Goal: Task Accomplishment & Management: Use online tool/utility

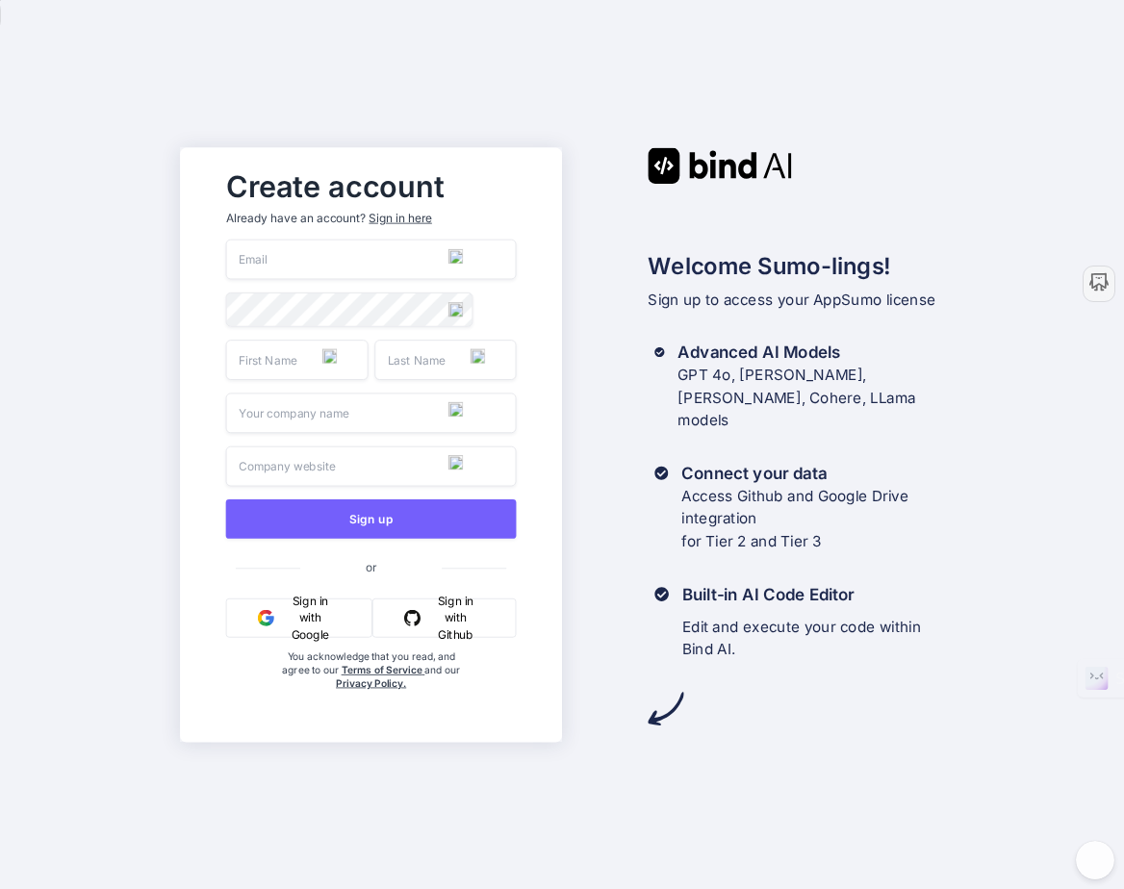
click at [251, 258] on input "email" at bounding box center [370, 259] width 291 height 40
type input "srsajs1@aol.com"
type input "Steven"
type input "Smith"
type input "Spiritual Alchemy"
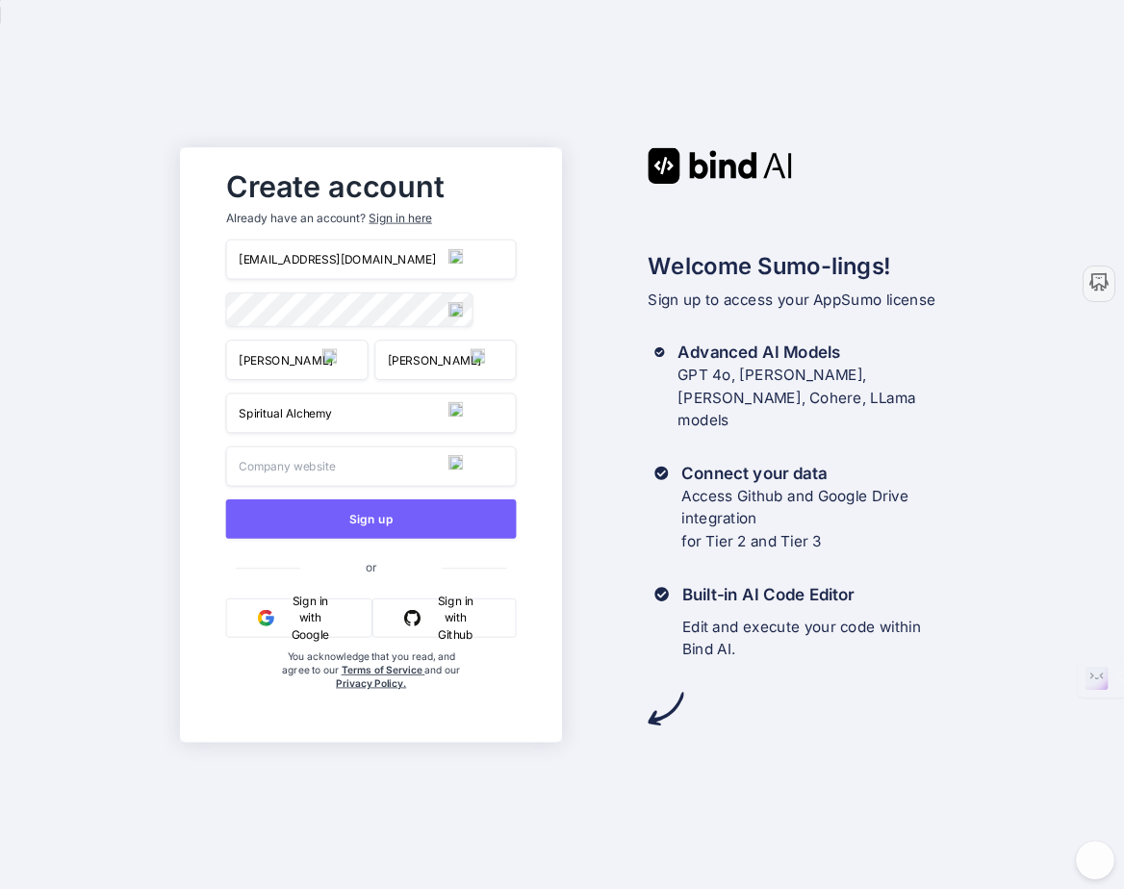
click at [316, 482] on input "text" at bounding box center [370, 466] width 291 height 40
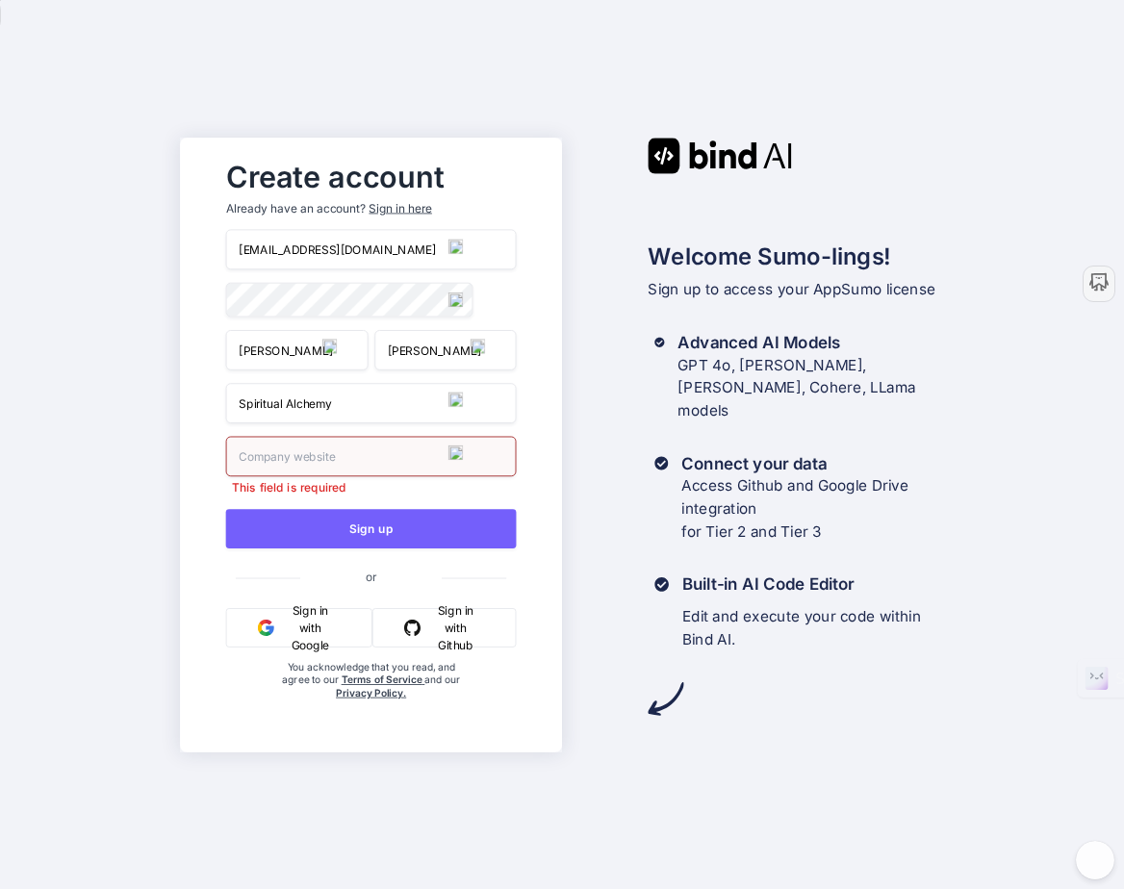
click at [317, 462] on input "text" at bounding box center [370, 456] width 291 height 40
paste input "https://spirit.vzy.io/"
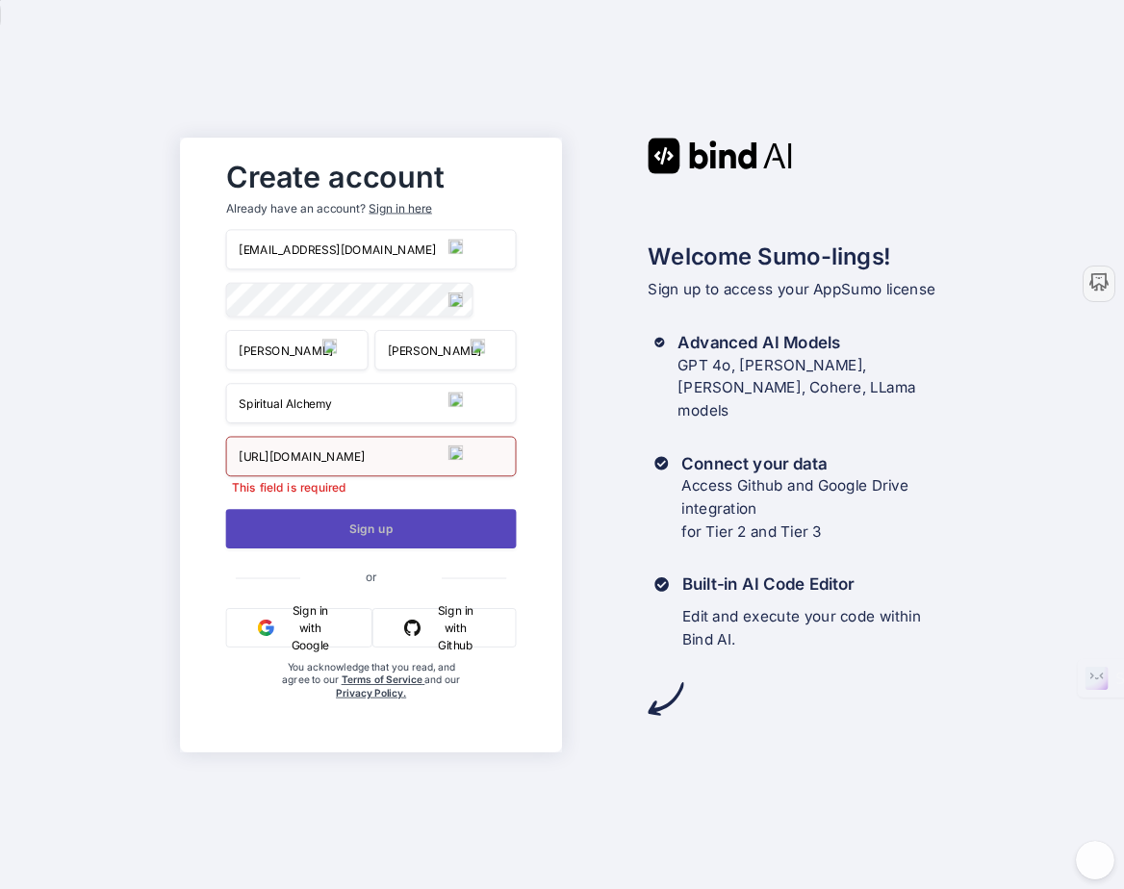
type input "https://spirit.vzy.io/"
click at [356, 542] on button "Sign up" at bounding box center [370, 528] width 291 height 39
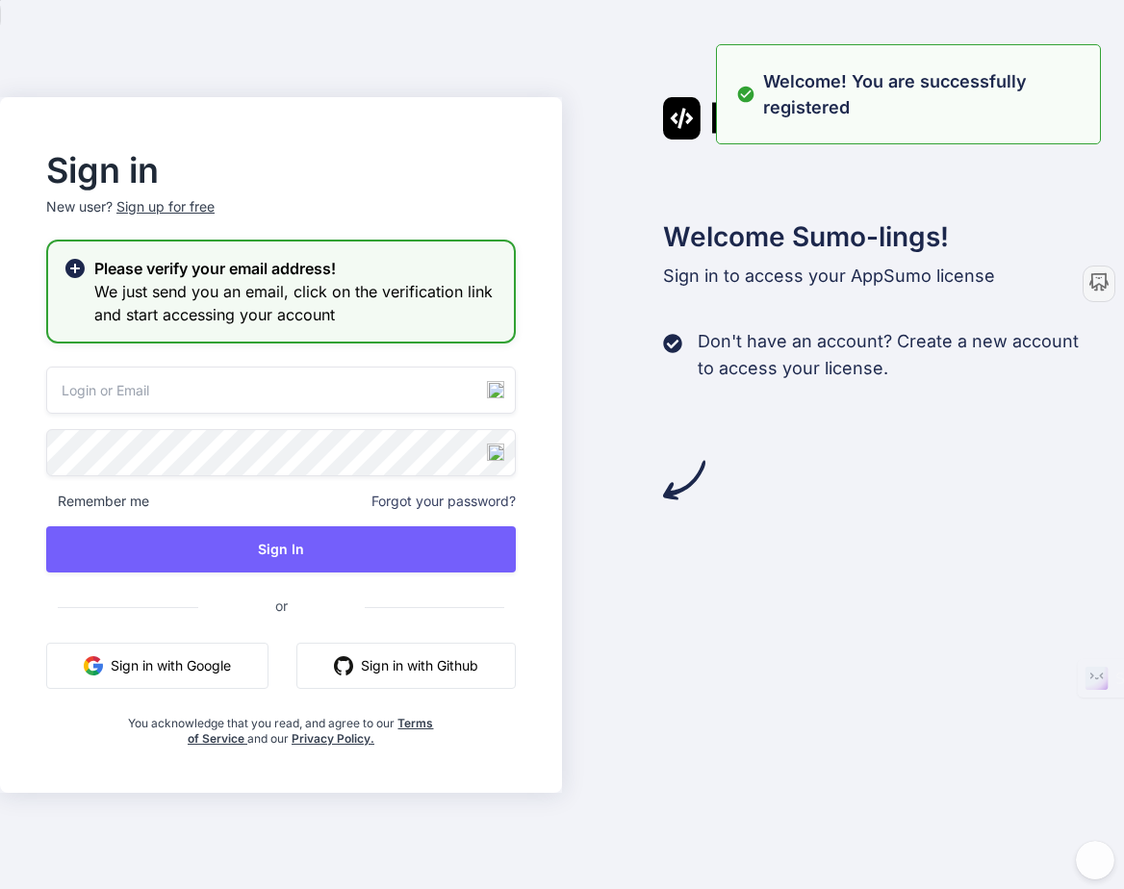
click at [300, 388] on input "email" at bounding box center [281, 390] width 470 height 47
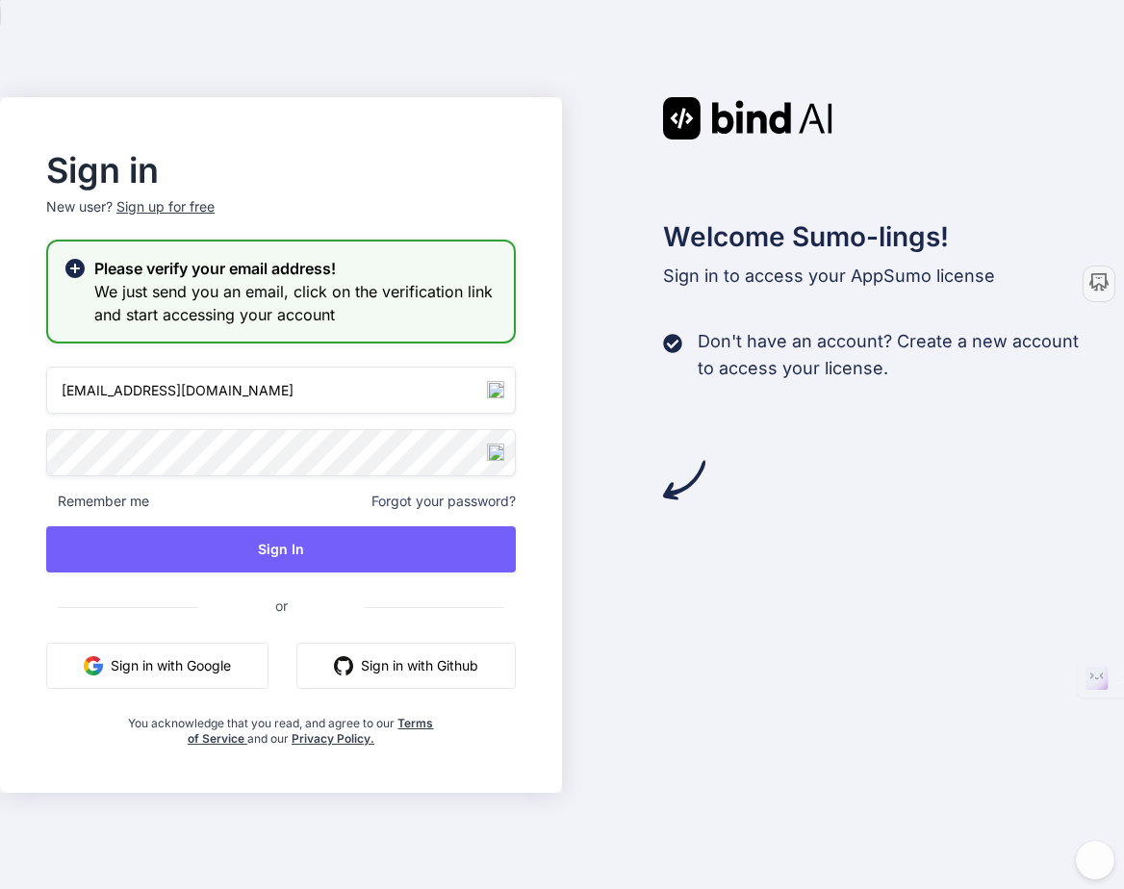
type input "[EMAIL_ADDRESS][DOMAIN_NAME]"
click at [309, 525] on div "srsajs1@aol.com Remember me Forgot your password? Sign In or Sign in with Googl…" at bounding box center [281, 557] width 470 height 380
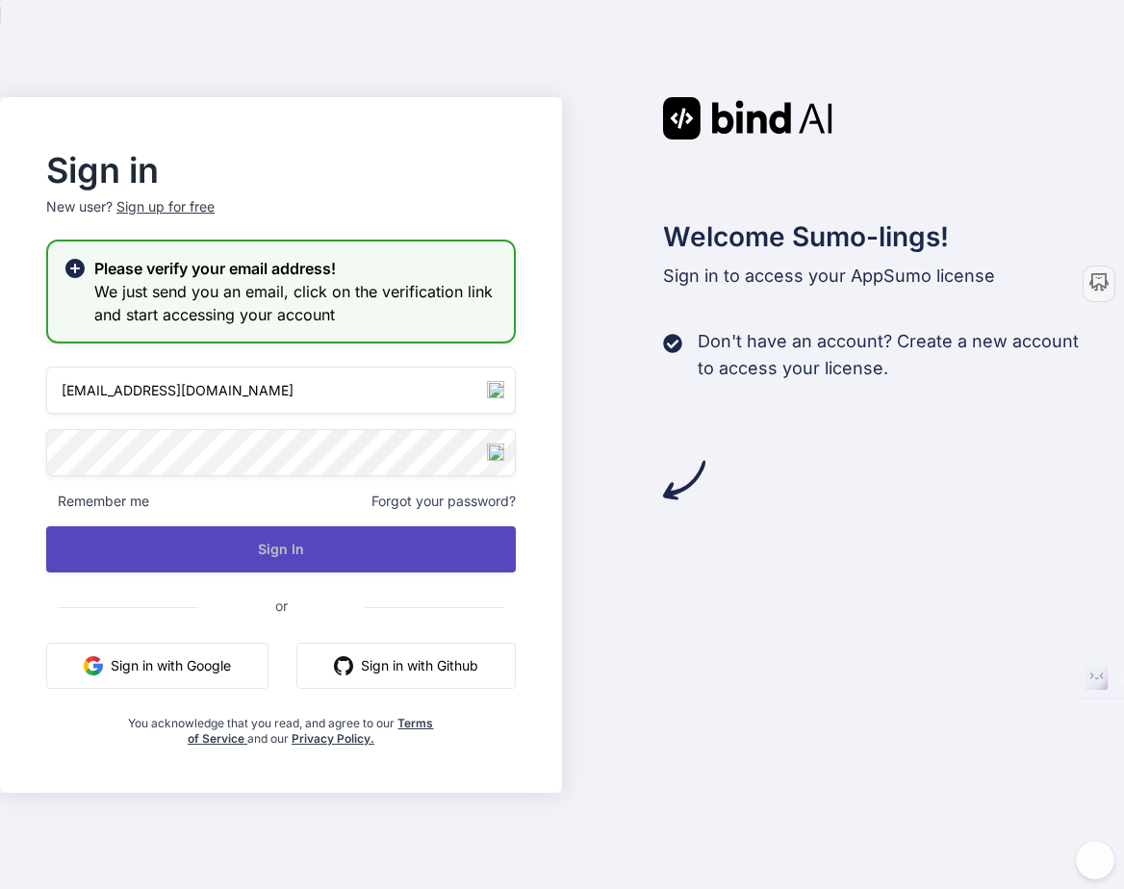
click at [309, 526] on button "Sign In" at bounding box center [281, 549] width 470 height 46
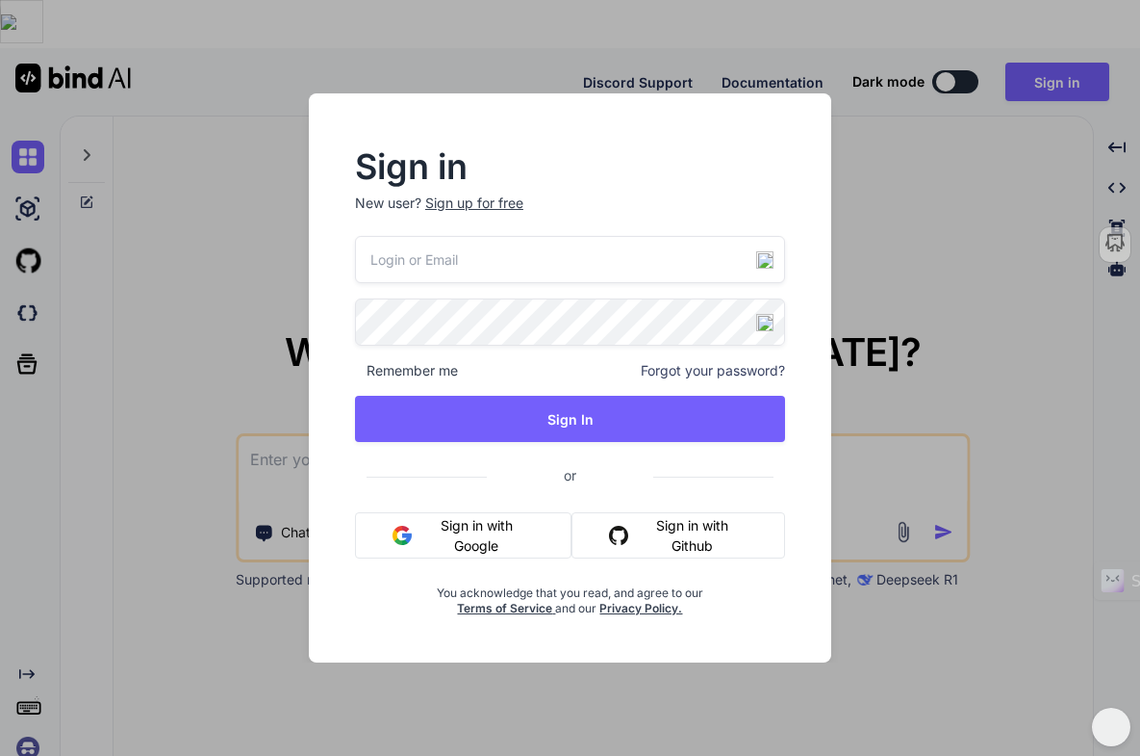
click at [438, 253] on input "email" at bounding box center [570, 259] width 430 height 47
type input "[EMAIL_ADDRESS][DOMAIN_NAME]"
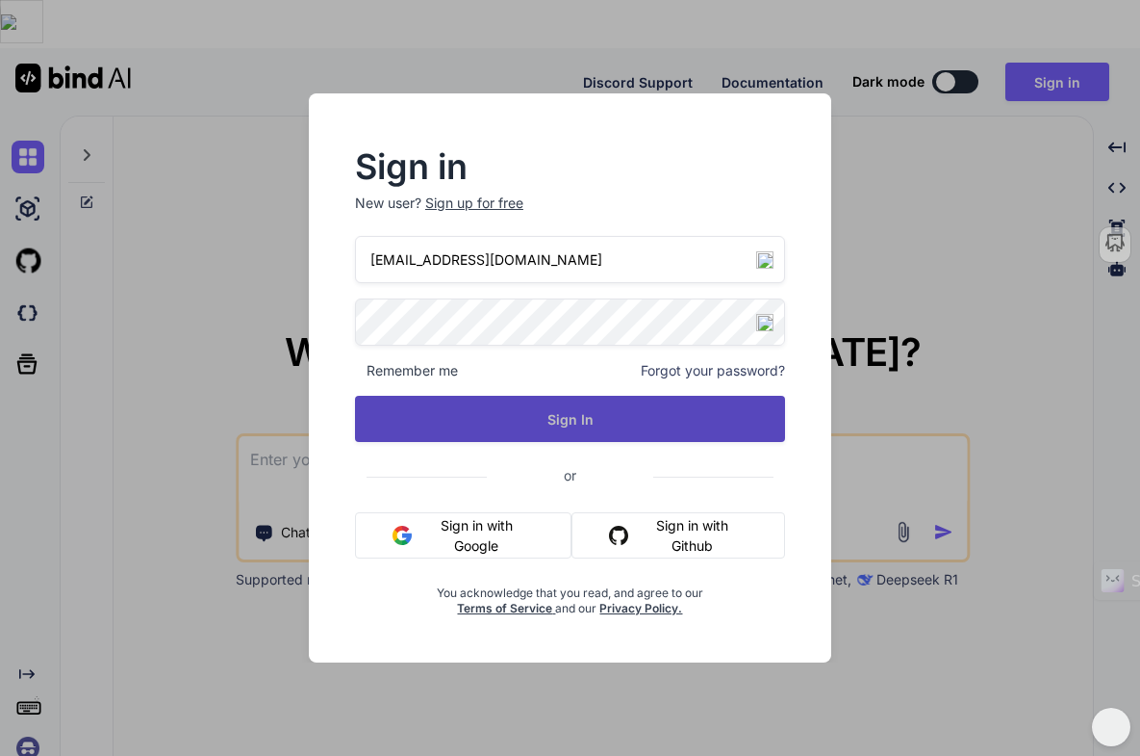
click at [591, 423] on button "Sign In" at bounding box center [570, 419] width 430 height 46
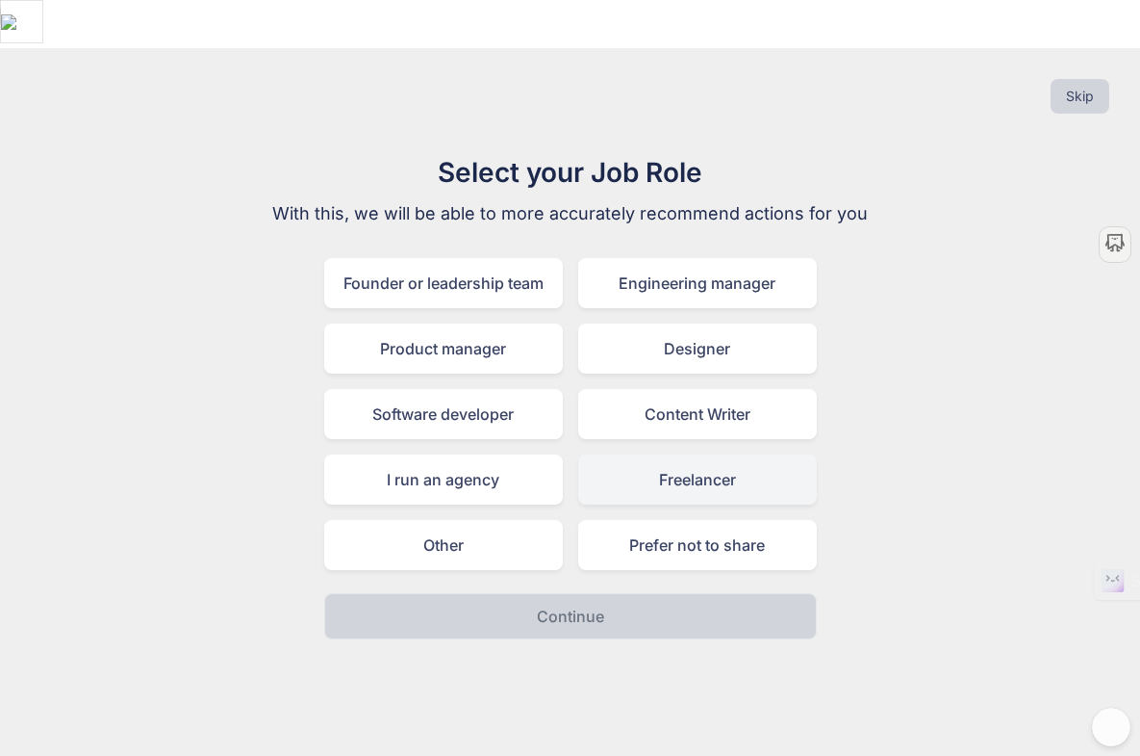
click at [624, 454] on div "Freelancer" at bounding box center [697, 479] width 239 height 50
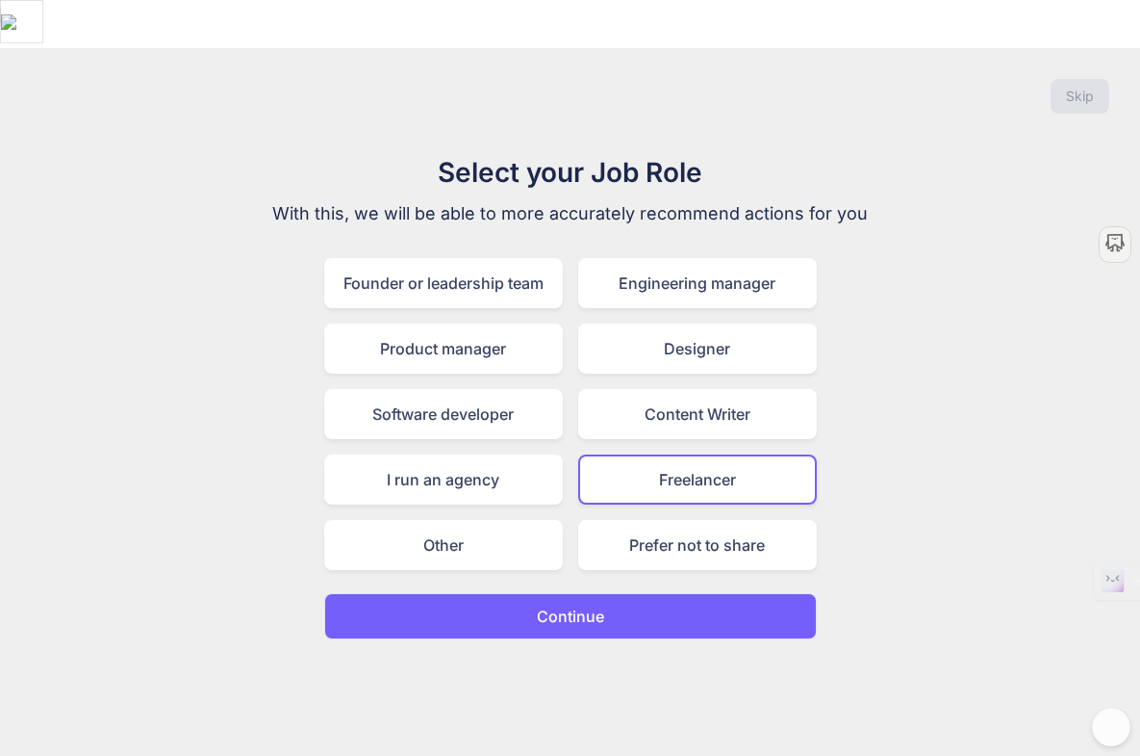
click at [606, 593] on button "Continue" at bounding box center [570, 616] width 493 height 46
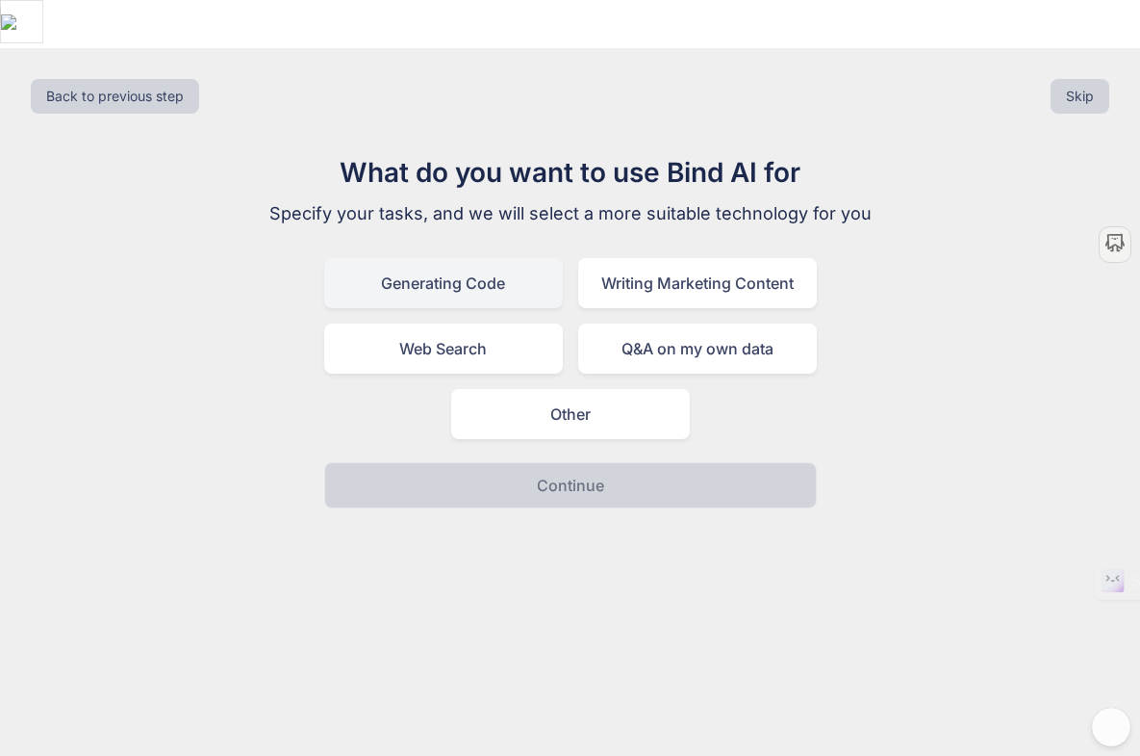
click at [437, 258] on div "Generating Code" at bounding box center [443, 283] width 239 height 50
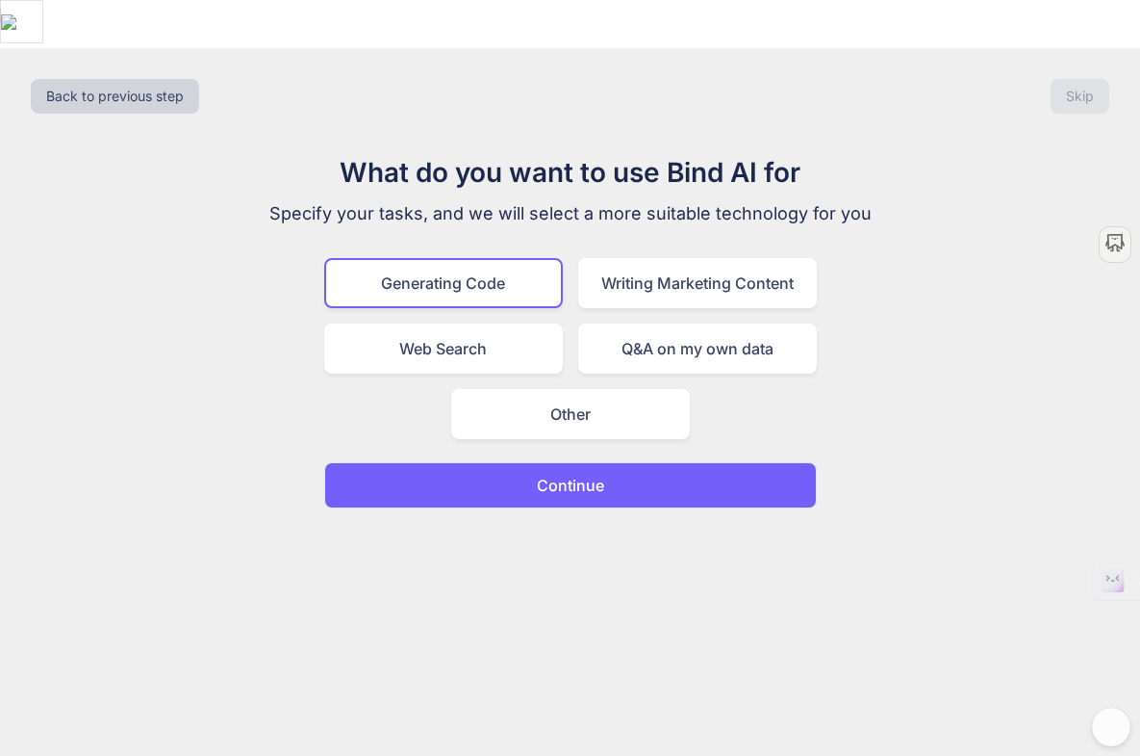
click at [561, 462] on button "Continue" at bounding box center [570, 485] width 493 height 46
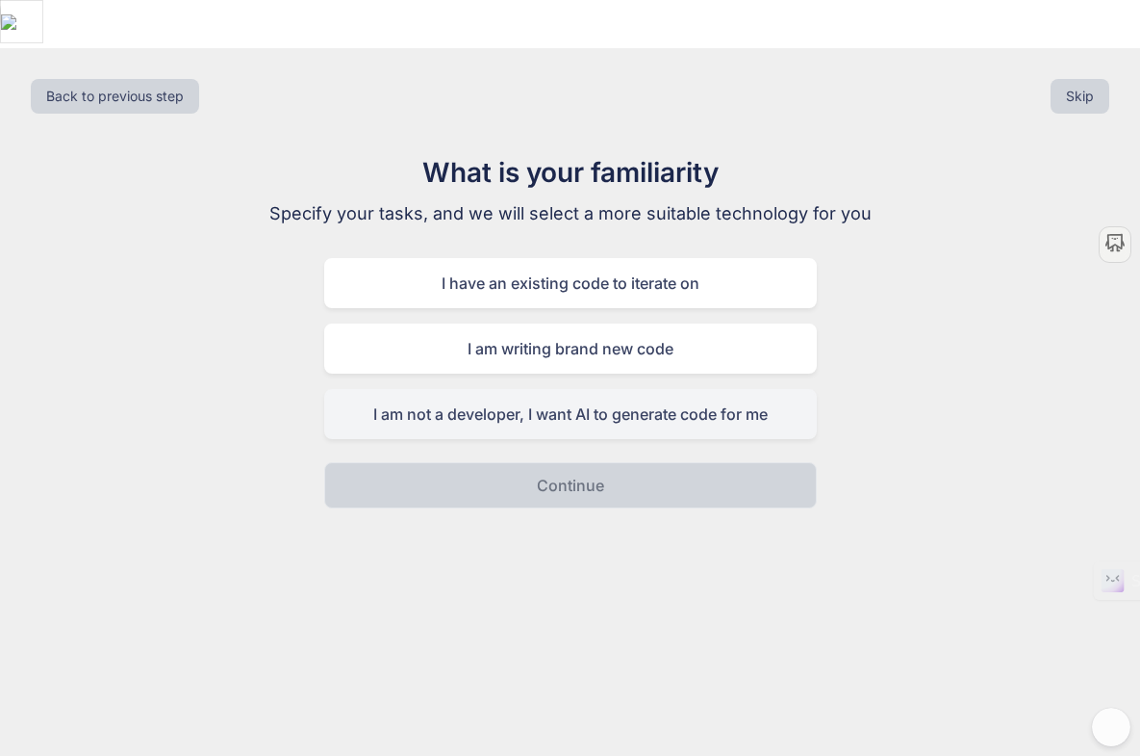
click at [575, 389] on div "I am not a developer, I want AI to generate code for me" at bounding box center [570, 414] width 493 height 50
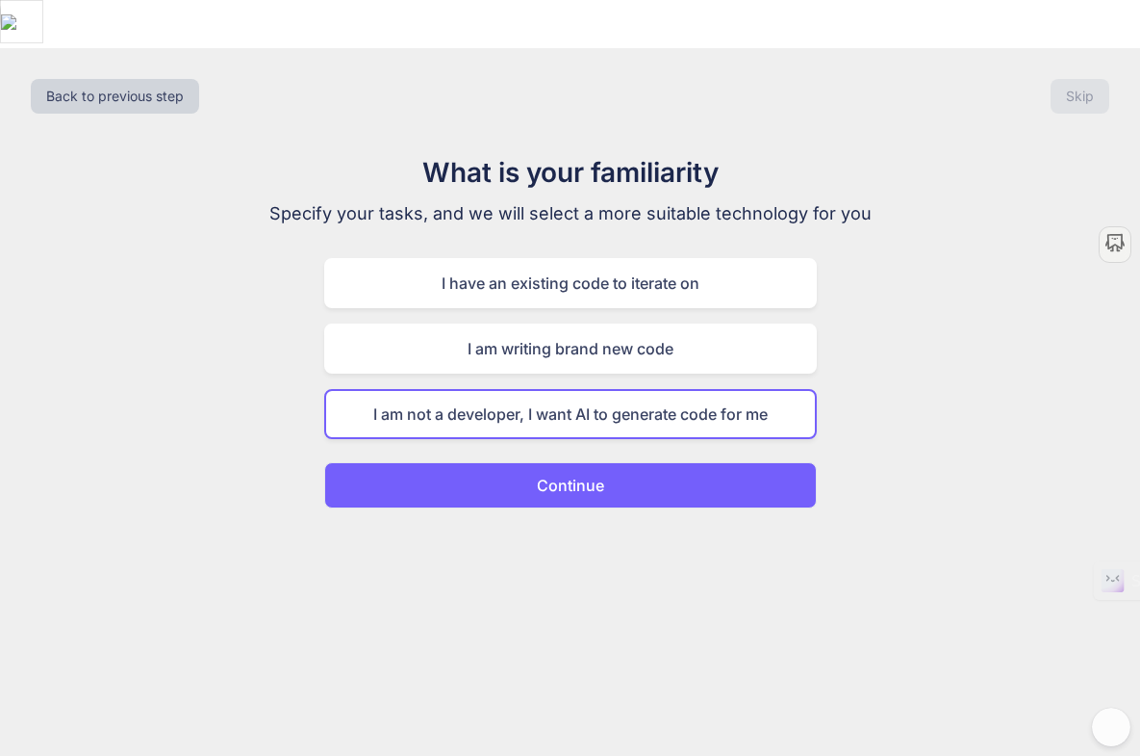
click at [581, 464] on div "Back to previous step Skip What is your familiarity Specify your tasks, and we …" at bounding box center [570, 426] width 1140 height 756
click at [578, 462] on button "Continue" at bounding box center [570, 485] width 493 height 46
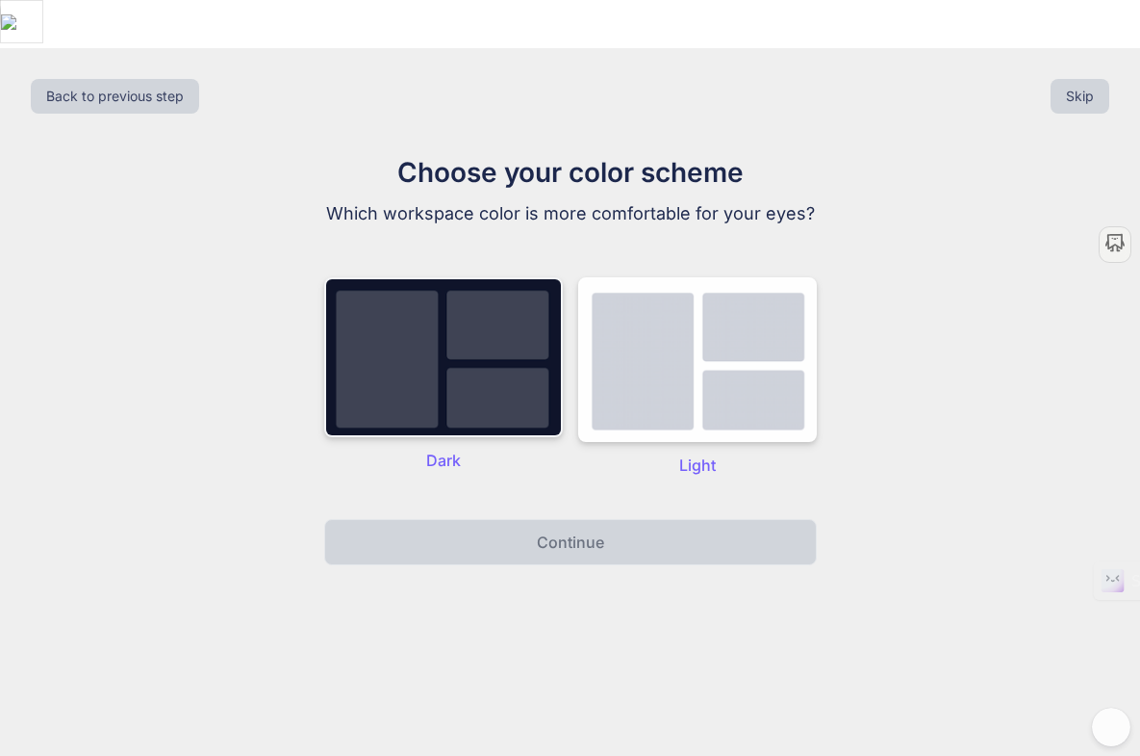
click at [474, 331] on img at bounding box center [443, 357] width 239 height 160
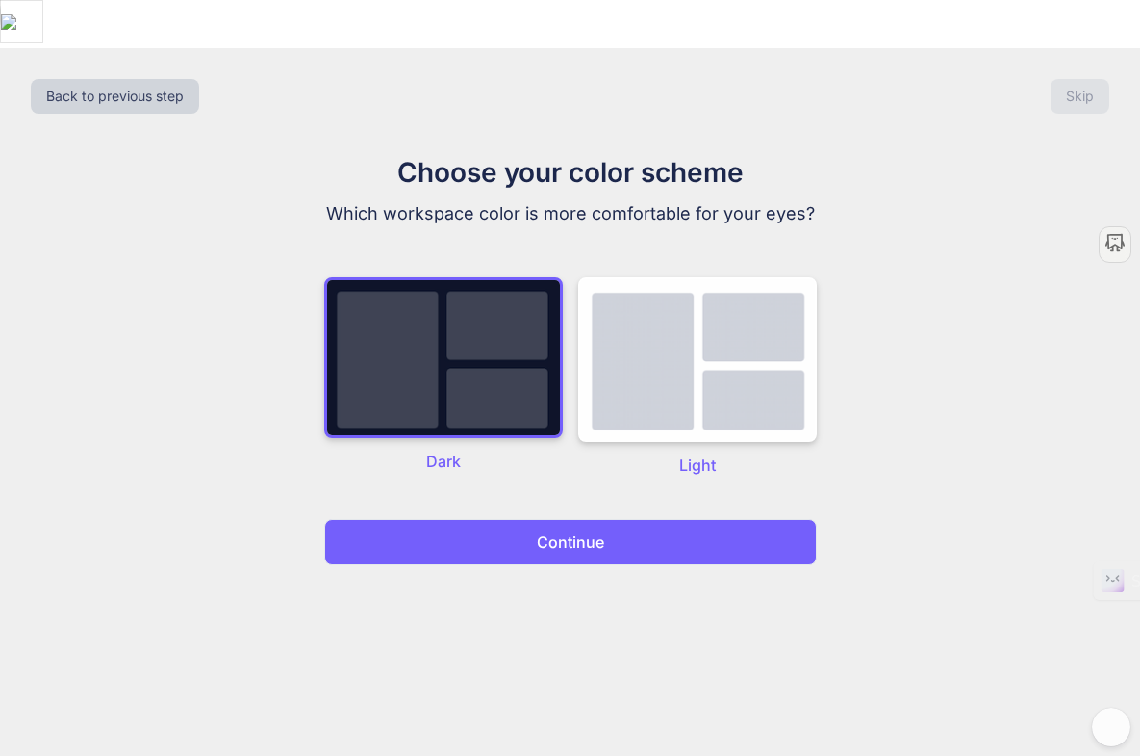
click at [525, 519] on button "Continue" at bounding box center [570, 542] width 493 height 46
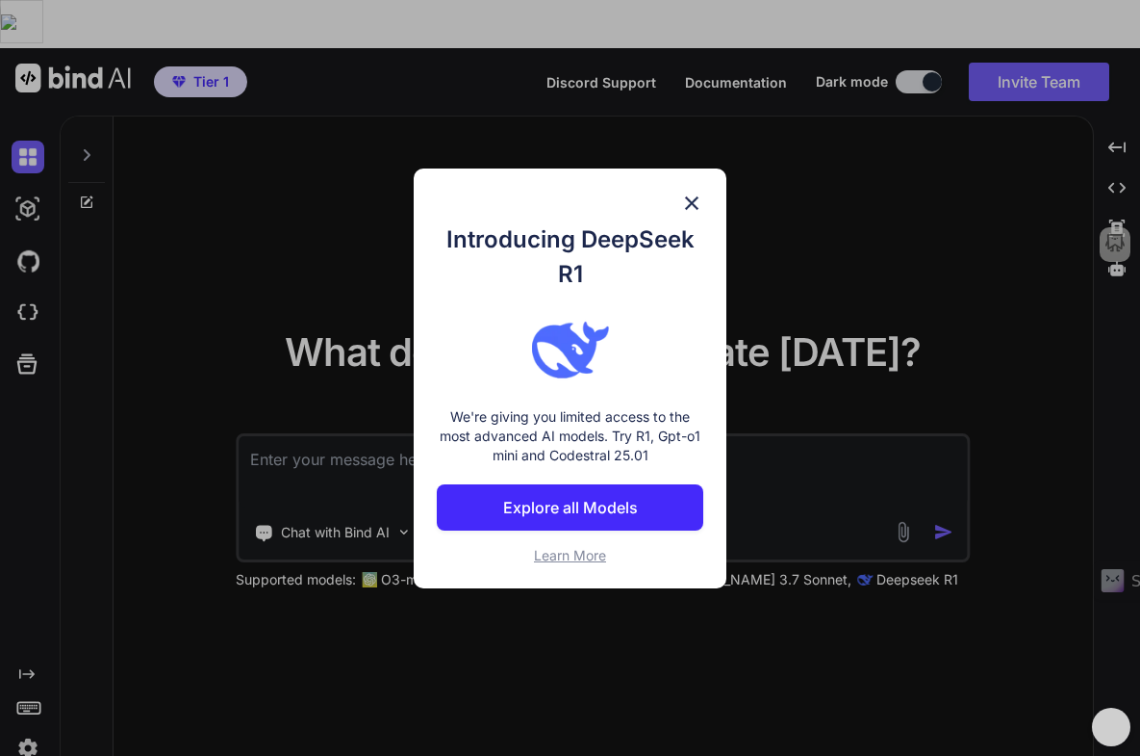
click at [620, 496] on p "Explore all Models" at bounding box center [570, 507] width 135 height 23
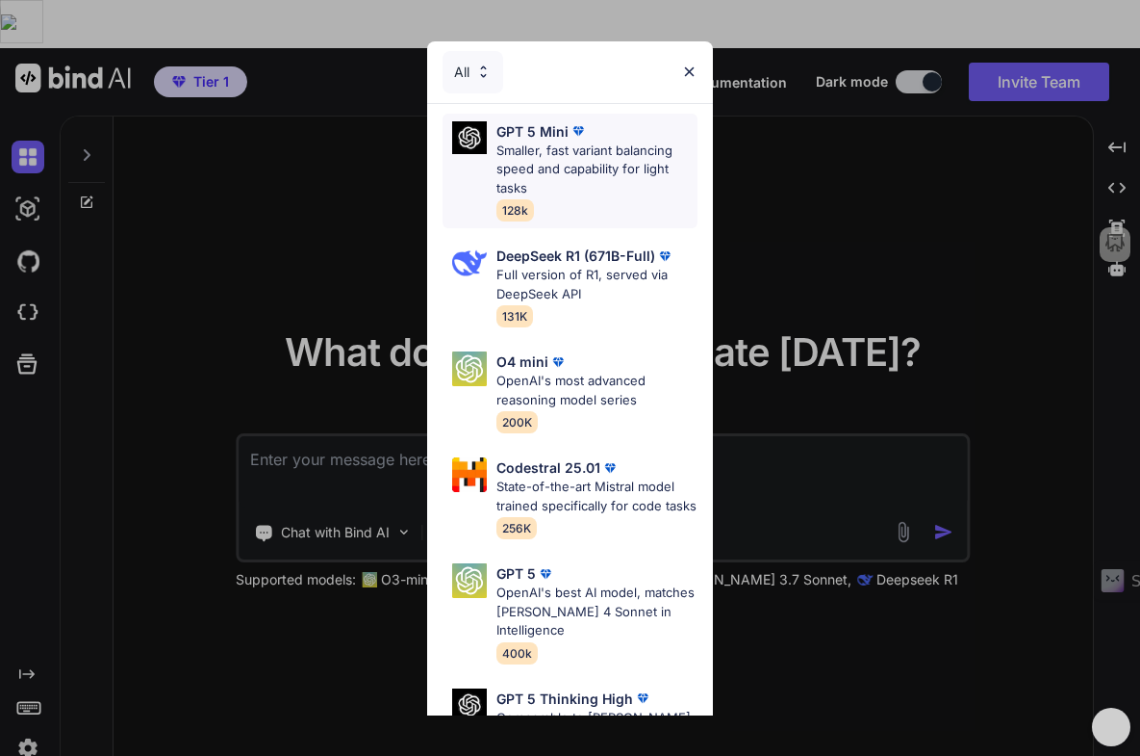
click at [564, 158] on p "Smaller, fast variant balancing speed and capability for light tasks" at bounding box center [597, 169] width 200 height 57
type textarea "x"
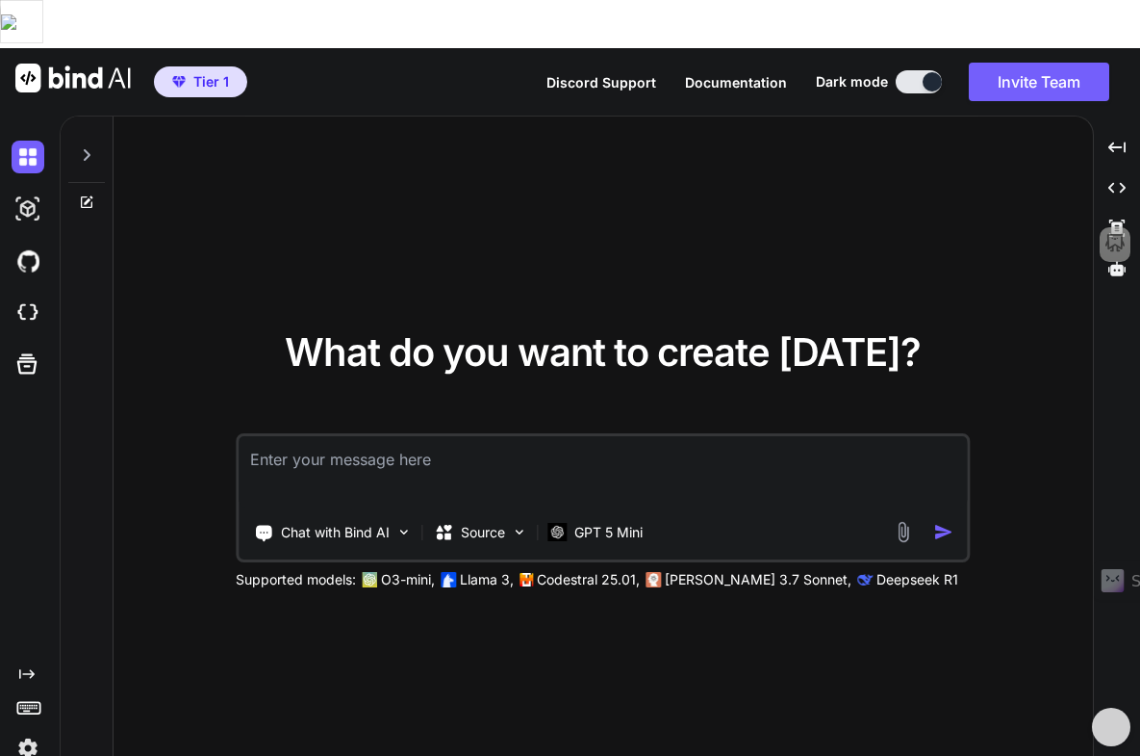
click at [365, 436] on textarea at bounding box center [603, 471] width 729 height 71
click at [104, 264] on div at bounding box center [87, 460] width 53 height 688
click at [411, 436] on textarea at bounding box center [603, 471] width 729 height 71
paste textarea "Create a simple, fast app that helps a traveler prepare for a trip by tracking:…"
type textarea "Create a simple, fast app that helps a traveler prepare for a trip by tracking:…"
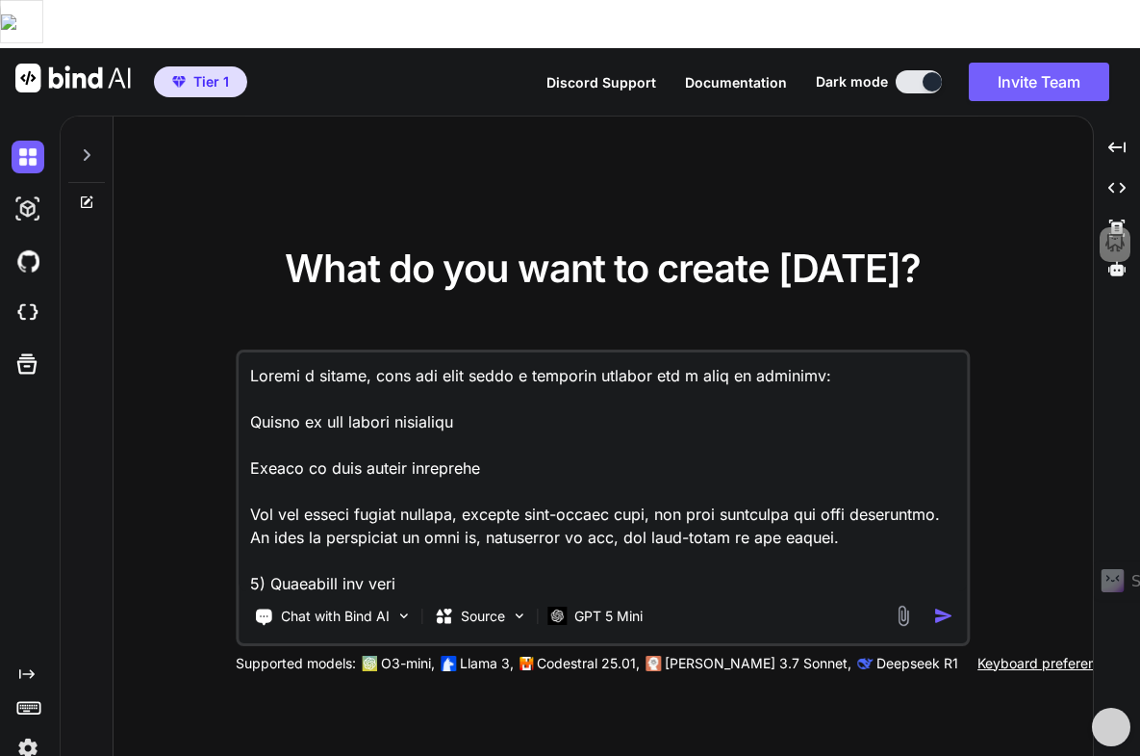
scroll to position [9449, 0]
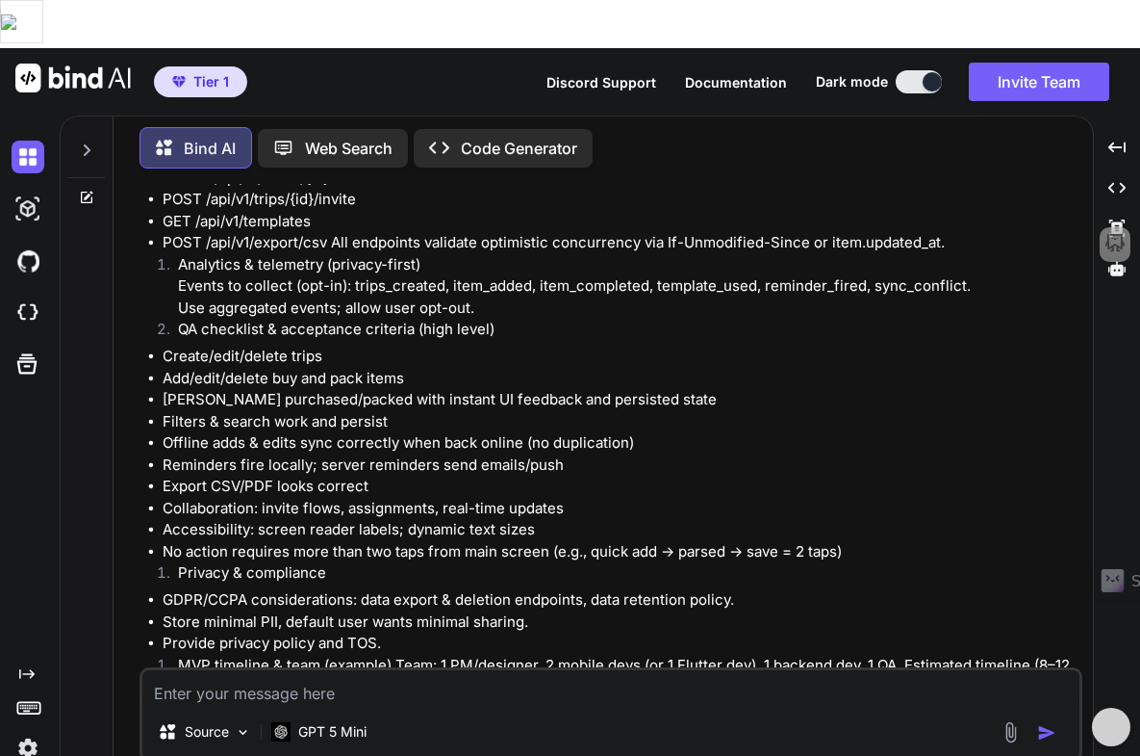
scroll to position [6194, 0]
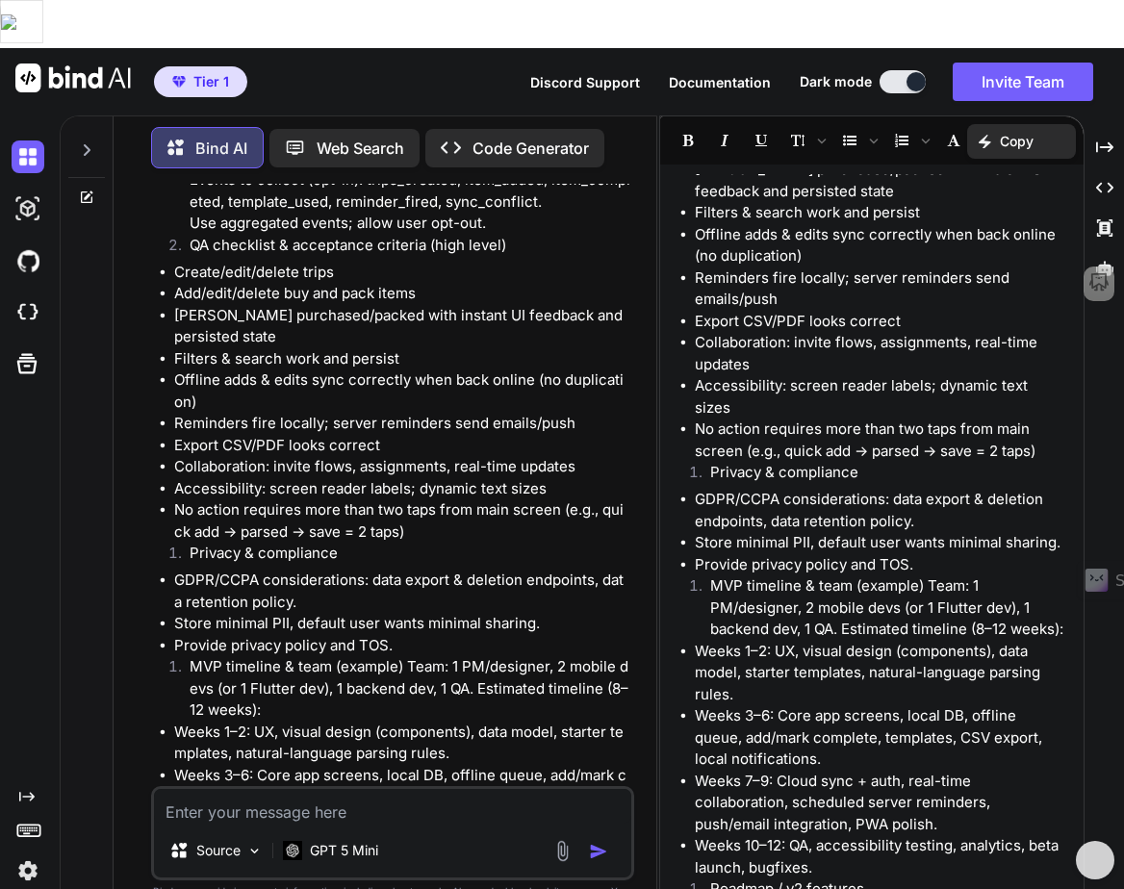
scroll to position [5746, 0]
click at [72, 112] on div at bounding box center [86, 145] width 37 height 66
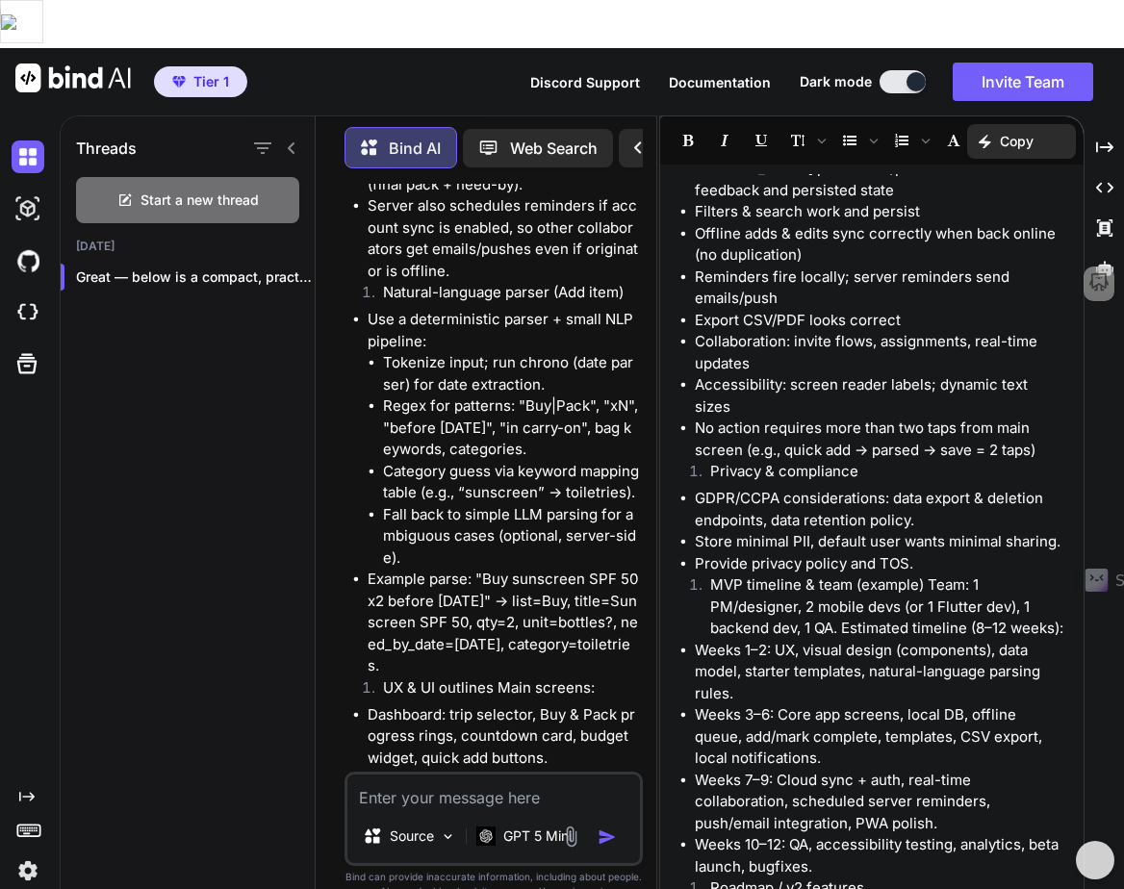
scroll to position [11696, 0]
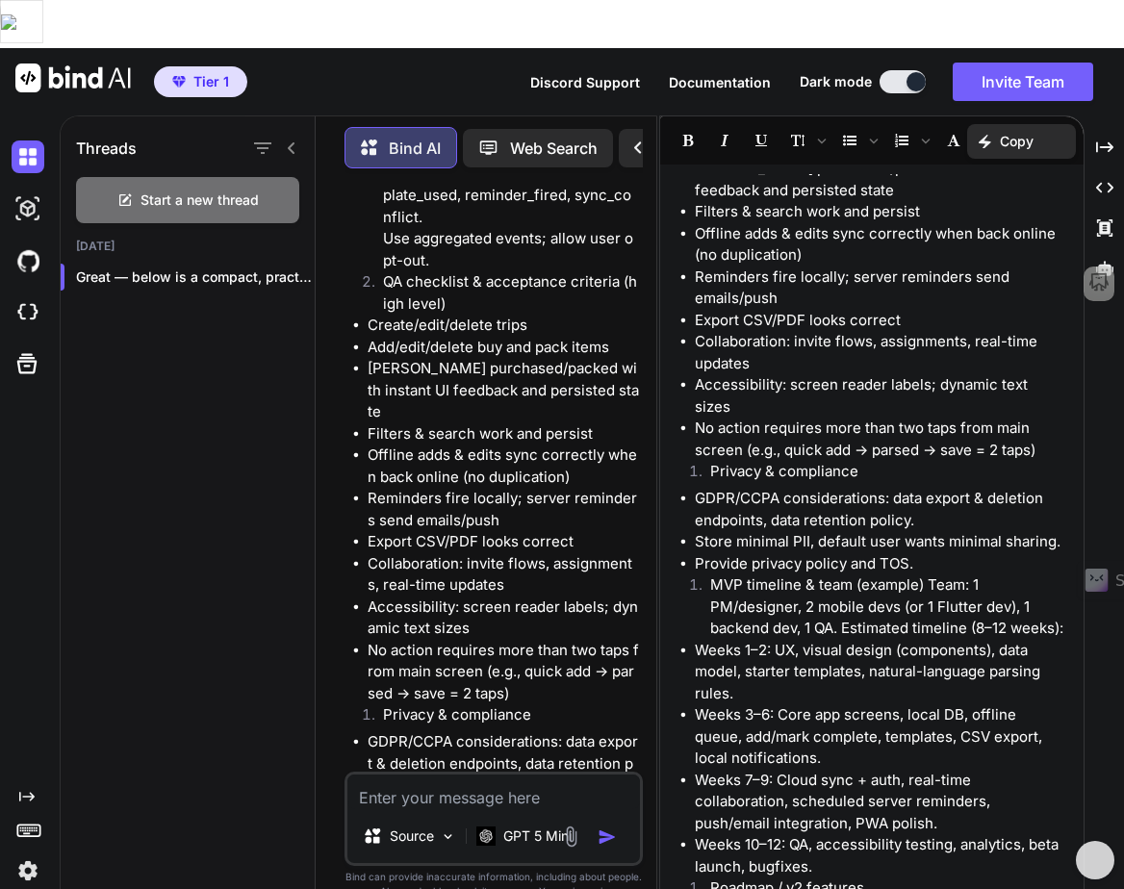
click at [296, 141] on icon at bounding box center [291, 148] width 15 height 15
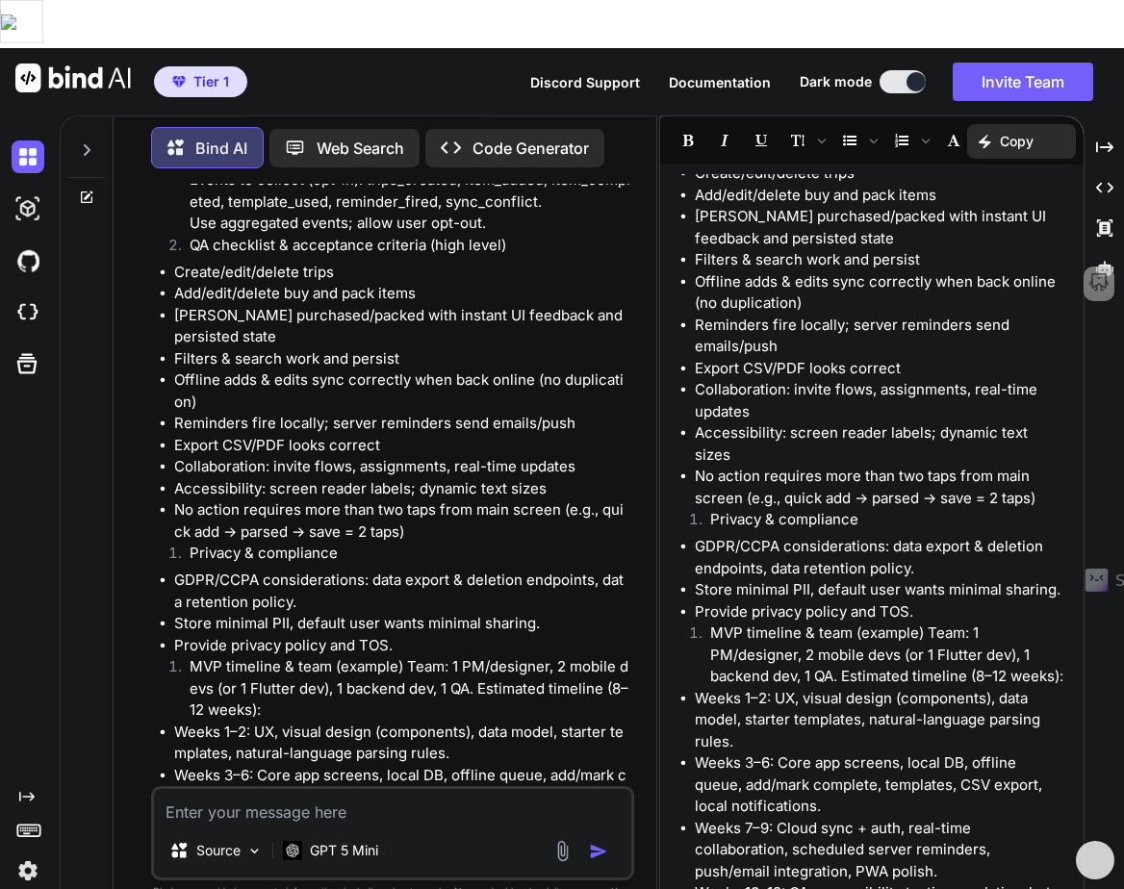
scroll to position [5758, 0]
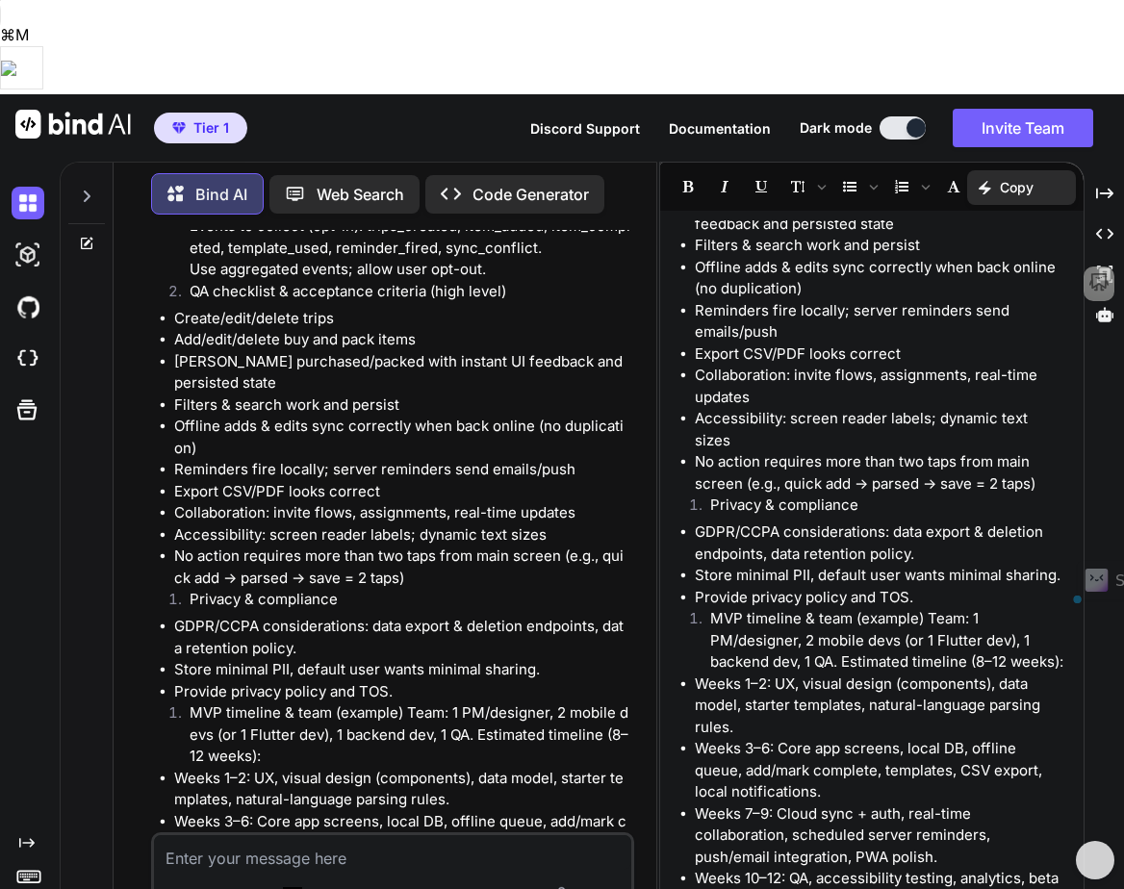
drag, startPoint x: 407, startPoint y: 616, endPoint x: 178, endPoint y: 581, distance: 231.7
copy li "Generate a small starter repo (Flutter + Firebase or Expo + Firestore) that imp…"
click at [254, 755] on textarea at bounding box center [393, 852] width 478 height 35
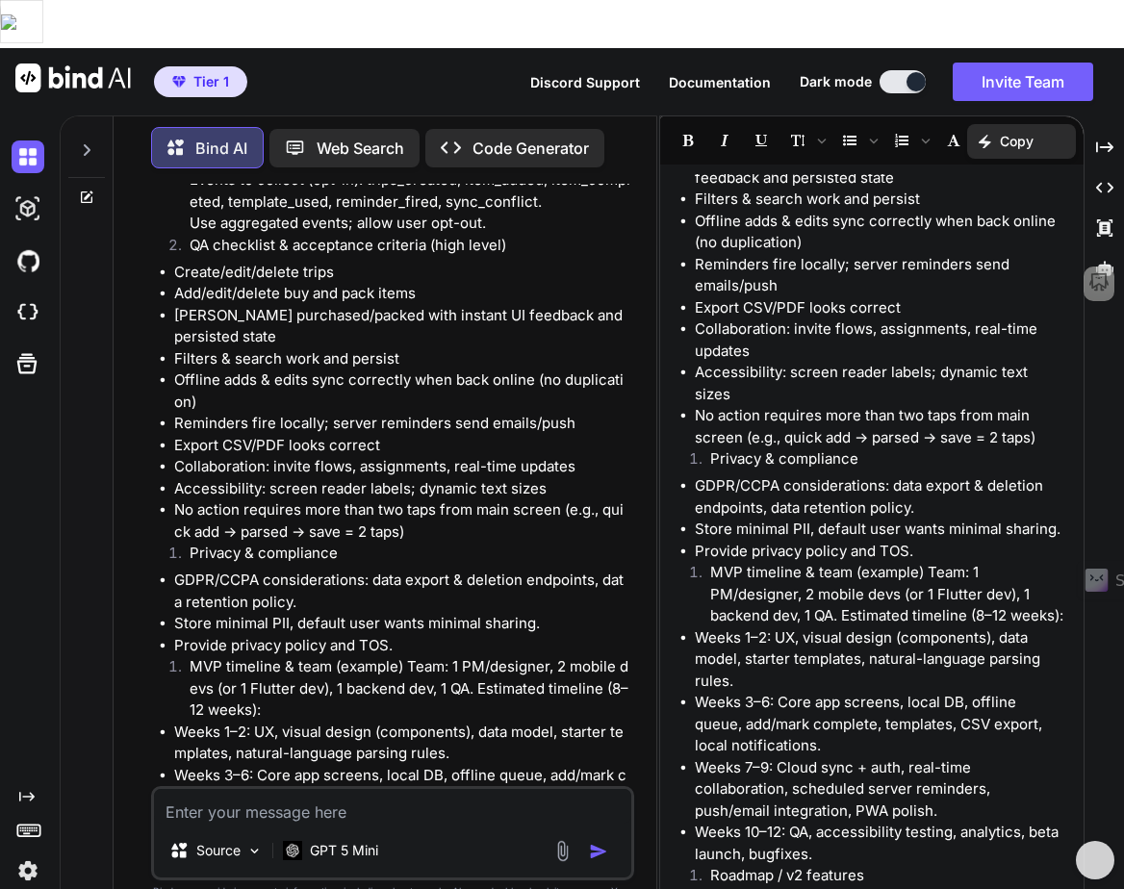
paste textarea "Generate a small starter repo (Flutter + Firebase or Expo + Firestore) that imp…"
type textarea "Generate a small starter repo (Flutter + Firebase or Expo + Firestore) that imp…"
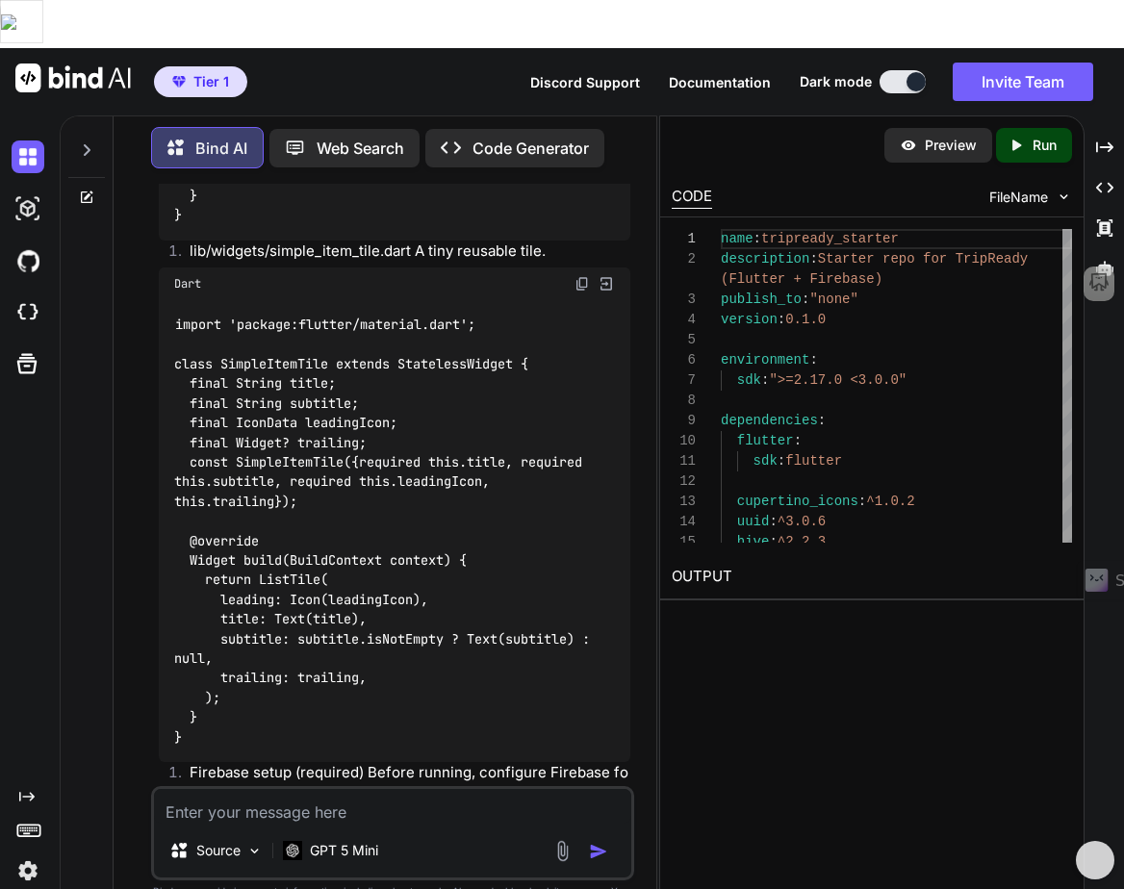
scroll to position [30723, 0]
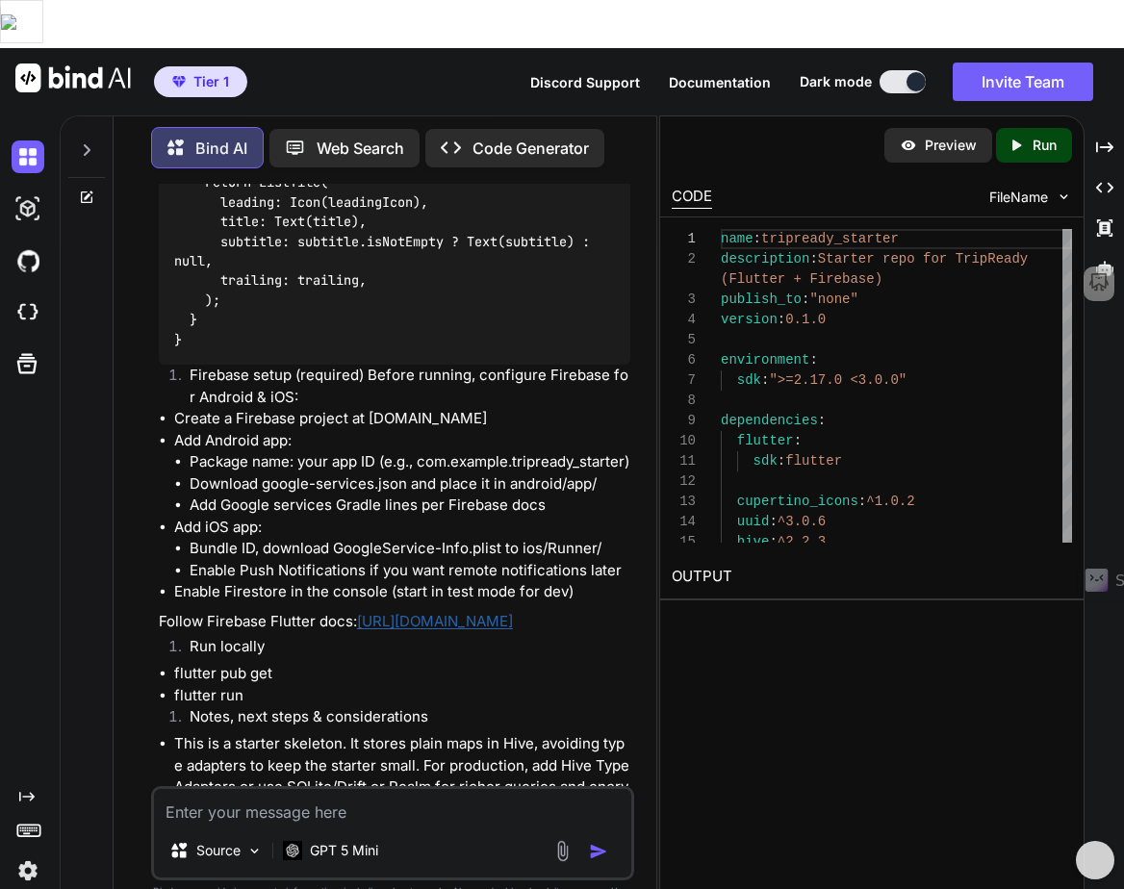
click at [1034, 136] on p "Run" at bounding box center [1045, 145] width 24 height 19
click at [315, 755] on textarea at bounding box center [393, 806] width 478 height 35
paste textarea "an error that says "unsupported language.""
paste textarea "Fix this and make the app run correctly."
type textarea "I'm getting an error that says "unsupported language yaml" Fix this and make th…"
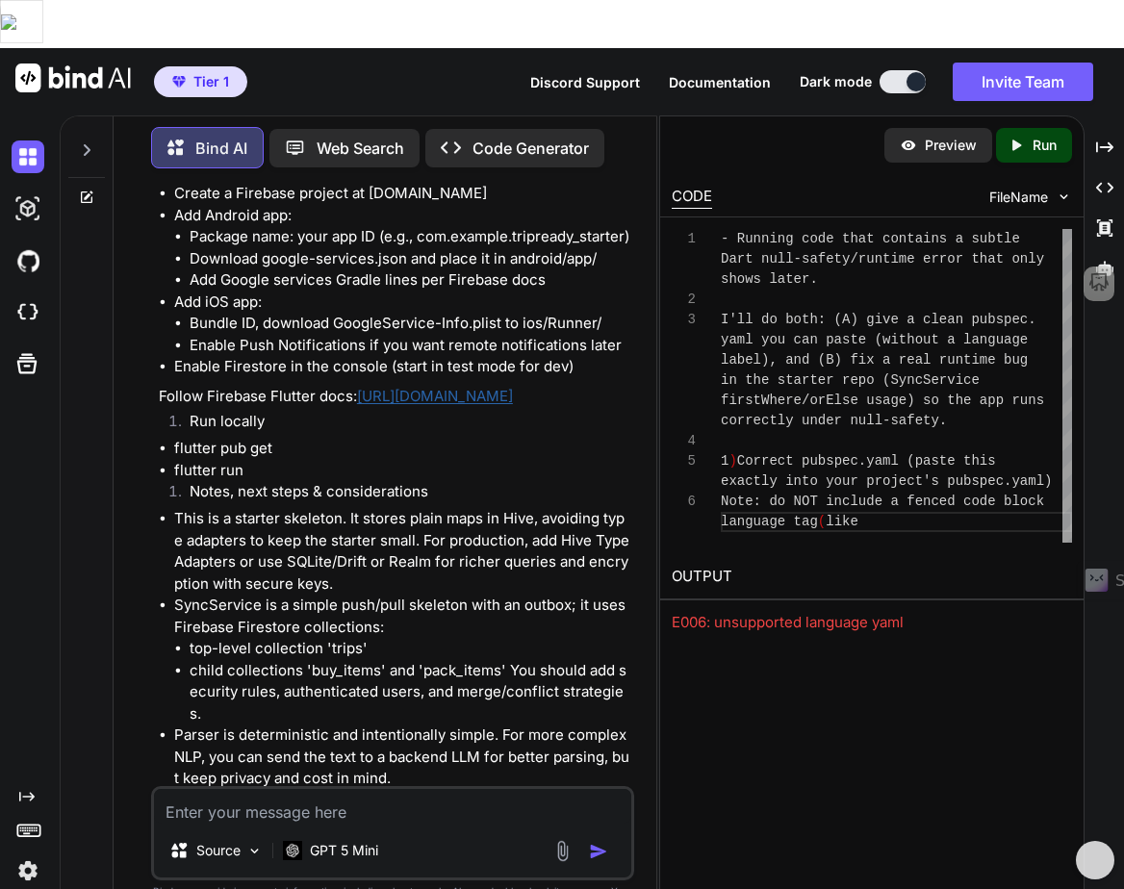
scroll to position [81, 0]
click at [1038, 128] on div "Created with Pixso. Run" at bounding box center [1034, 145] width 76 height 35
click at [435, 755] on div "Source GPT 5 Mini" at bounding box center [393, 833] width 484 height 94
click at [352, 755] on textarea at bounding box center [393, 806] width 478 height 35
paste textarea "Still getting the same error. Delete anything you feel is stopping this from wo…"
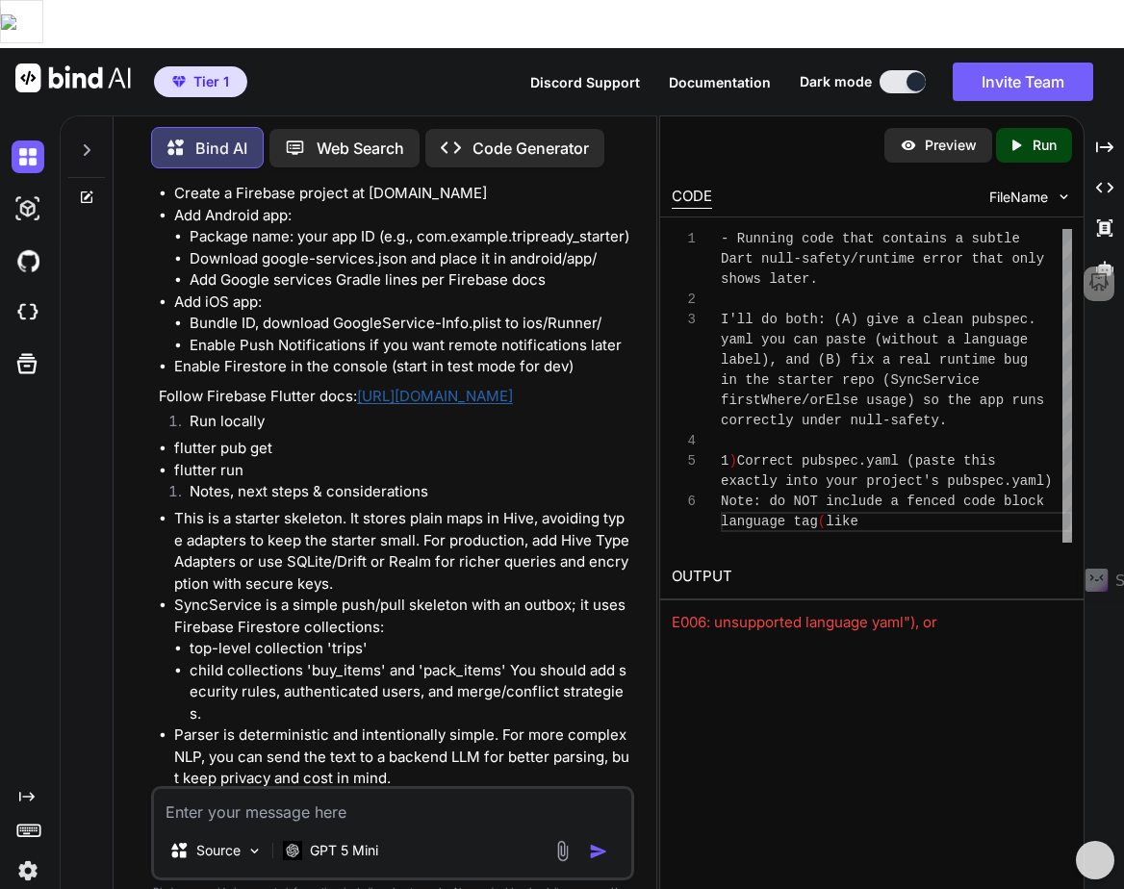
type textarea "Still getting the same error. Delete anything you feel is stopping this from wo…"
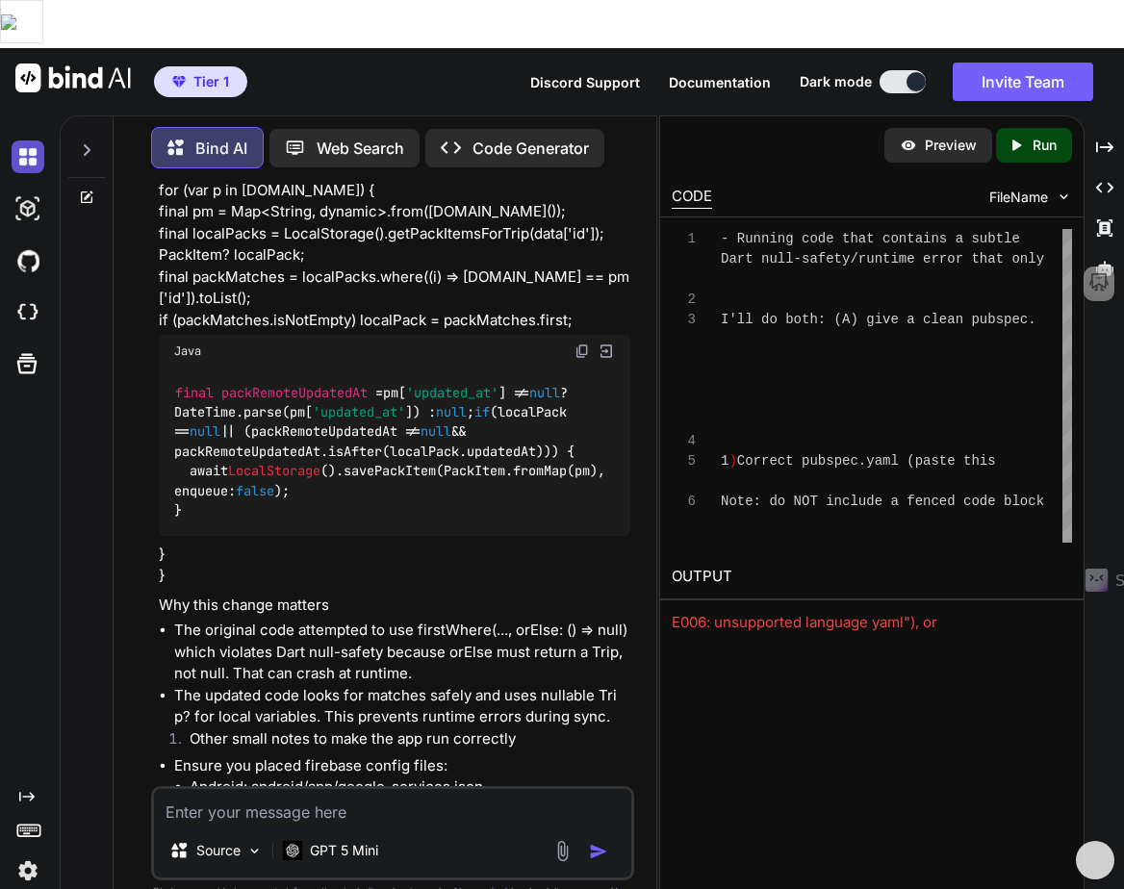
scroll to position [0, 0]
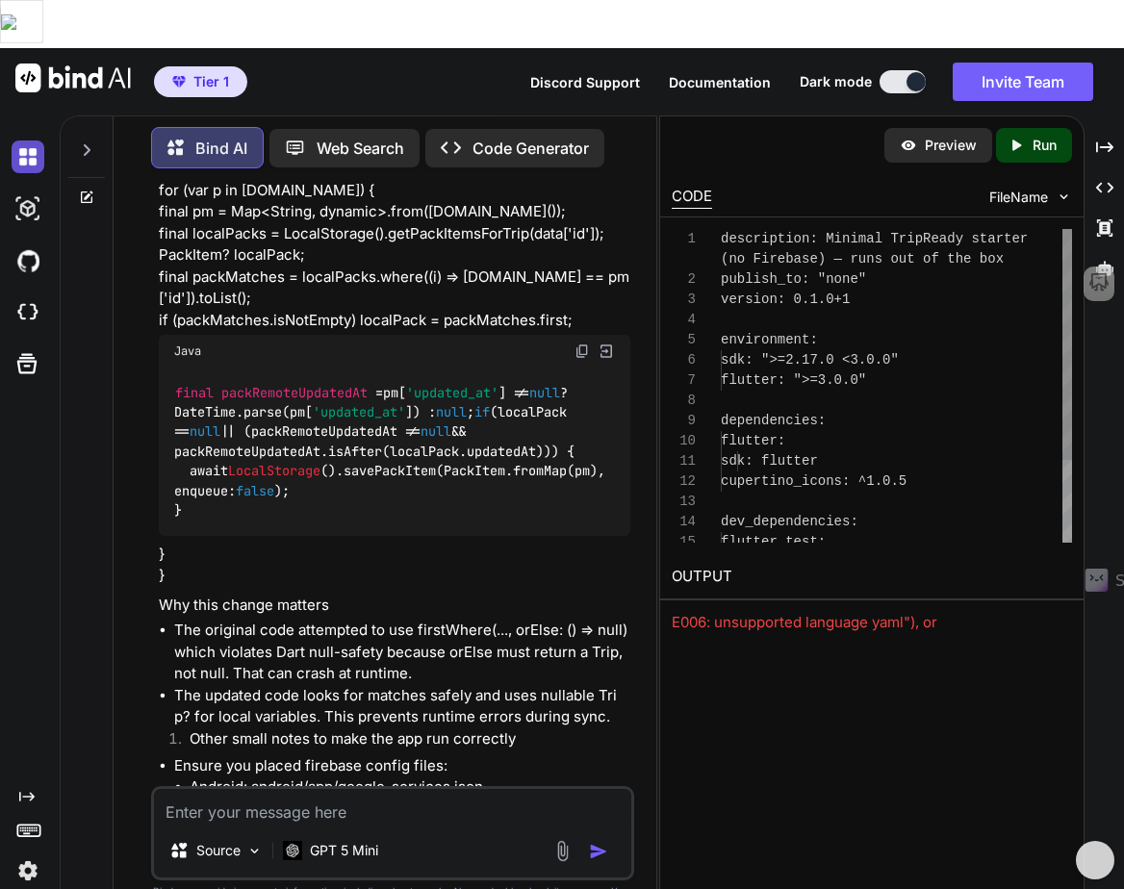
click at [29, 141] on img at bounding box center [28, 157] width 33 height 33
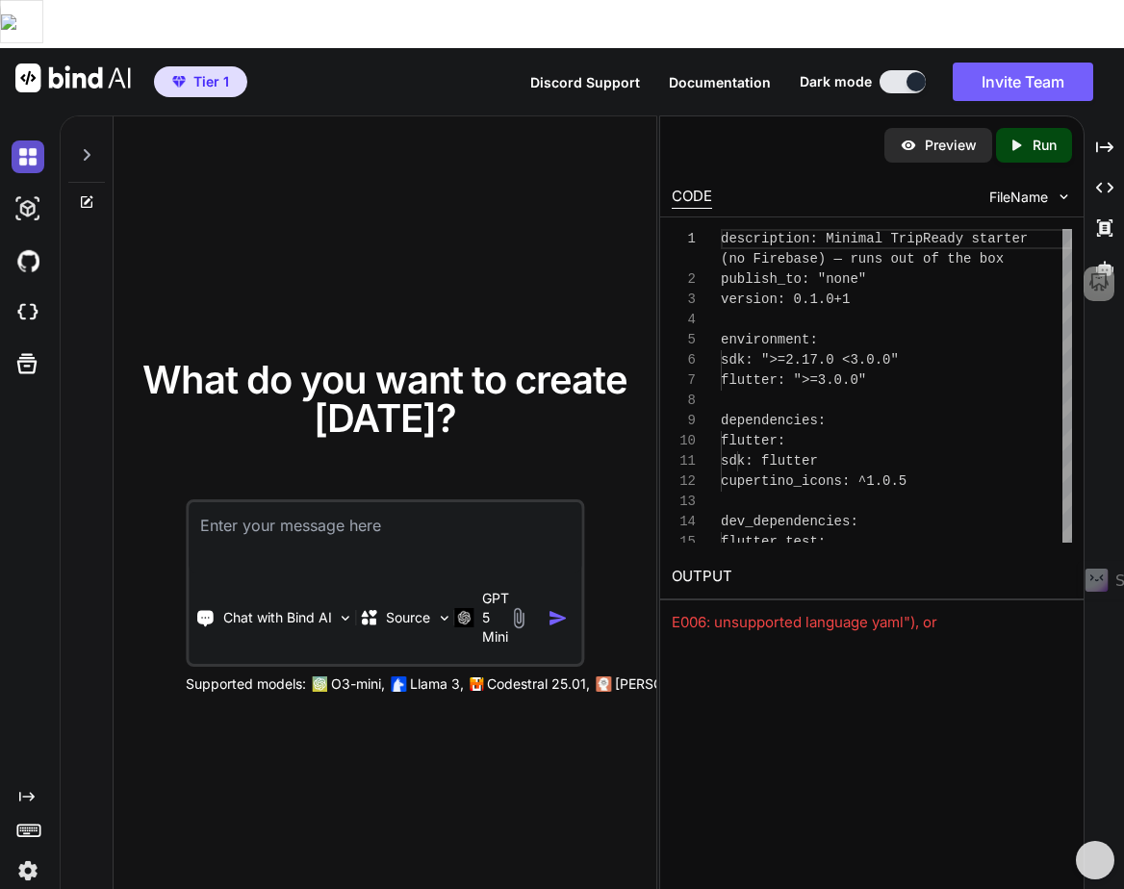
click at [40, 141] on img at bounding box center [28, 157] width 33 height 33
click at [267, 510] on textarea at bounding box center [385, 537] width 393 height 71
paste textarea "Make an app that will help me keep track of my budget."
type textarea "Make an app that will help me keep track of my budget."
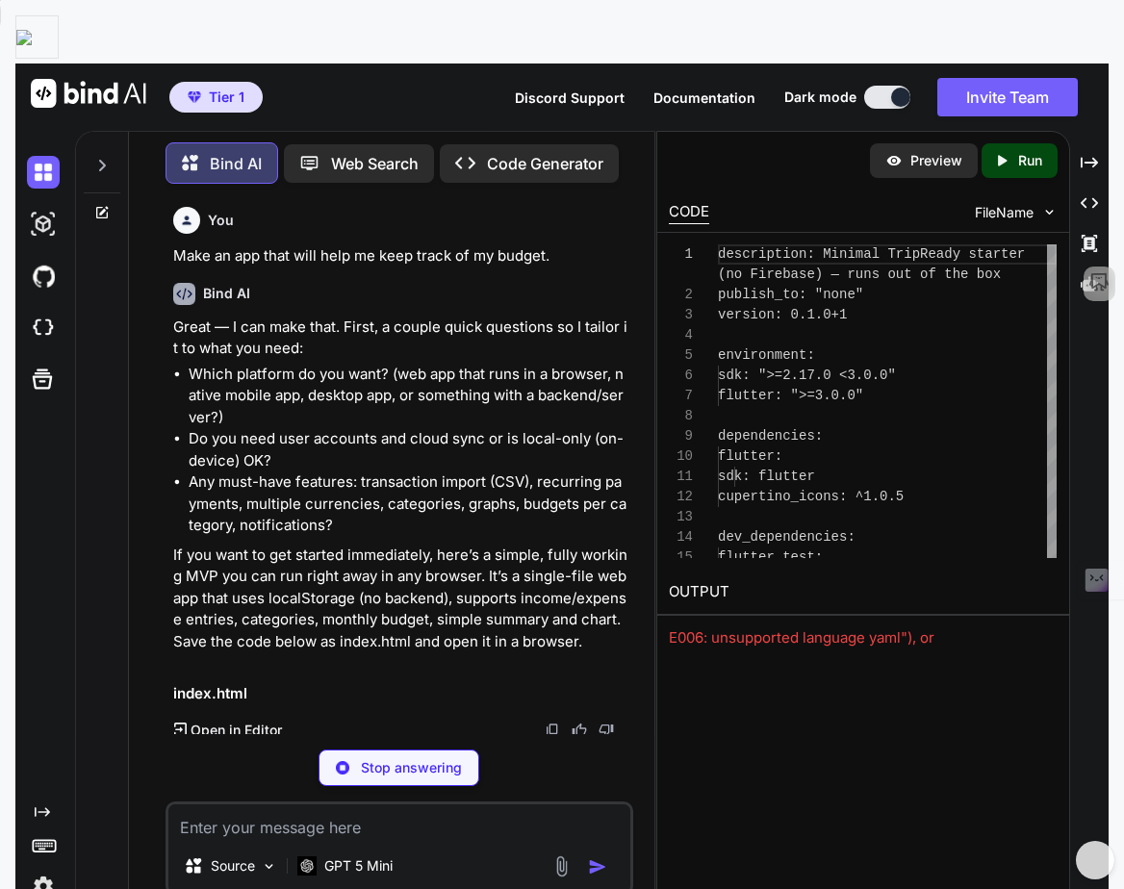
scroll to position [31, 0]
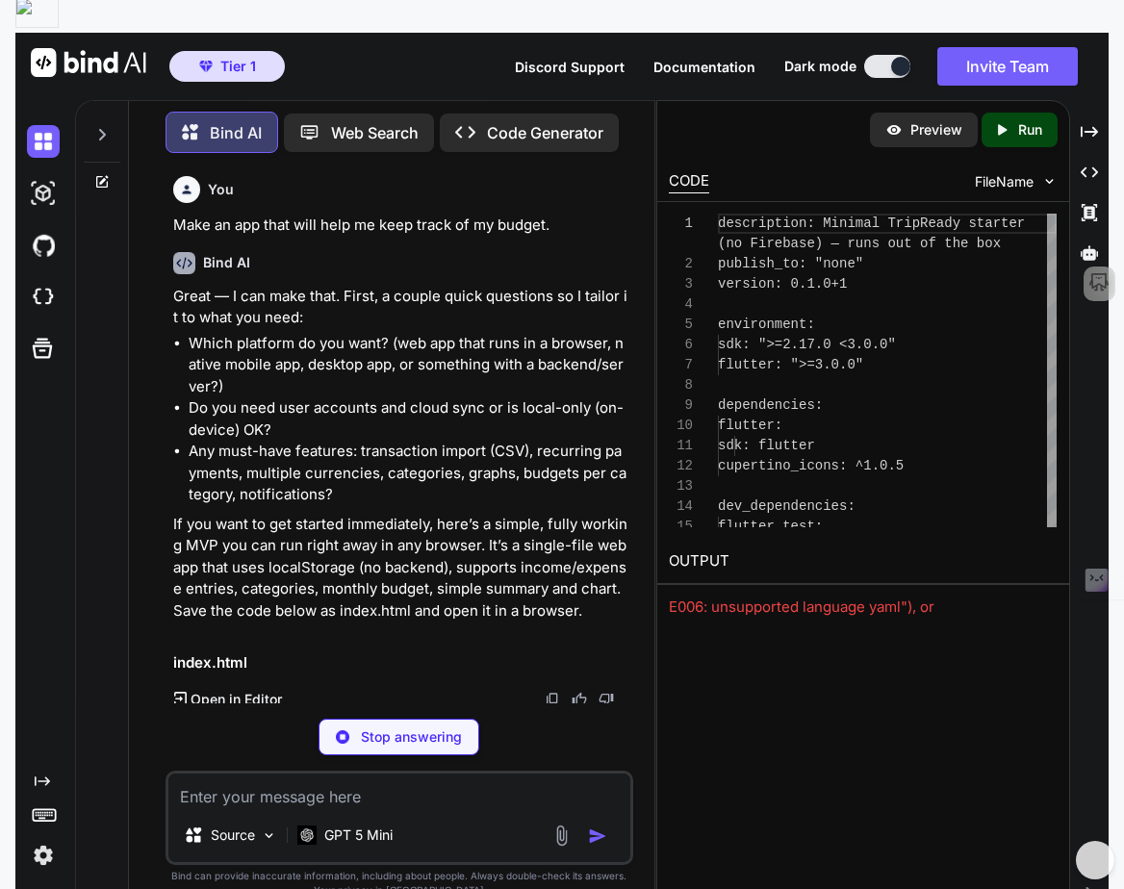
click at [1006, 113] on div "Created with Pixso. Run" at bounding box center [1020, 130] width 76 height 35
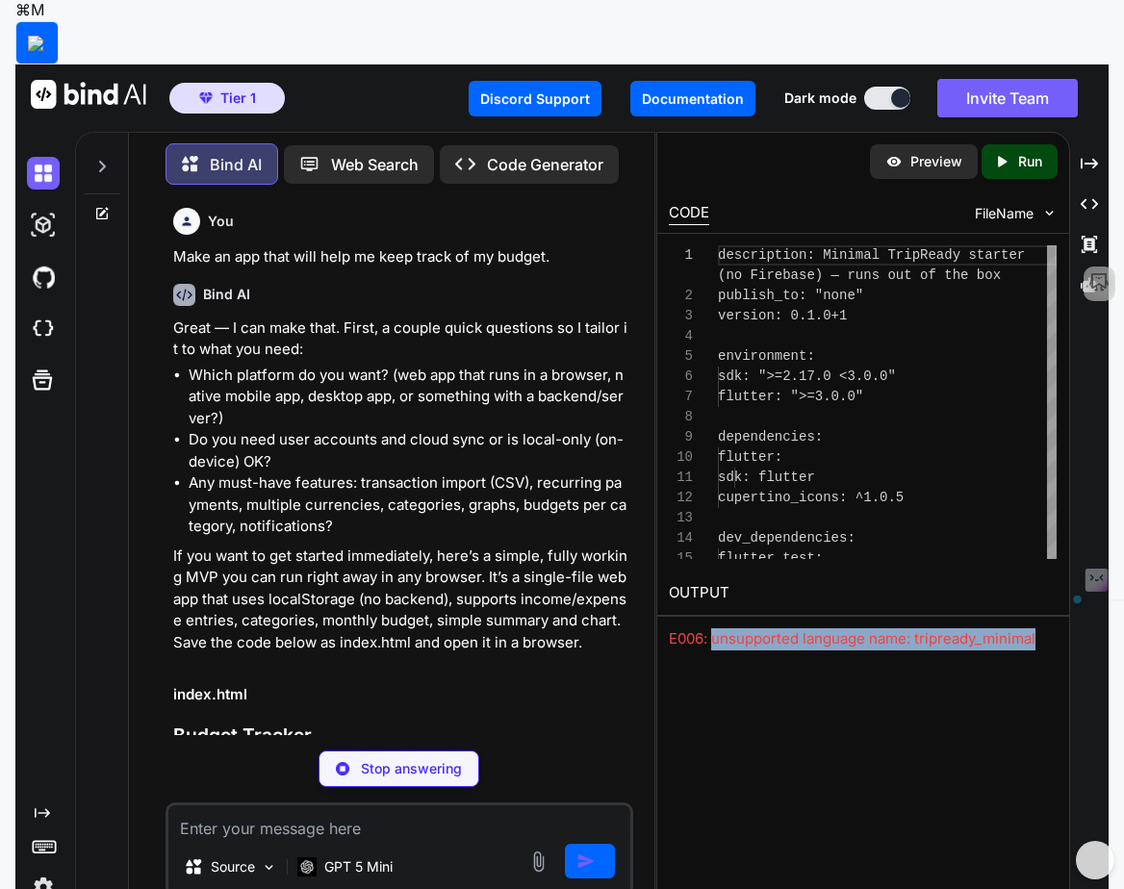
drag, startPoint x: 1022, startPoint y: 556, endPoint x: 710, endPoint y: 565, distance: 312.0
click at [710, 628] on div "E006: unsupported language name: tripready_minimal" at bounding box center [863, 639] width 389 height 22
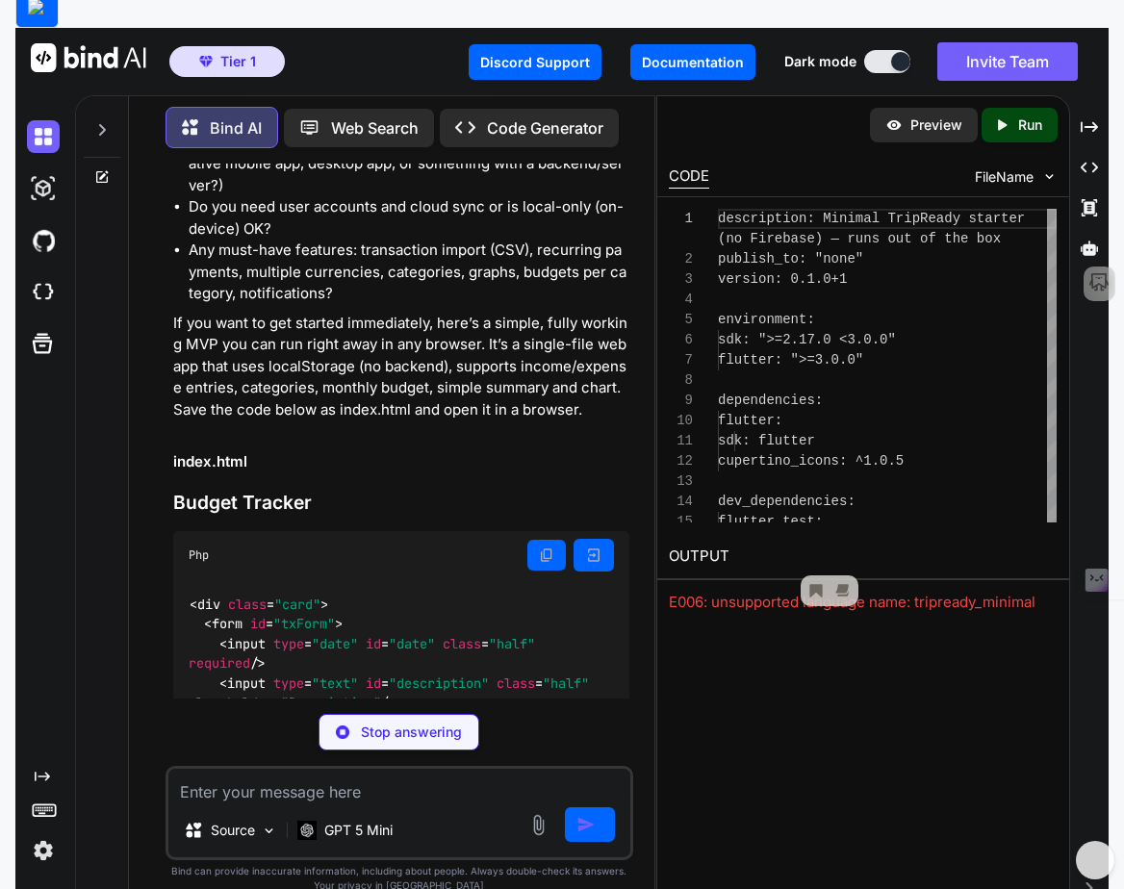
scroll to position [1672, 0]
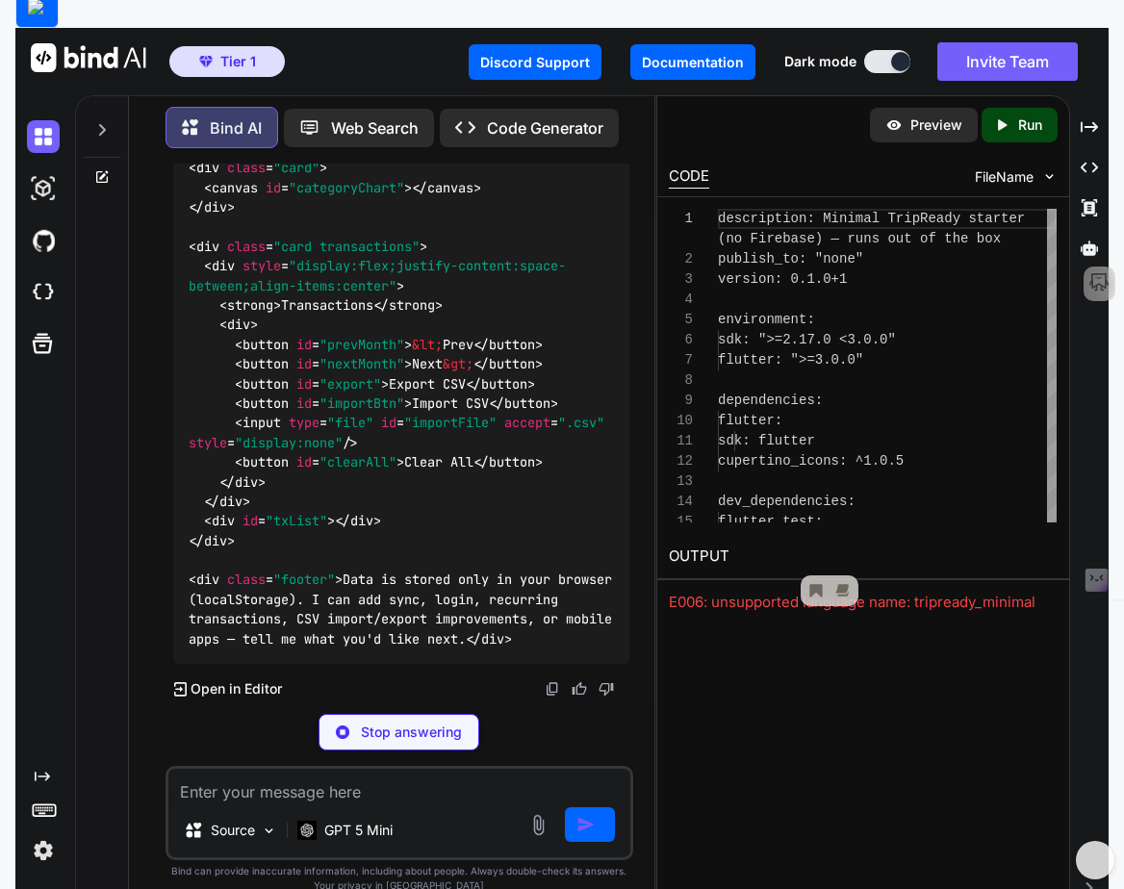
click at [226, 679] on p "Open in Editor" at bounding box center [236, 688] width 91 height 19
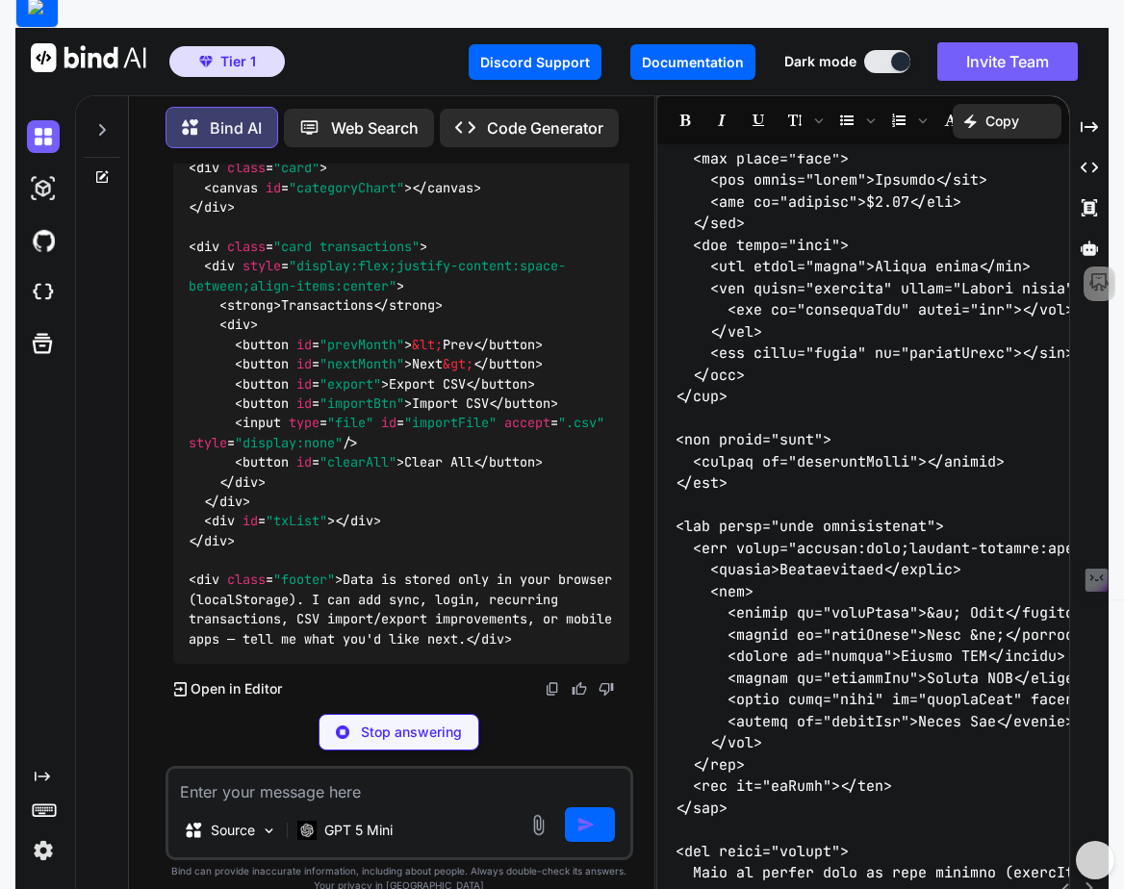
scroll to position [0, 1]
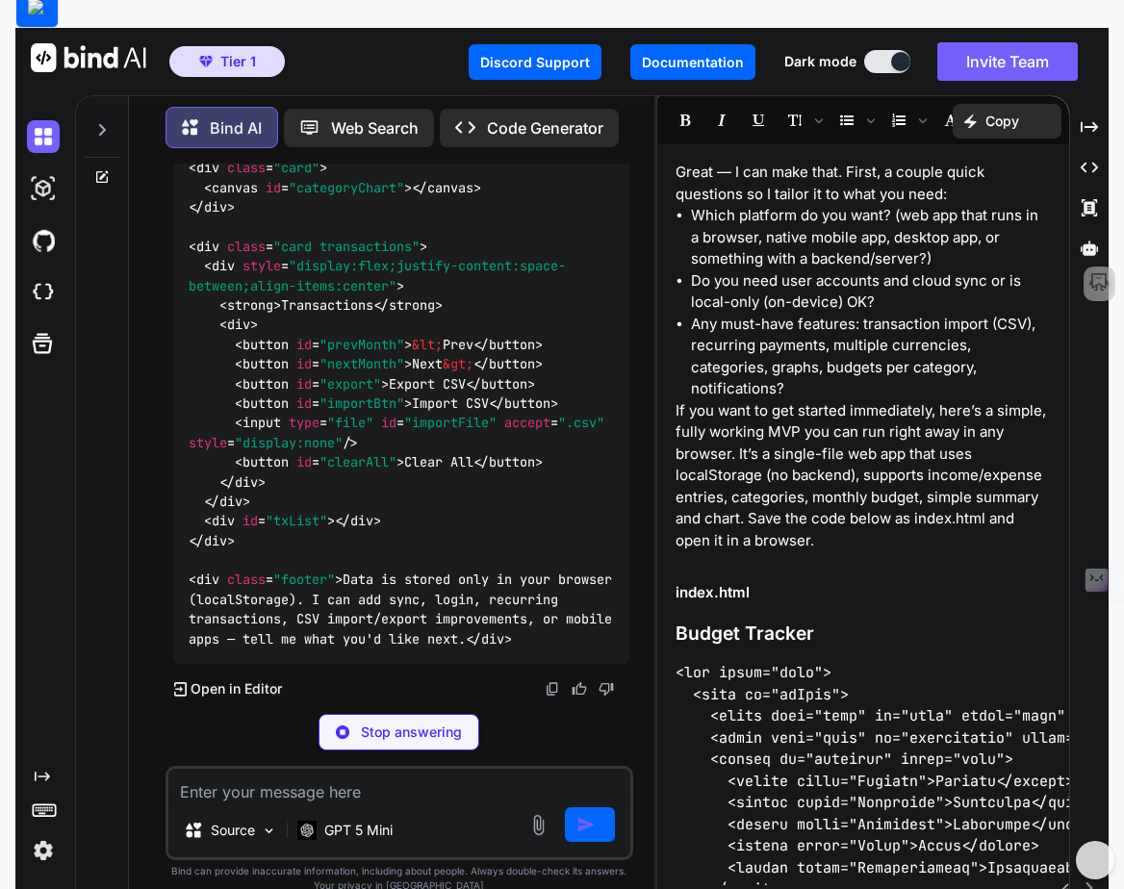
click at [314, 755] on textarea at bounding box center [399, 786] width 462 height 35
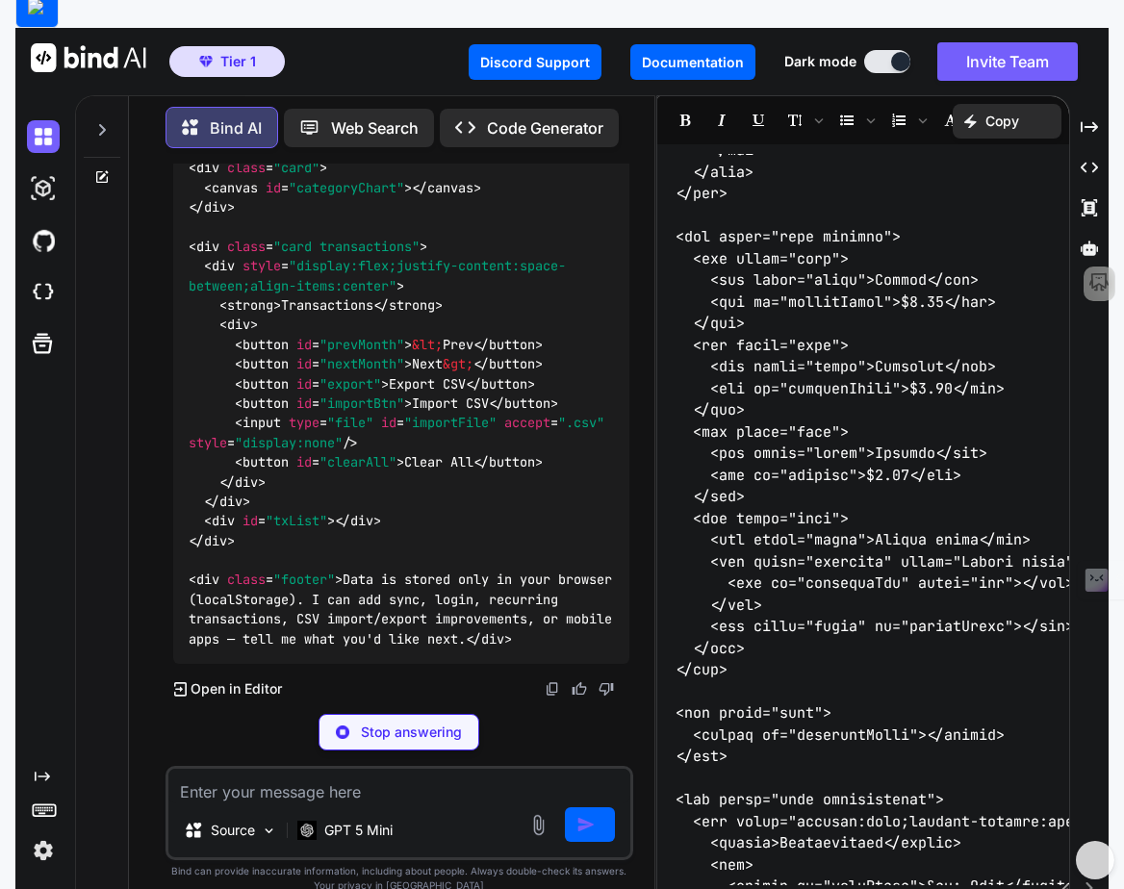
scroll to position [1229, 1]
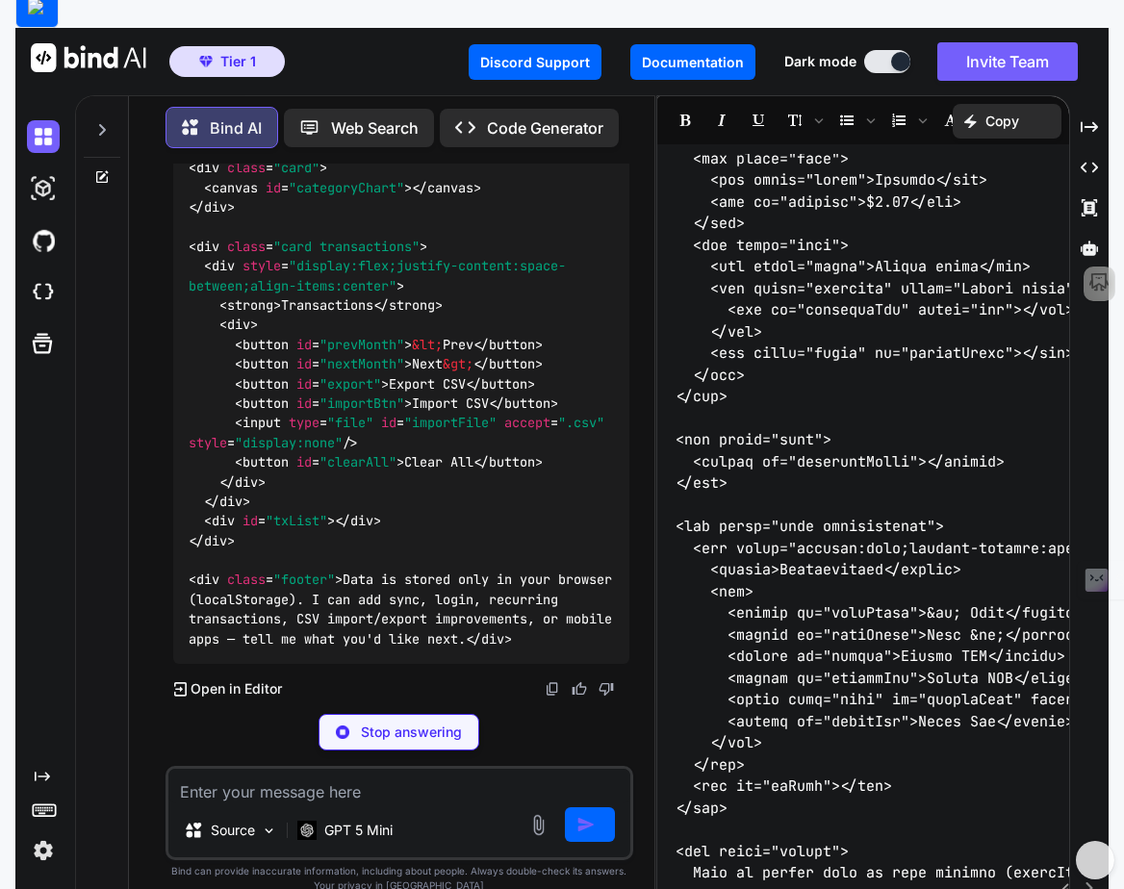
paste textarea "The app is not running and opening correctly. Fix any errors."
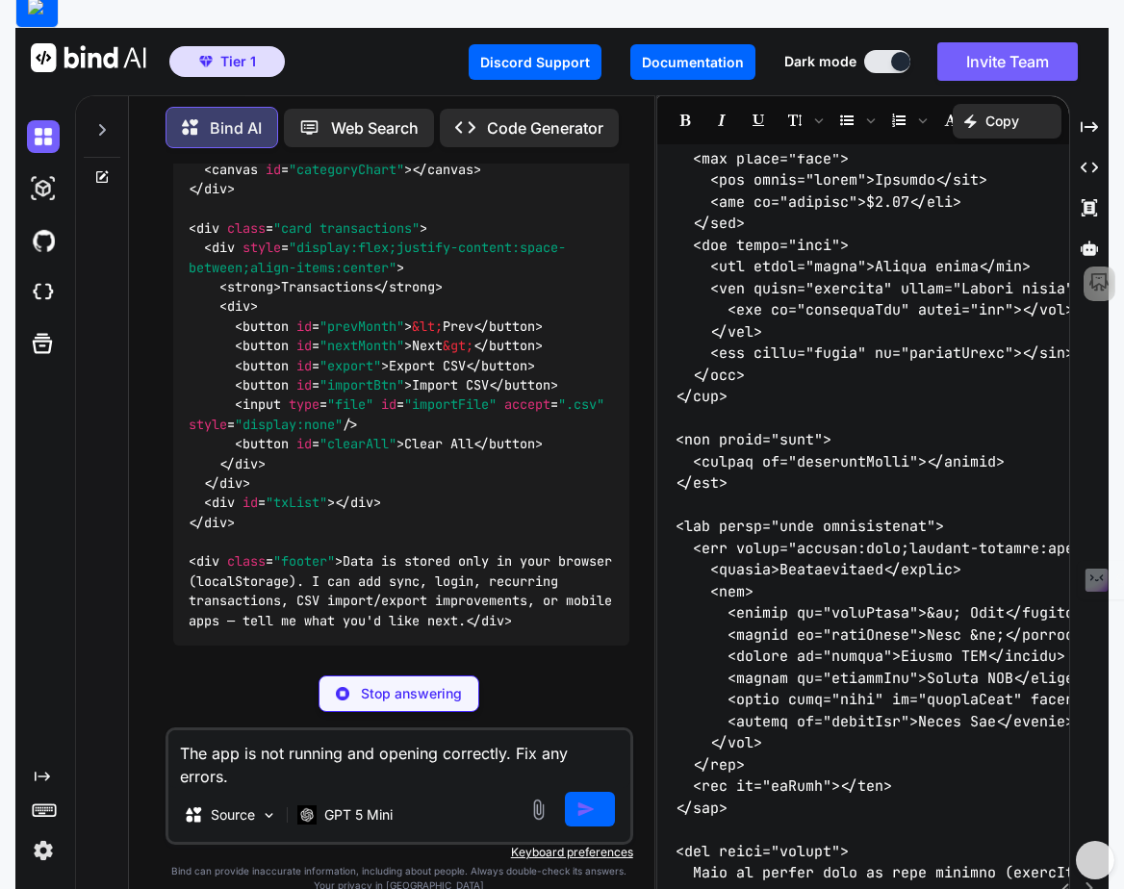
type textarea "The app is not running and opening correctly. Fix any errors."
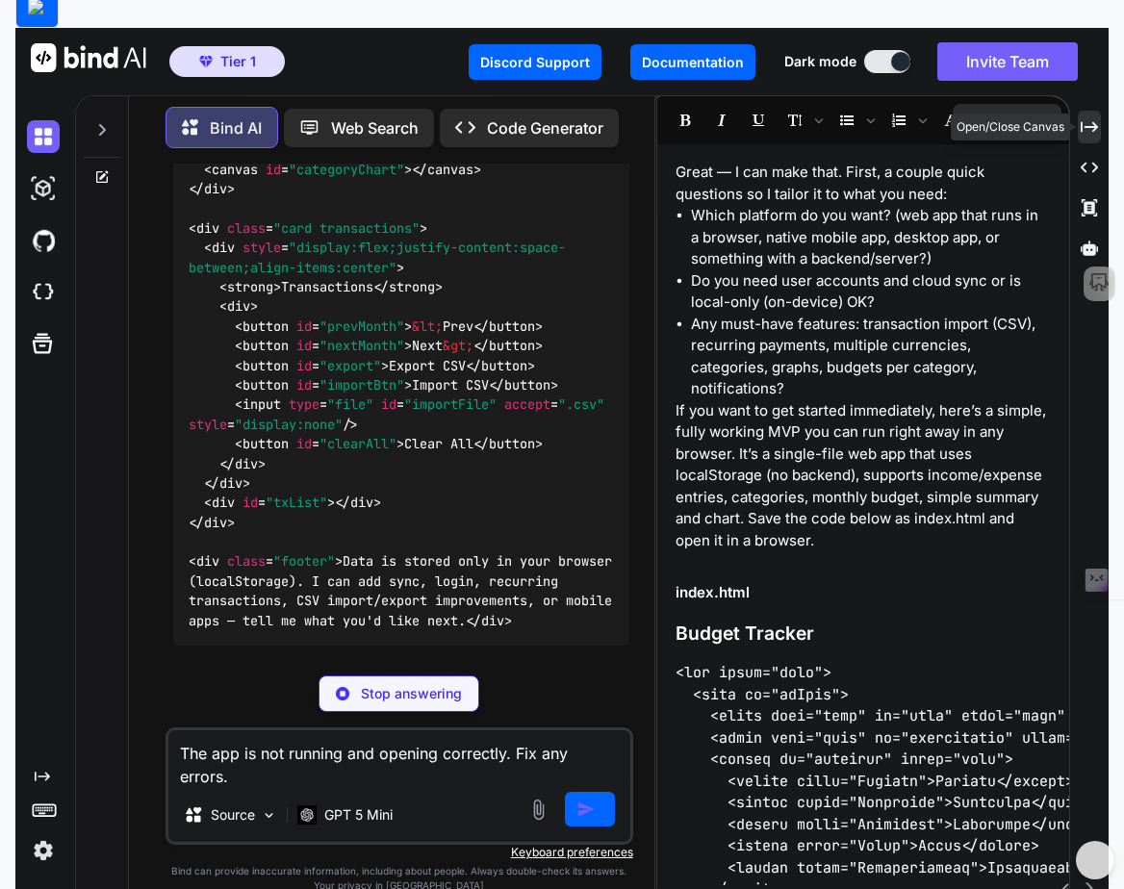
click at [1089, 111] on div "Created with Pixso." at bounding box center [1089, 127] width 23 height 33
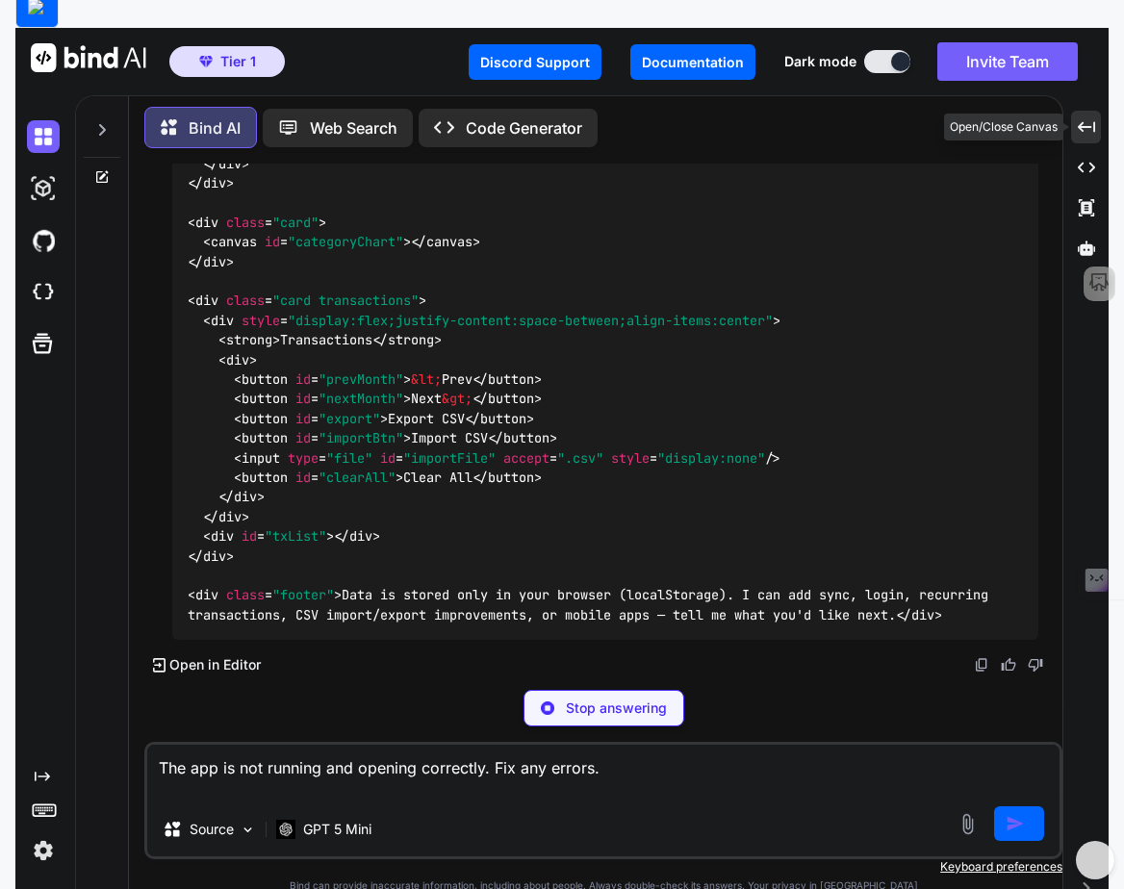
scroll to position [1370, 0]
click at [1095, 111] on div "Created with Pixso." at bounding box center [1086, 127] width 30 height 33
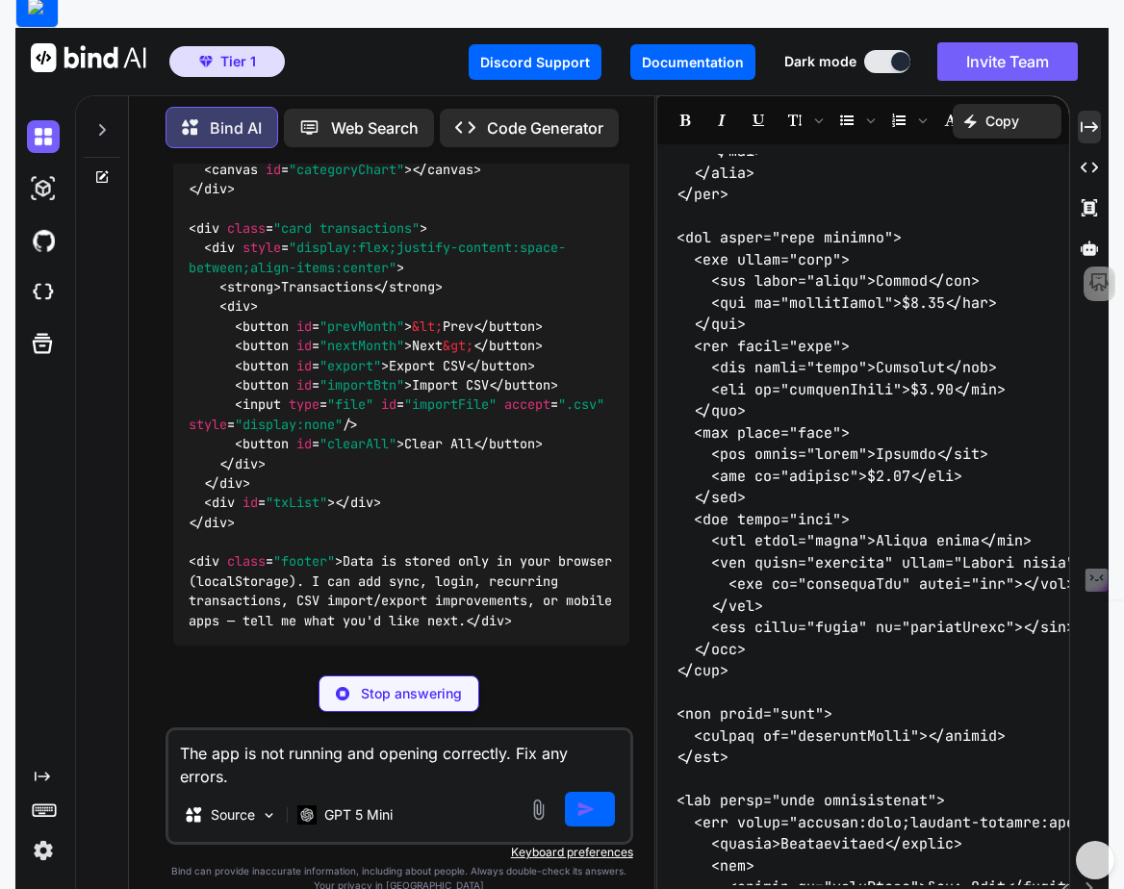
scroll to position [1229, 0]
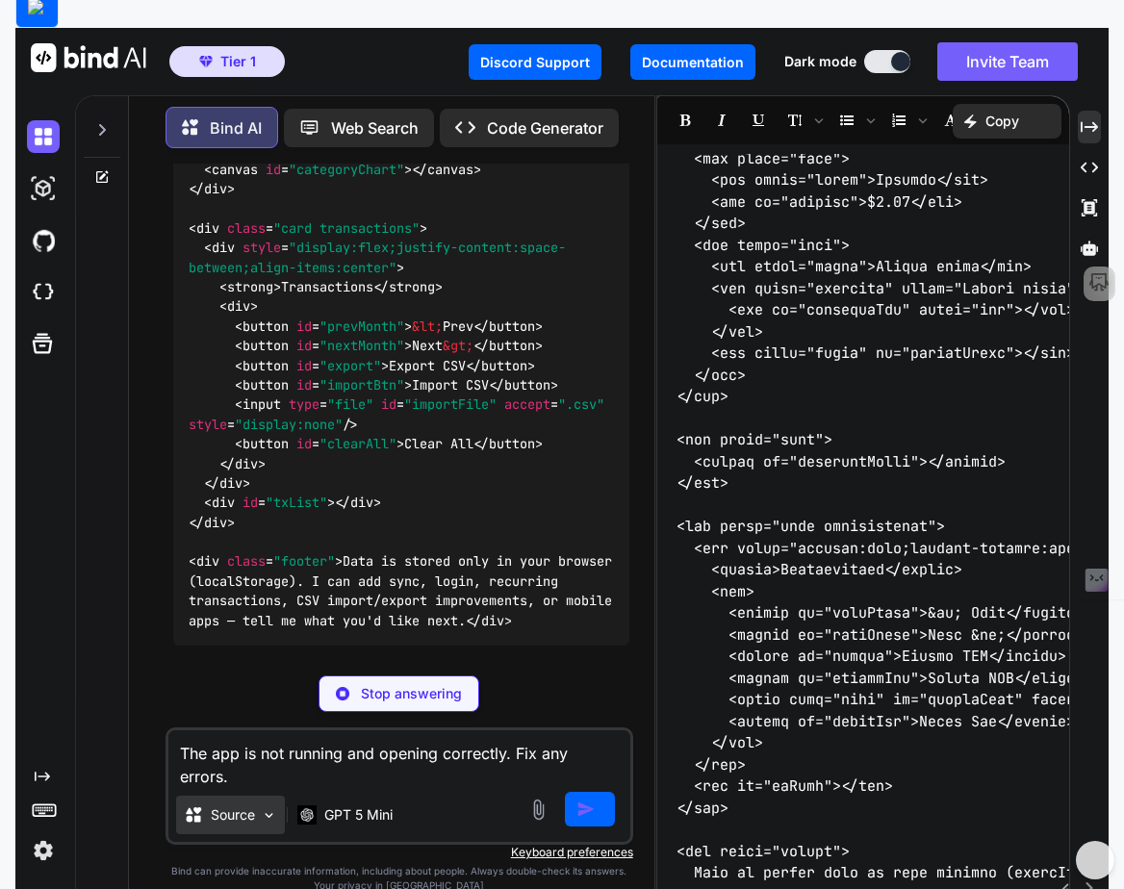
click at [271, 755] on img at bounding box center [269, 815] width 16 height 16
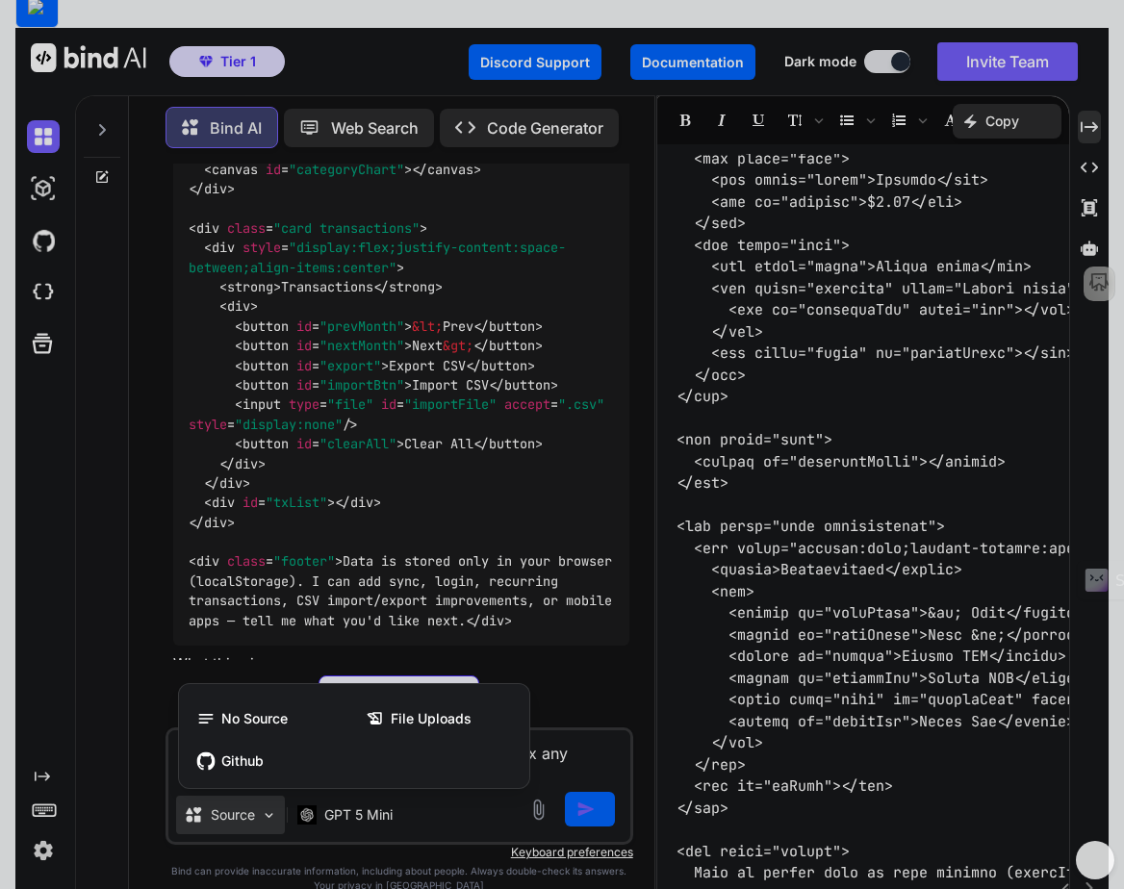
click at [443, 752] on div at bounding box center [562, 444] width 1124 height 889
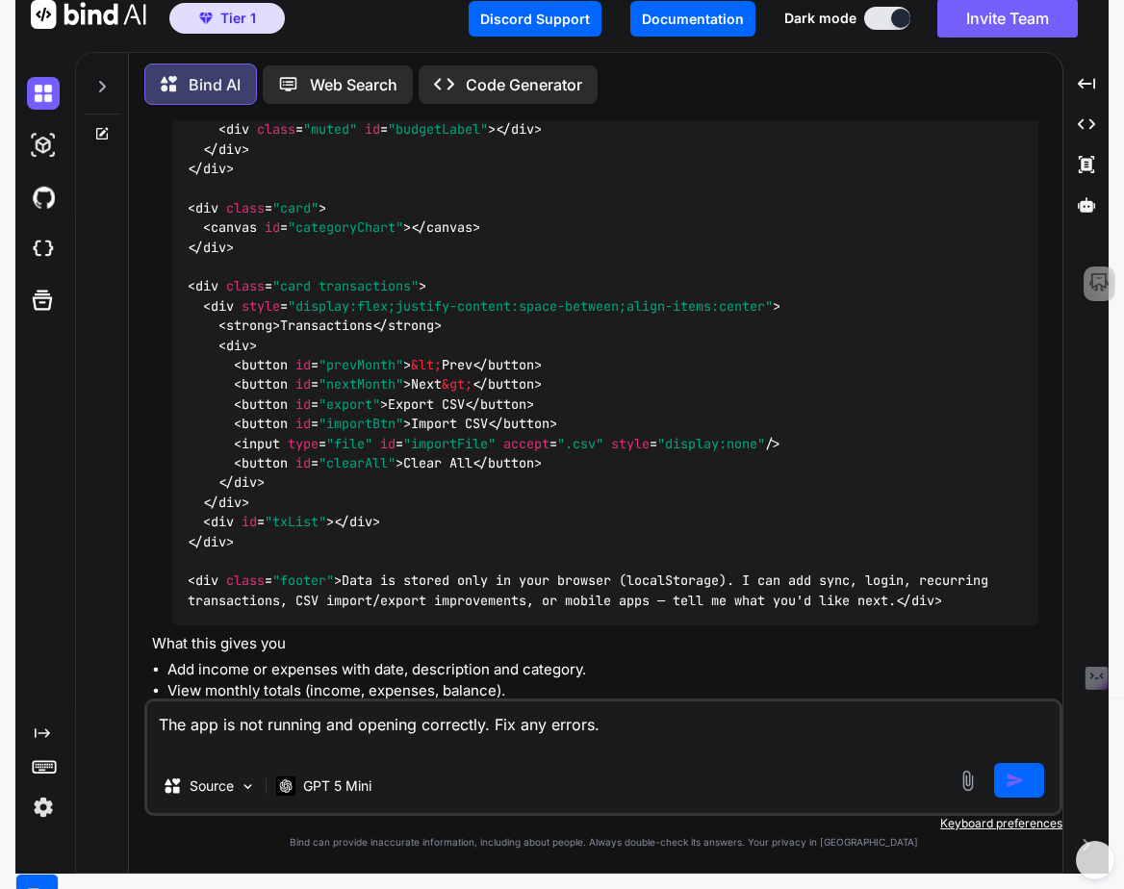
scroll to position [1636, 0]
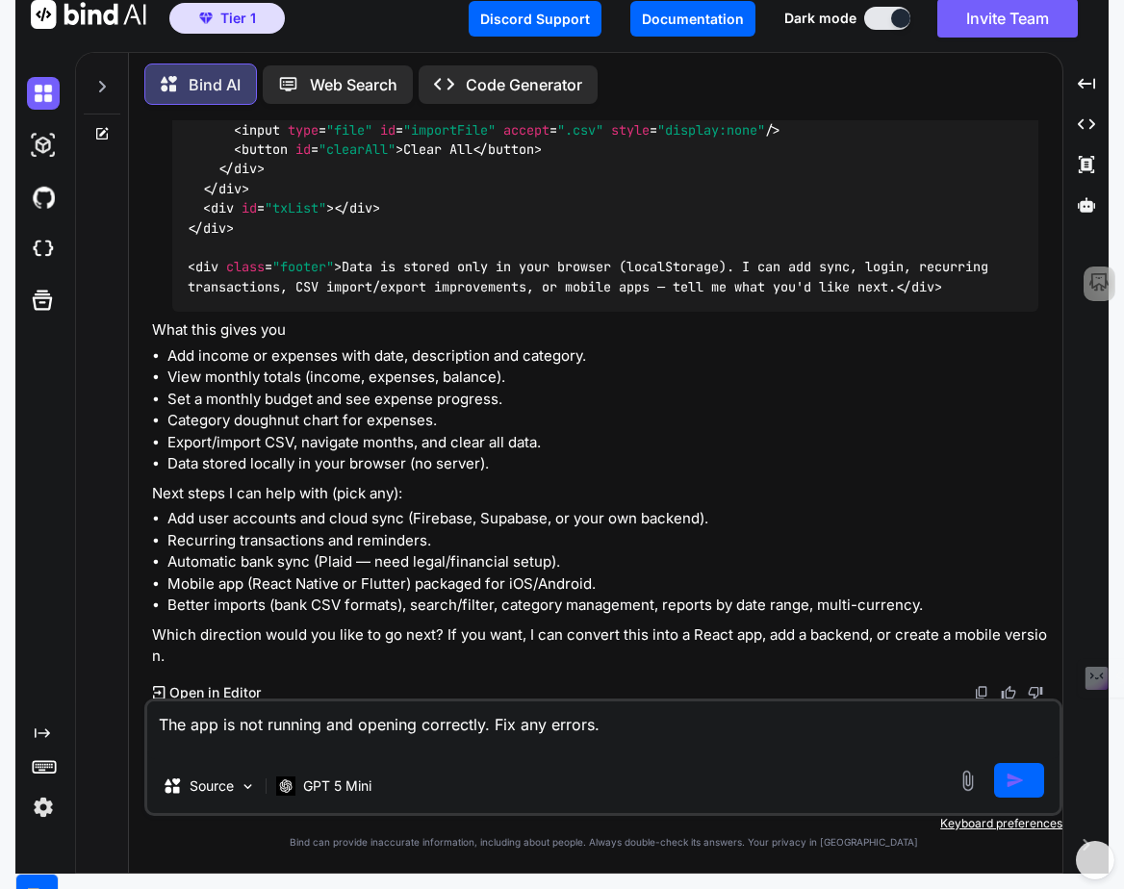
click at [776, 735] on textarea "The app is not running and opening correctly. Fix any errors." at bounding box center [603, 731] width 912 height 58
type textarea "x"
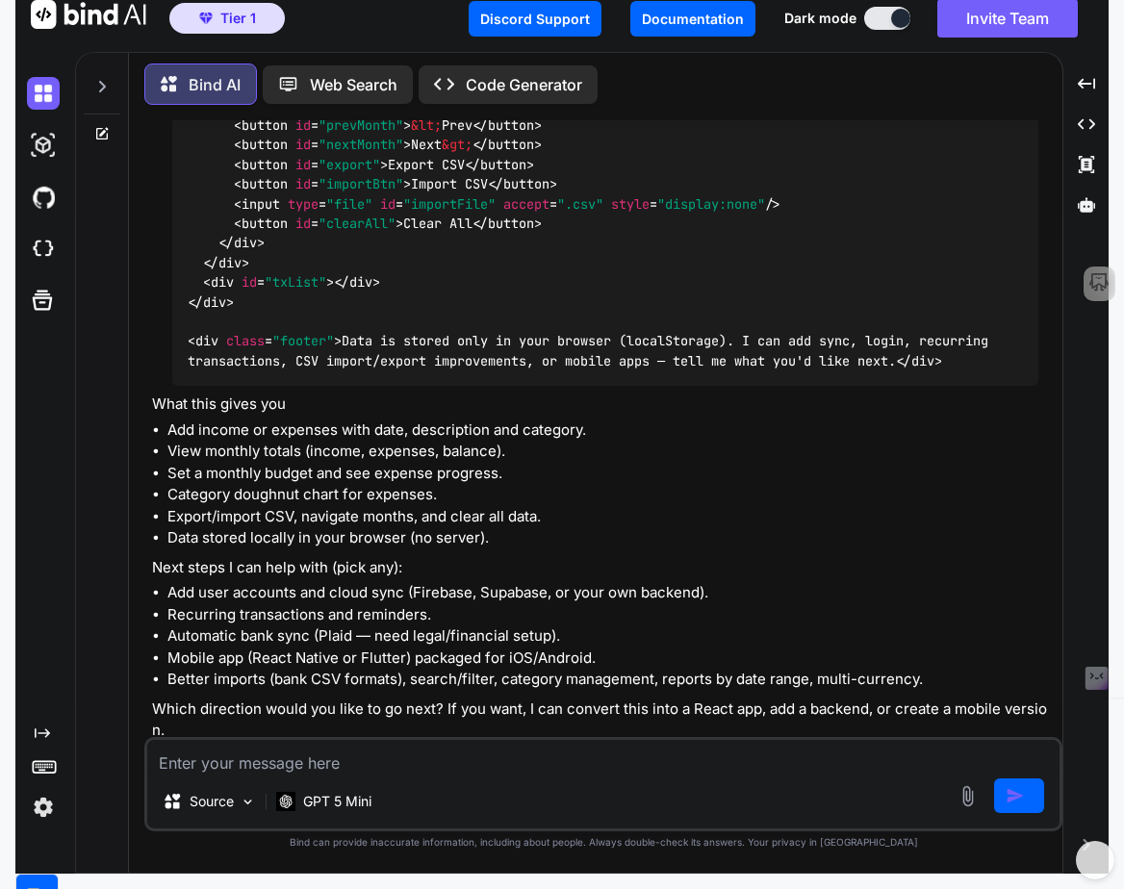
scroll to position [1802, 0]
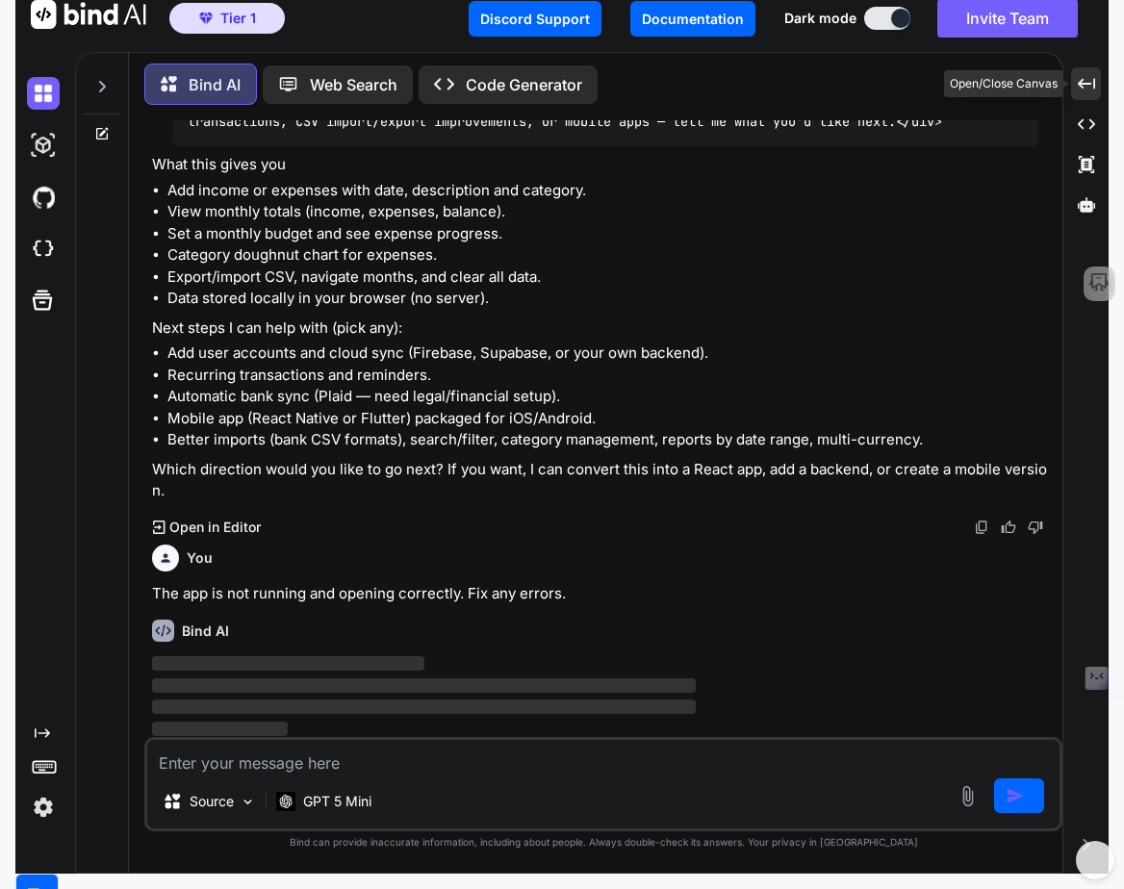
click at [1091, 86] on icon "Created with Pixso." at bounding box center [1086, 83] width 17 height 17
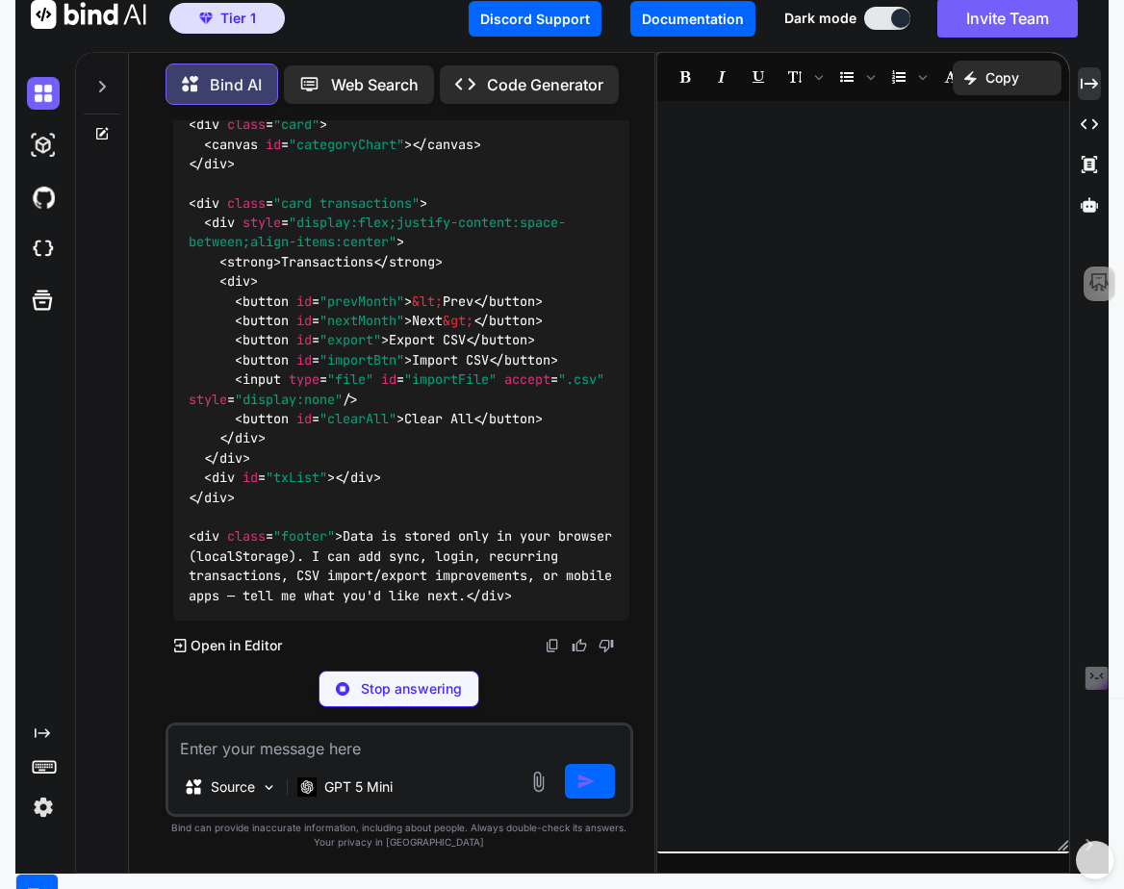
scroll to position [4122, 0]
click at [238, 650] on p "Open in Editor" at bounding box center [236, 645] width 91 height 19
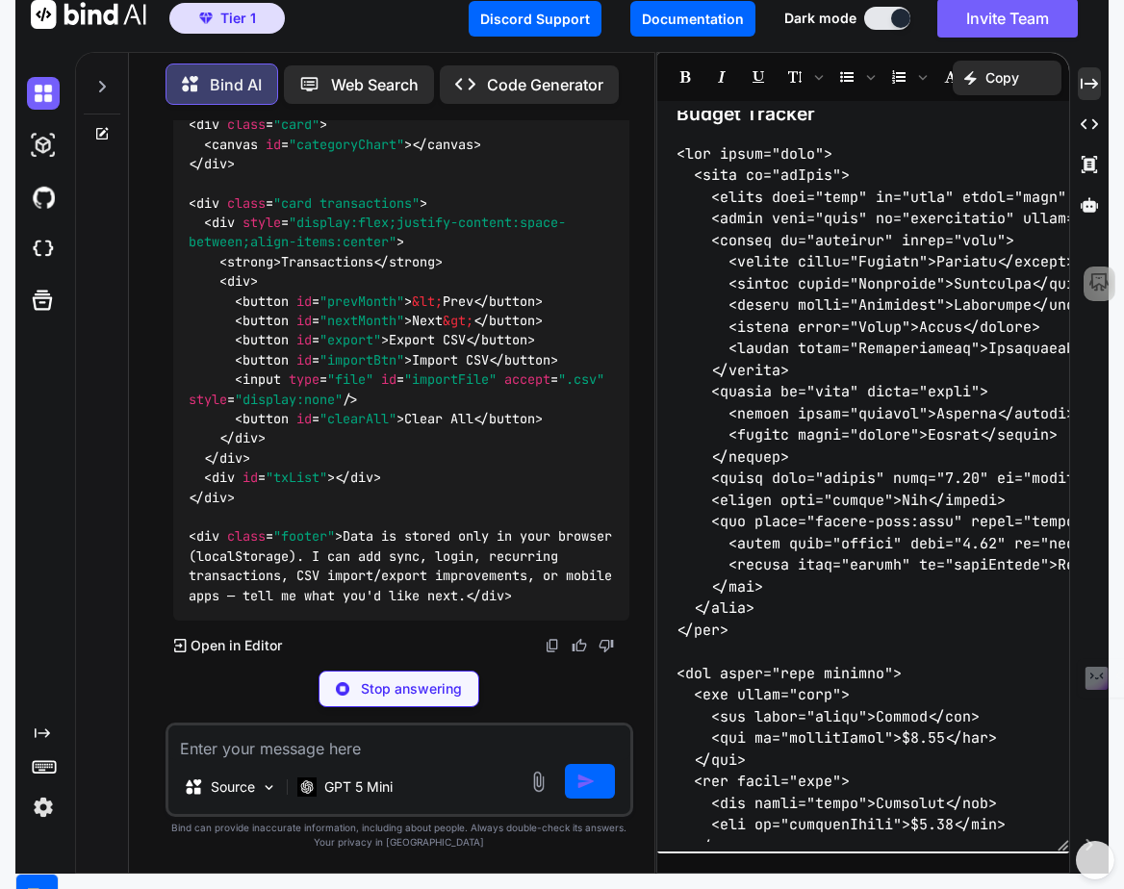
scroll to position [0, 0]
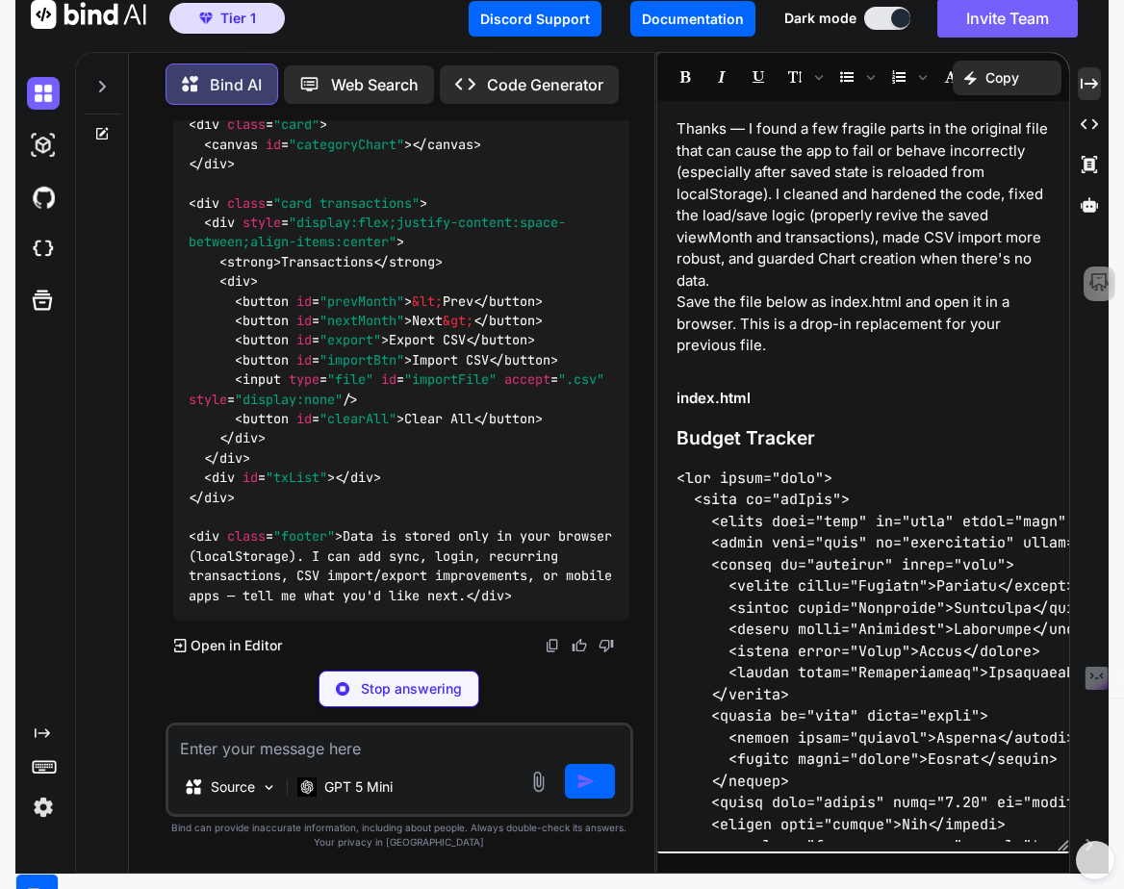
click at [1010, 75] on p "Copy" at bounding box center [1003, 77] width 34 height 19
click at [974, 305] on p "Save the file below as index.html and open it in a browser. This is a drop-in r…" at bounding box center [863, 324] width 373 height 65
type textarea "x"
click at [707, 29] on button "Documentation" at bounding box center [692, 19] width 125 height 36
click at [556, 77] on p "Code Generator" at bounding box center [545, 84] width 116 height 23
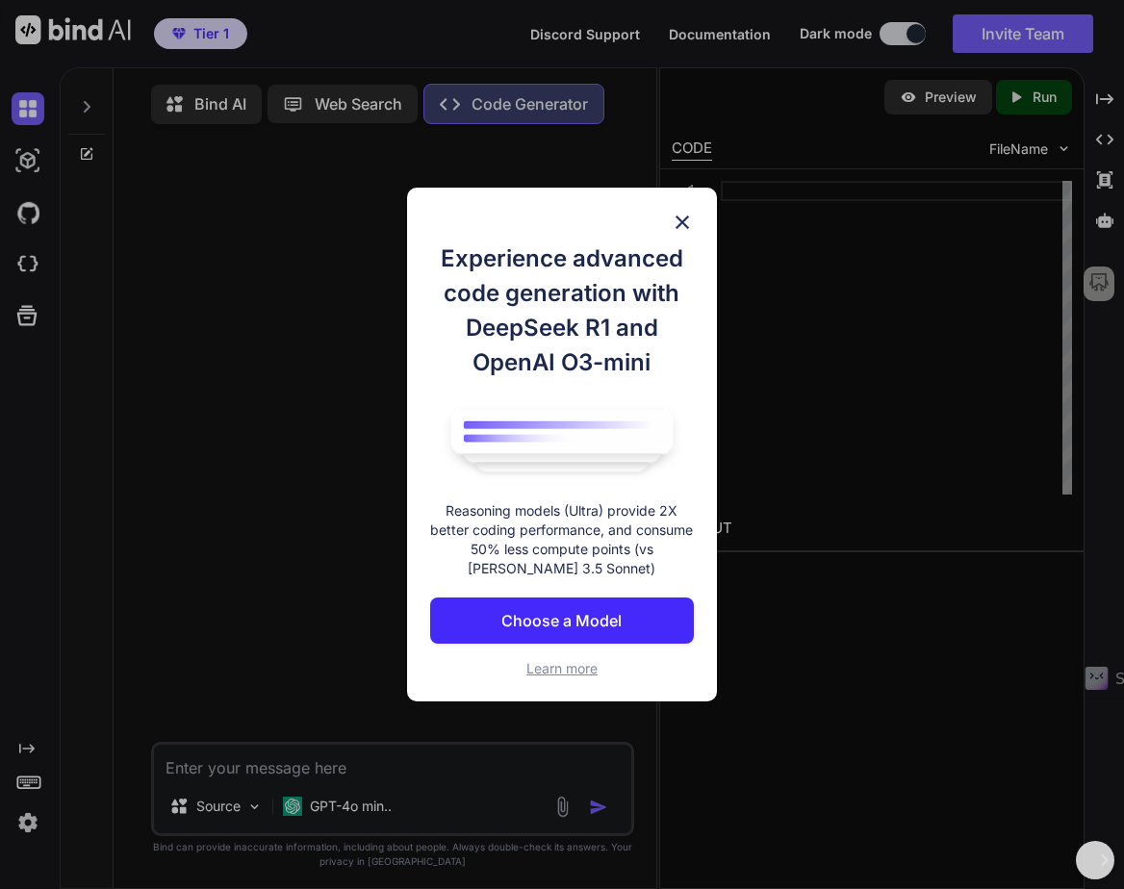
click at [696, 226] on div "Experience advanced code generation with DeepSeek R1 and OpenAI O3-mini Reasoni…" at bounding box center [561, 445] width 309 height 514
click at [682, 226] on img at bounding box center [682, 222] width 23 height 23
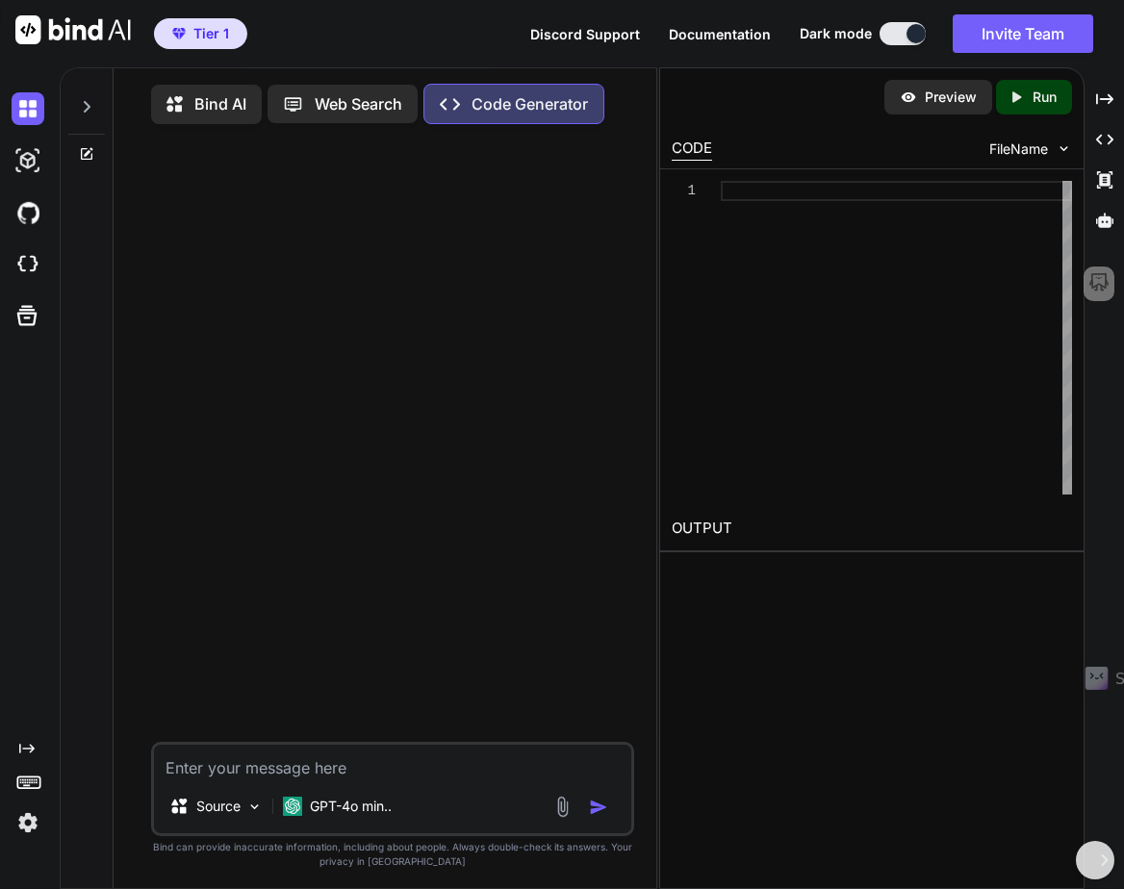
click at [1023, 94] on icon "Created with Pixso." at bounding box center [1016, 97] width 17 height 17
click at [21, 121] on img at bounding box center [28, 108] width 33 height 33
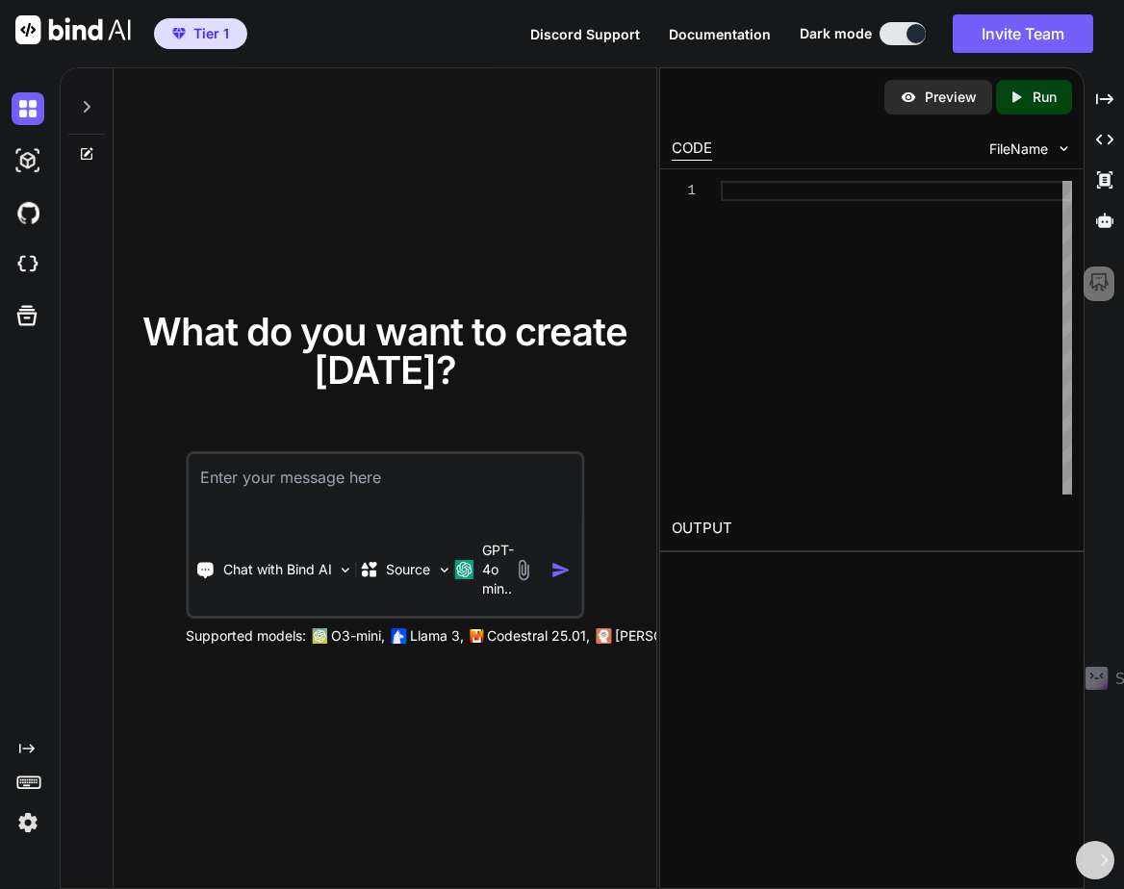
click at [78, 115] on div at bounding box center [86, 101] width 37 height 66
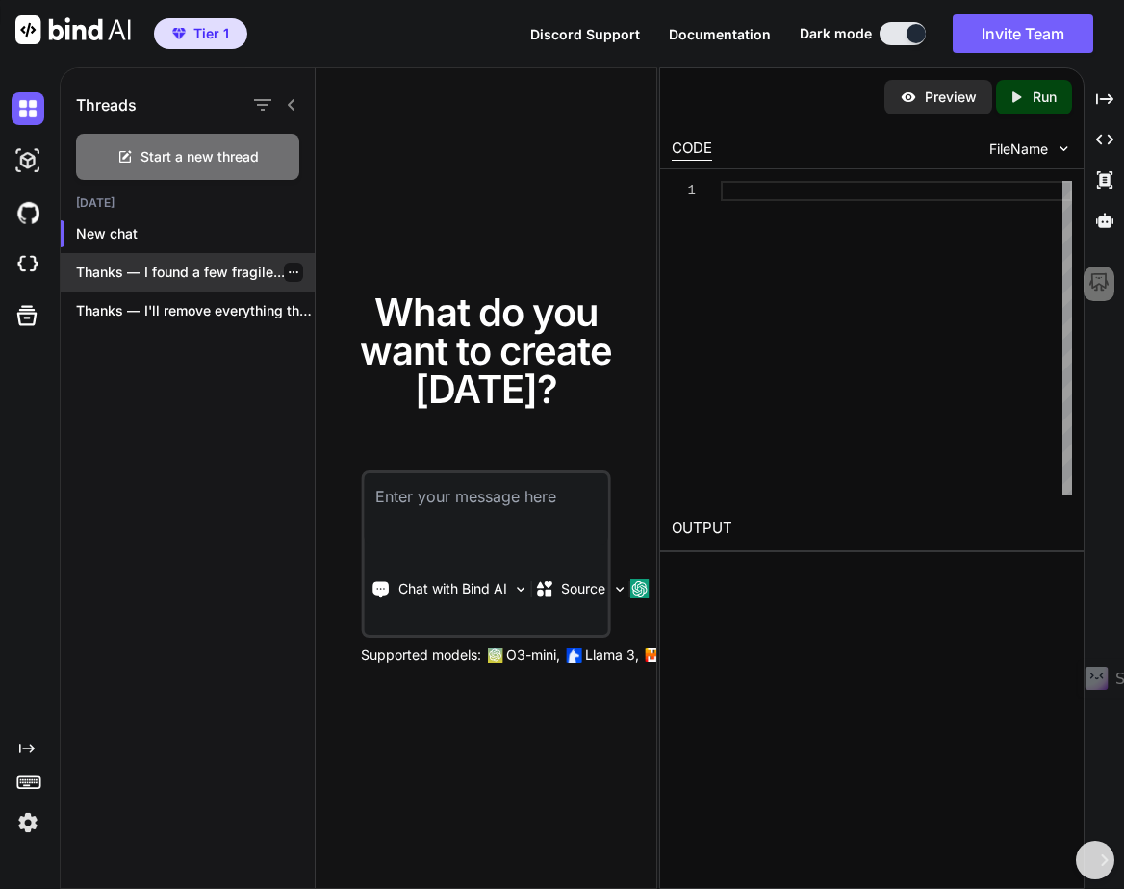
click at [144, 280] on p "Thanks — I found a few fragile..." at bounding box center [195, 272] width 239 height 19
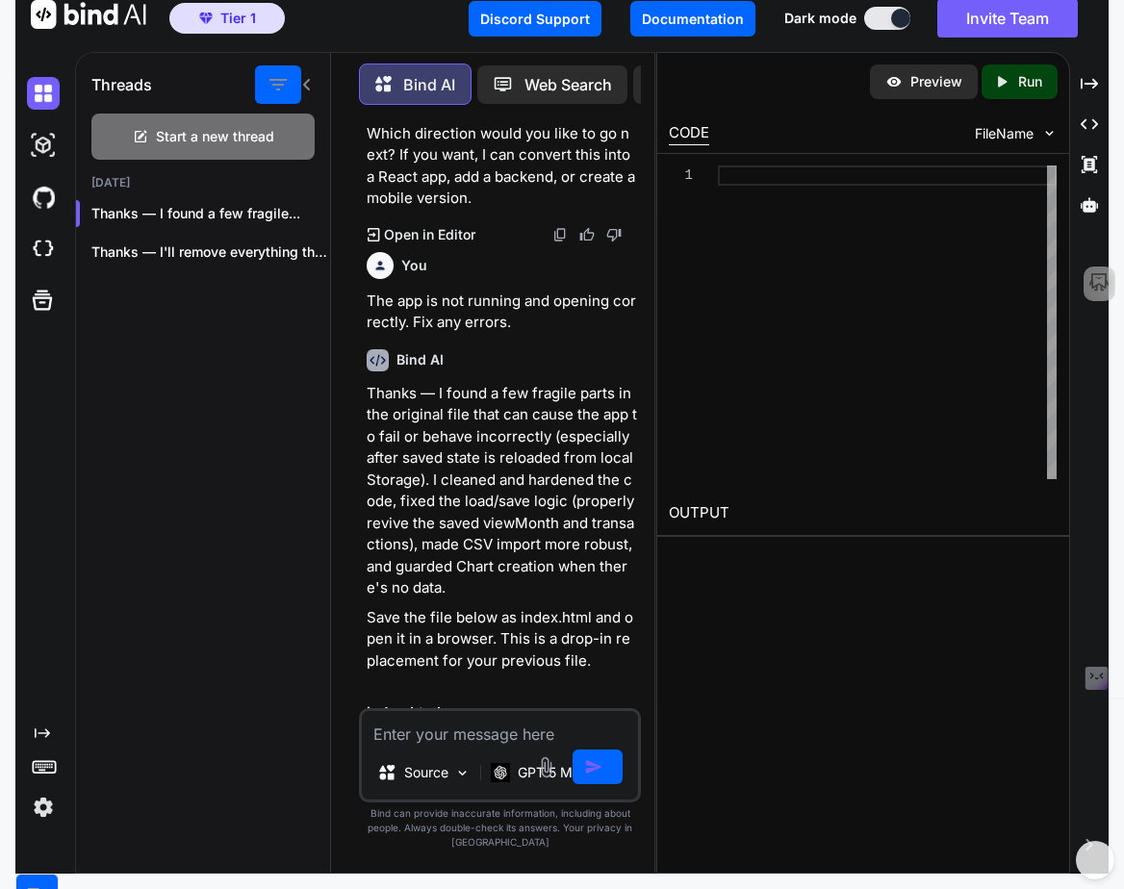
scroll to position [3956, 0]
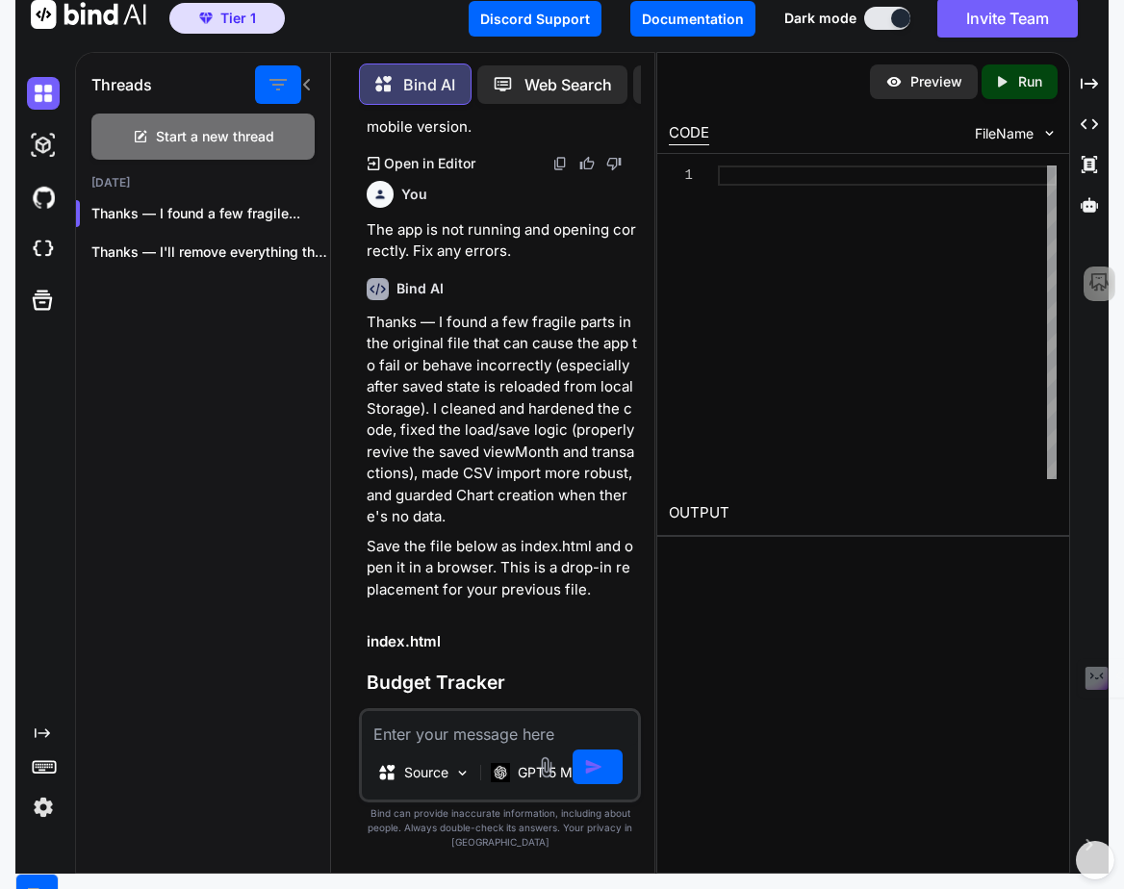
click at [1000, 77] on icon at bounding box center [1002, 81] width 9 height 11
click at [1011, 80] on icon "Created with Pixso." at bounding box center [1001, 81] width 17 height 17
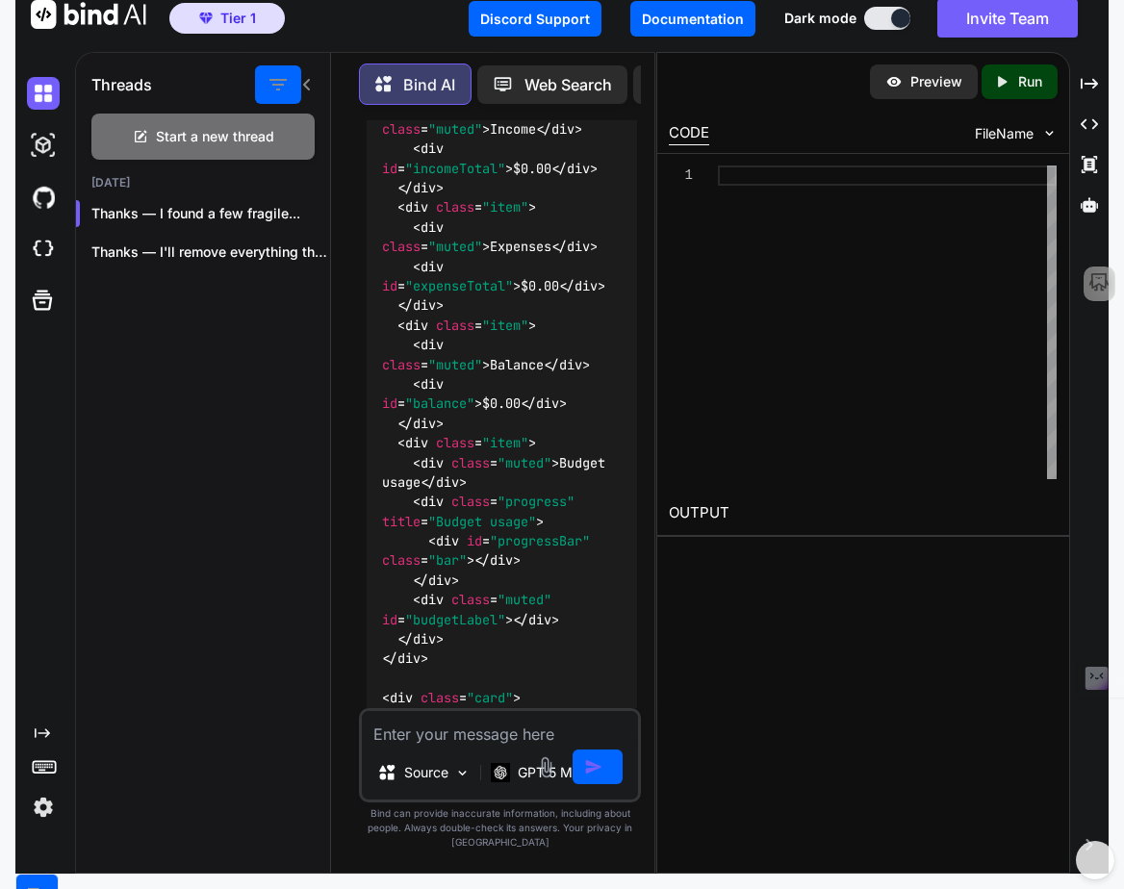
scroll to position [6517, 0]
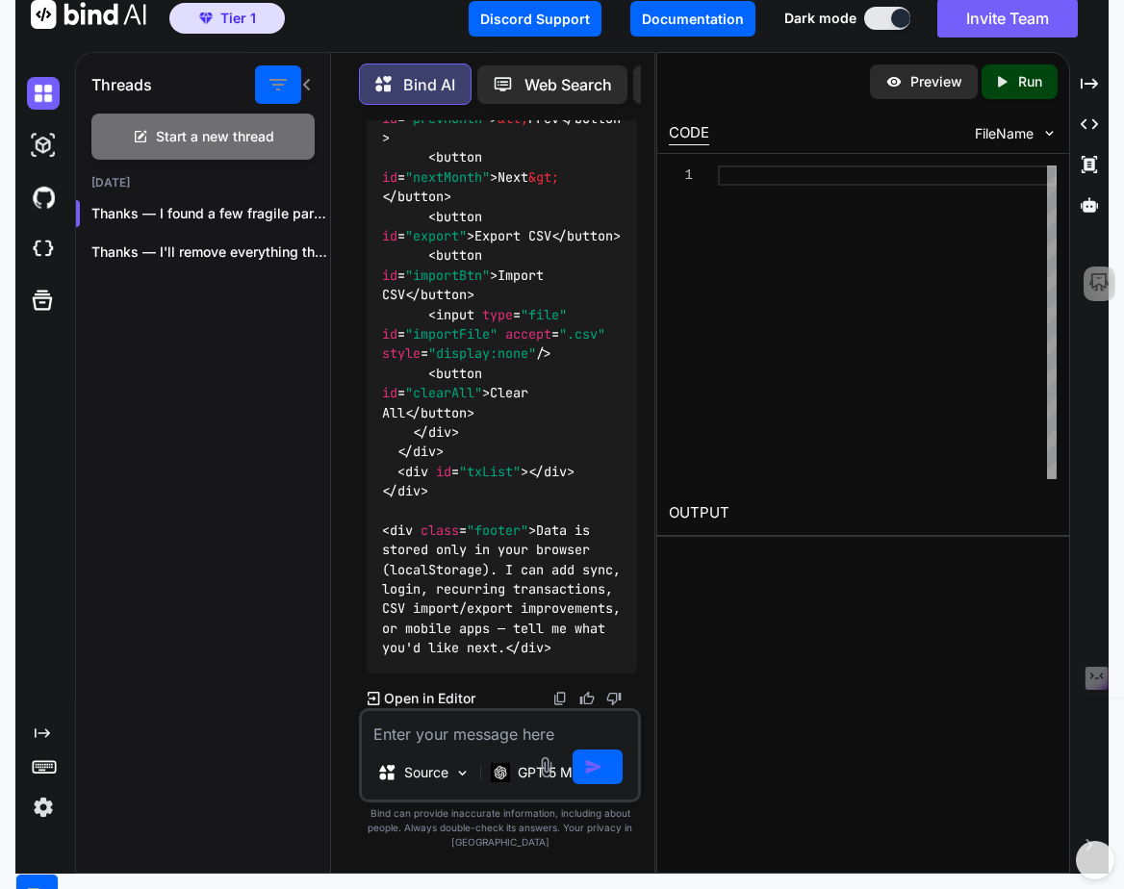
click at [309, 85] on icon at bounding box center [306, 84] width 15 height 15
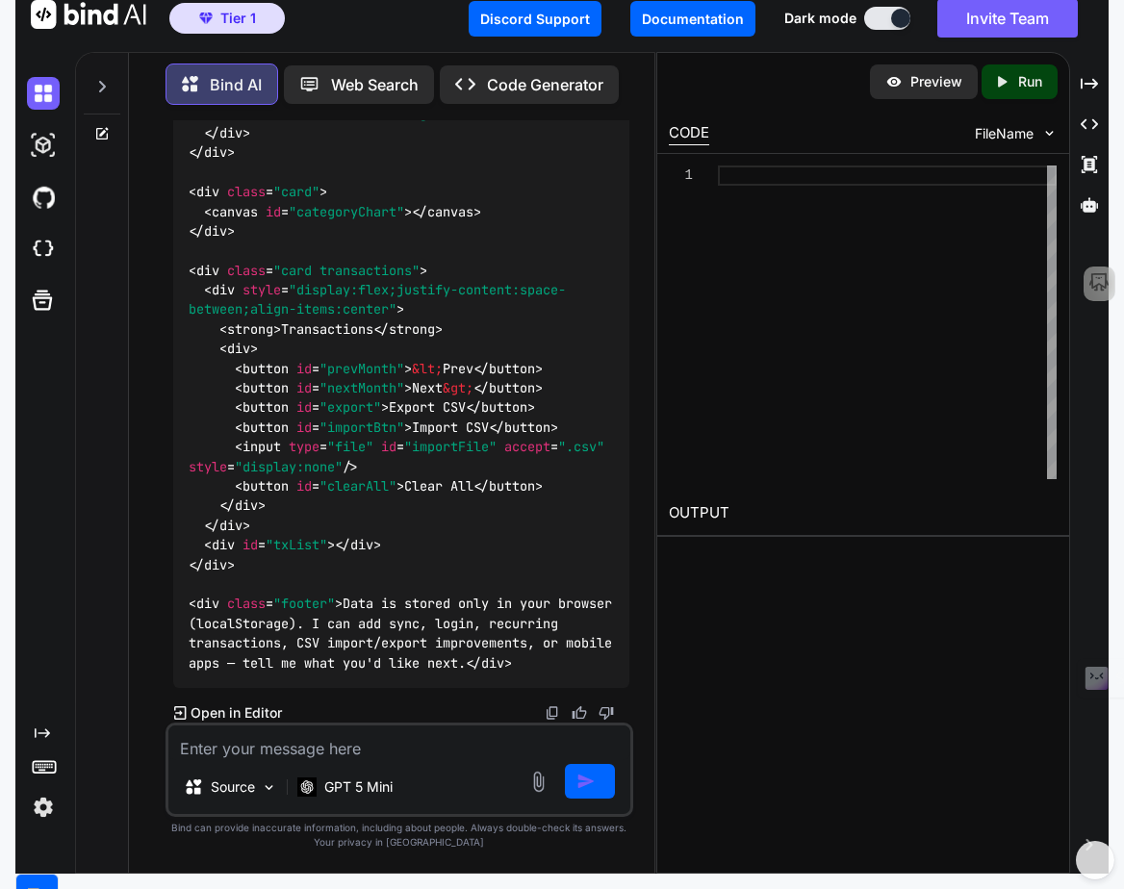
scroll to position [4055, 0]
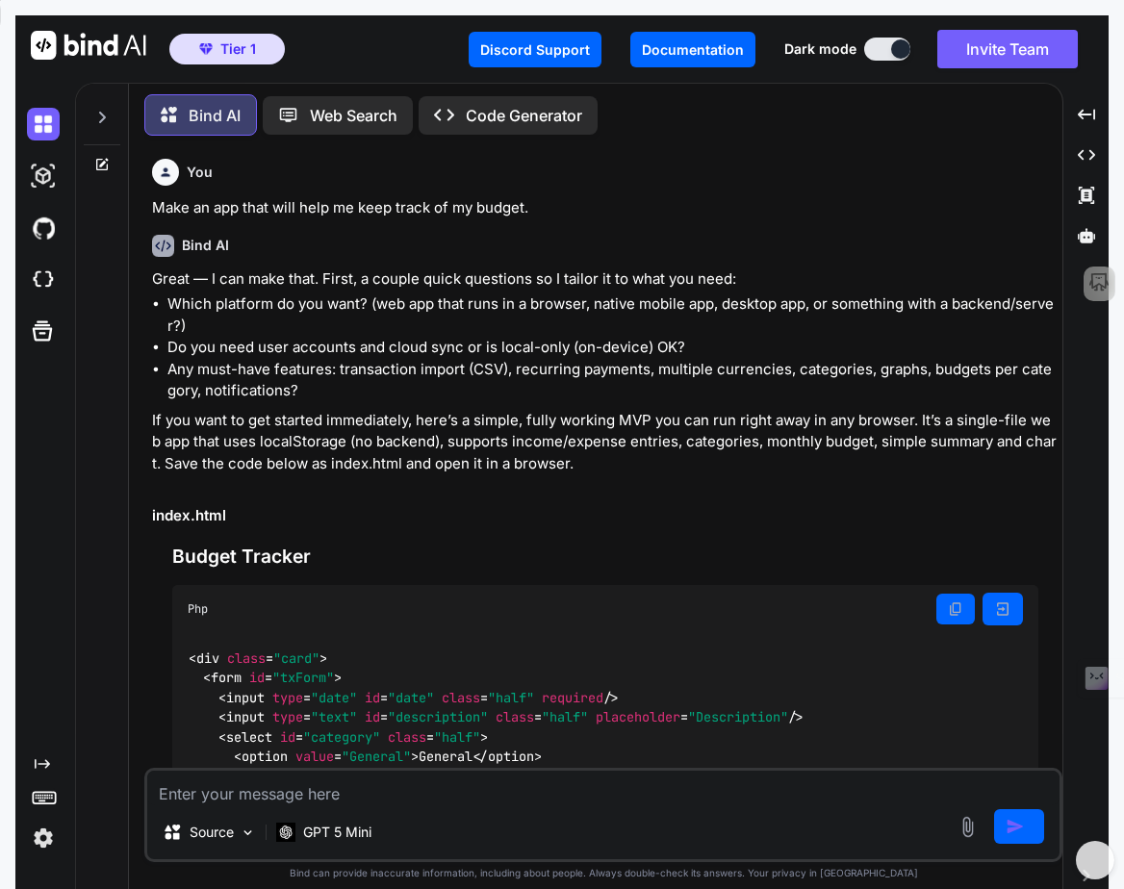
click at [96, 112] on icon at bounding box center [101, 117] width 15 height 15
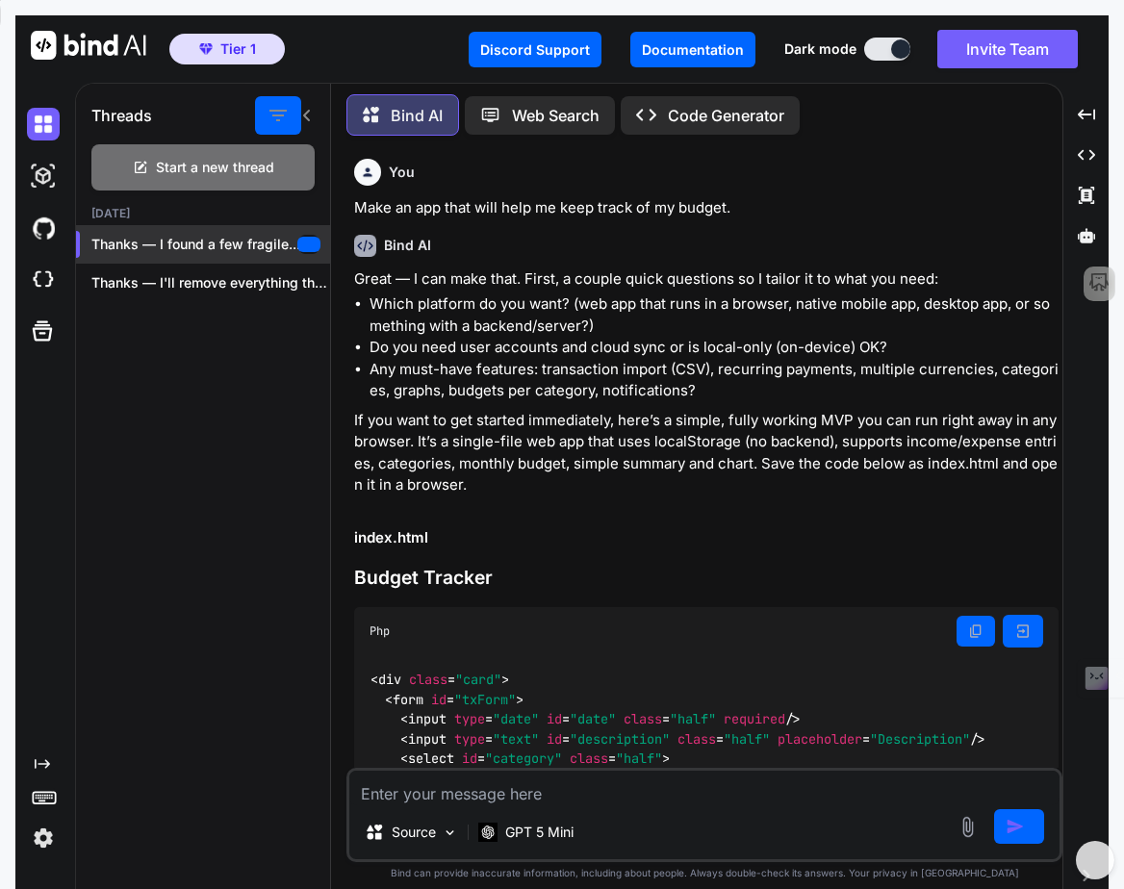
click at [205, 238] on p "Thanks — I found a few fragile..." at bounding box center [210, 244] width 239 height 19
click at [724, 204] on p "Make an app that will help me keep track of my budget." at bounding box center [706, 208] width 705 height 22
click at [673, 104] on p "Code Generator" at bounding box center [726, 115] width 116 height 23
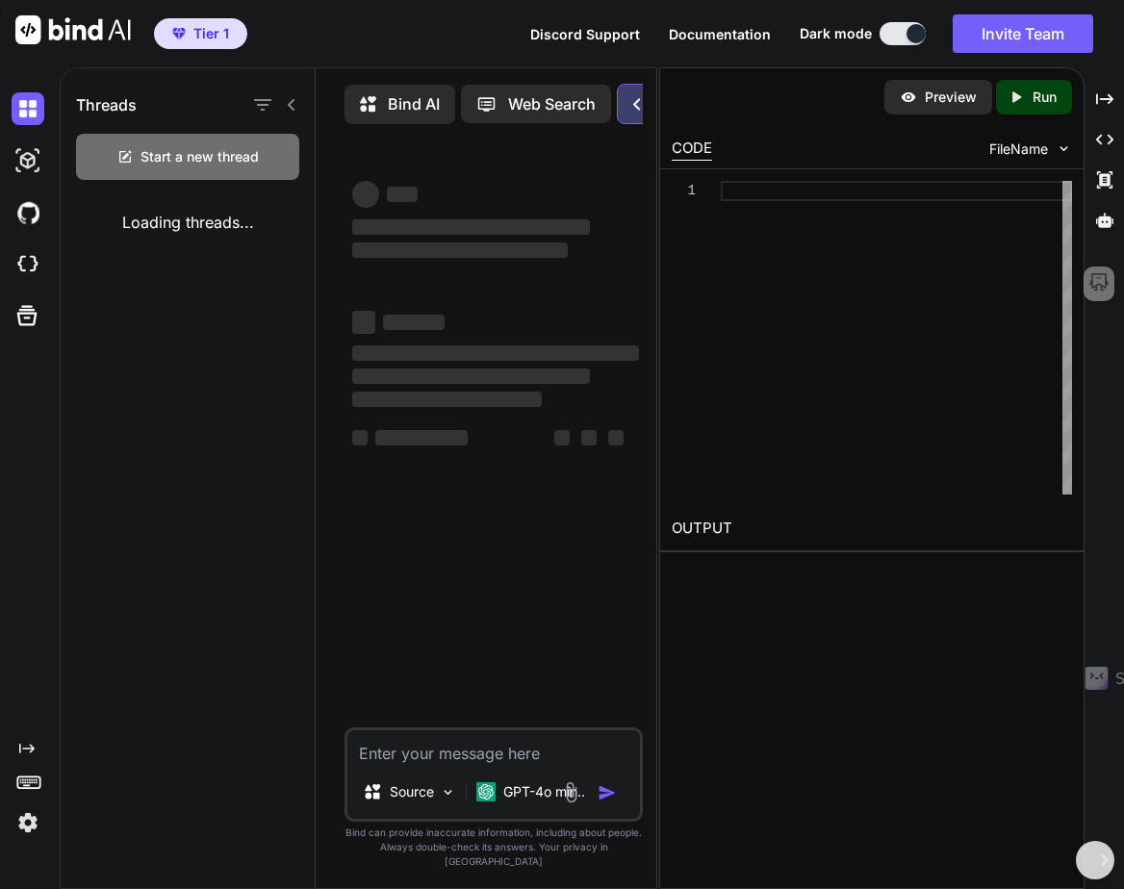
type textarea "x"
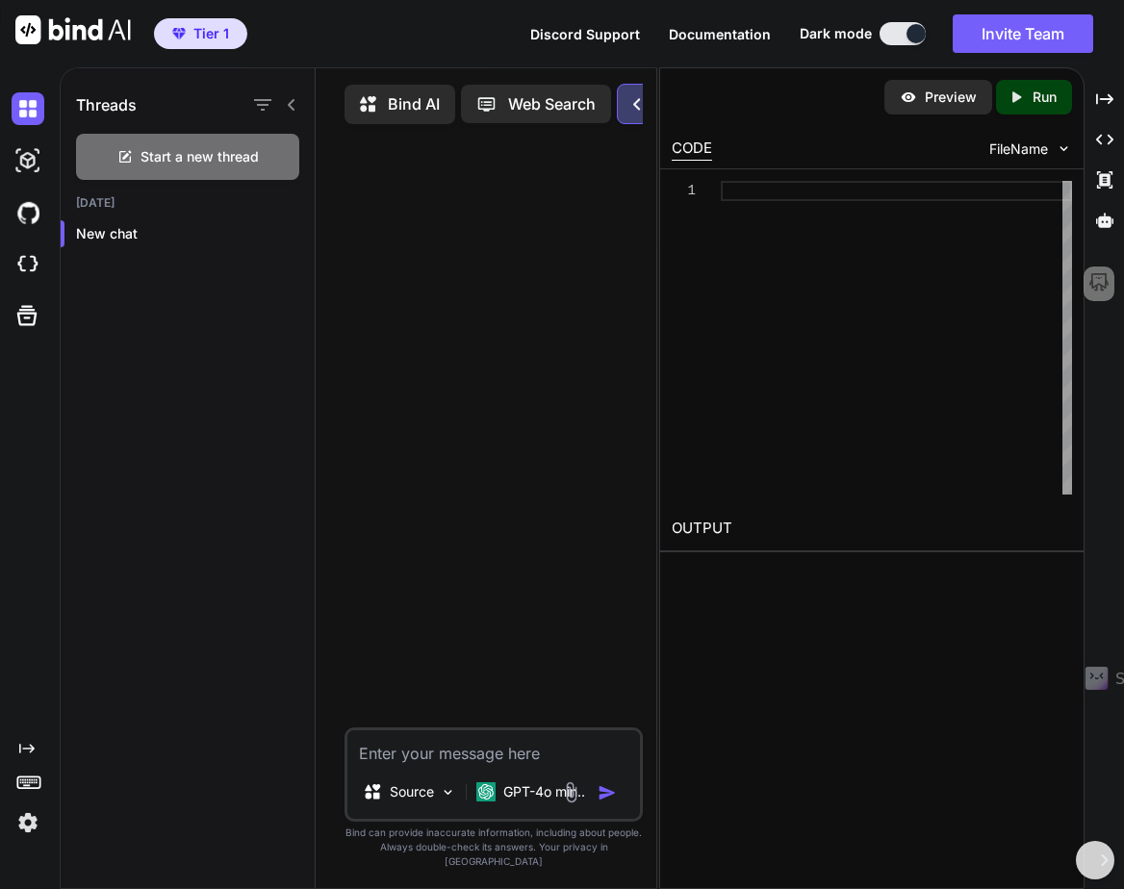
click at [116, 90] on div "Threads" at bounding box center [188, 100] width 254 height 65
click at [288, 101] on icon at bounding box center [291, 104] width 15 height 15
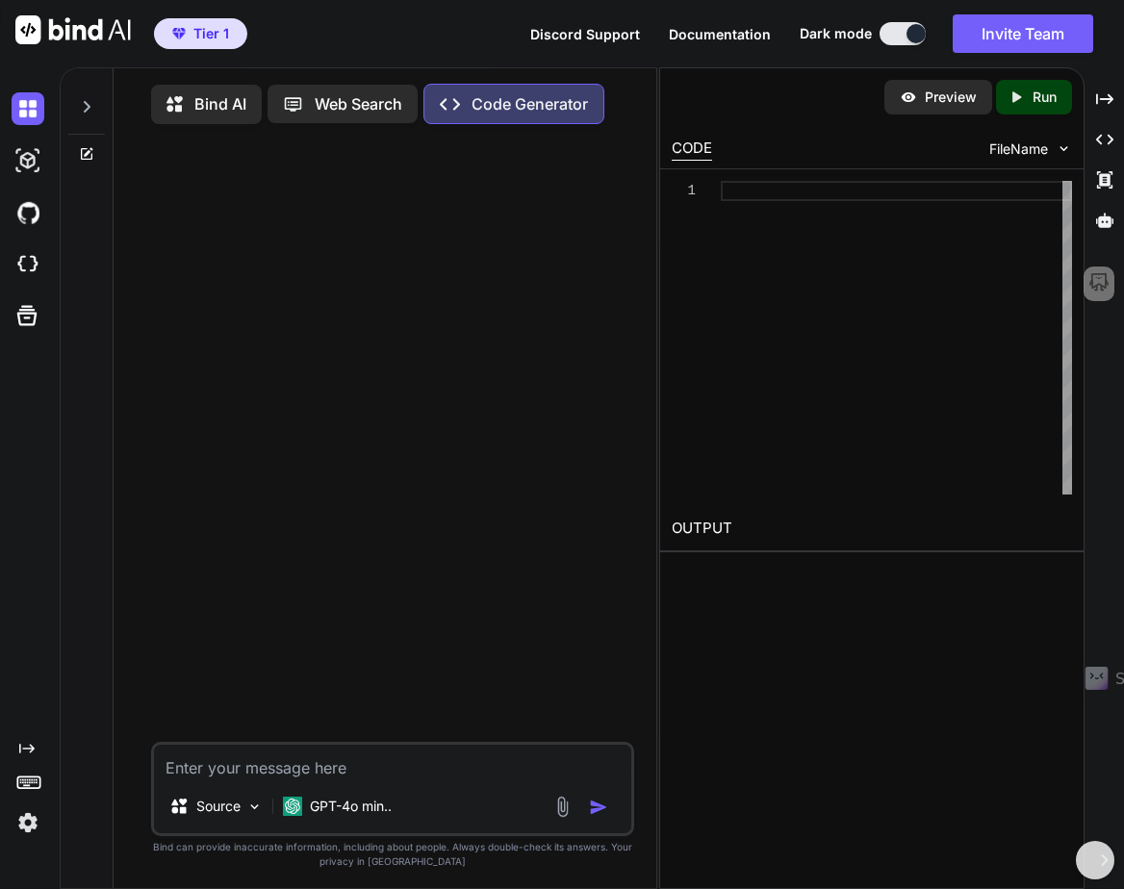
click at [88, 106] on icon at bounding box center [87, 107] width 7 height 12
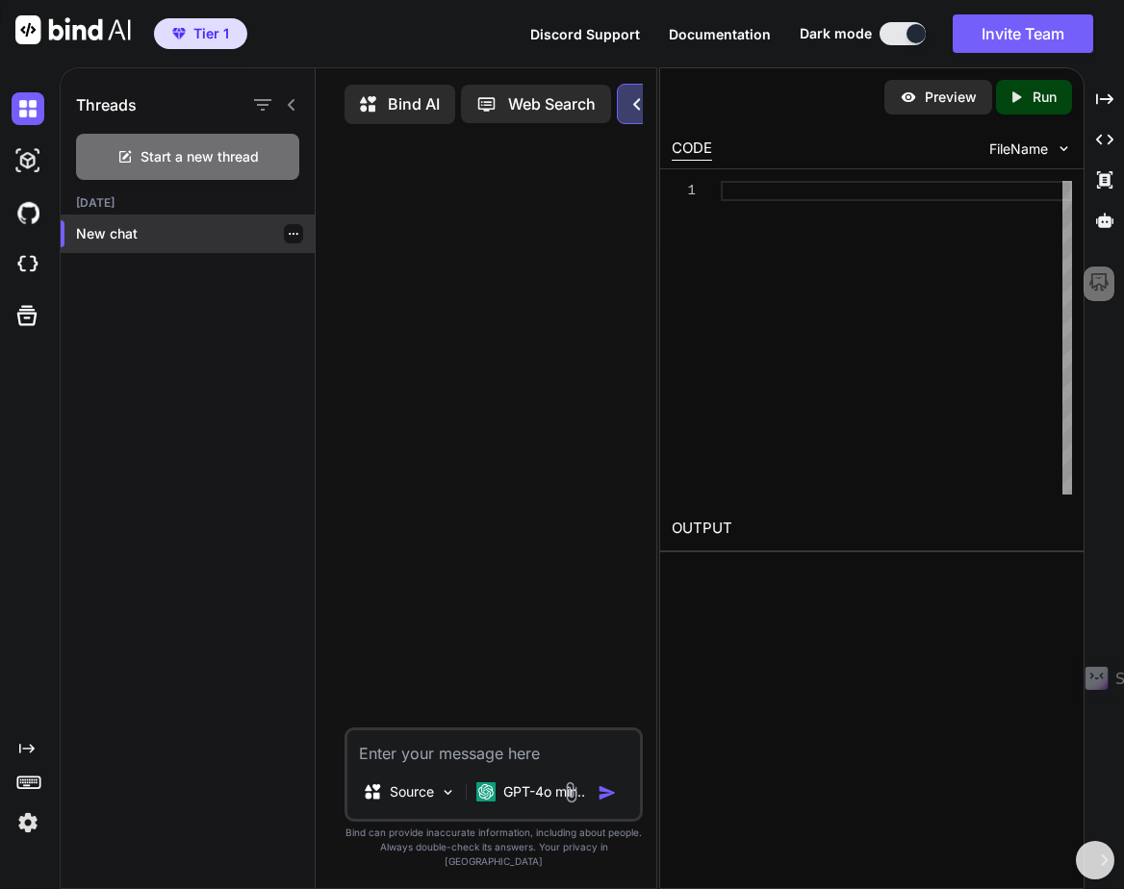
click at [115, 222] on div "New chat" at bounding box center [188, 234] width 254 height 38
click at [27, 272] on img at bounding box center [28, 264] width 33 height 33
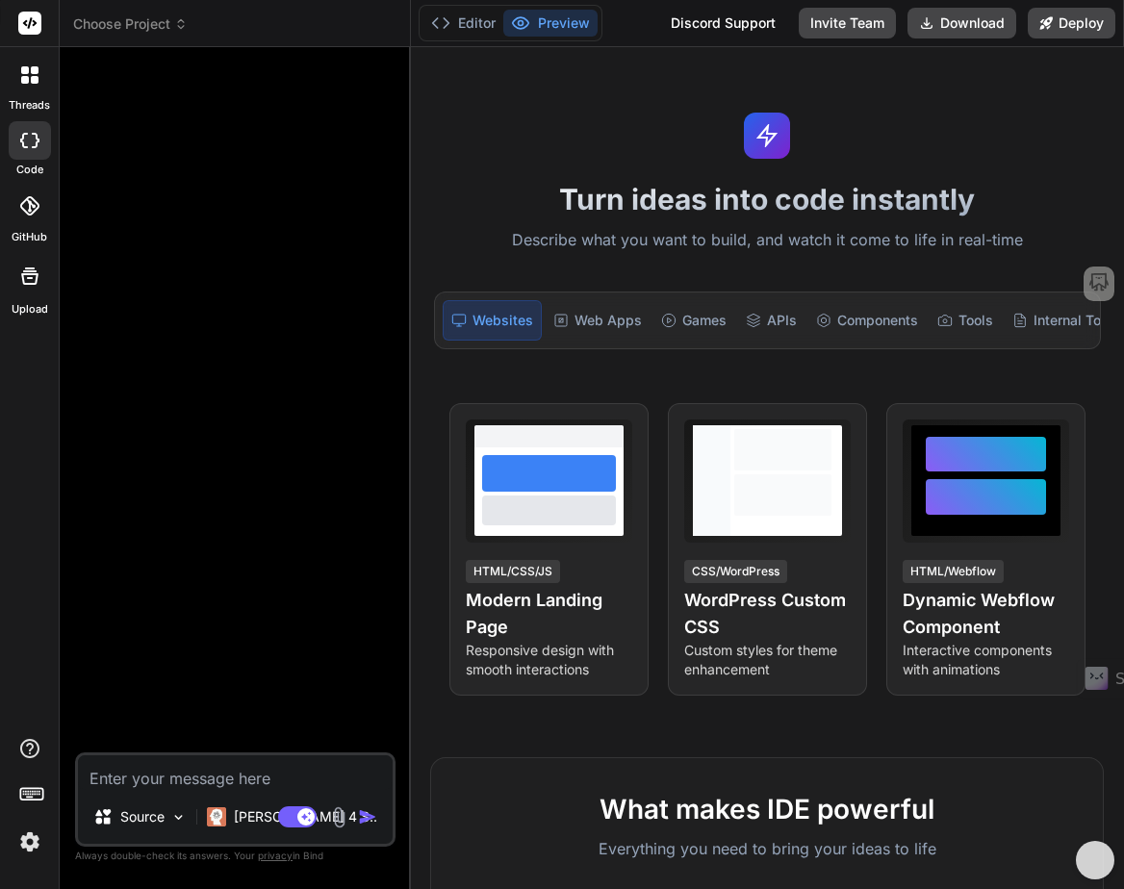
click at [329, 525] on div at bounding box center [237, 408] width 317 height 690
click at [26, 213] on icon at bounding box center [28, 205] width 19 height 19
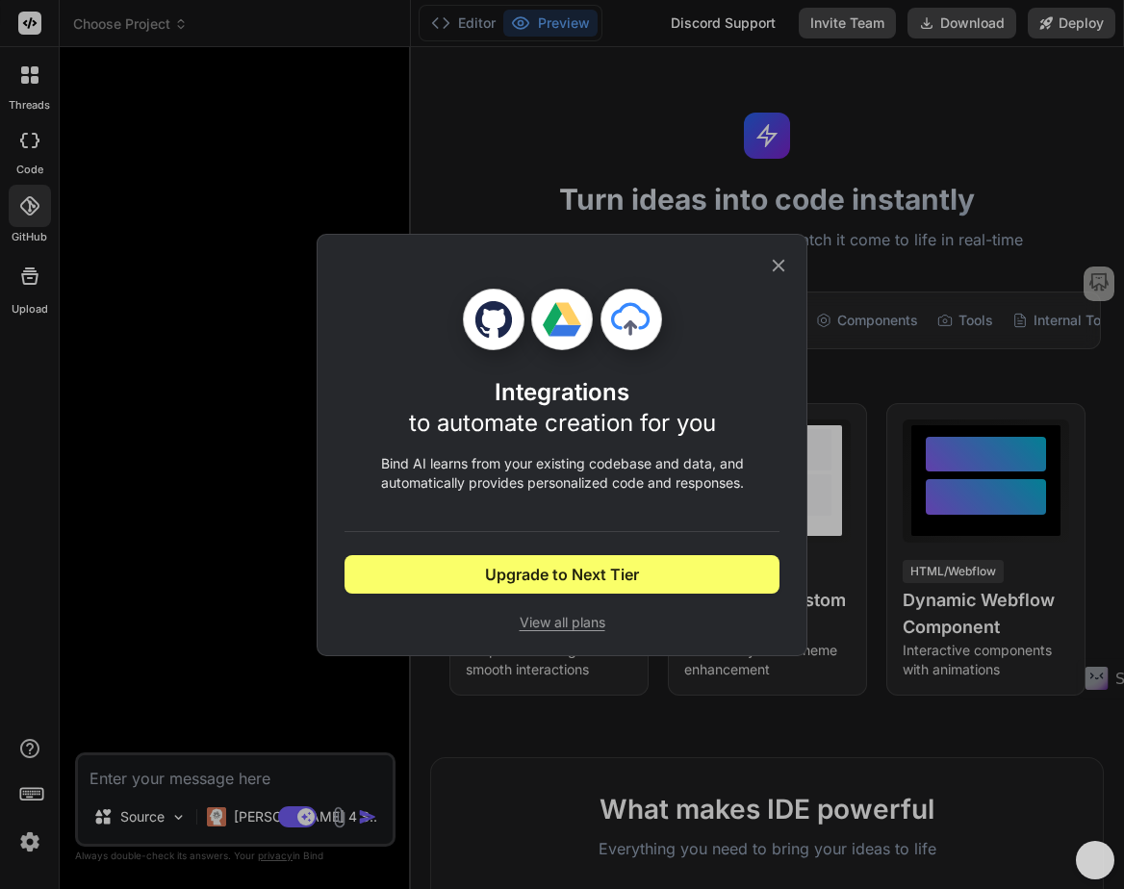
click at [777, 266] on icon at bounding box center [779, 265] width 13 height 13
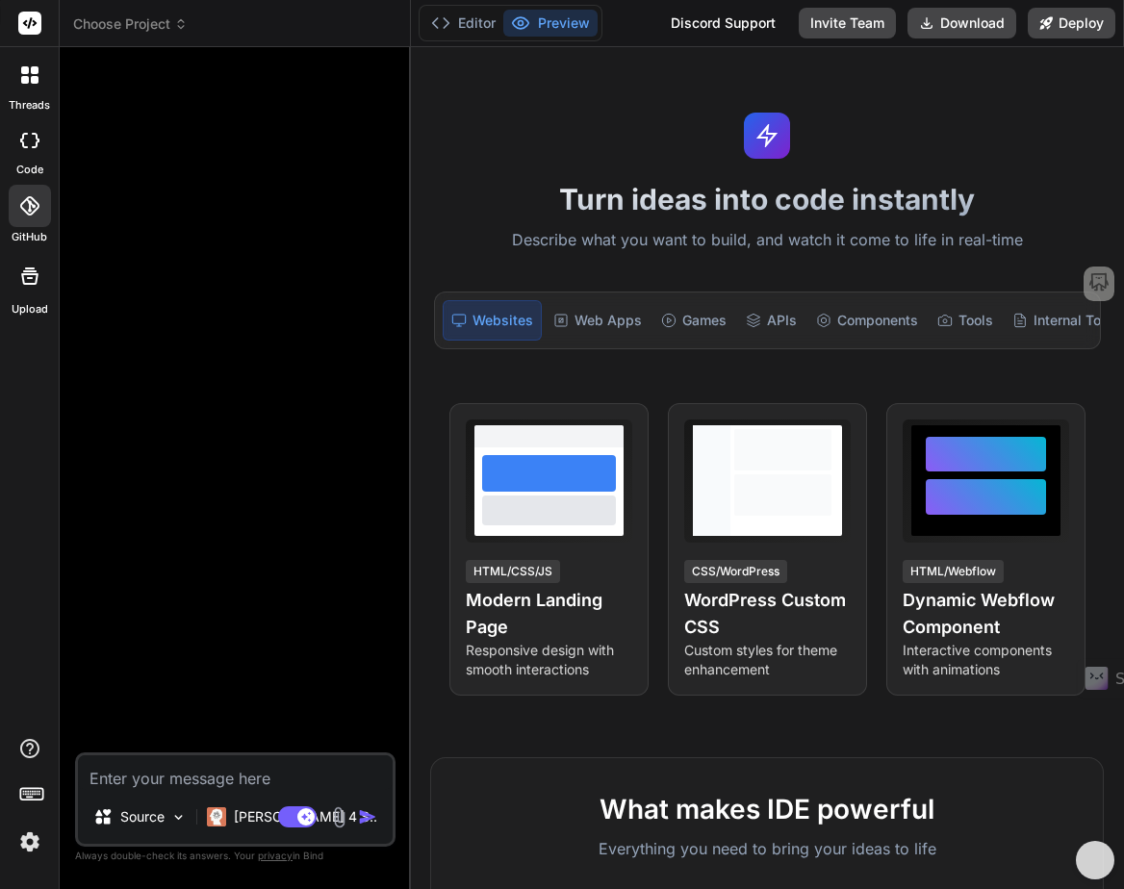
click at [10, 80] on div at bounding box center [30, 75] width 40 height 40
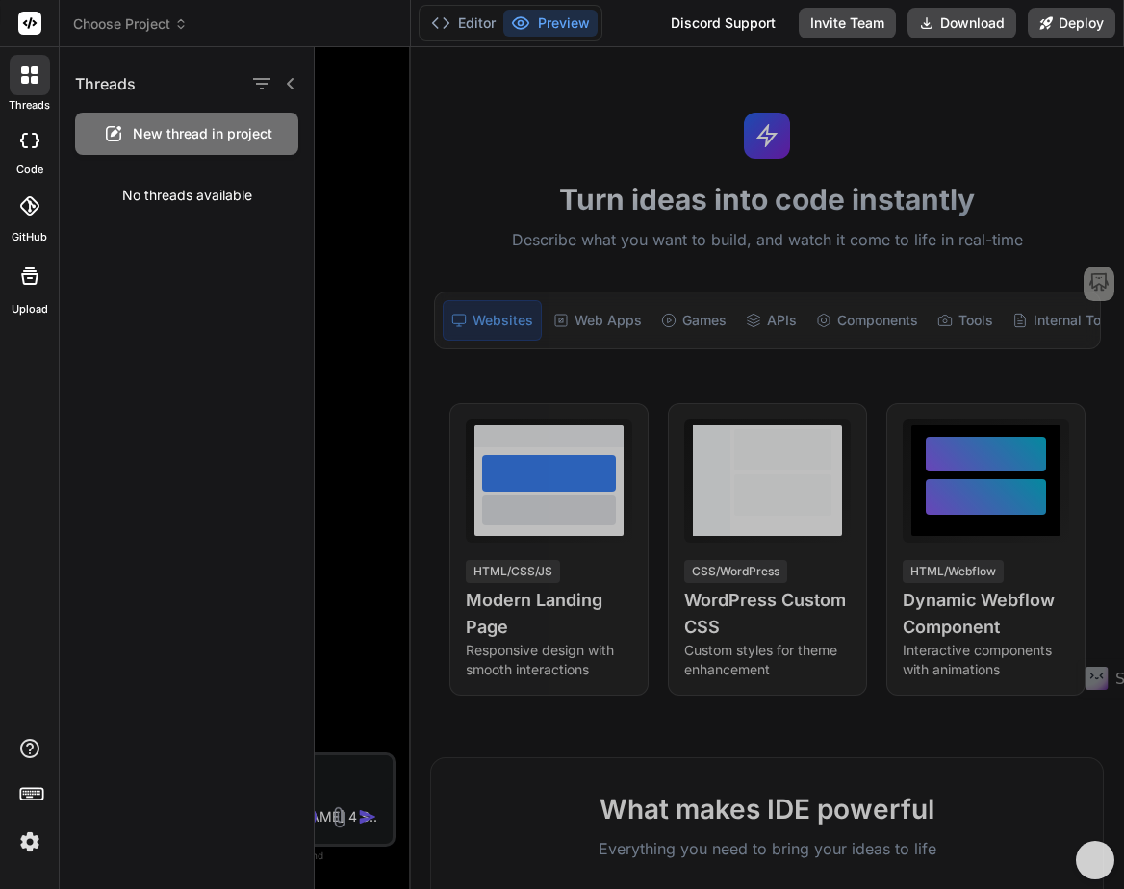
click at [286, 81] on icon at bounding box center [290, 83] width 15 height 15
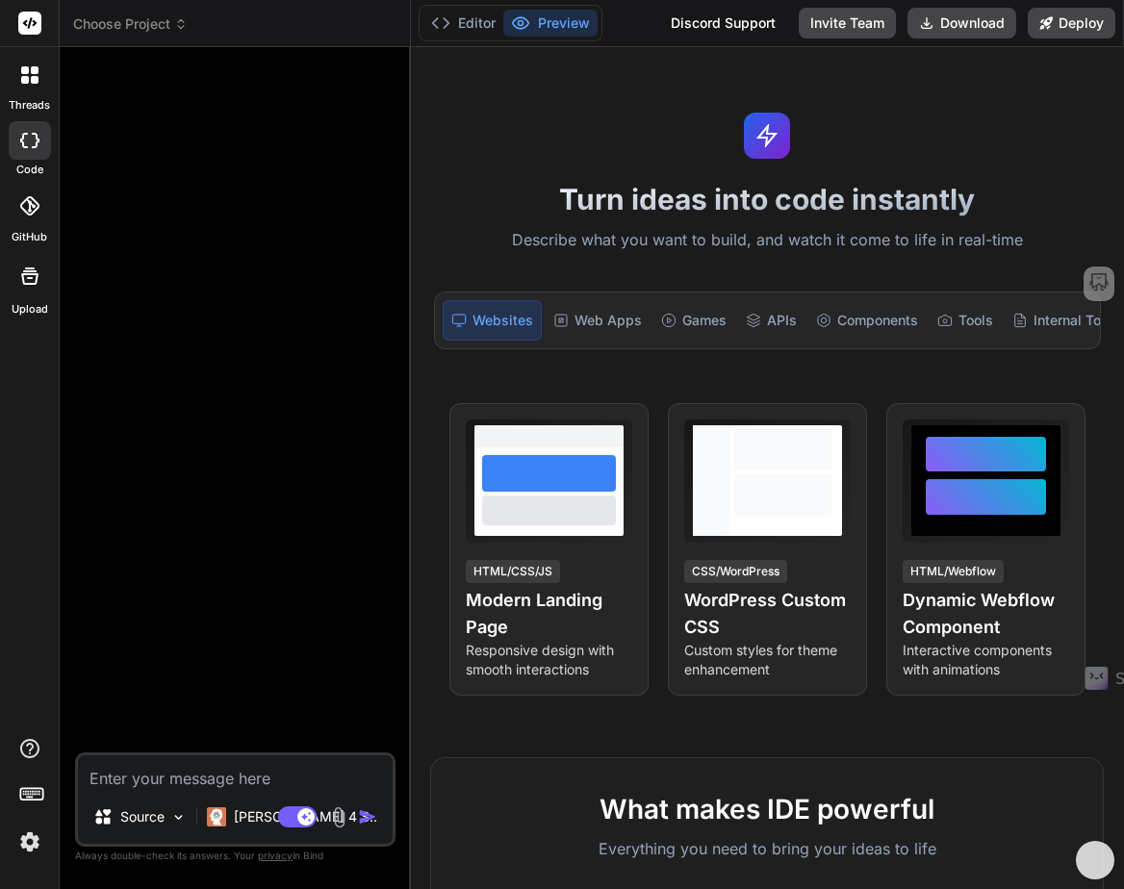
click at [38, 24] on rect at bounding box center [29, 23] width 23 height 23
click at [90, 23] on span "Choose Project" at bounding box center [130, 23] width 115 height 19
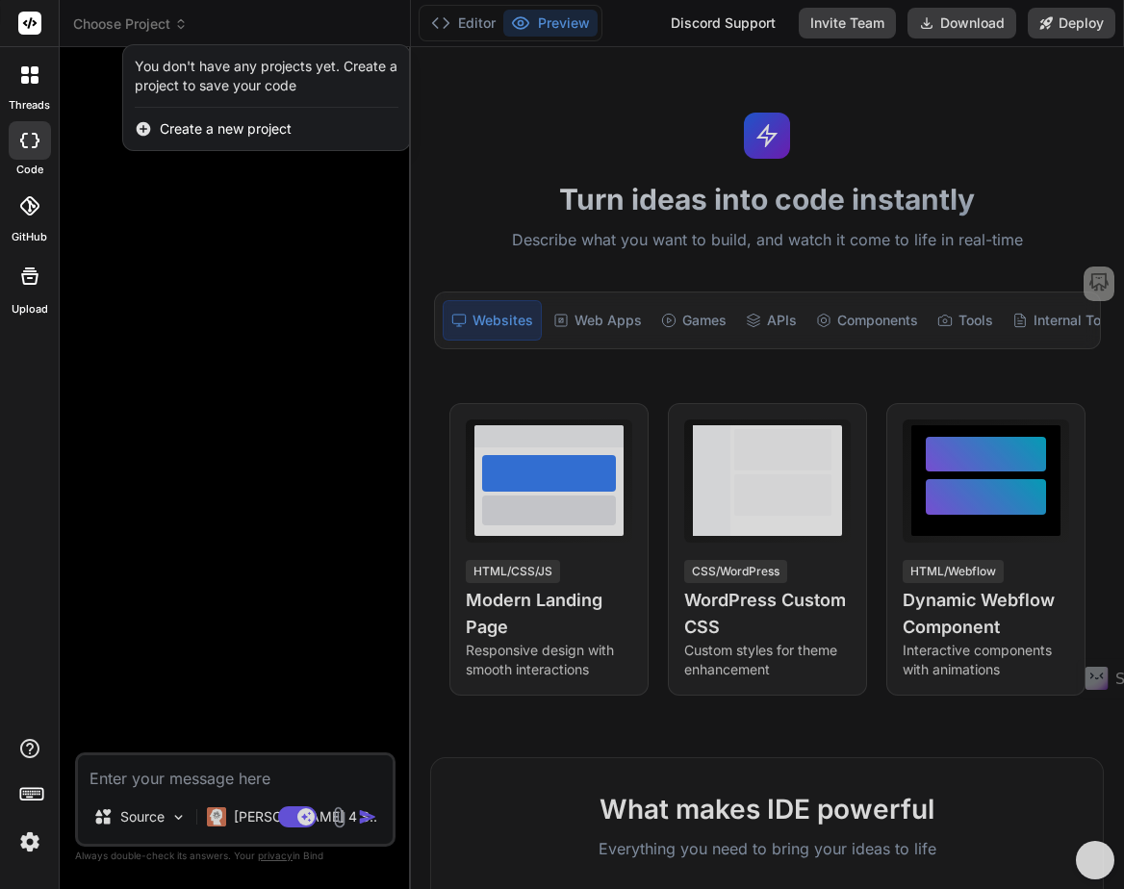
click at [266, 265] on div at bounding box center [562, 444] width 1124 height 889
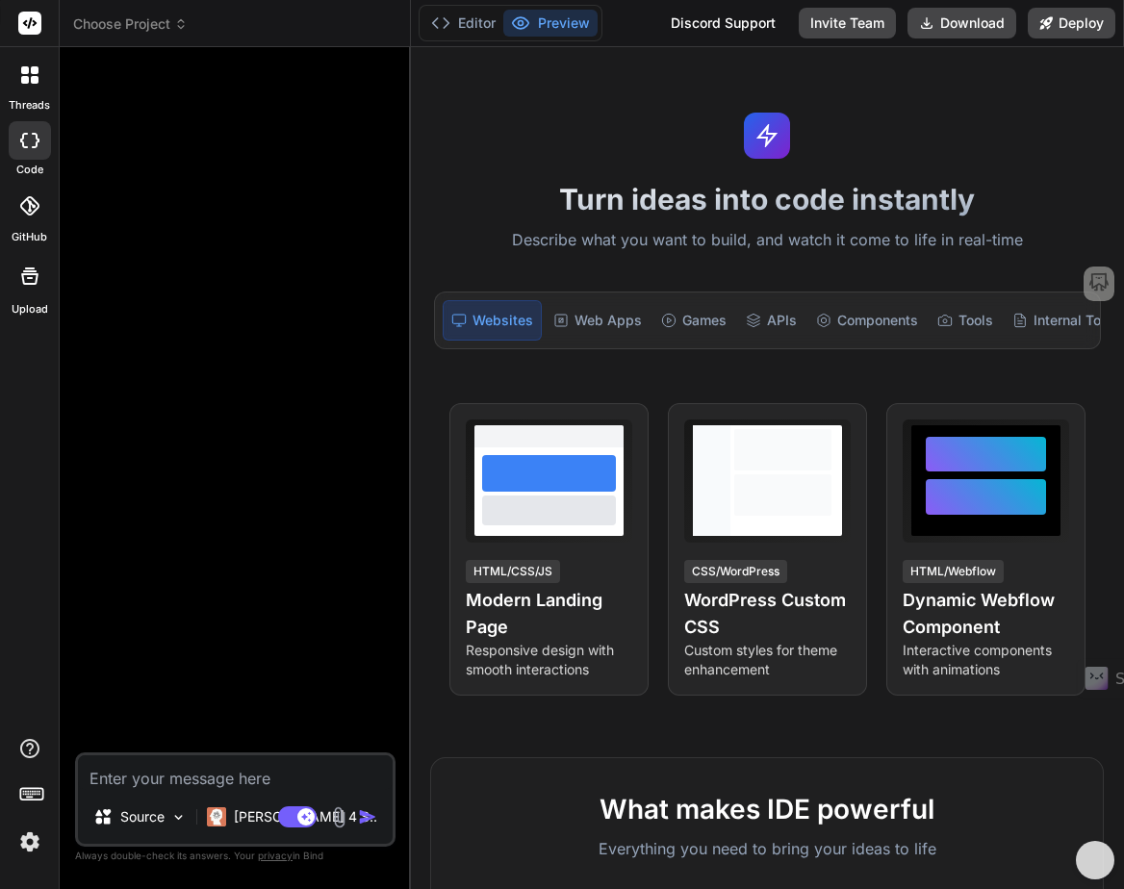
click at [192, 120] on div at bounding box center [237, 408] width 317 height 690
click at [196, 795] on div "Source Claude 4 S.. Agent Mode. When this toggle is activated, AI automatically…" at bounding box center [235, 800] width 320 height 94
click at [26, 280] on icon at bounding box center [29, 276] width 23 height 23
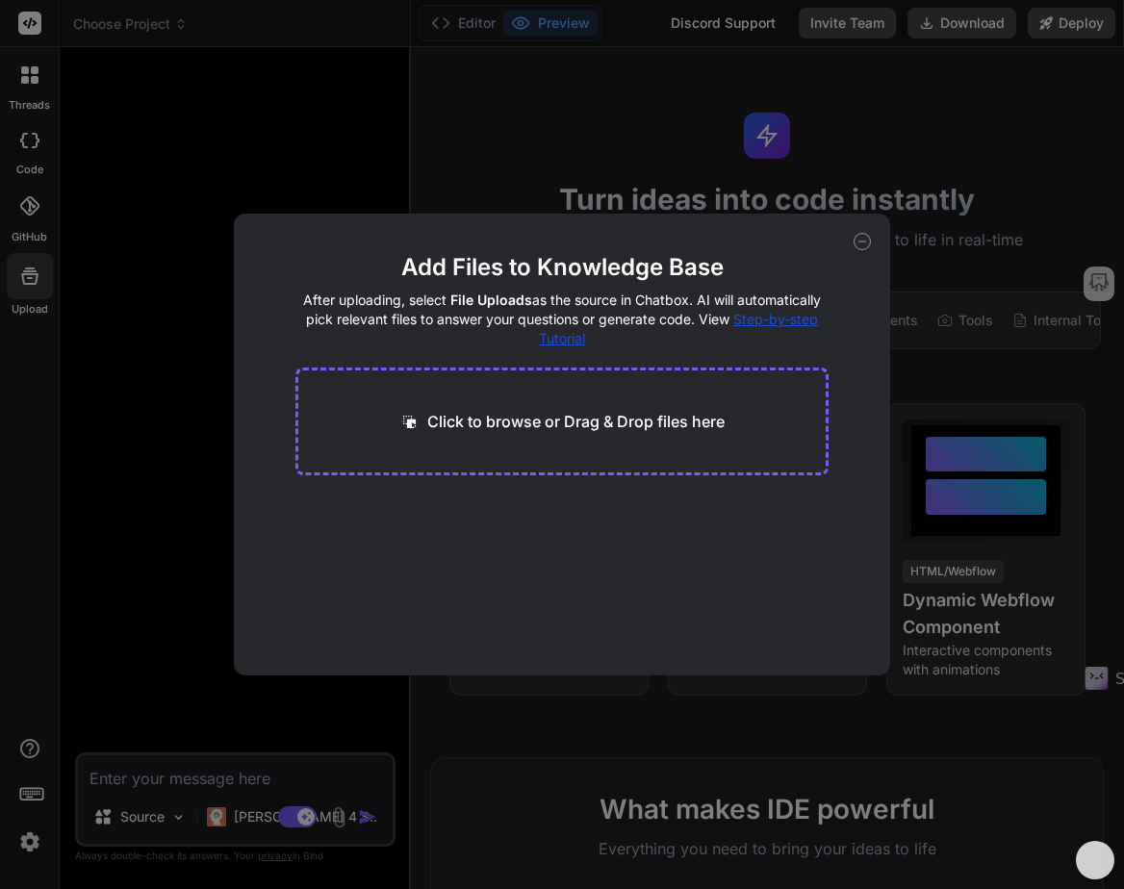
click at [31, 216] on div "Add Files to Knowledge Base After uploading, select File Uploads as the source …" at bounding box center [562, 444] width 1124 height 889
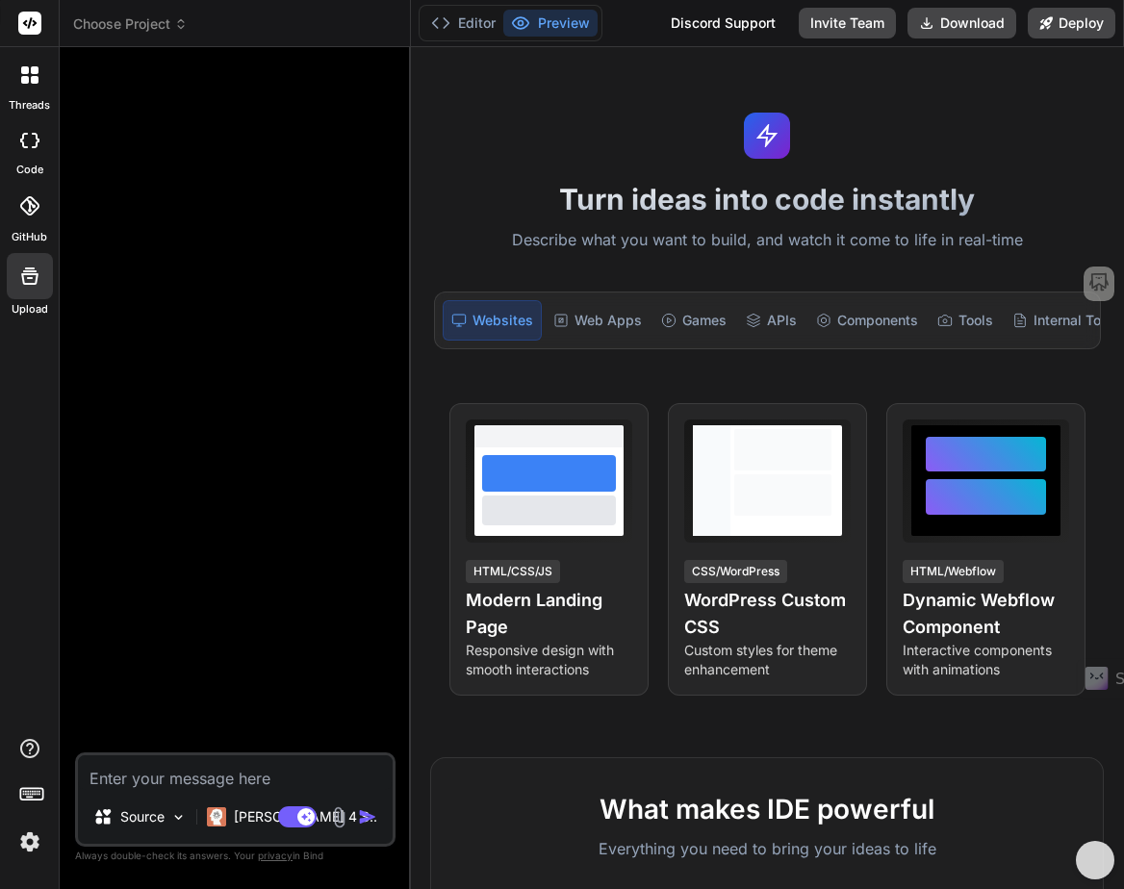
click at [22, 75] on icon at bounding box center [29, 74] width 17 height 17
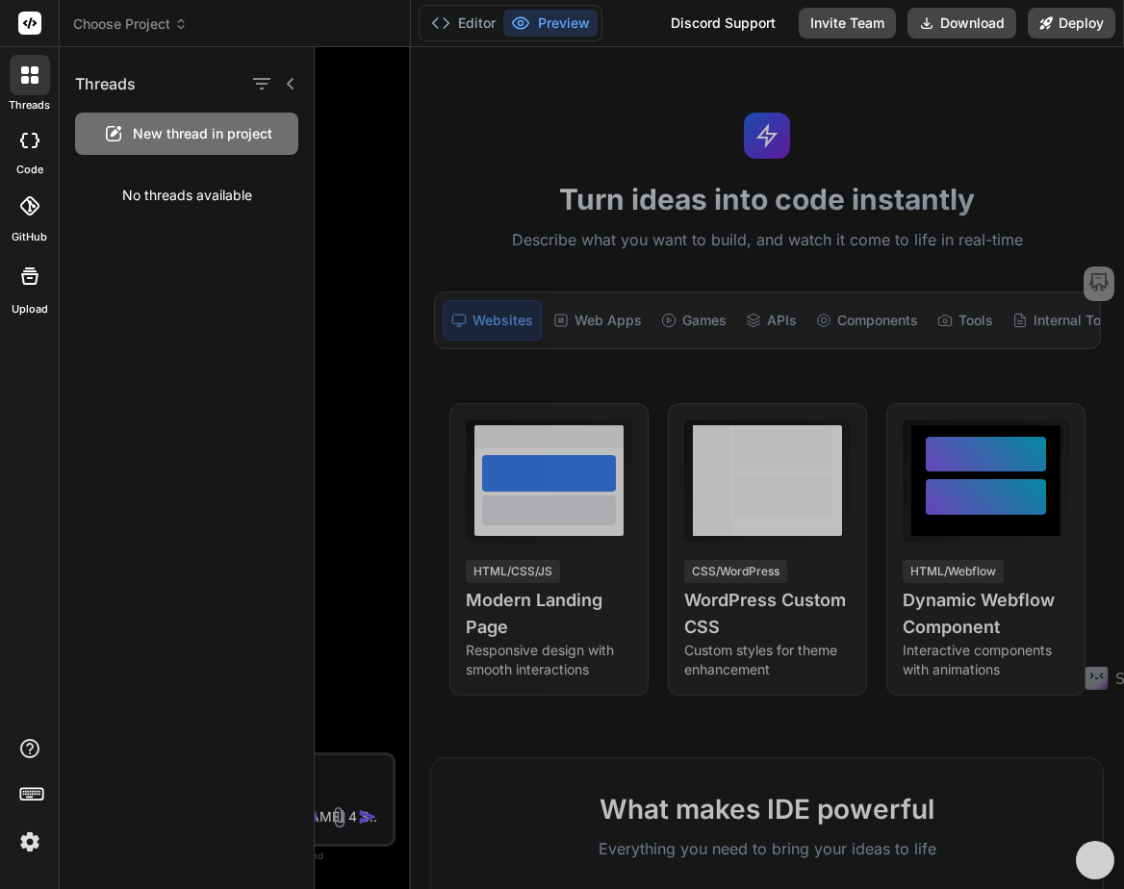
click at [195, 137] on span "New thread in project" at bounding box center [203, 133] width 140 height 19
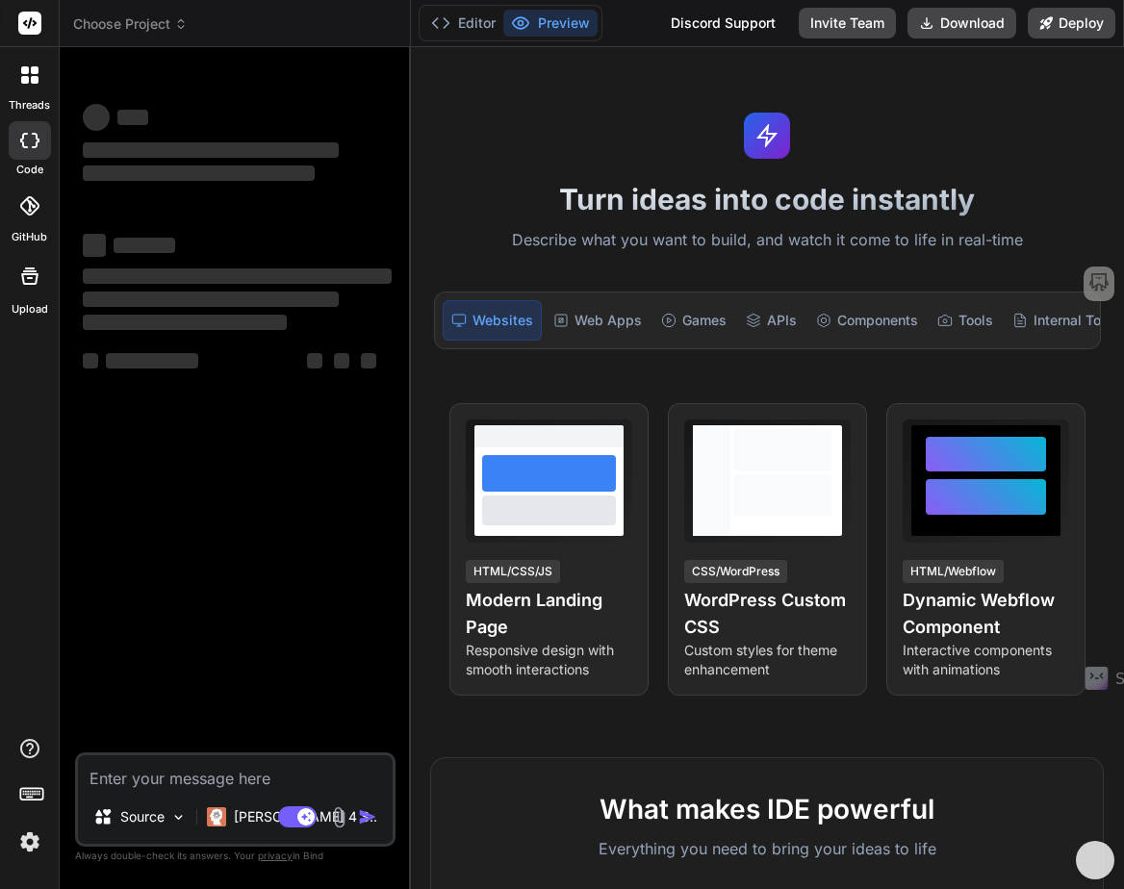
type textarea "x"
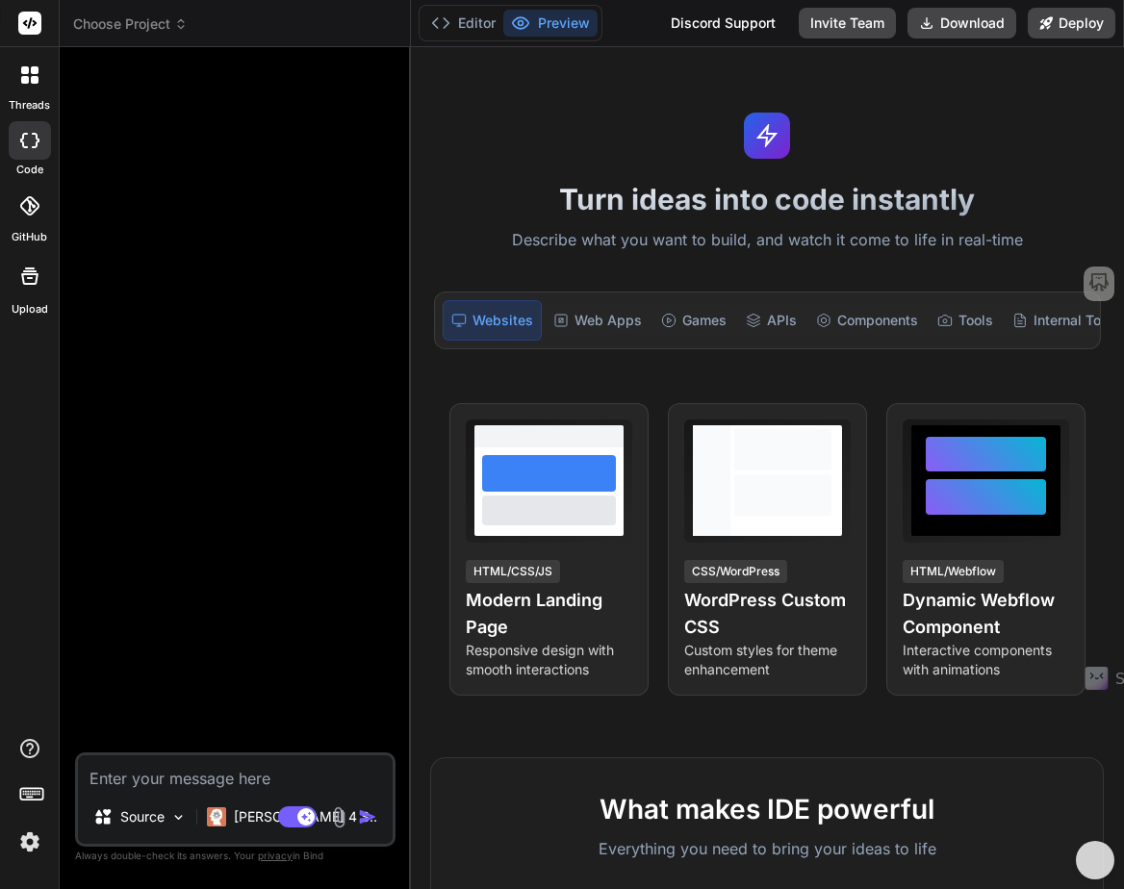
click at [178, 777] on textarea at bounding box center [235, 773] width 315 height 35
paste textarea "Make a to-do list app."
type textarea "Make a to-do list app."
type textarea "x"
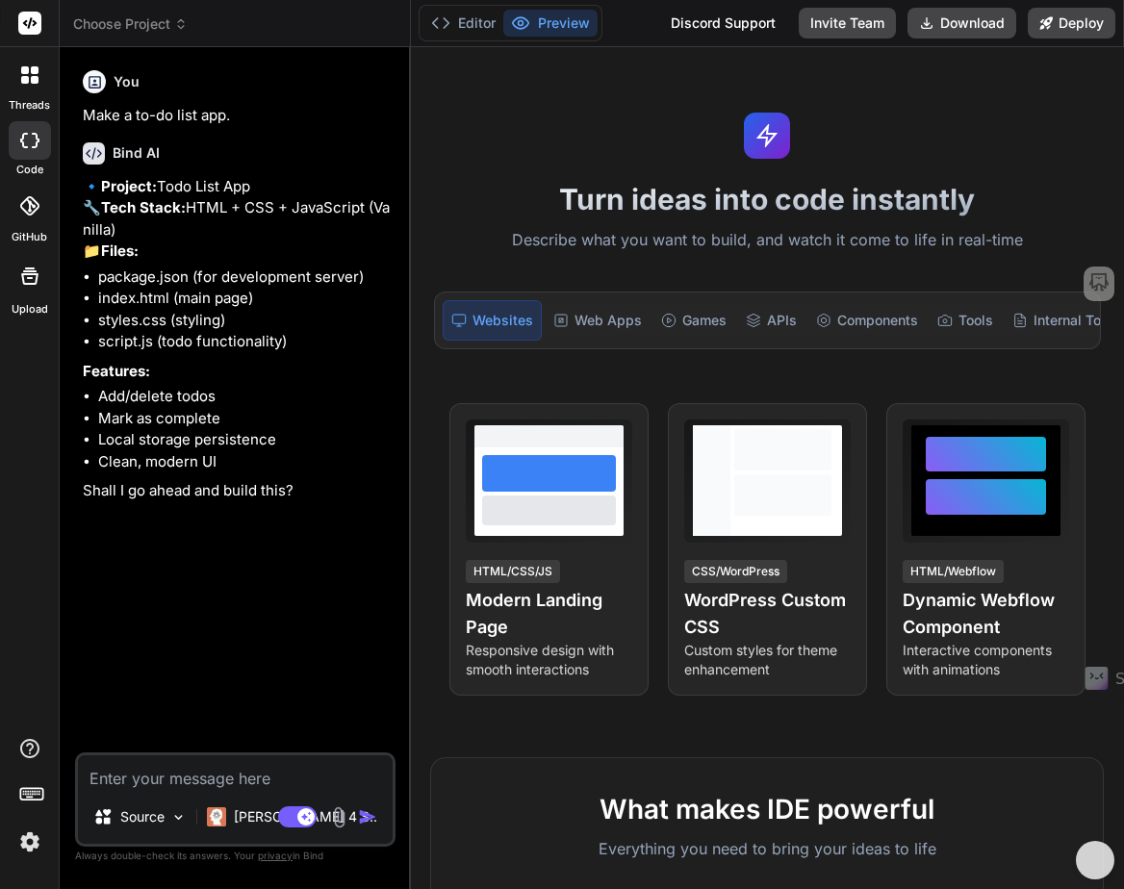
type textarea "x"
type textarea "y"
type textarea "x"
type textarea "ye"
type textarea "x"
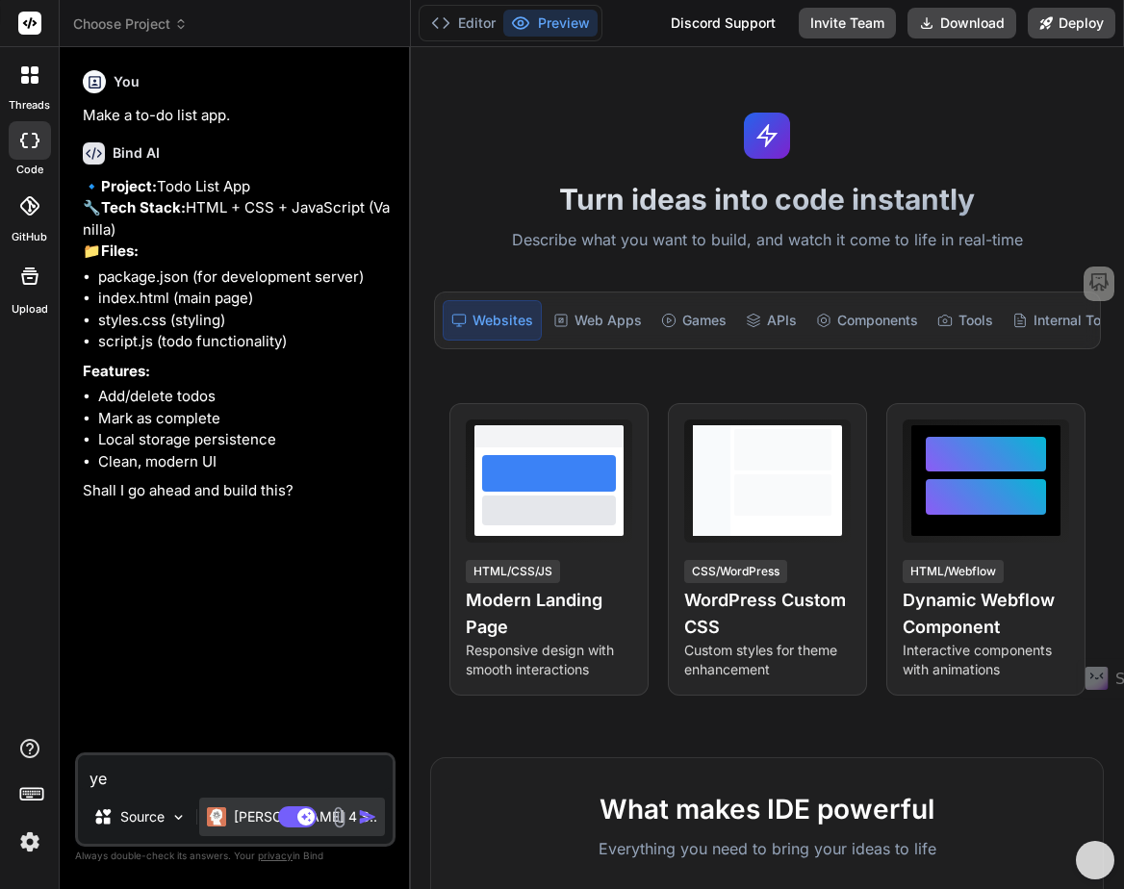
type textarea "yes"
type textarea "x"
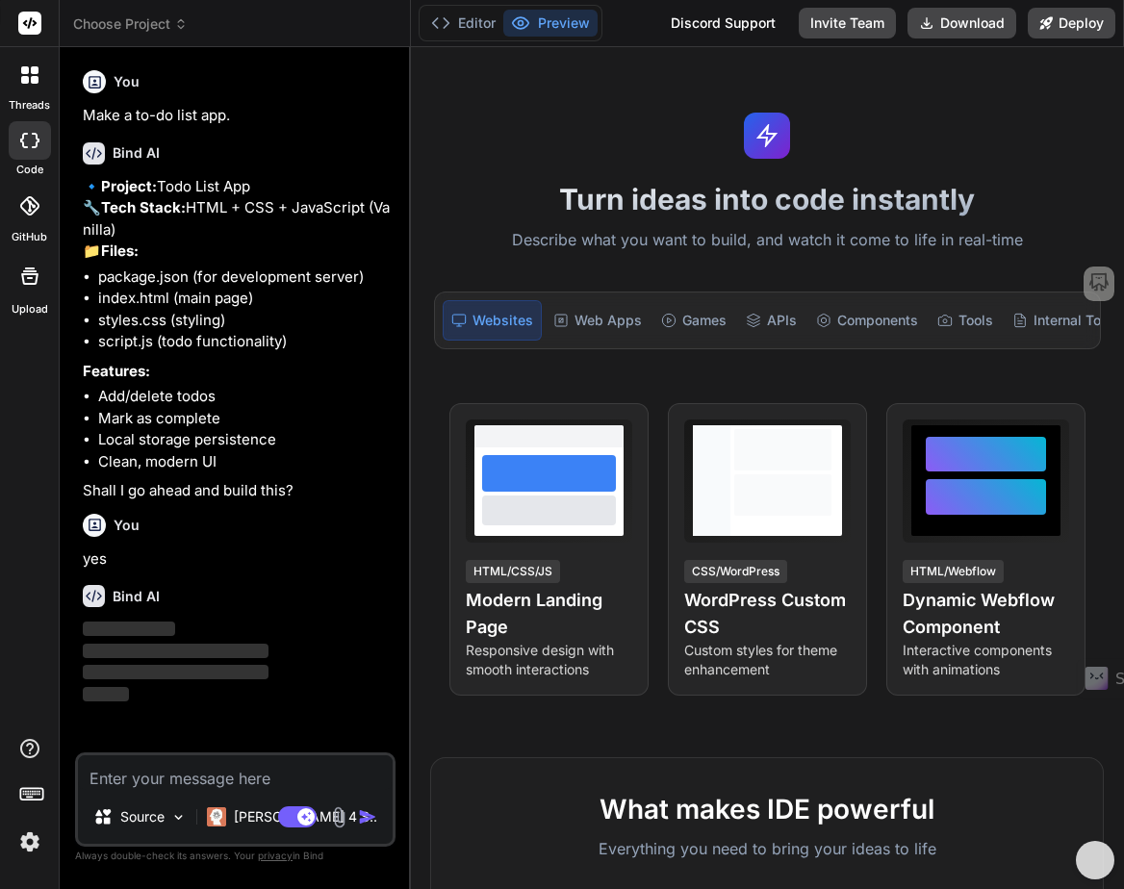
click at [539, 24] on button "Preview" at bounding box center [550, 23] width 94 height 27
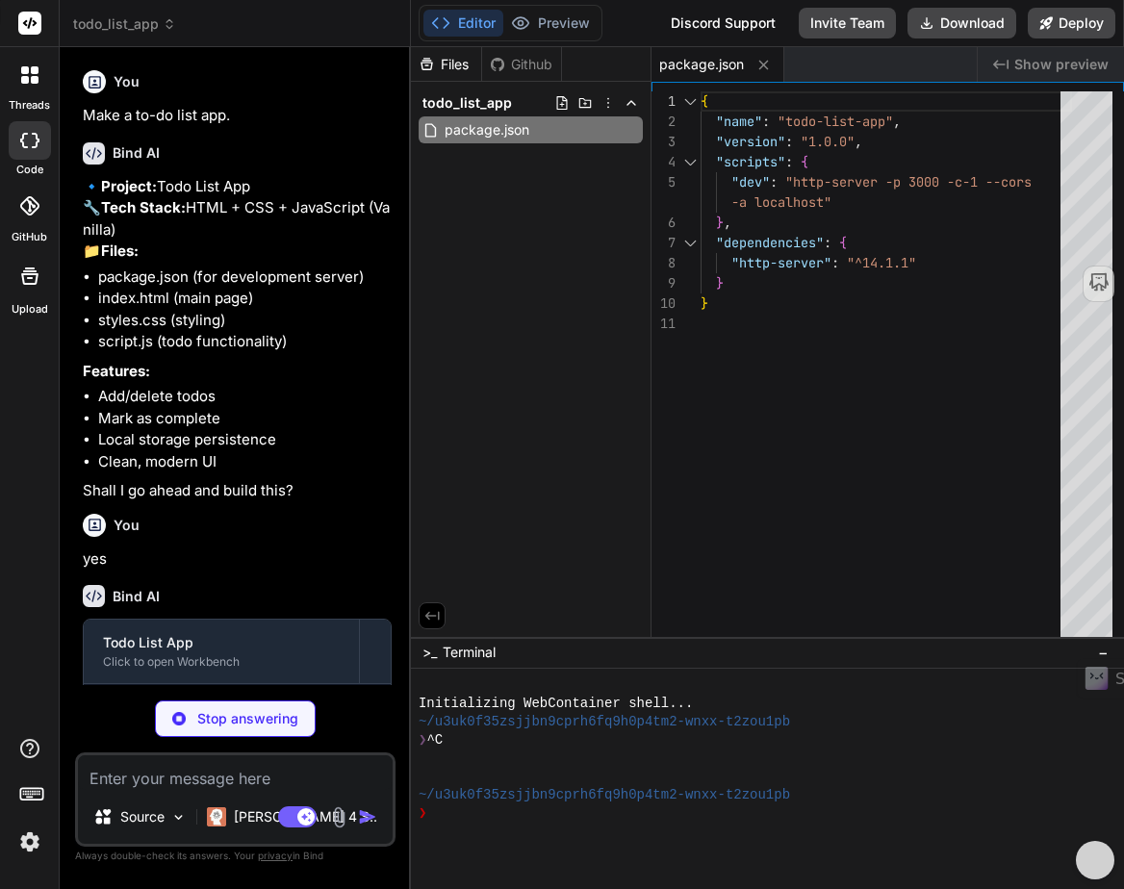
type textarea "x"
type textarea "<script src="script.js"></script> </body> </html>"
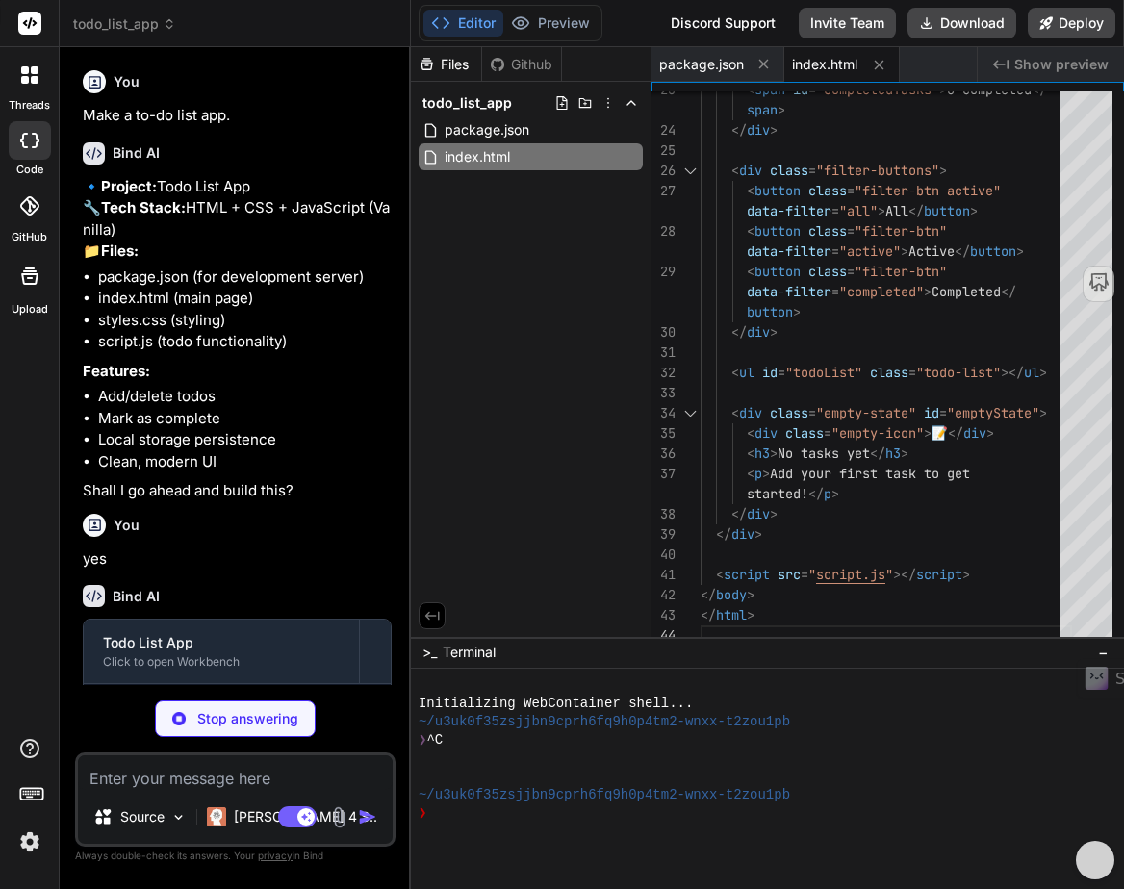
scroll to position [160, 0]
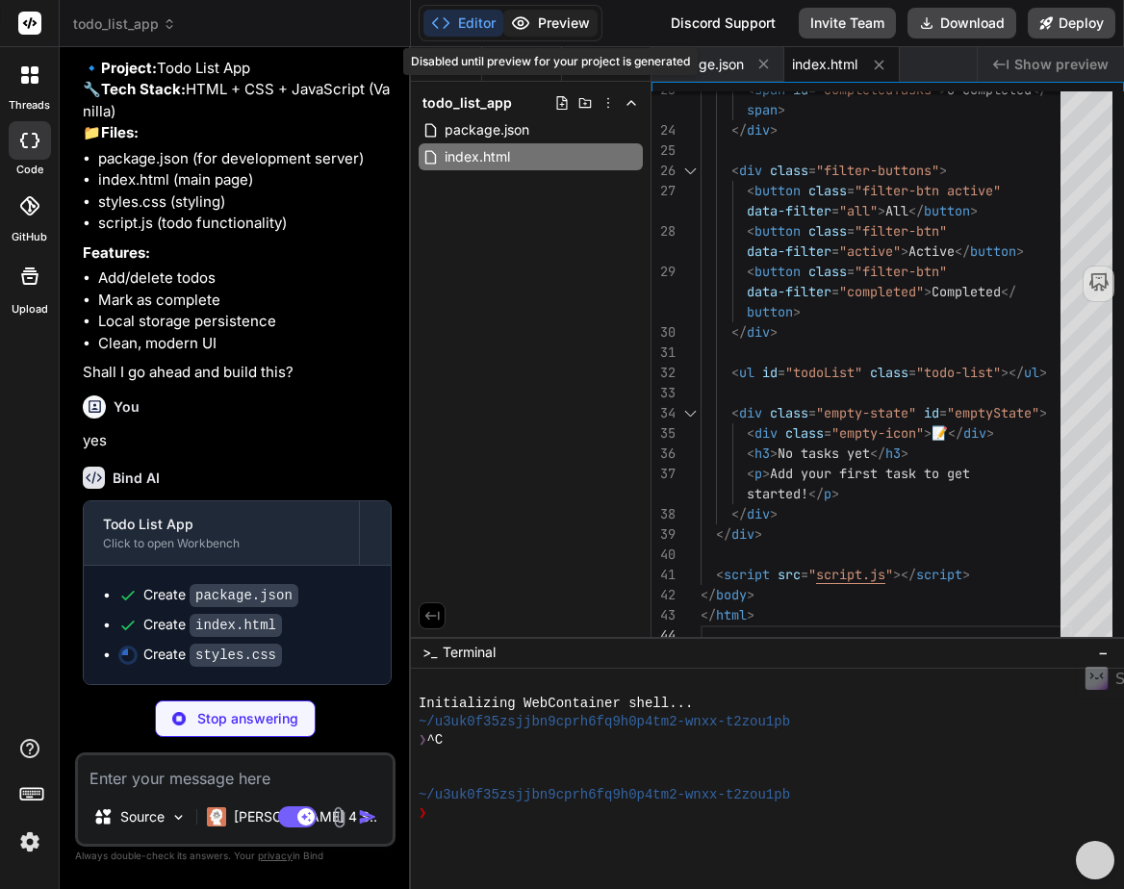
type textarea "x"
type textarea ".todo-list::-webkit-scrollbar-thumb { background: #cbd5e1; border-radius: 3px; …"
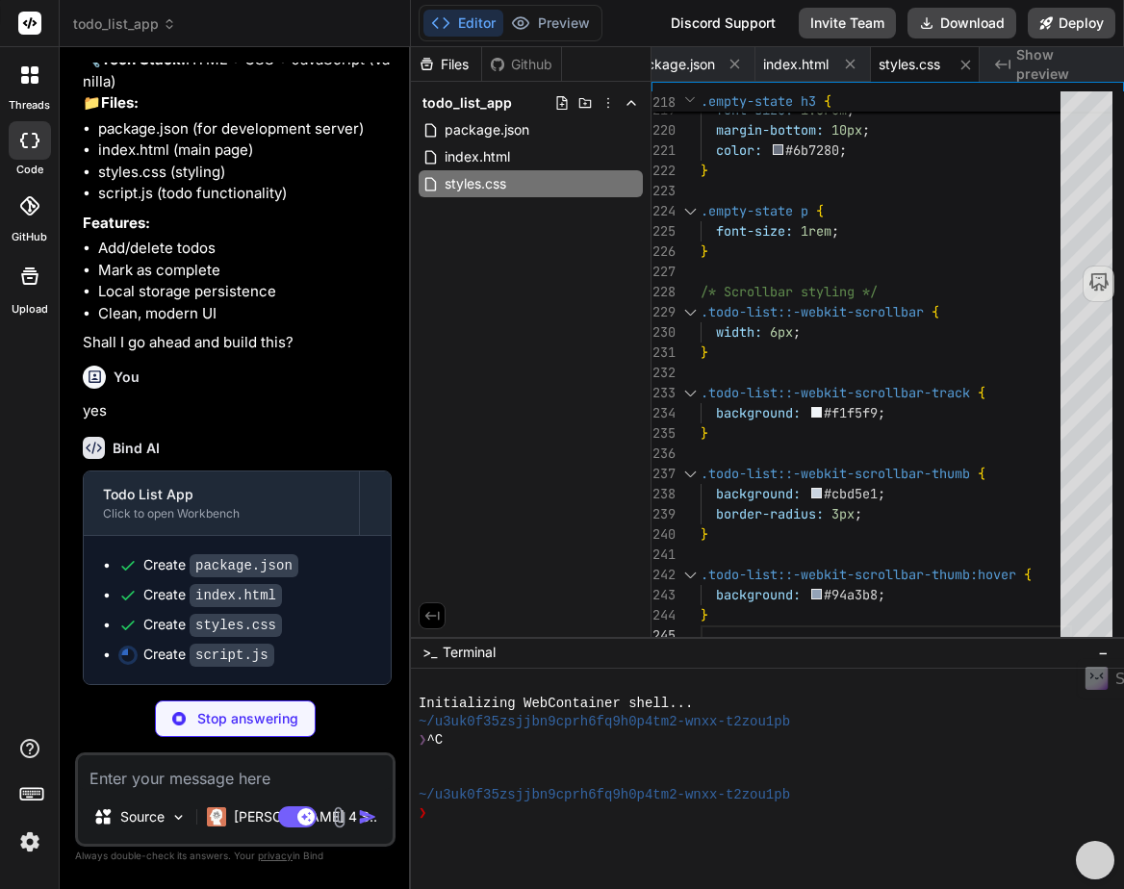
scroll to position [190, 0]
type textarea "x"
type textarea "} // Initialize the app const app = new TodoApp();"
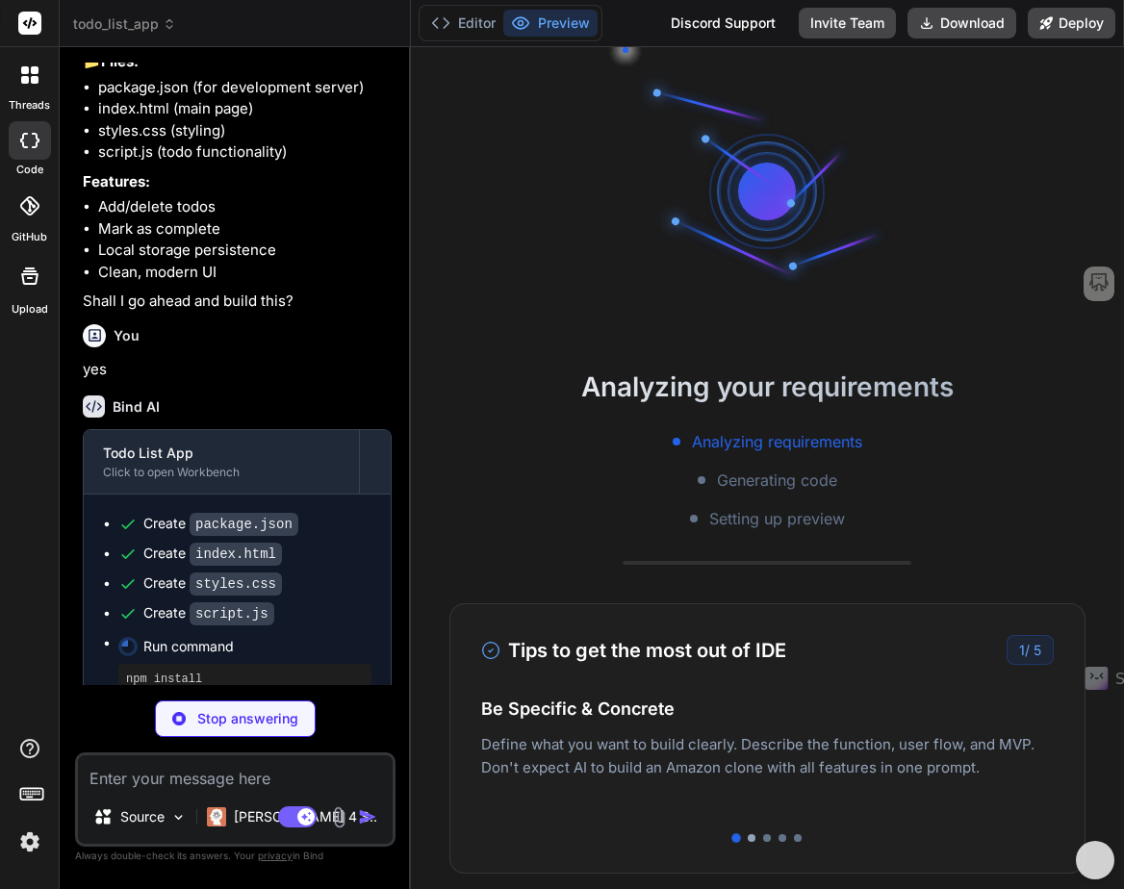
scroll to position [165, 0]
click at [754, 837] on div at bounding box center [752, 838] width 8 height 8
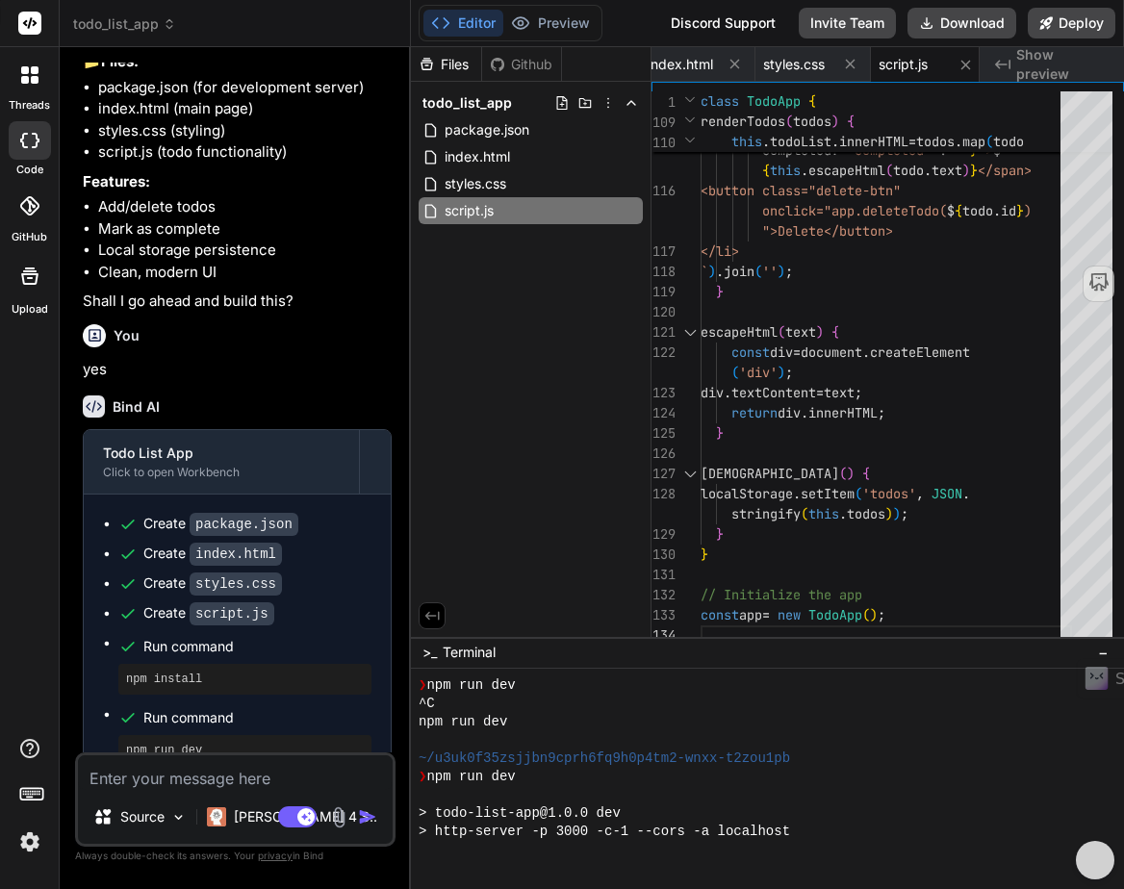
scroll to position [768, 0]
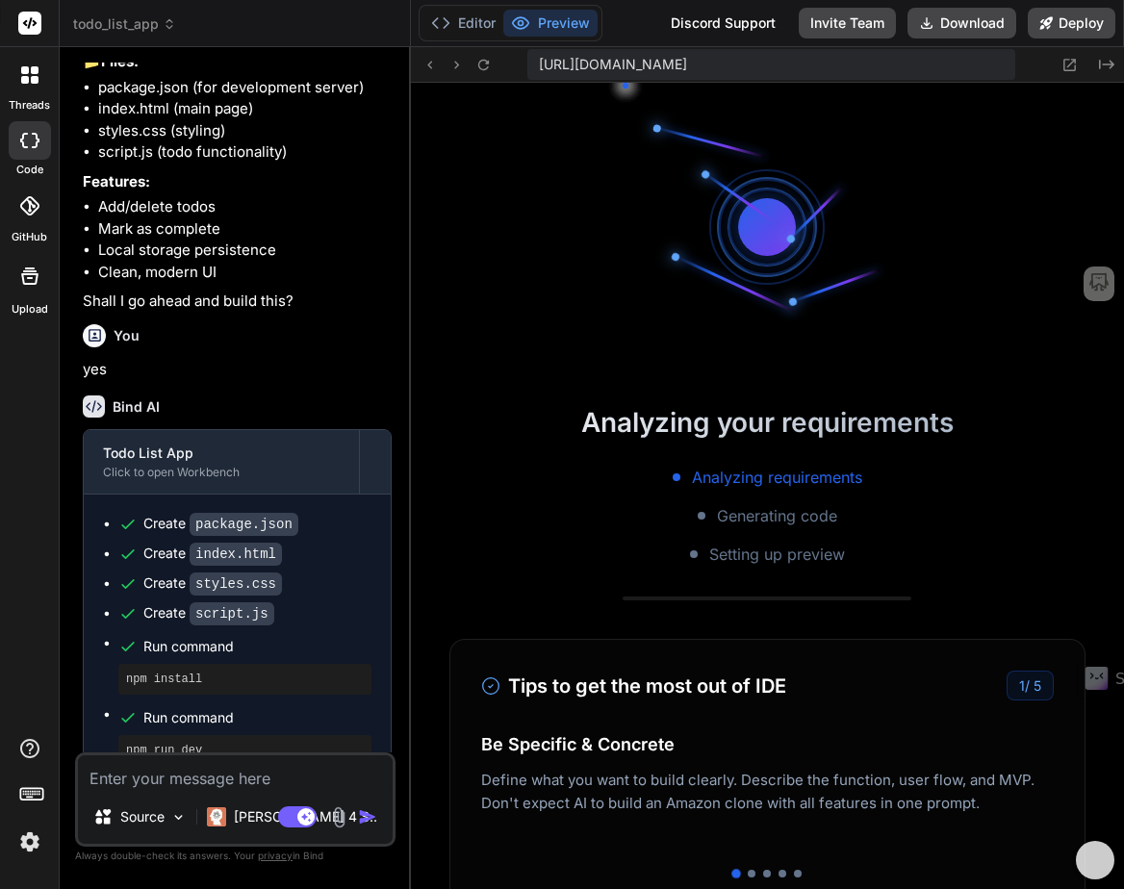
type textarea "x"
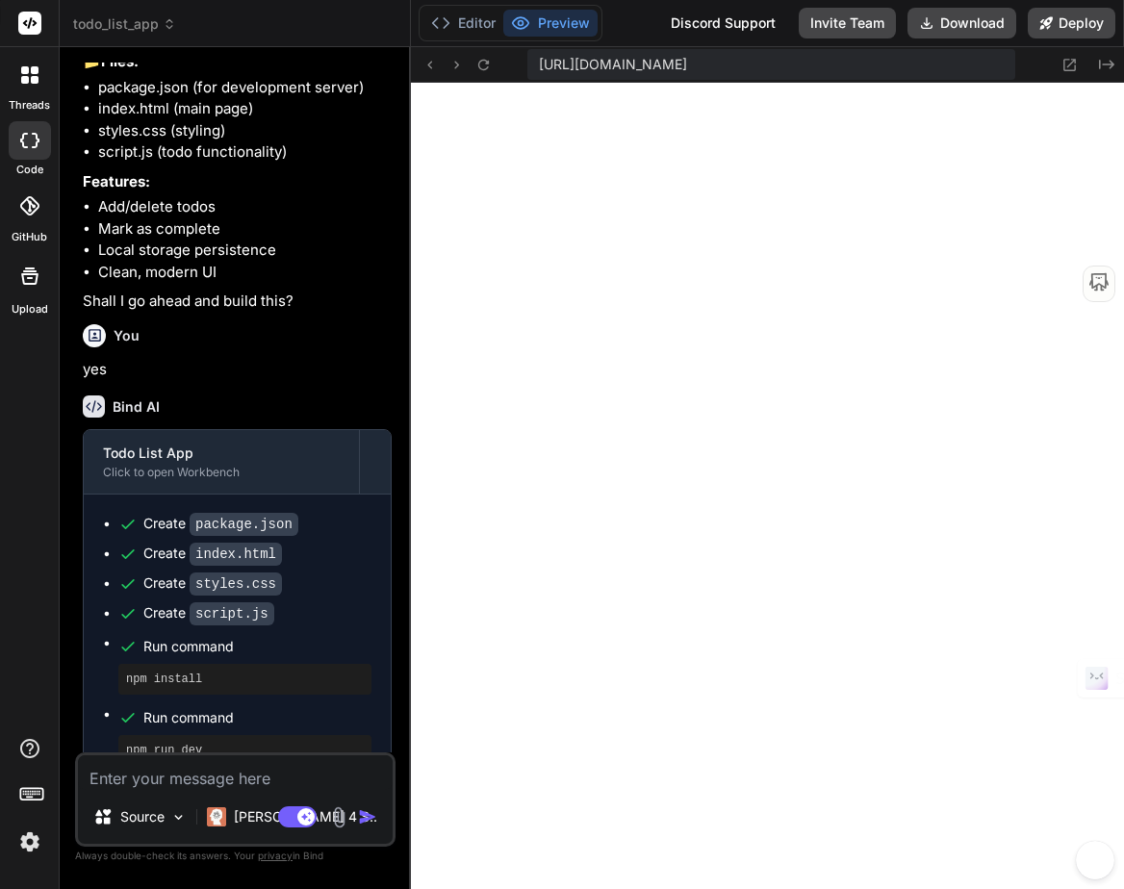
scroll to position [987, 0]
click at [160, 782] on textarea at bounding box center [235, 773] width 315 height 35
paste textarea "Make it where I can edit a to-do after I've already created it and given it a c…"
type textarea "Make it where I can edit a to-do after I've already created it and given it a c…"
type textarea "x"
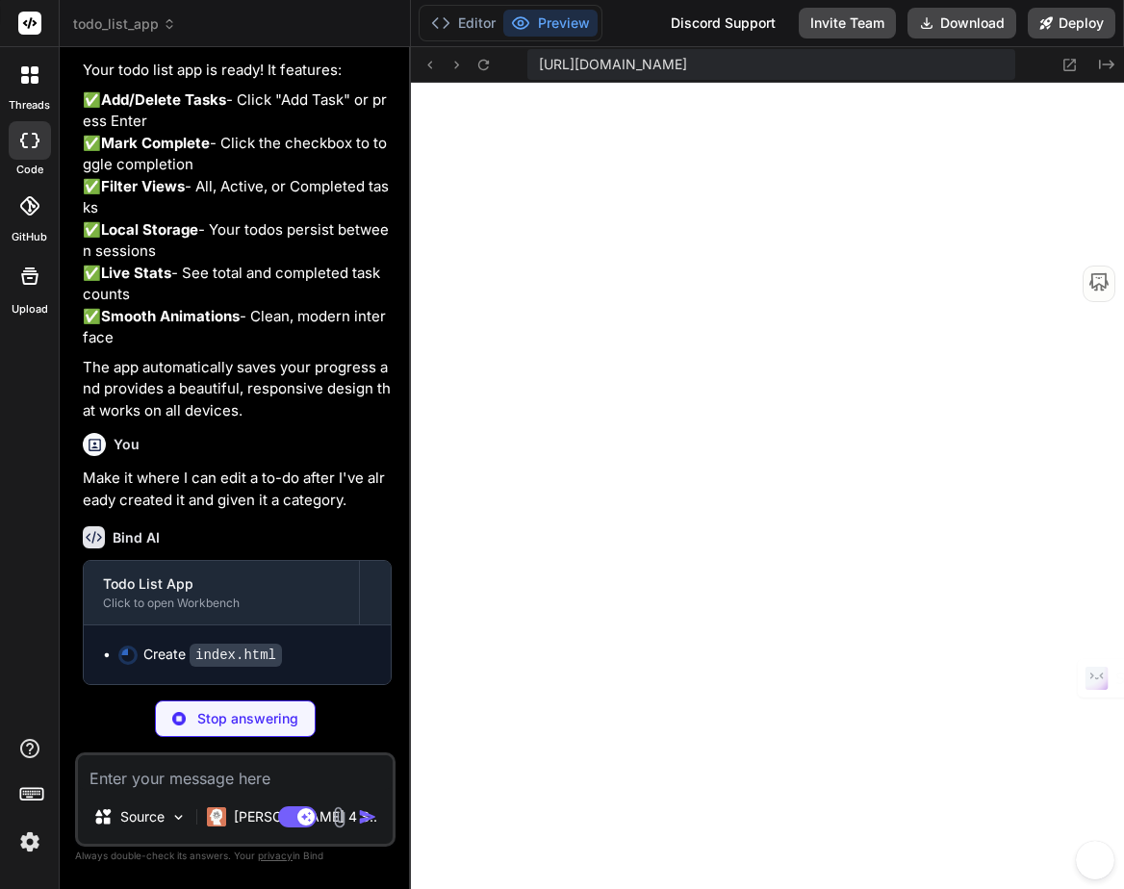
scroll to position [1051, 0]
type textarea "x"
type textarea "</html>"
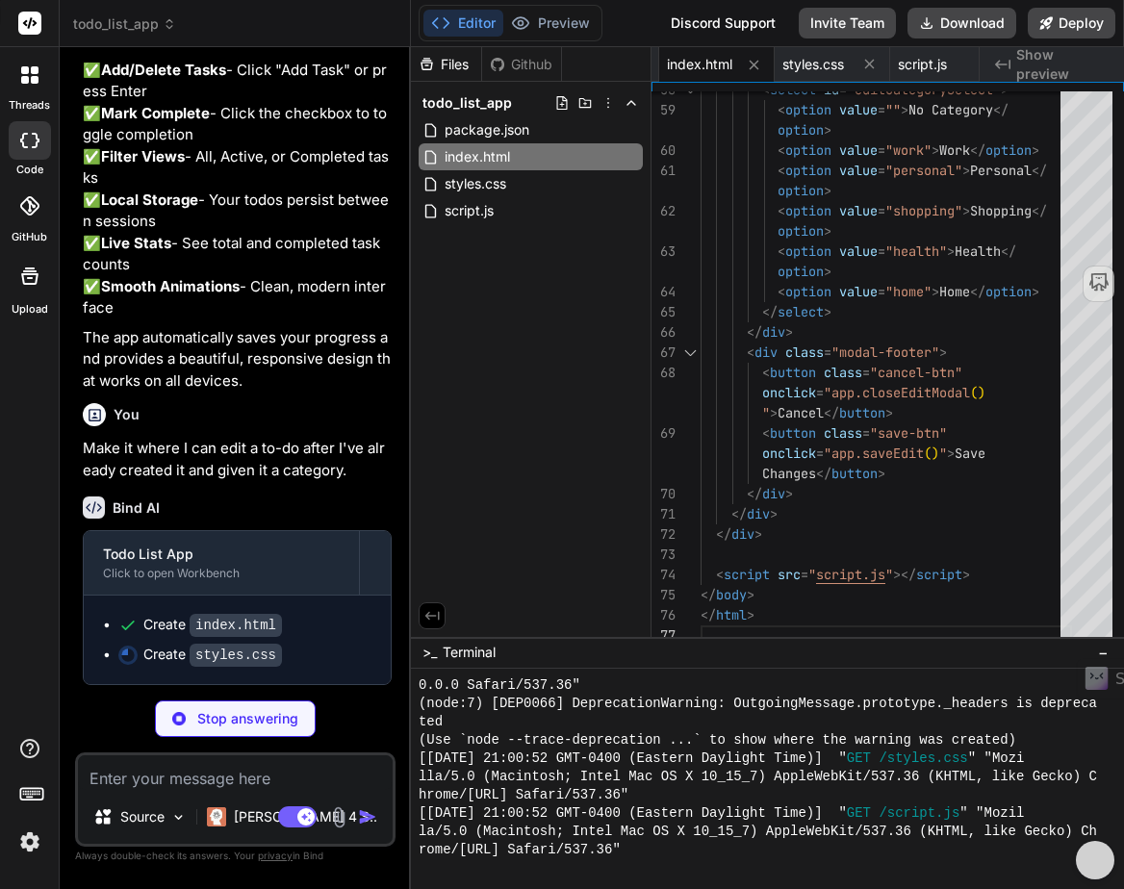
scroll to position [1081, 0]
click at [262, 823] on p "[PERSON_NAME] 4 S.." at bounding box center [305, 816] width 143 height 19
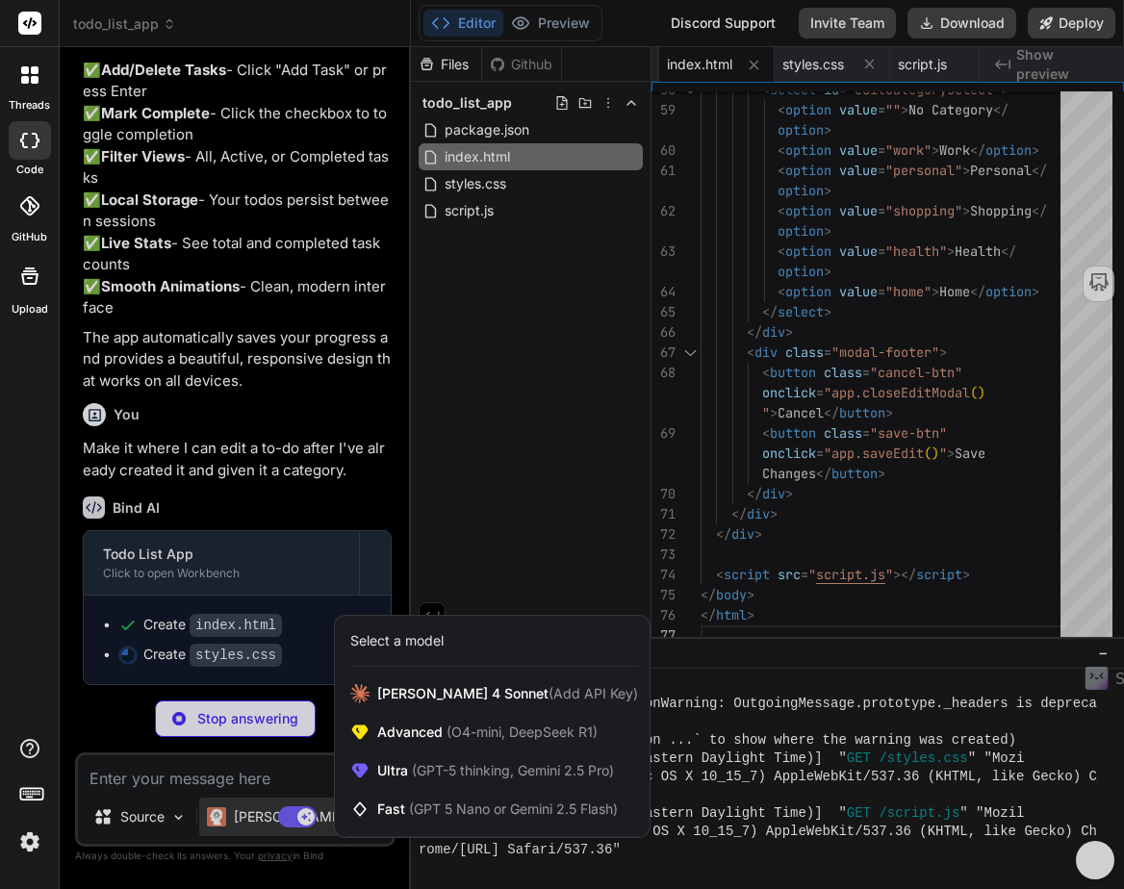
click at [313, 428] on div at bounding box center [562, 444] width 1124 height 889
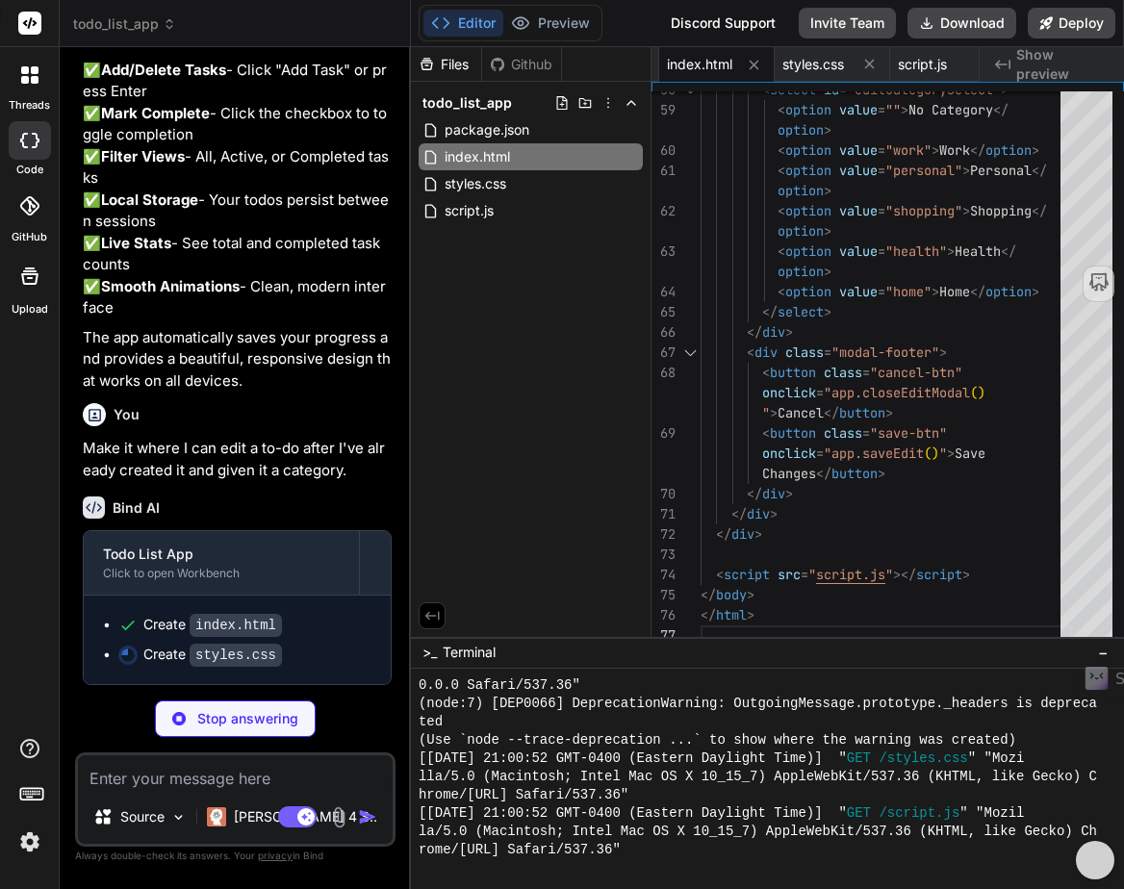
type textarea "x"
type textarea "min-width: auto; } }"
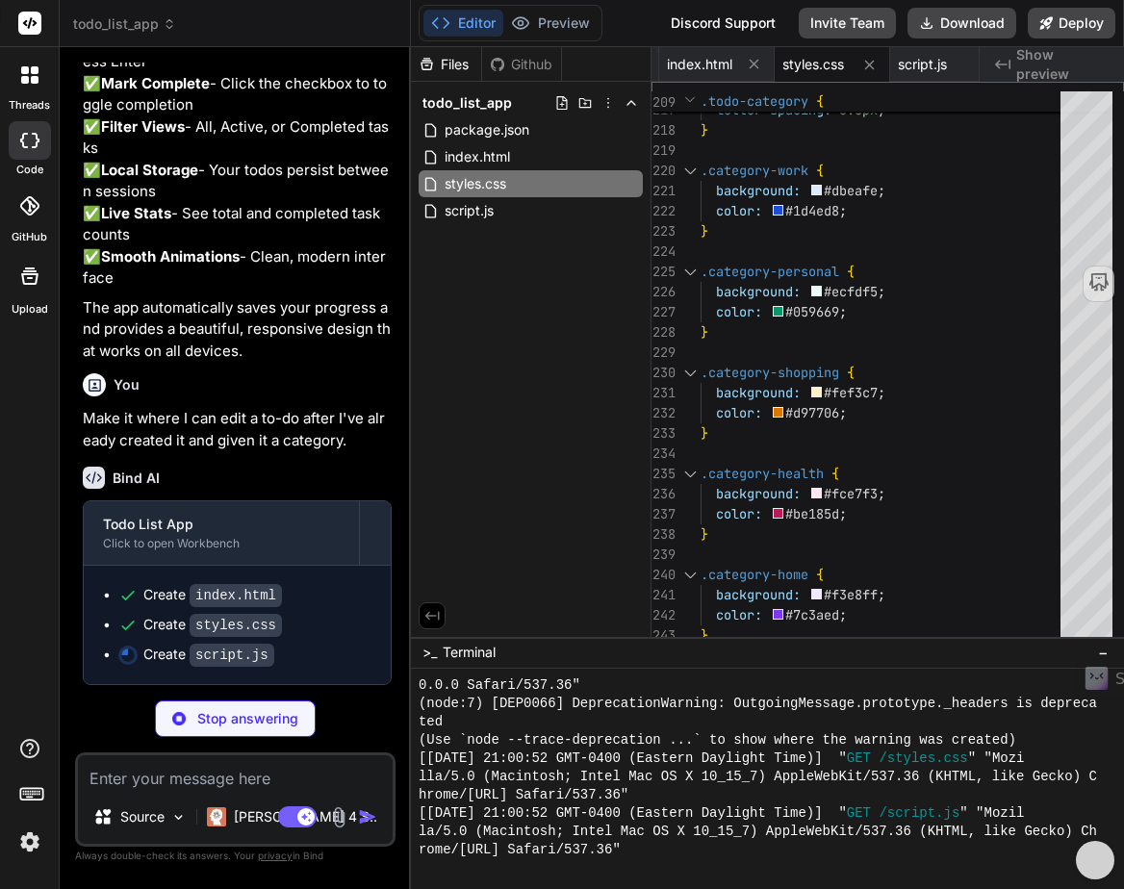
scroll to position [1110, 0]
type textarea "x"
type textarea "} } // Initialize the app const app = new TodoApp();"
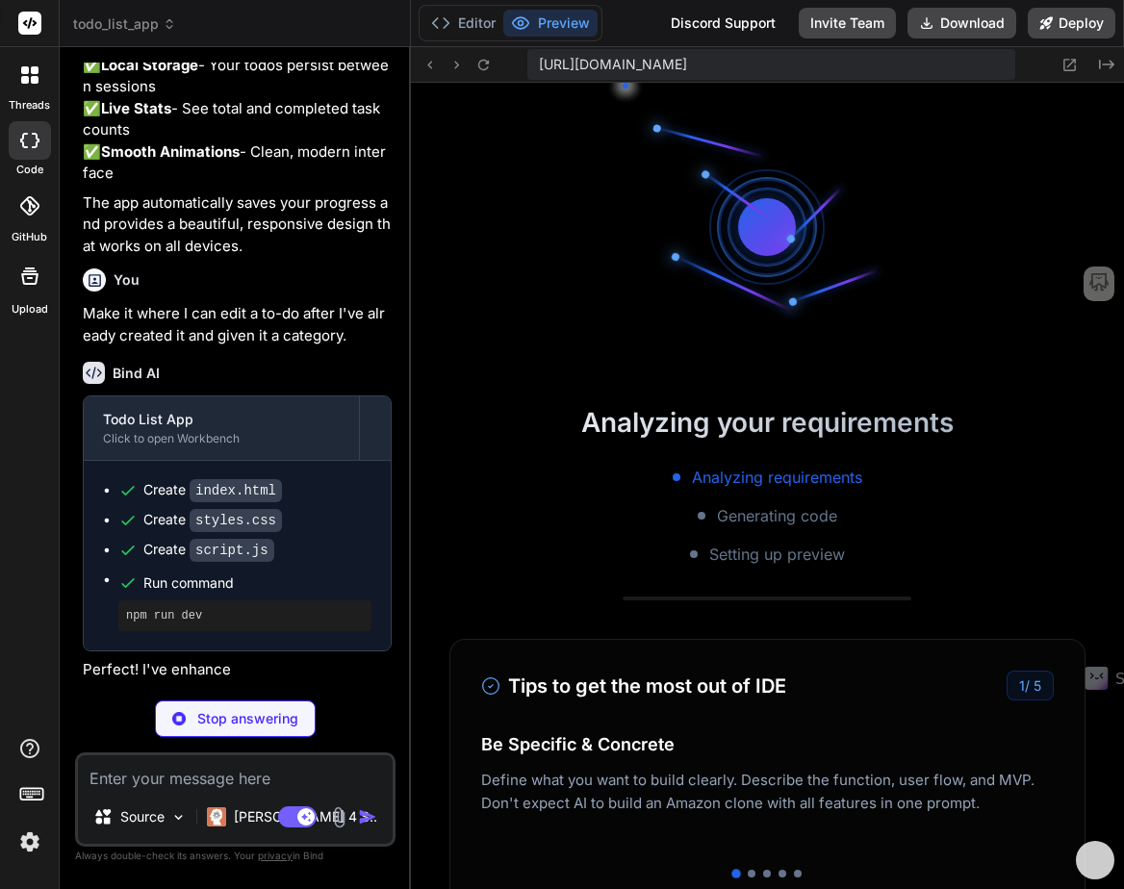
scroll to position [1957, 0]
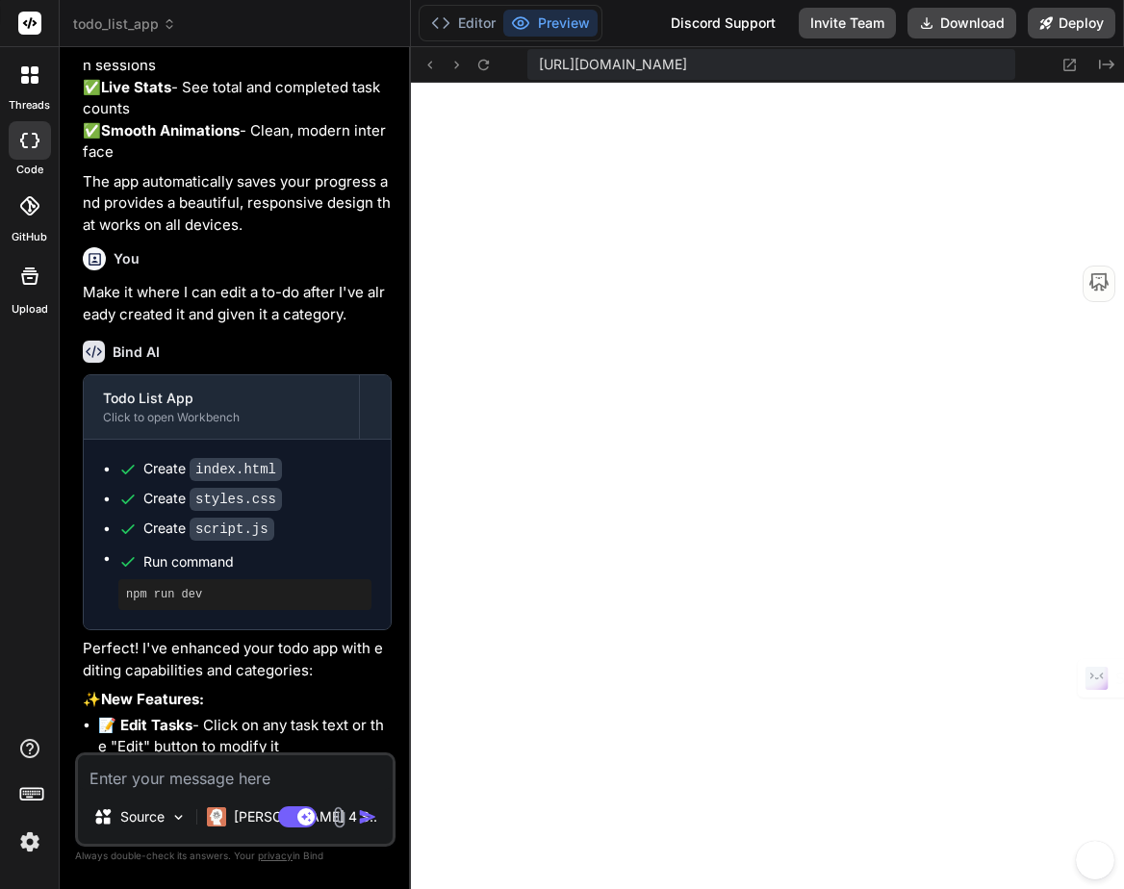
click at [27, 84] on div at bounding box center [30, 75] width 40 height 40
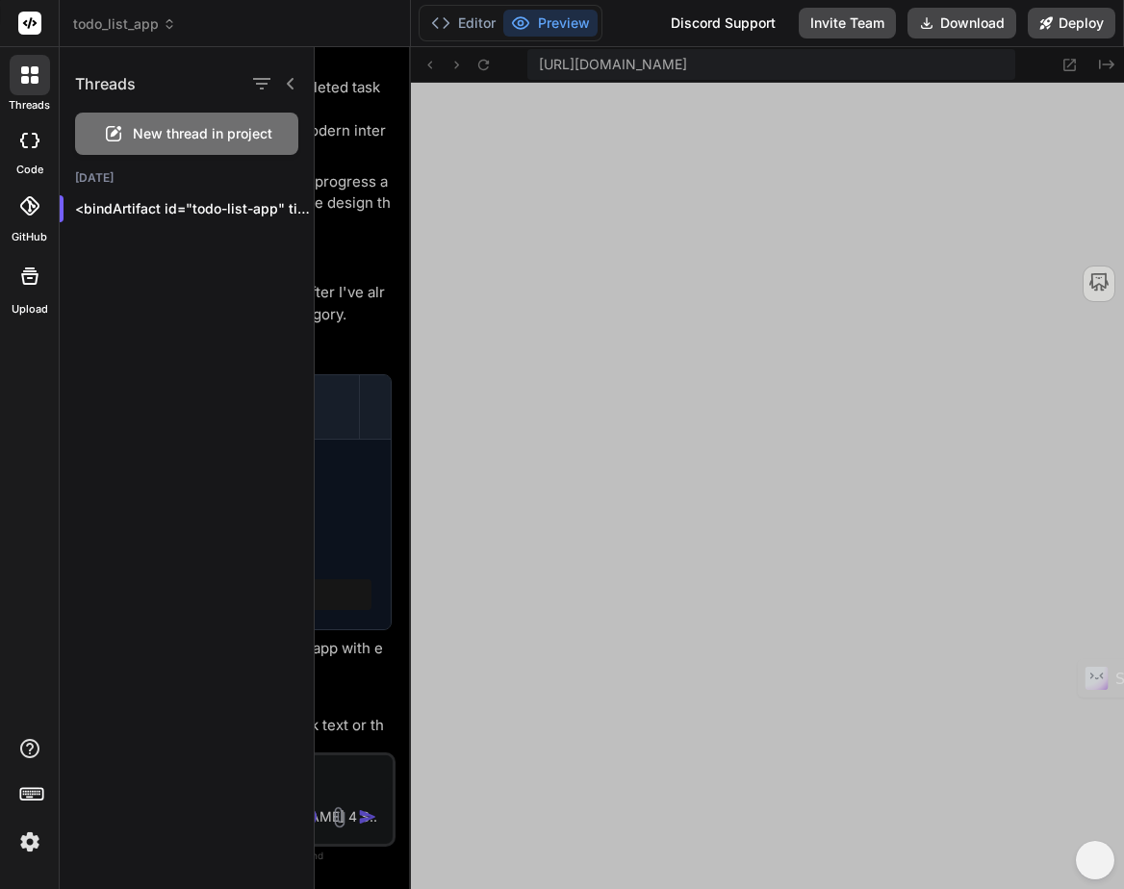
click at [287, 91] on div at bounding box center [273, 83] width 50 height 27
click at [302, 76] on div "Threads" at bounding box center [187, 79] width 254 height 65
click at [296, 81] on icon at bounding box center [290, 83] width 15 height 15
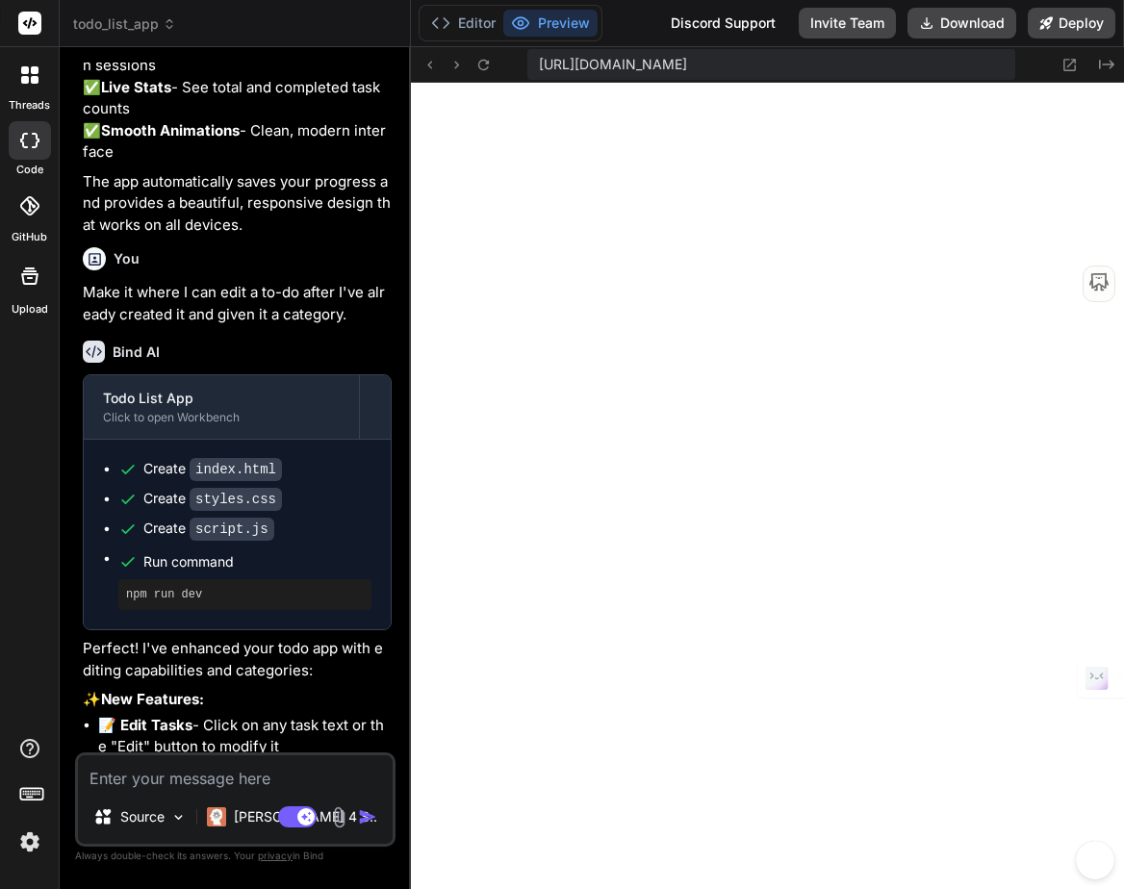
click at [41, 13] on div at bounding box center [29, 23] width 59 height 47
click at [35, 21] on icon at bounding box center [30, 23] width 14 height 12
click at [28, 77] on icon at bounding box center [29, 74] width 17 height 17
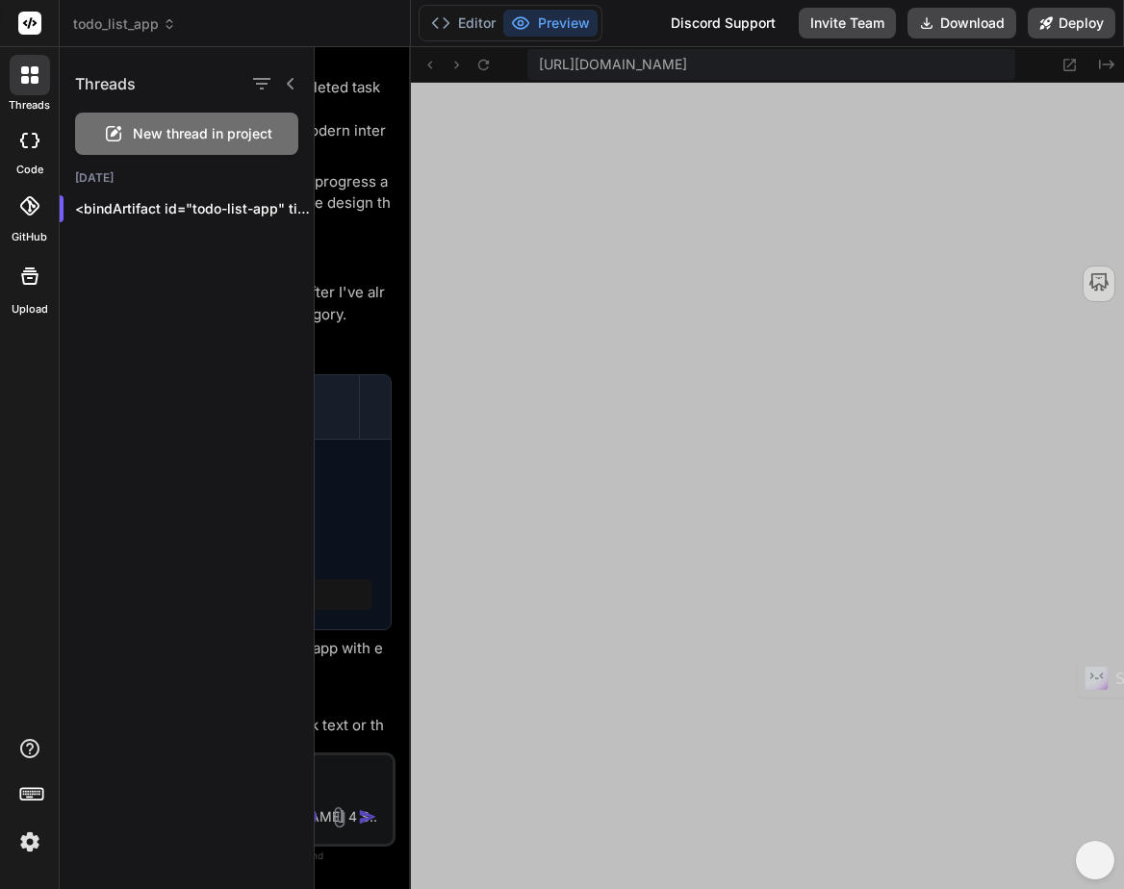
click at [34, 833] on img at bounding box center [29, 842] width 33 height 33
type textarea "x"
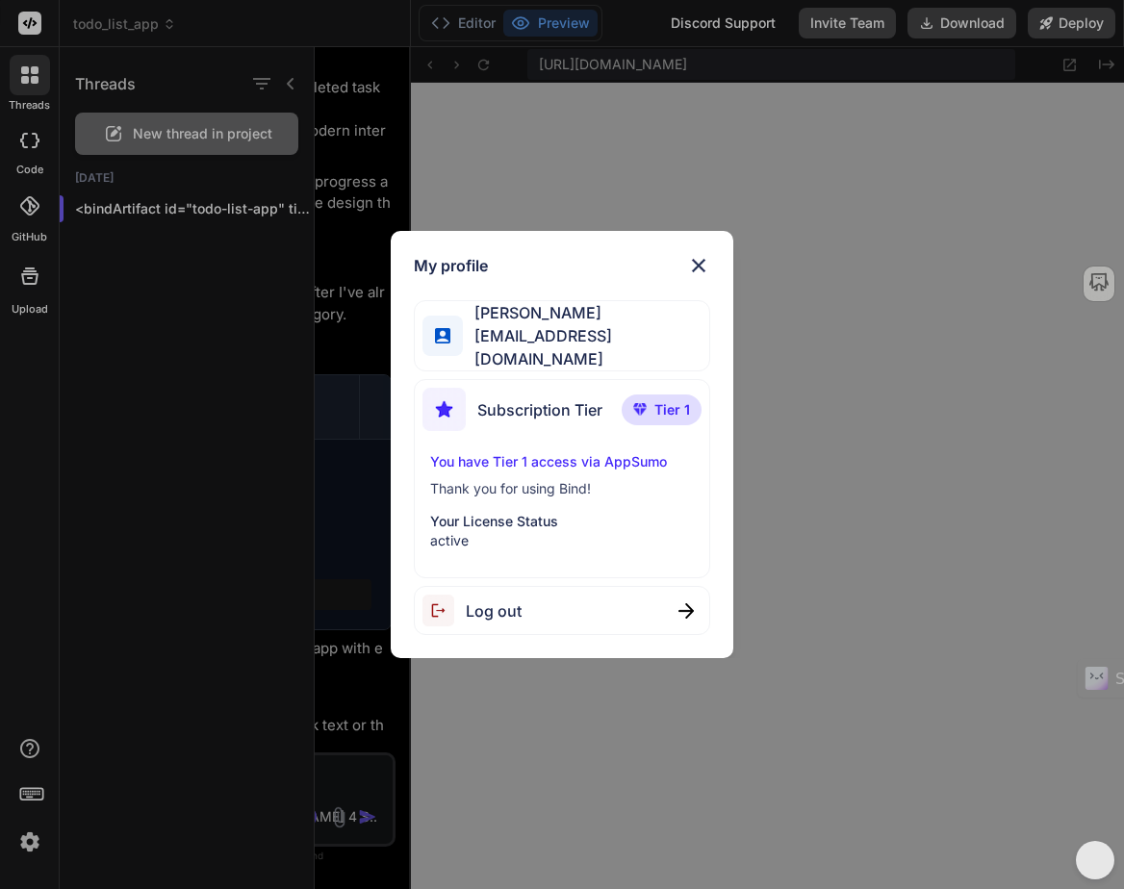
click at [703, 264] on img at bounding box center [698, 265] width 23 height 23
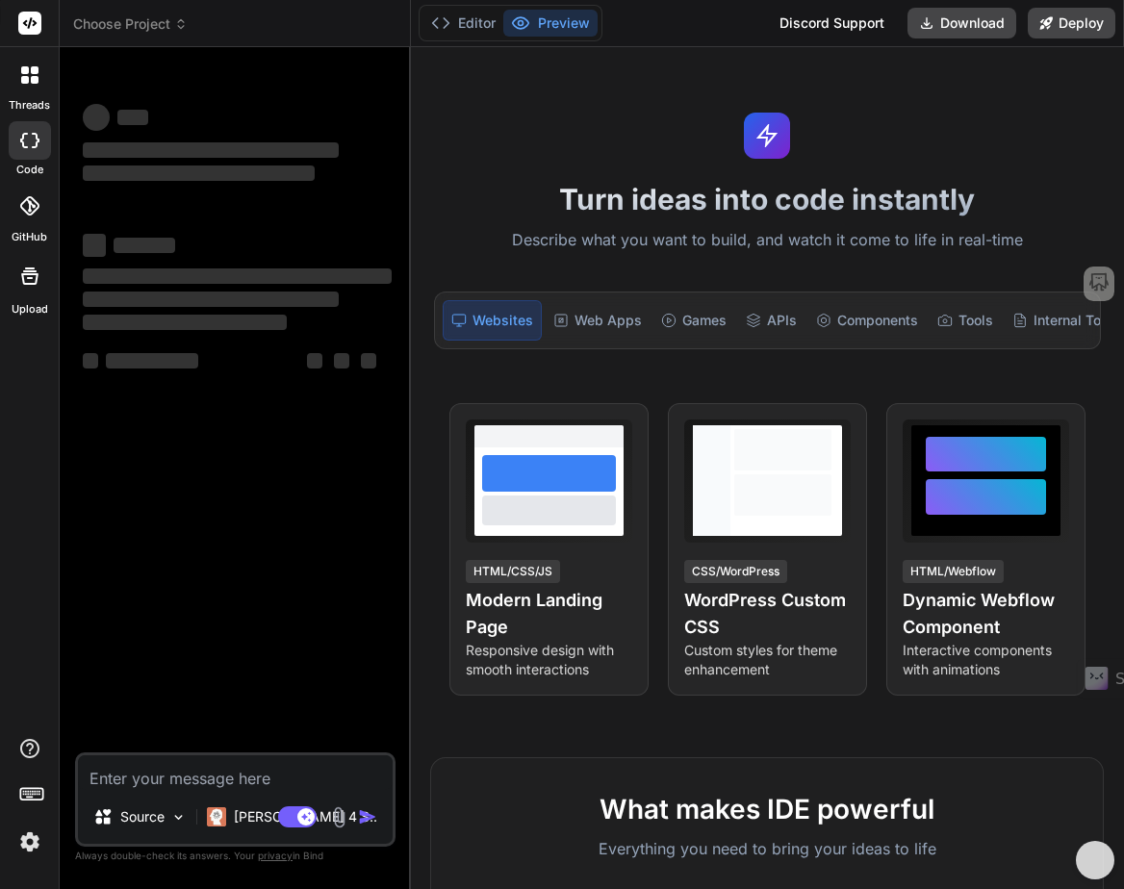
type textarea "x"
click at [28, 68] on icon at bounding box center [25, 70] width 8 height 8
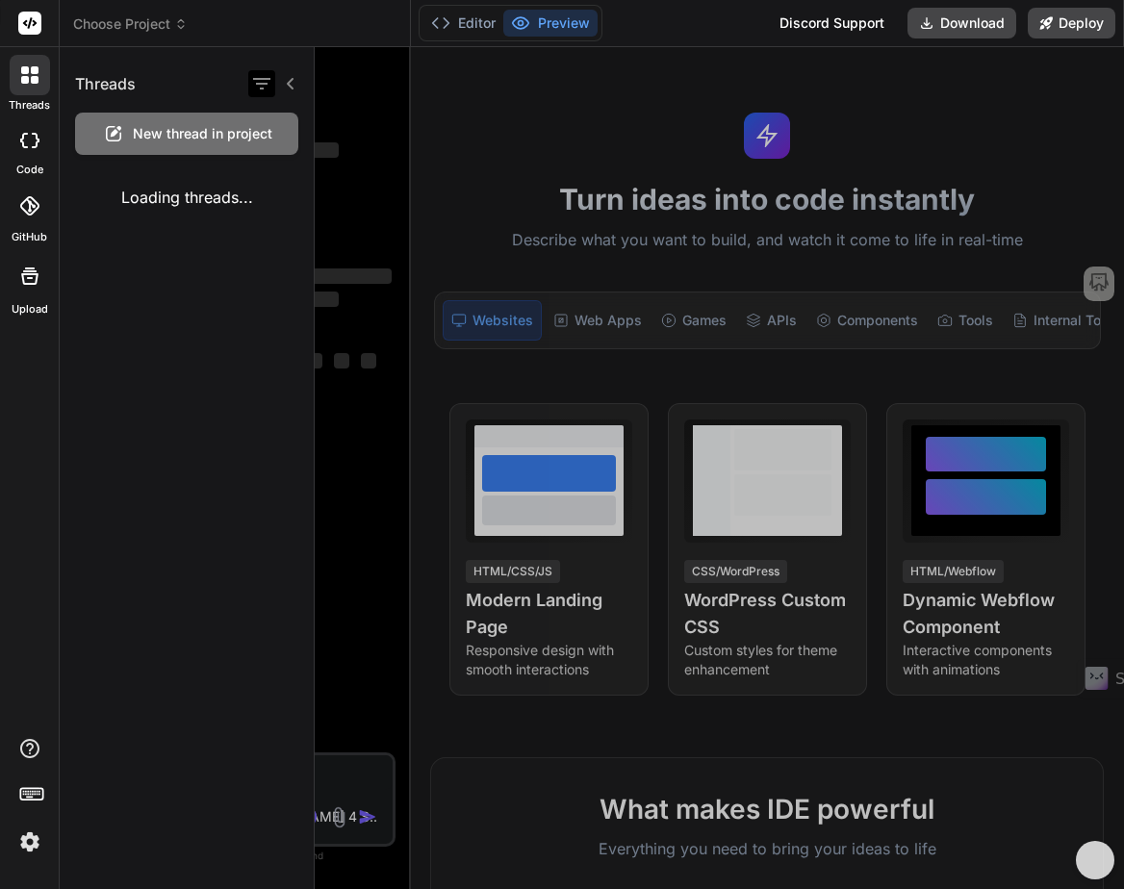
click at [258, 88] on icon "button" at bounding box center [261, 83] width 23 height 23
click at [286, 84] on icon at bounding box center [290, 83] width 15 height 15
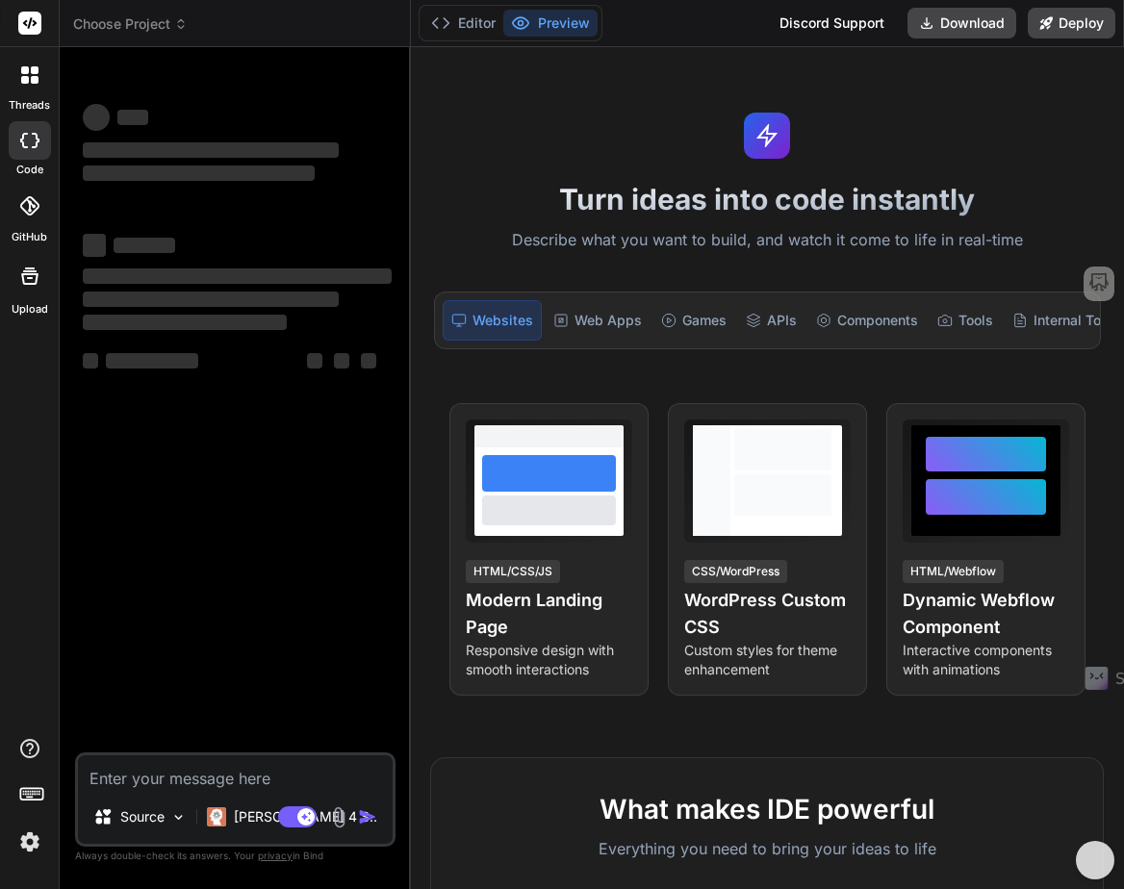
click at [29, 87] on div at bounding box center [30, 75] width 40 height 40
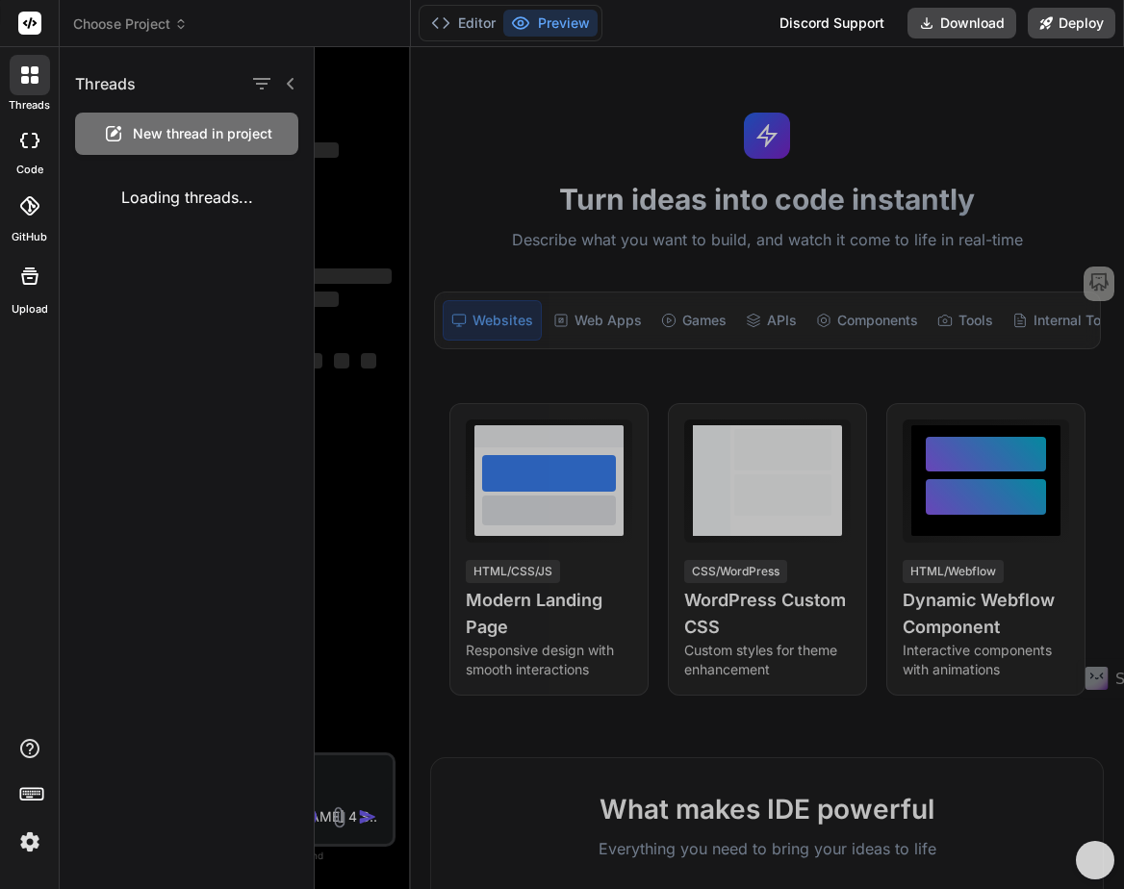
click at [605, 322] on div at bounding box center [719, 468] width 809 height 842
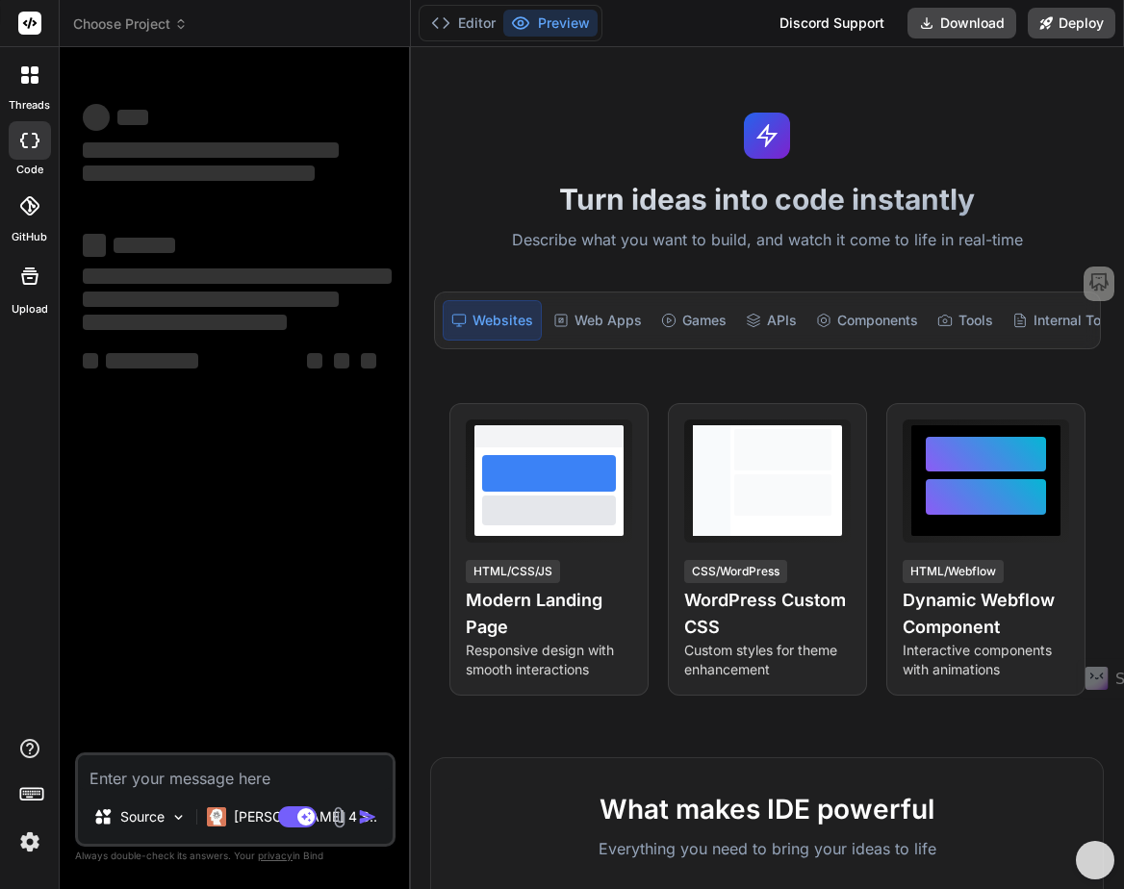
click at [605, 322] on div "Web Apps" at bounding box center [598, 320] width 104 height 40
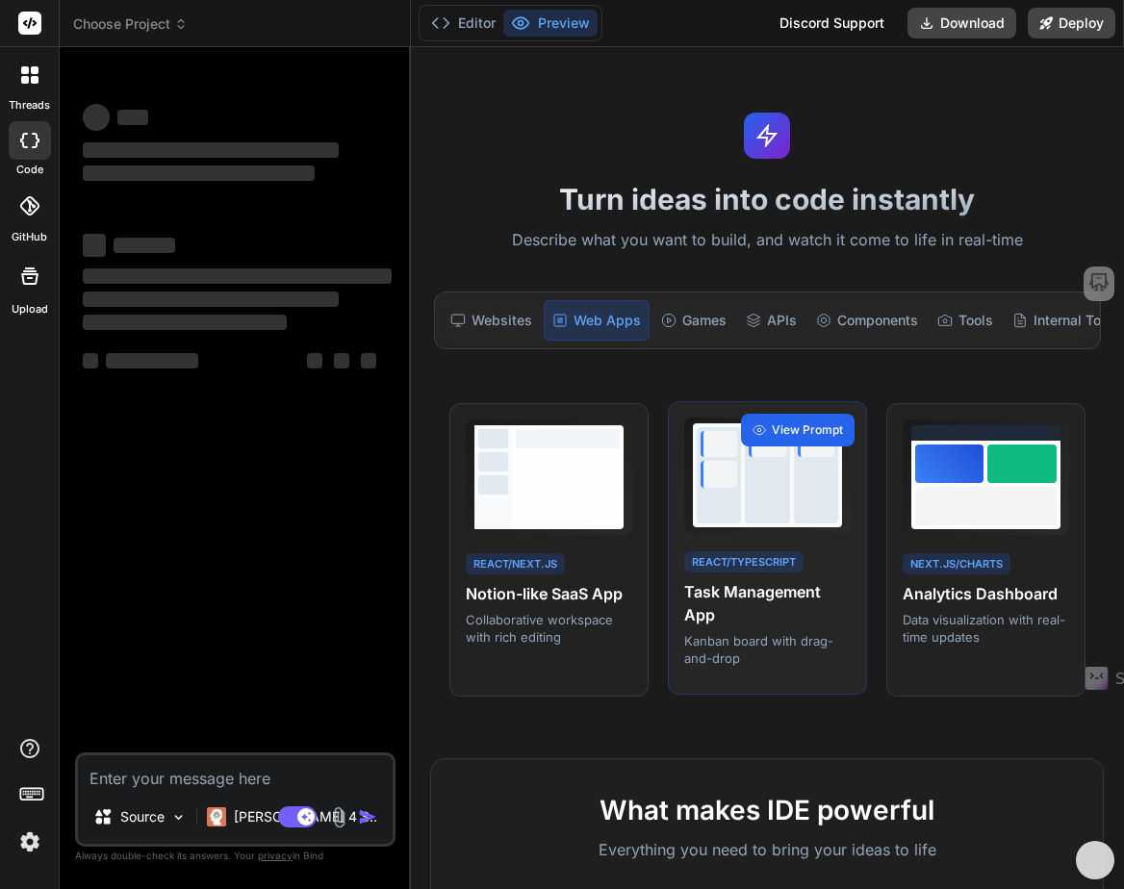
click at [772, 430] on div "View Prompt" at bounding box center [798, 430] width 114 height 33
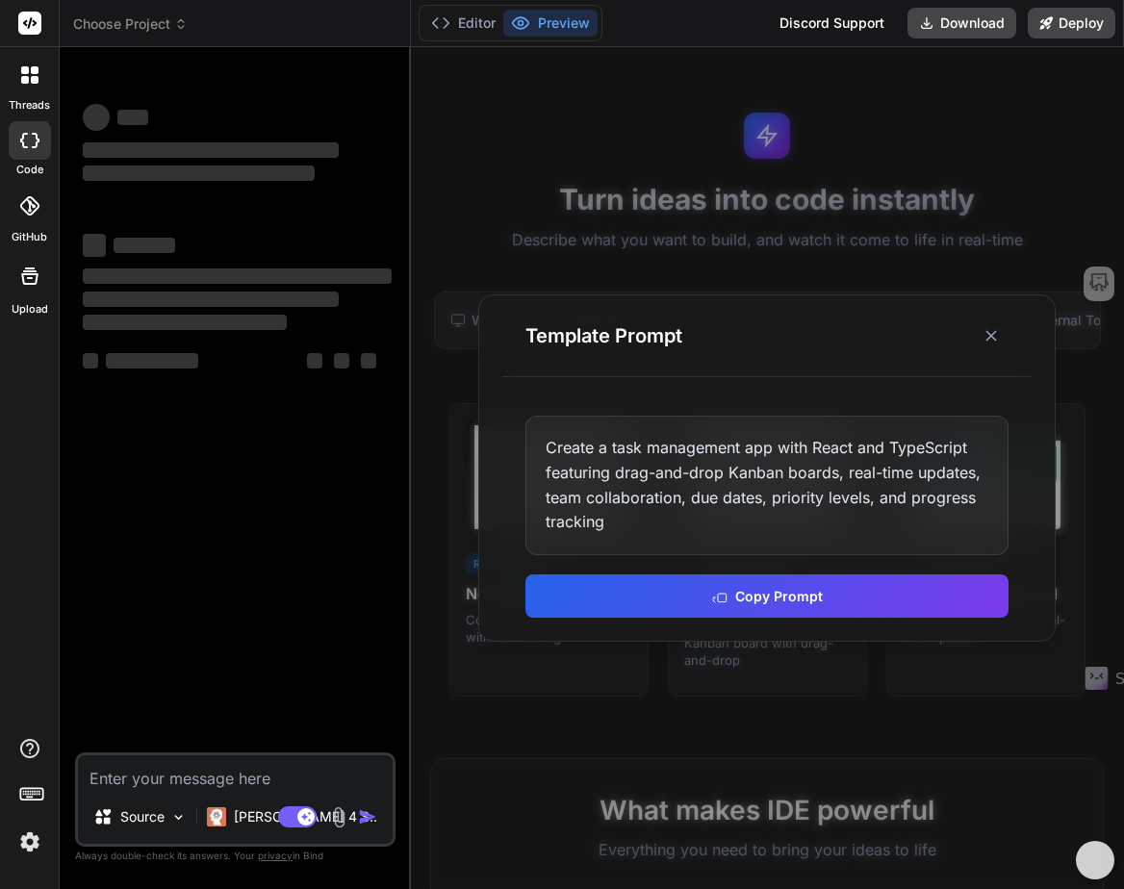
click at [25, 75] on icon at bounding box center [29, 74] width 17 height 17
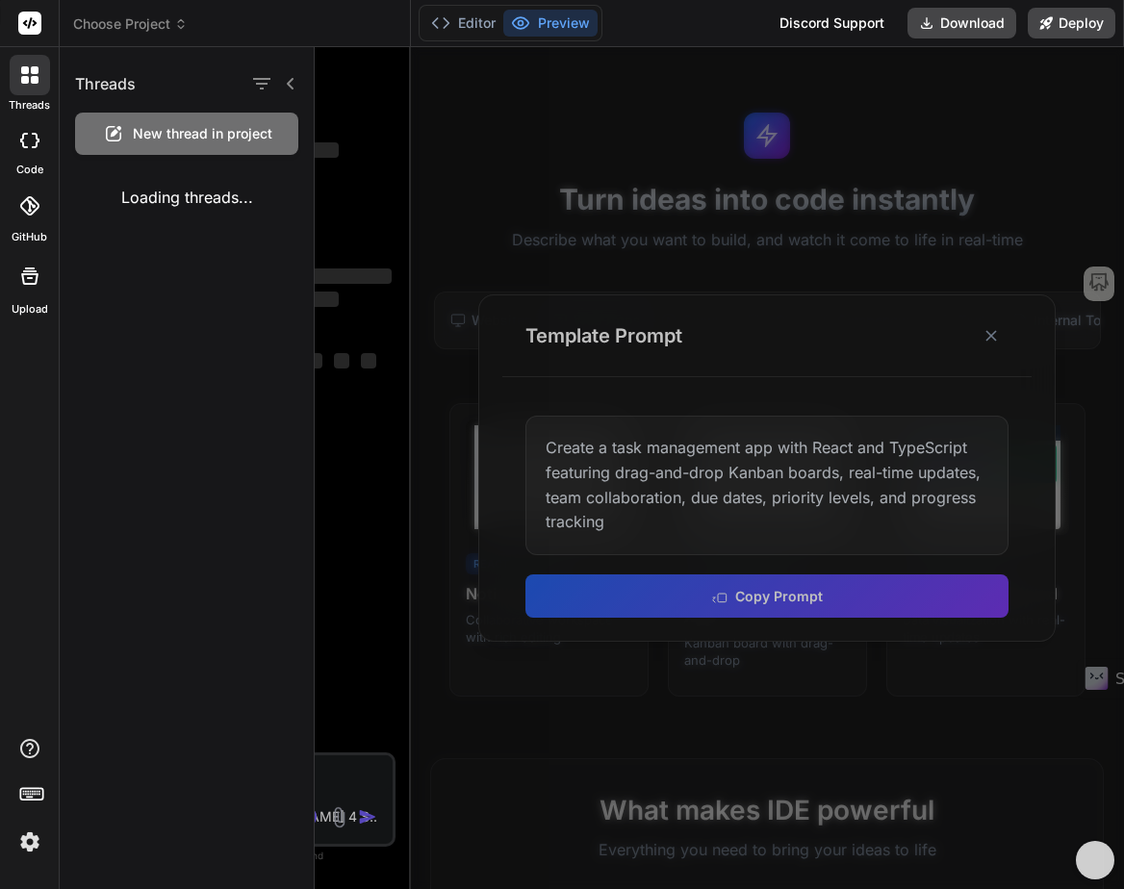
click at [682, 569] on div at bounding box center [719, 468] width 809 height 842
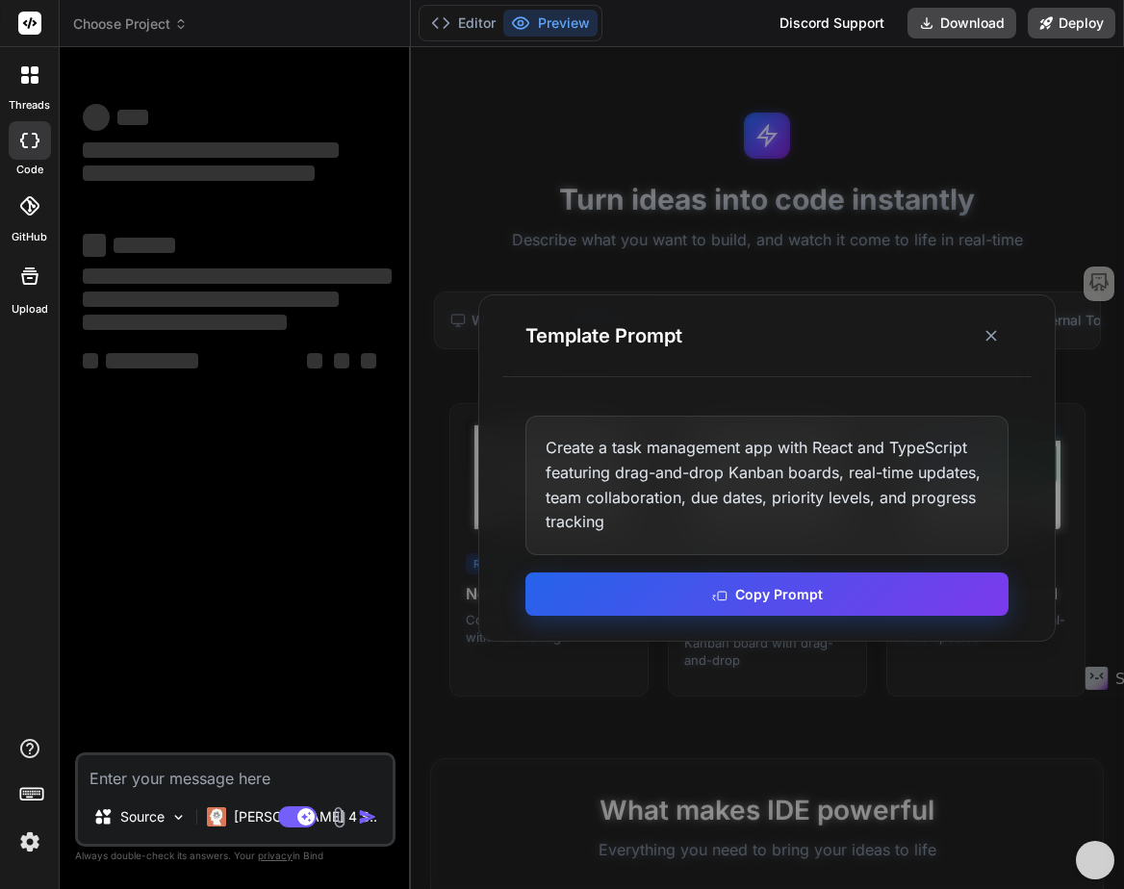
click at [700, 577] on button "Copy Prompt" at bounding box center [766, 594] width 483 height 43
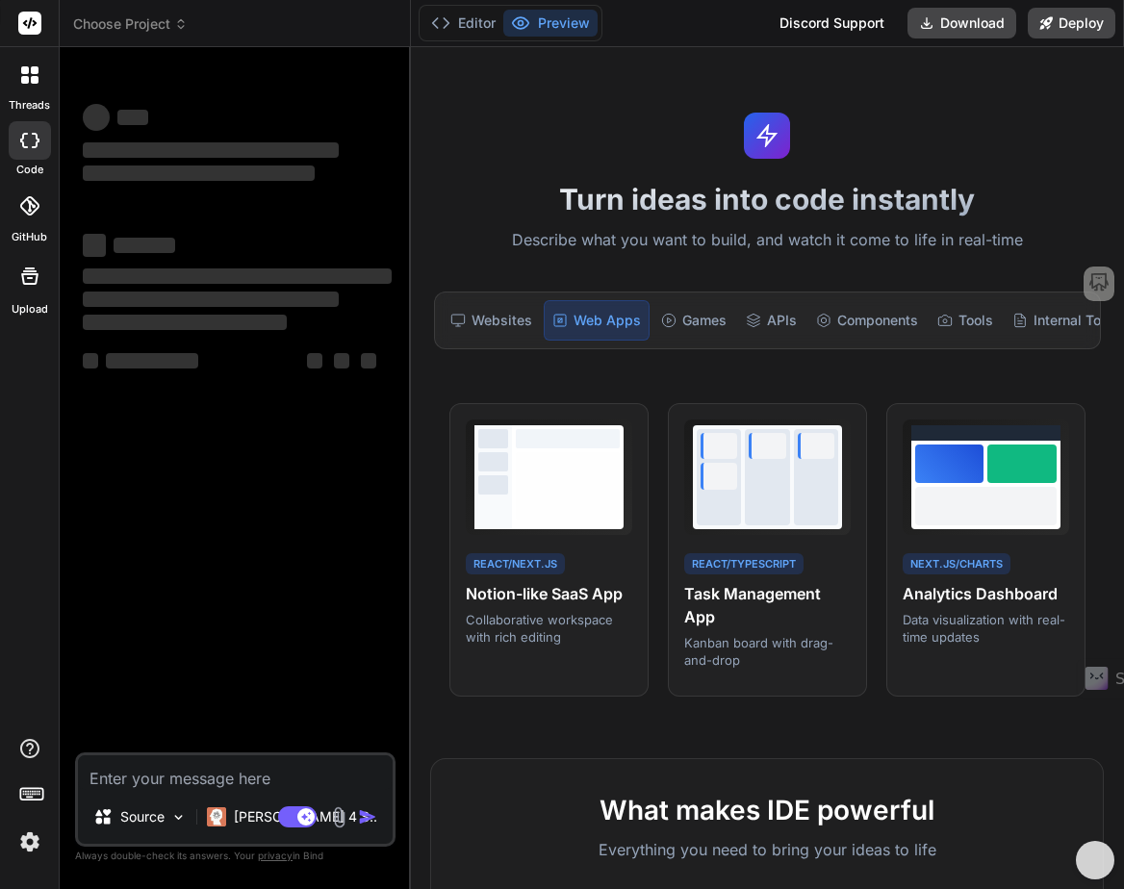
click at [155, 779] on textarea at bounding box center [235, 773] width 315 height 35
paste textarea "Create a task management app with React and TypeScript featuring drag-and-drop …"
type textarea "Create a task management app with React and TypeScript featuring drag-and-drop …"
type textarea "x"
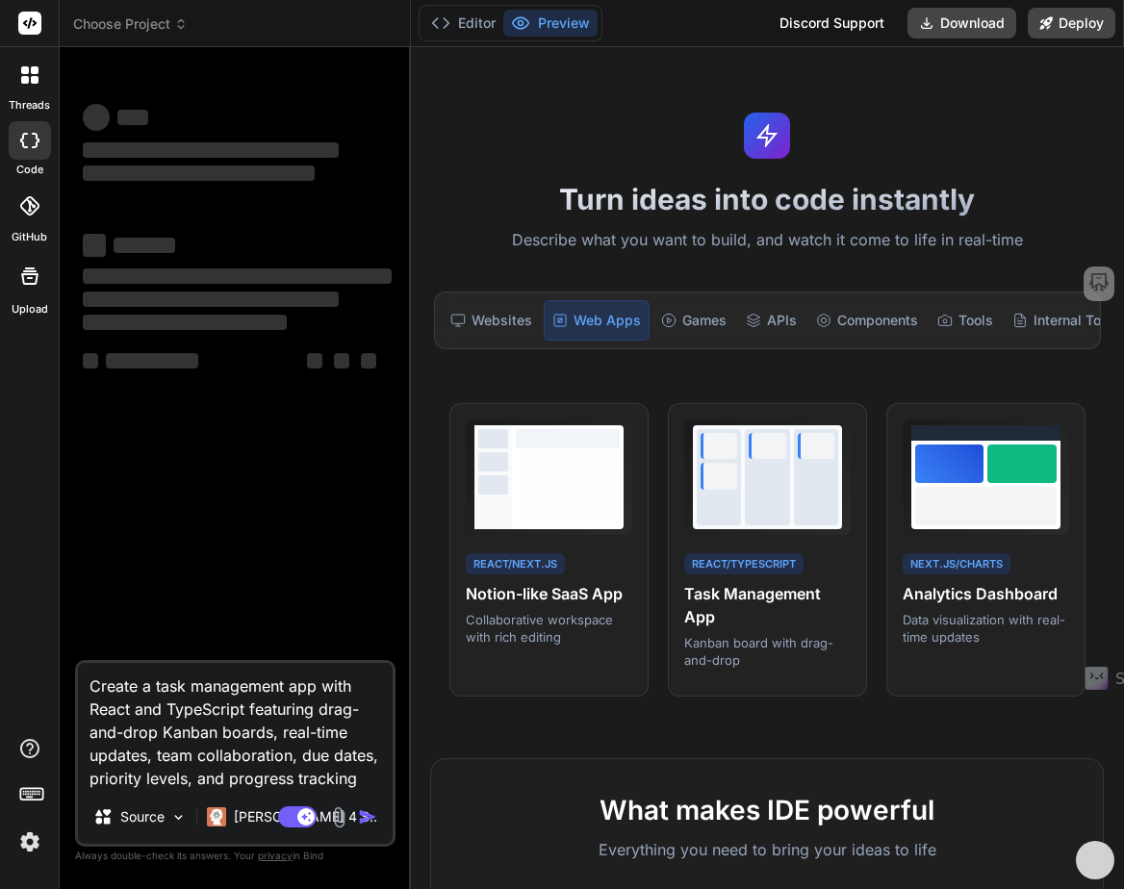
type textarea "Create a task management app with React and TypeScript featuring drag-and-drop …"
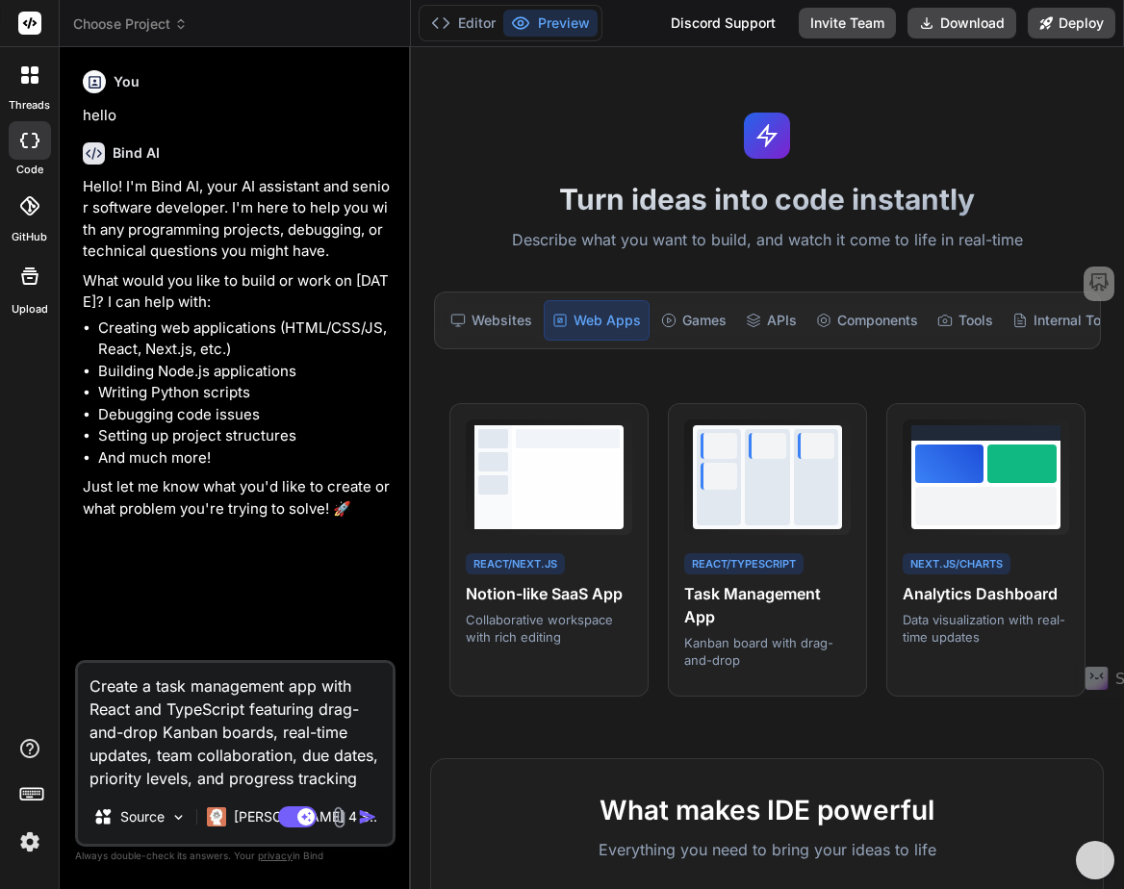
click at [364, 817] on img "button" at bounding box center [367, 816] width 19 height 19
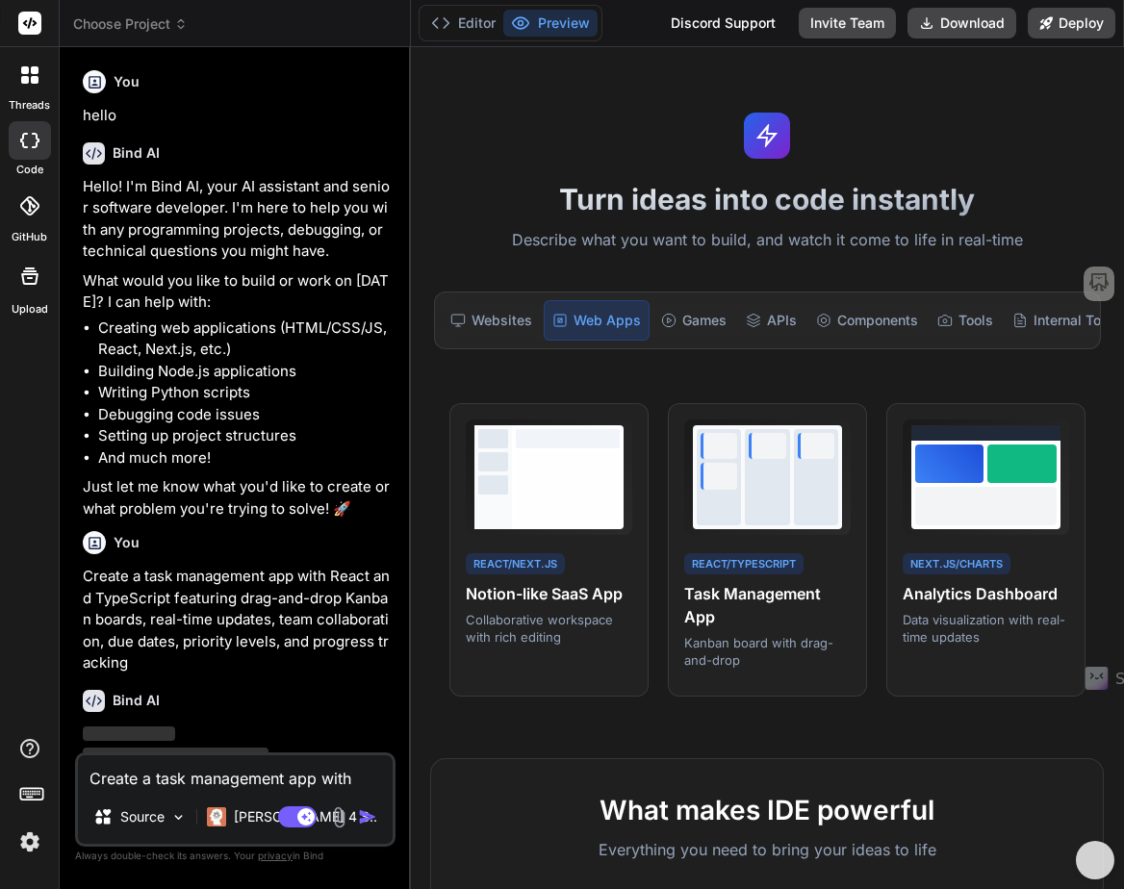
scroll to position [36, 0]
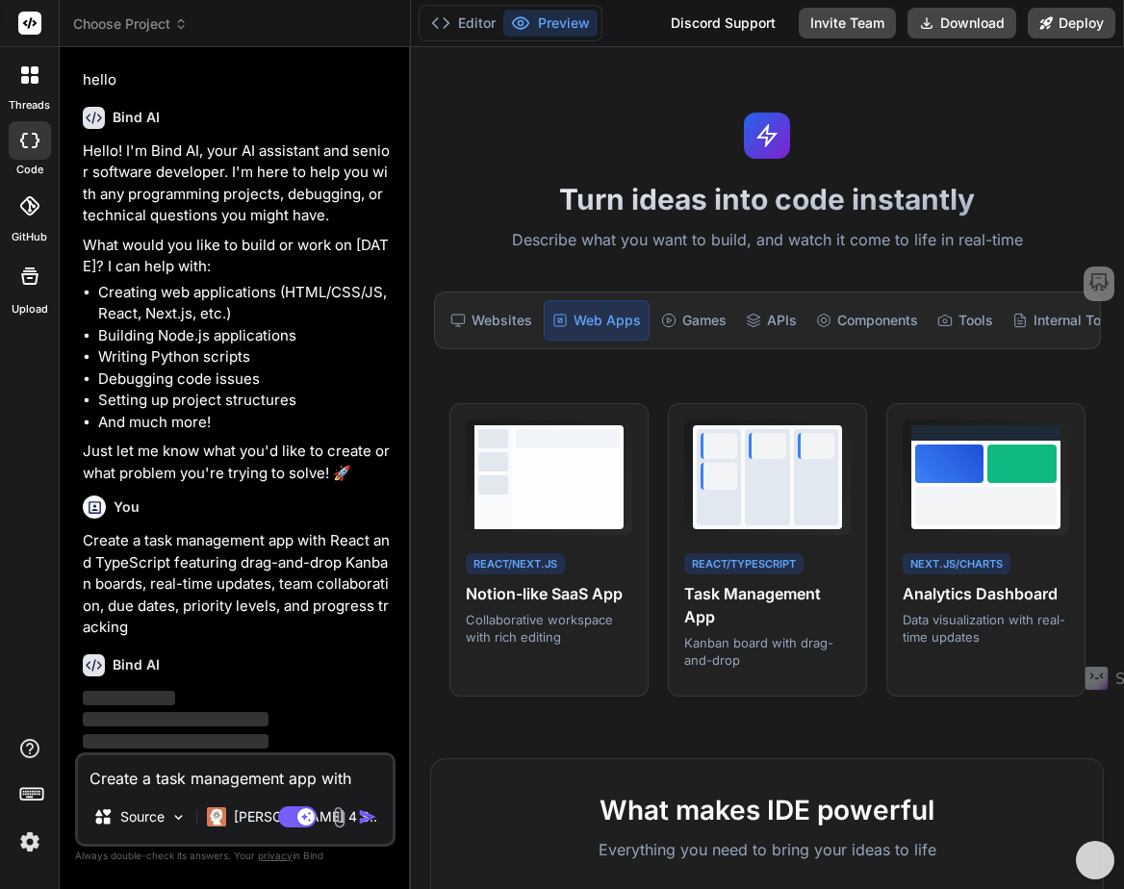
click at [33, 86] on div at bounding box center [30, 75] width 40 height 40
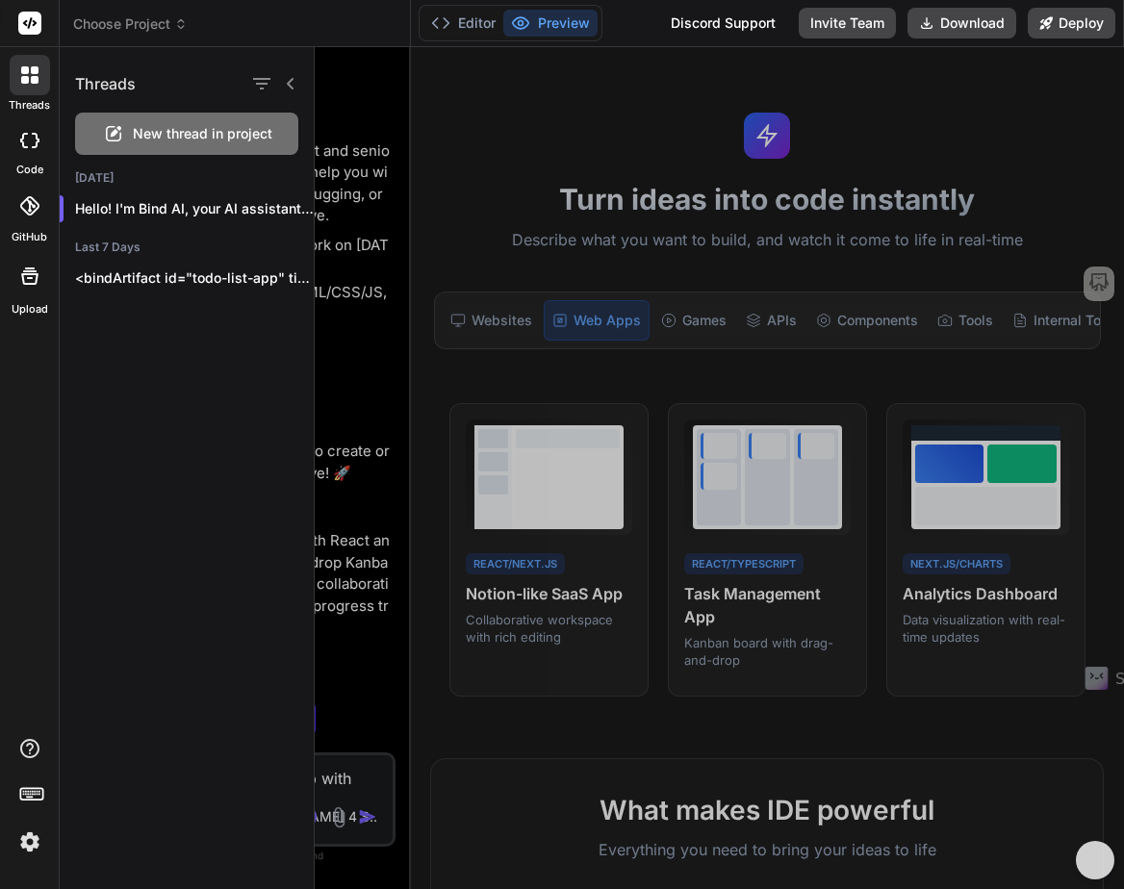
click at [348, 216] on div at bounding box center [719, 468] width 809 height 842
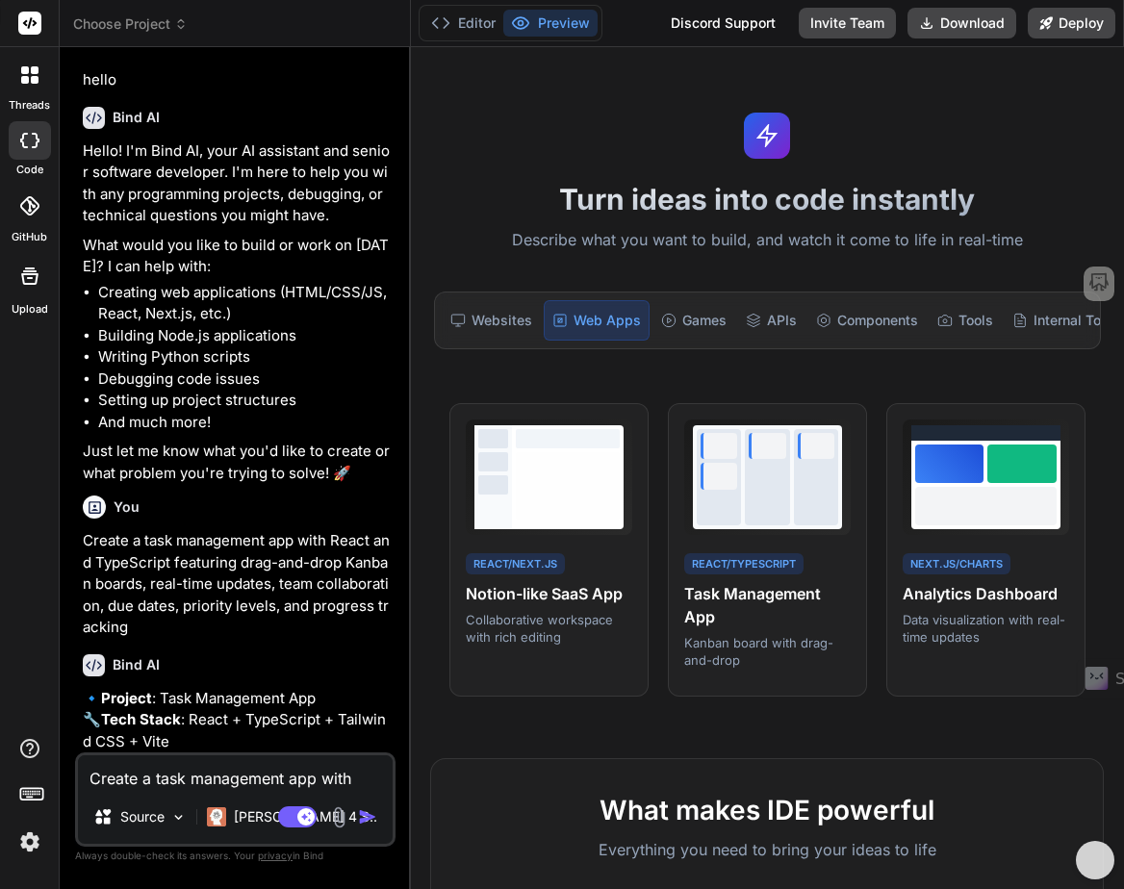
type textarea "x"
click at [32, 89] on div at bounding box center [30, 75] width 40 height 40
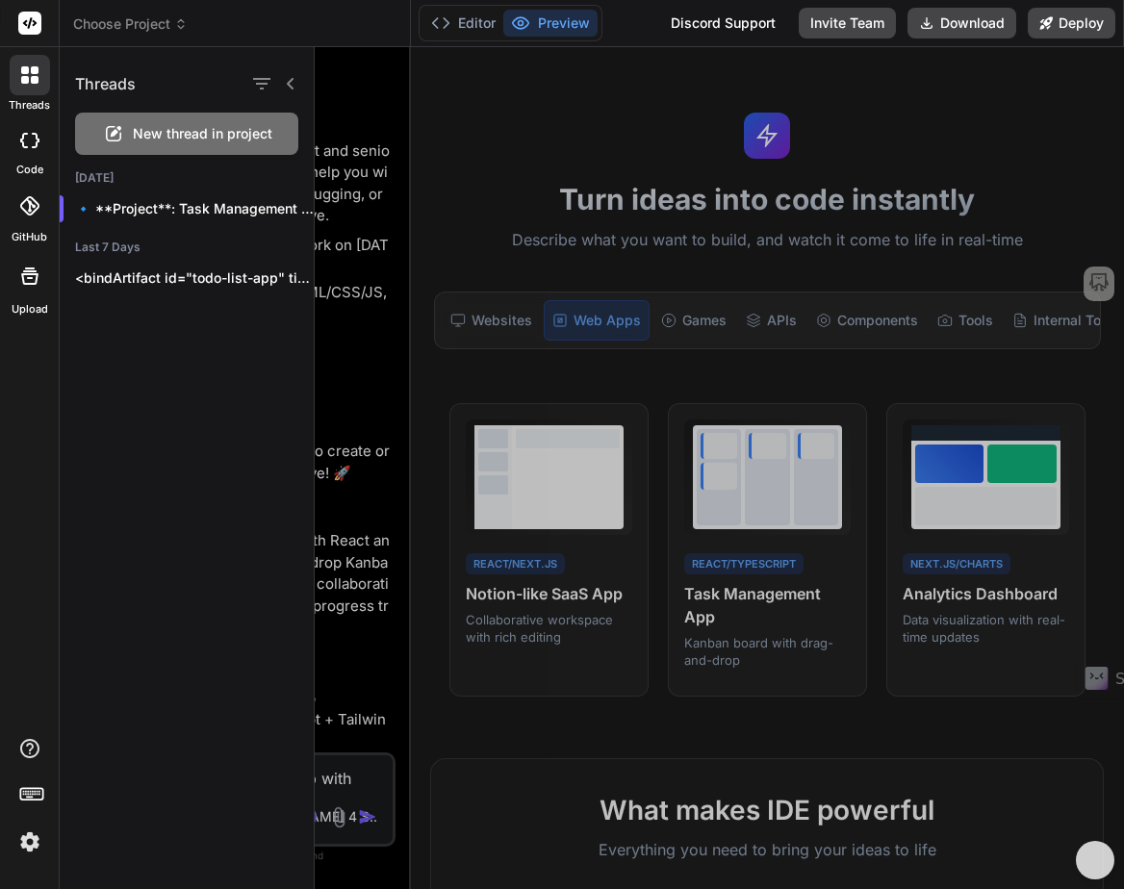
click at [369, 228] on div at bounding box center [719, 468] width 809 height 842
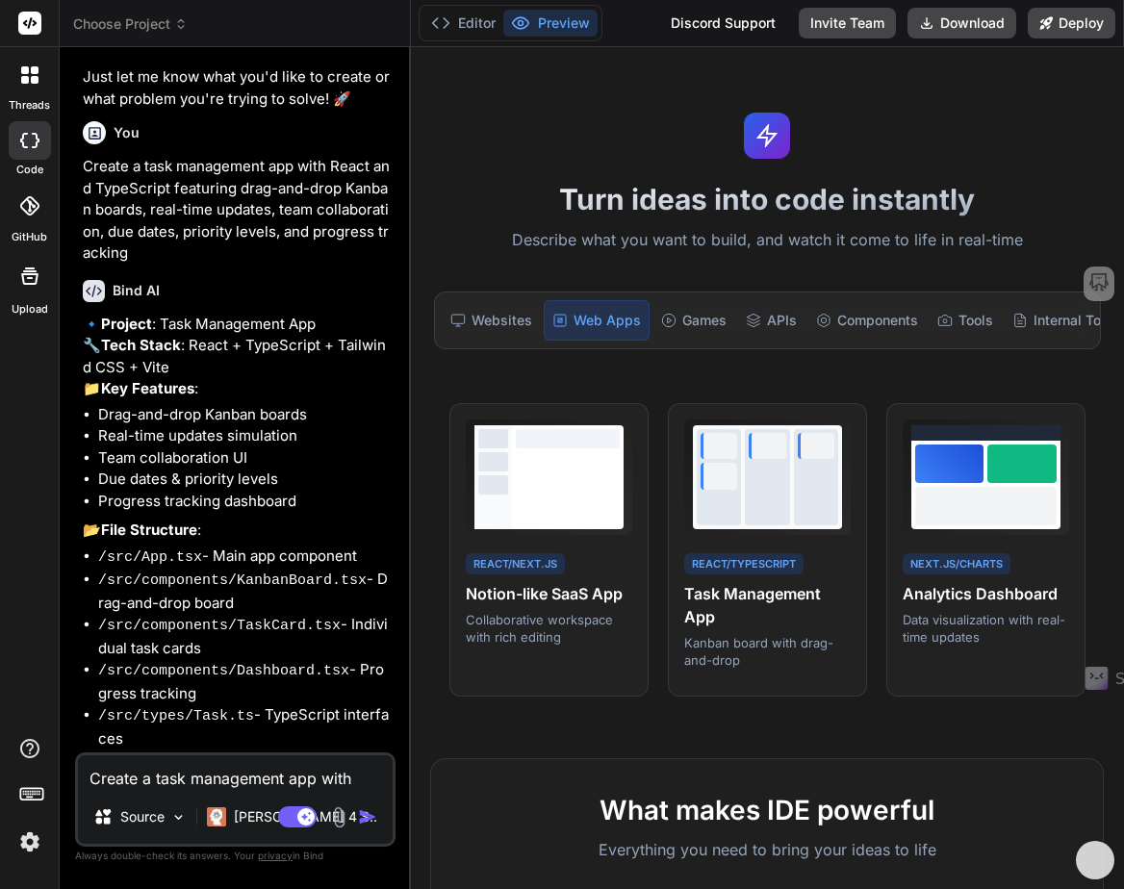
scroll to position [560, 0]
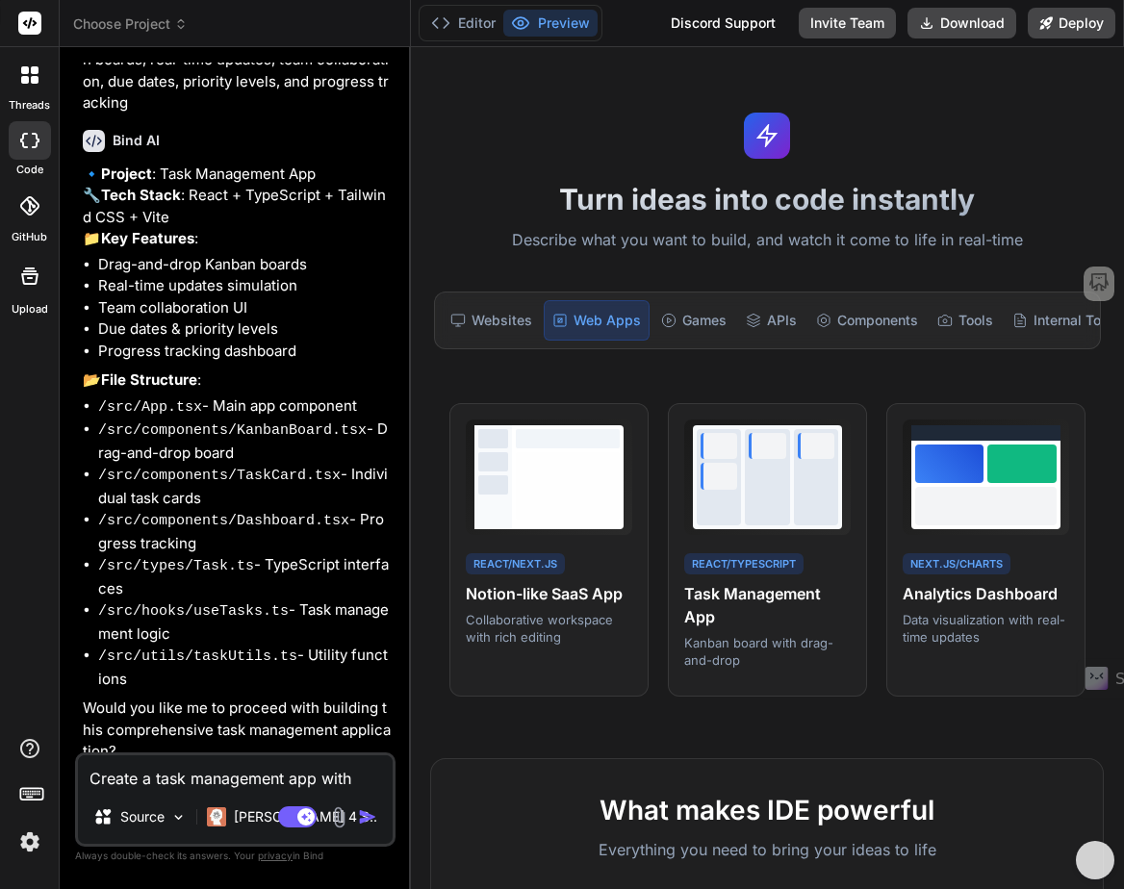
click at [145, 780] on textarea "Create a task management app with React and TypeScript featuring drag-and-drop …" at bounding box center [235, 773] width 315 height 35
type textarea "y"
type textarea "x"
type textarea "ye"
type textarea "x"
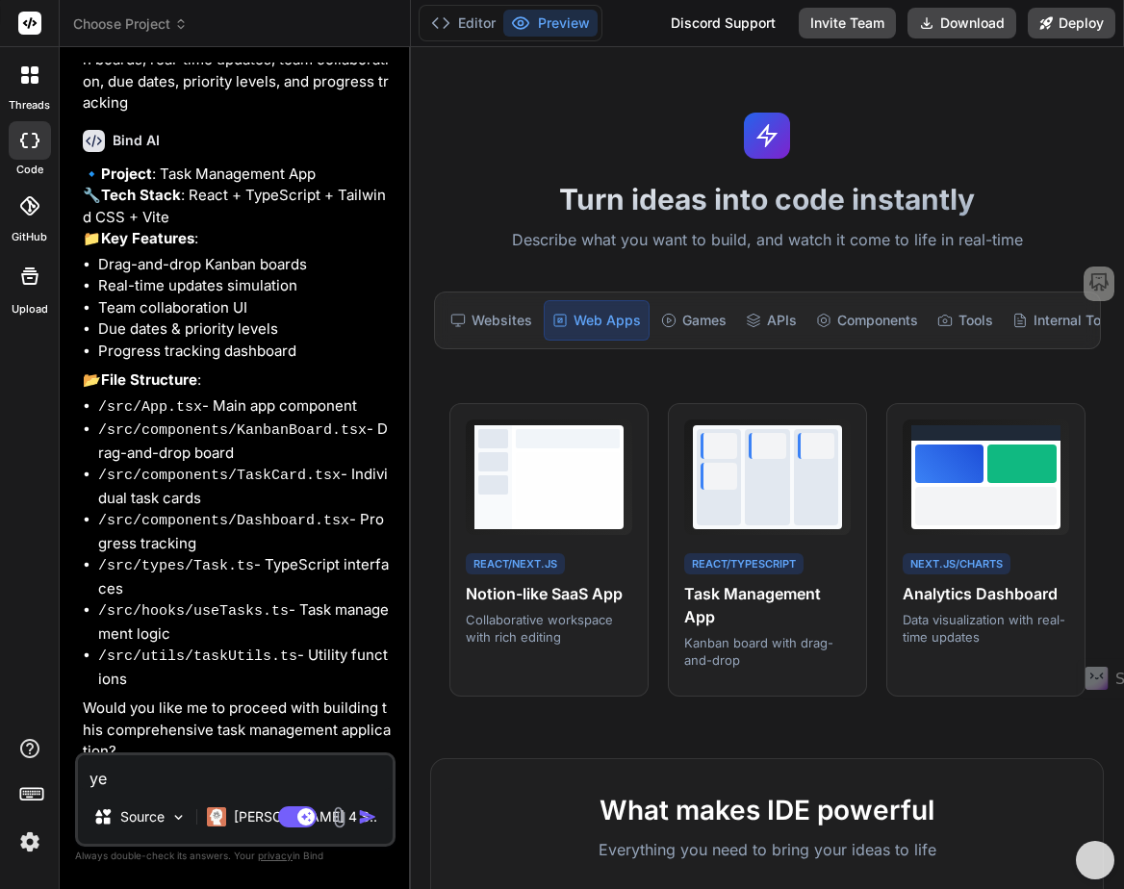
type textarea "yes"
click at [217, 760] on textarea "yes" at bounding box center [235, 773] width 315 height 35
type textarea "x"
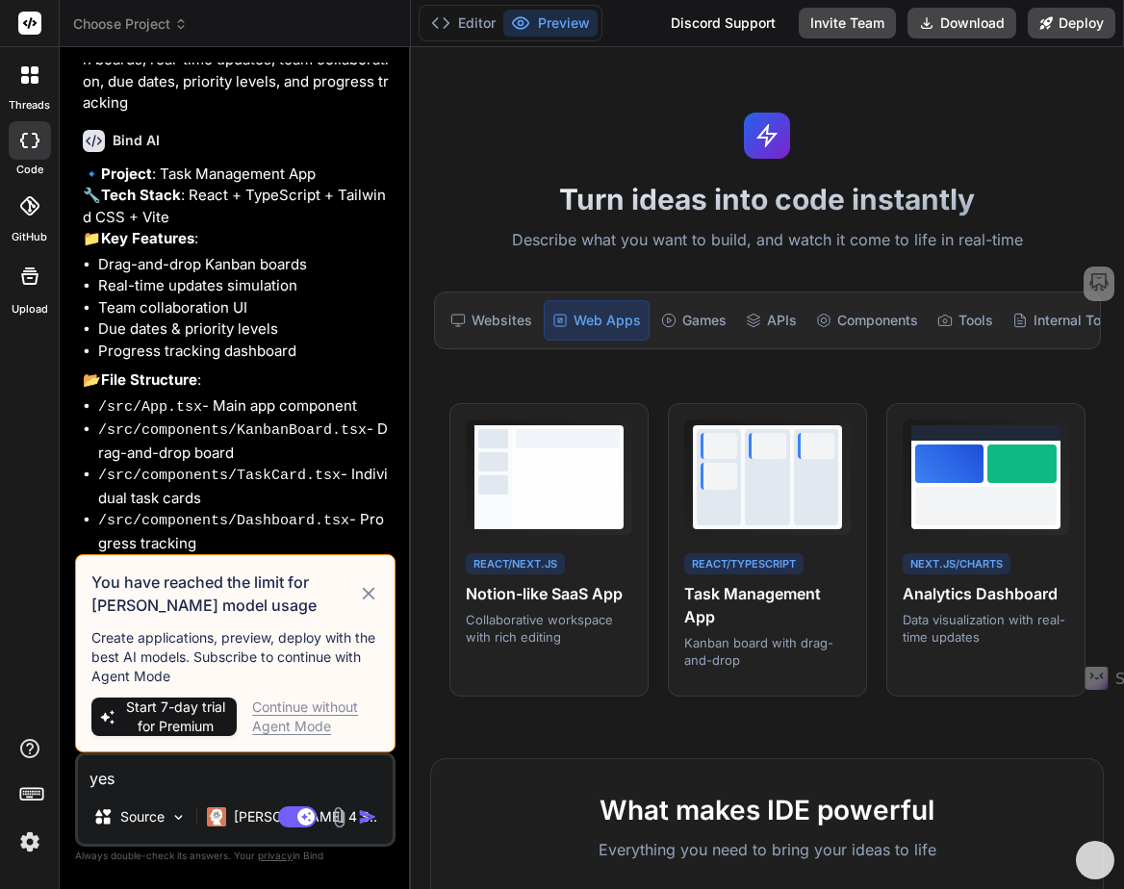
type textarea "yes"
click at [24, 842] on img at bounding box center [29, 842] width 33 height 33
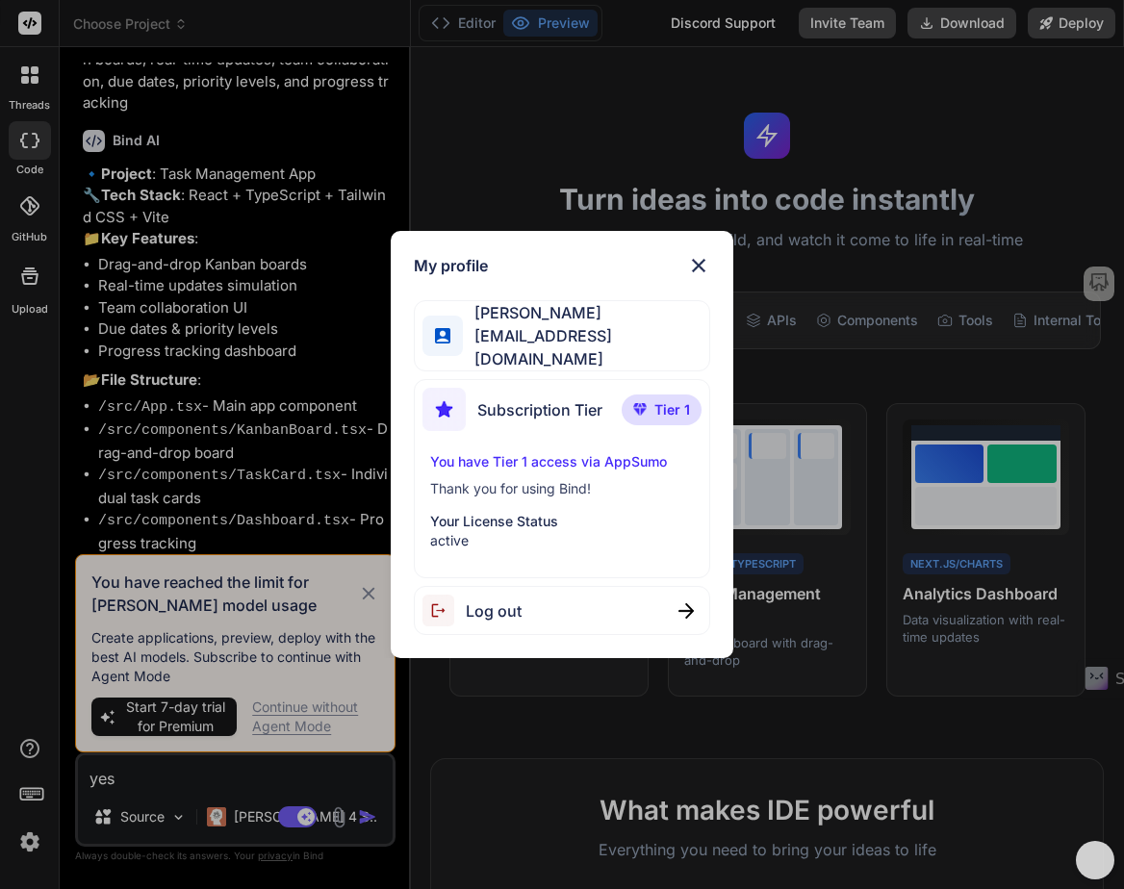
click at [702, 269] on img at bounding box center [698, 265] width 23 height 23
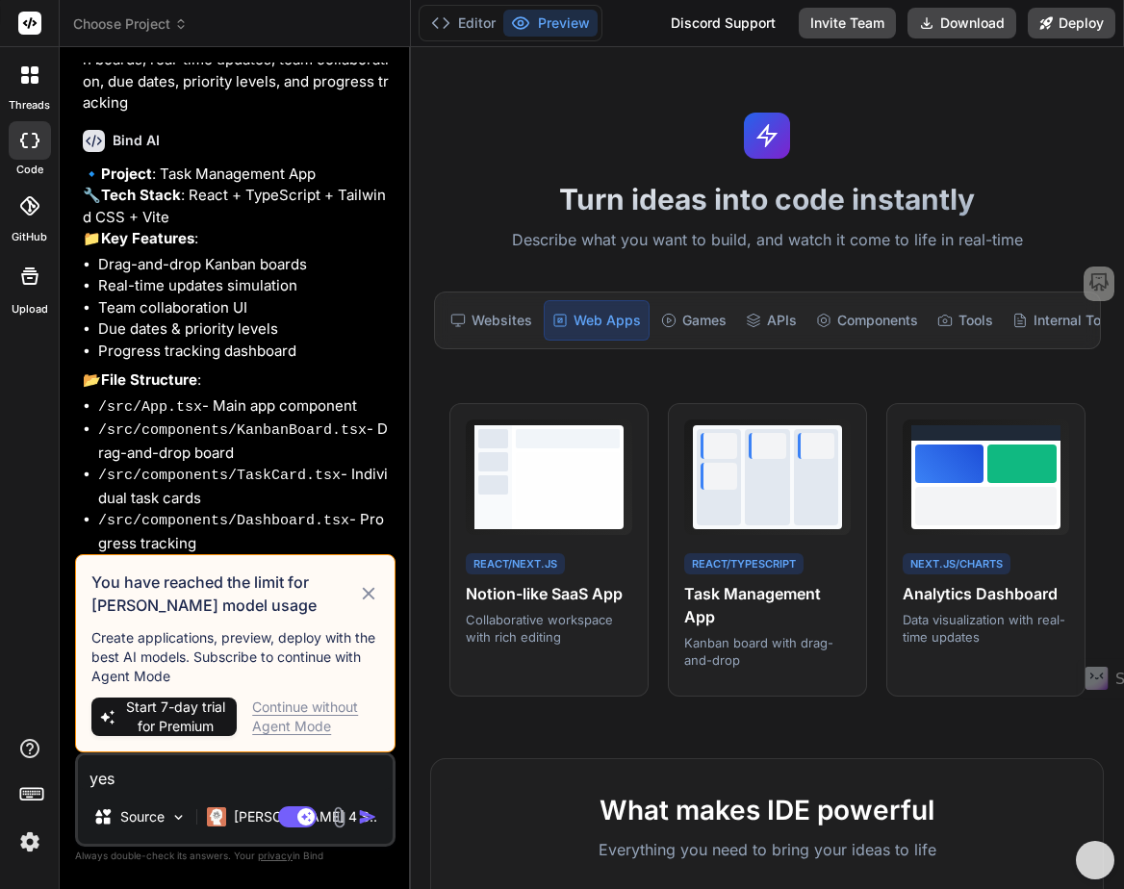
click at [292, 704] on div "Continue without Agent Mode" at bounding box center [315, 717] width 127 height 38
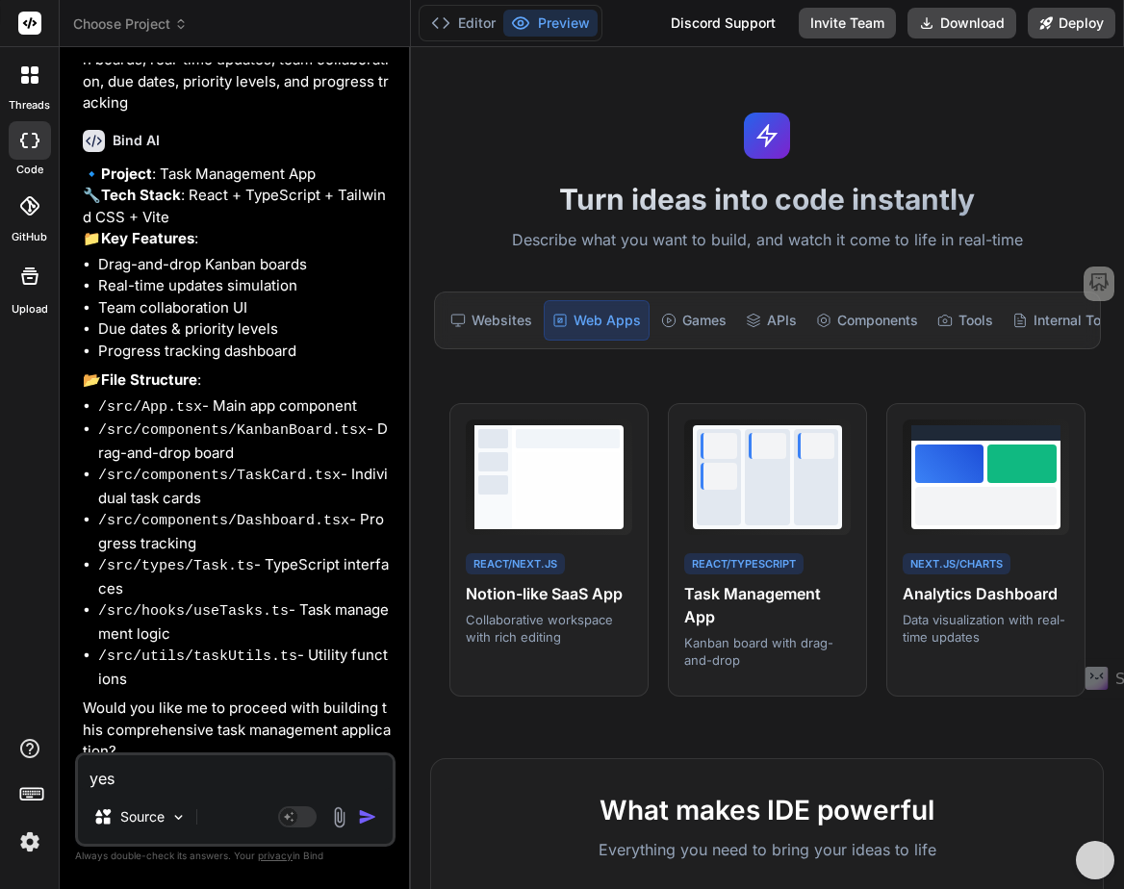
click at [203, 781] on textarea "yes" at bounding box center [235, 773] width 315 height 35
type textarea "x"
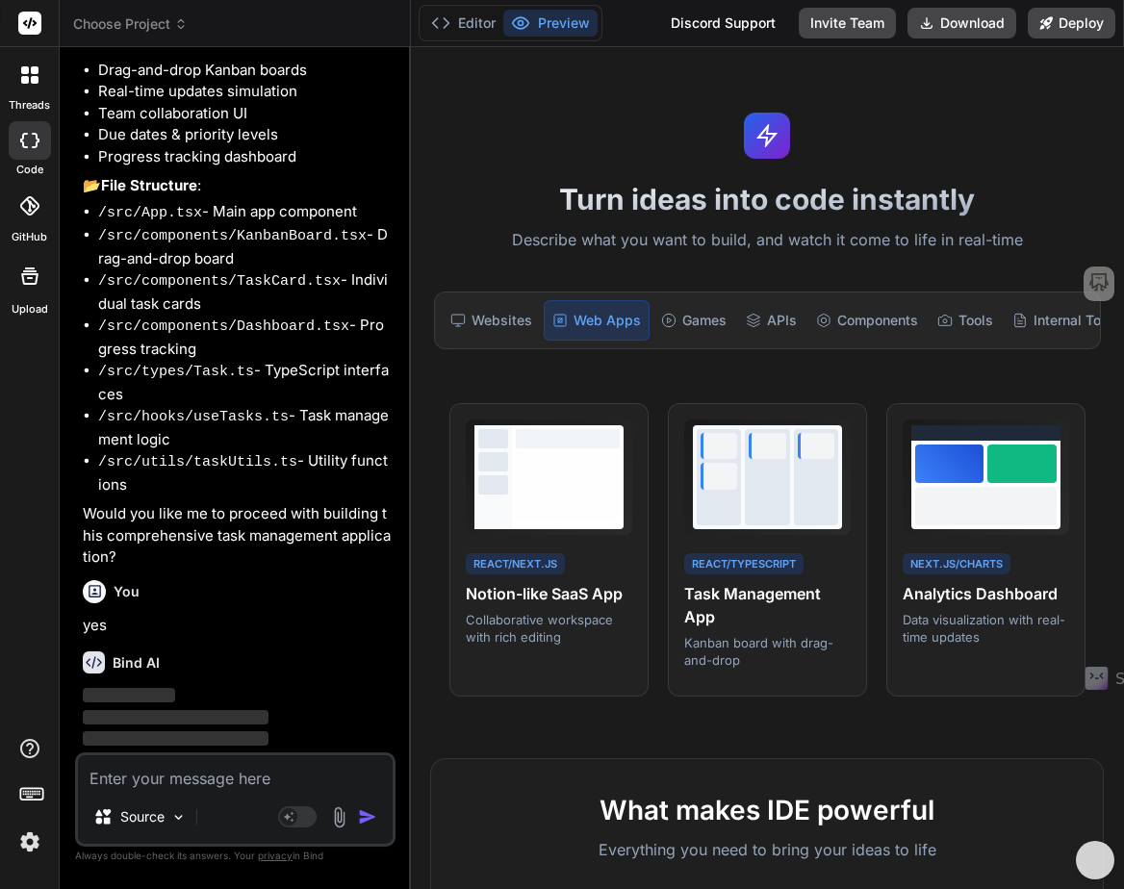
scroll to position [760, 0]
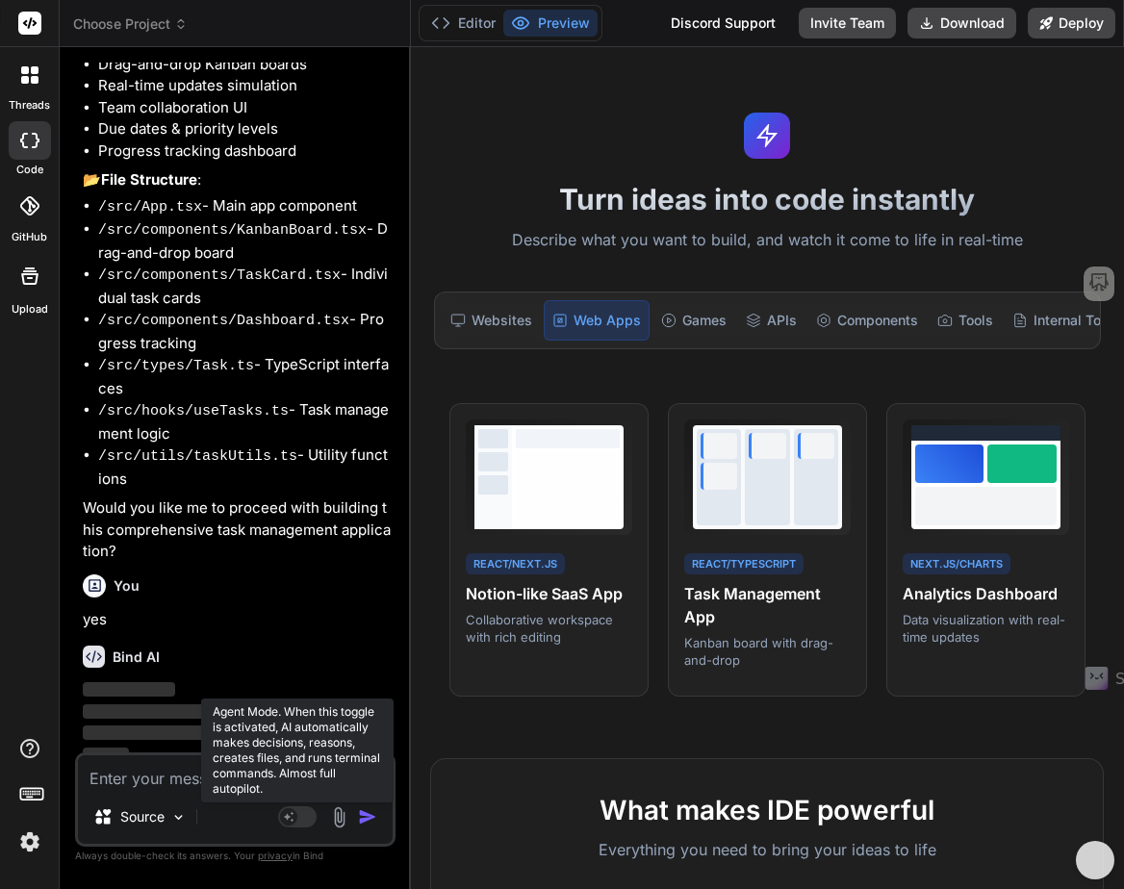
click at [297, 815] on rect at bounding box center [297, 817] width 38 height 21
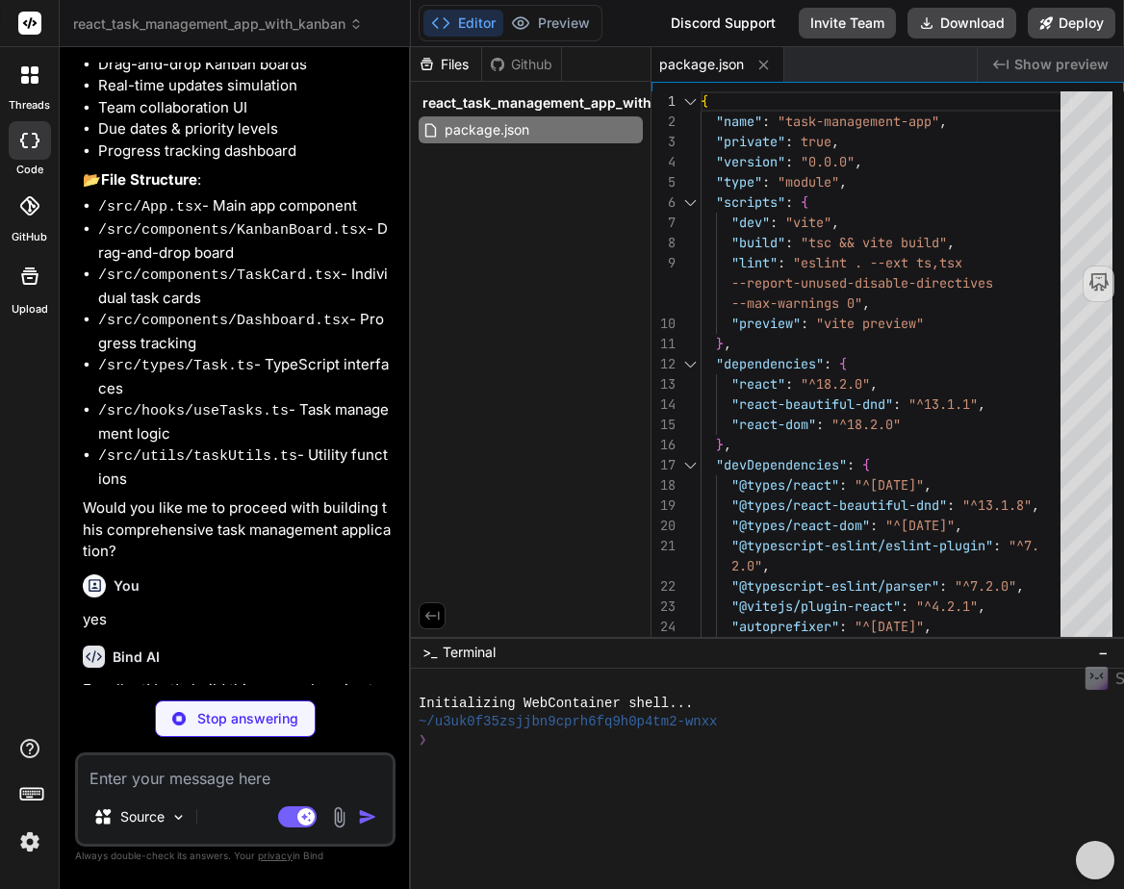
type textarea "x"
type textarea "</head> <body> <div id="root"></div> <script type="module" src="/src/main.tsx">…"
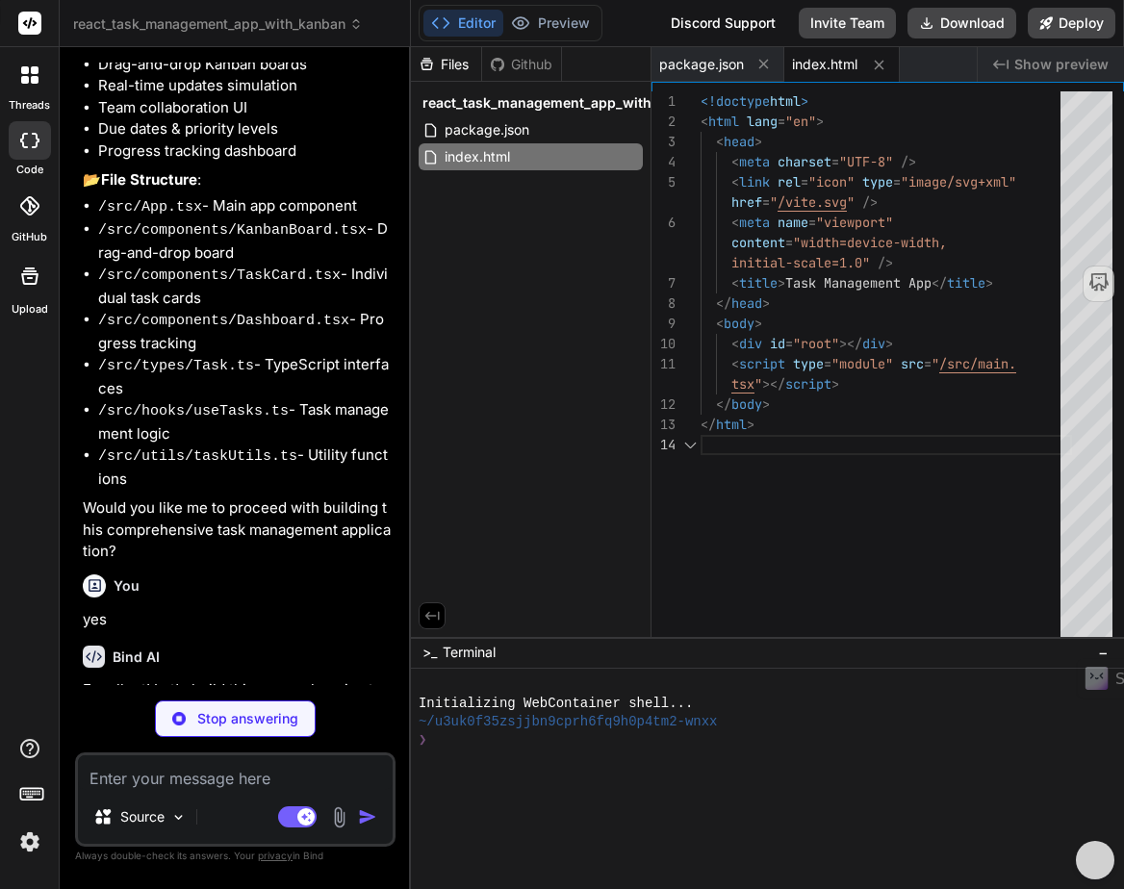
scroll to position [141, 0]
type textarea "x"
type textarea "}"
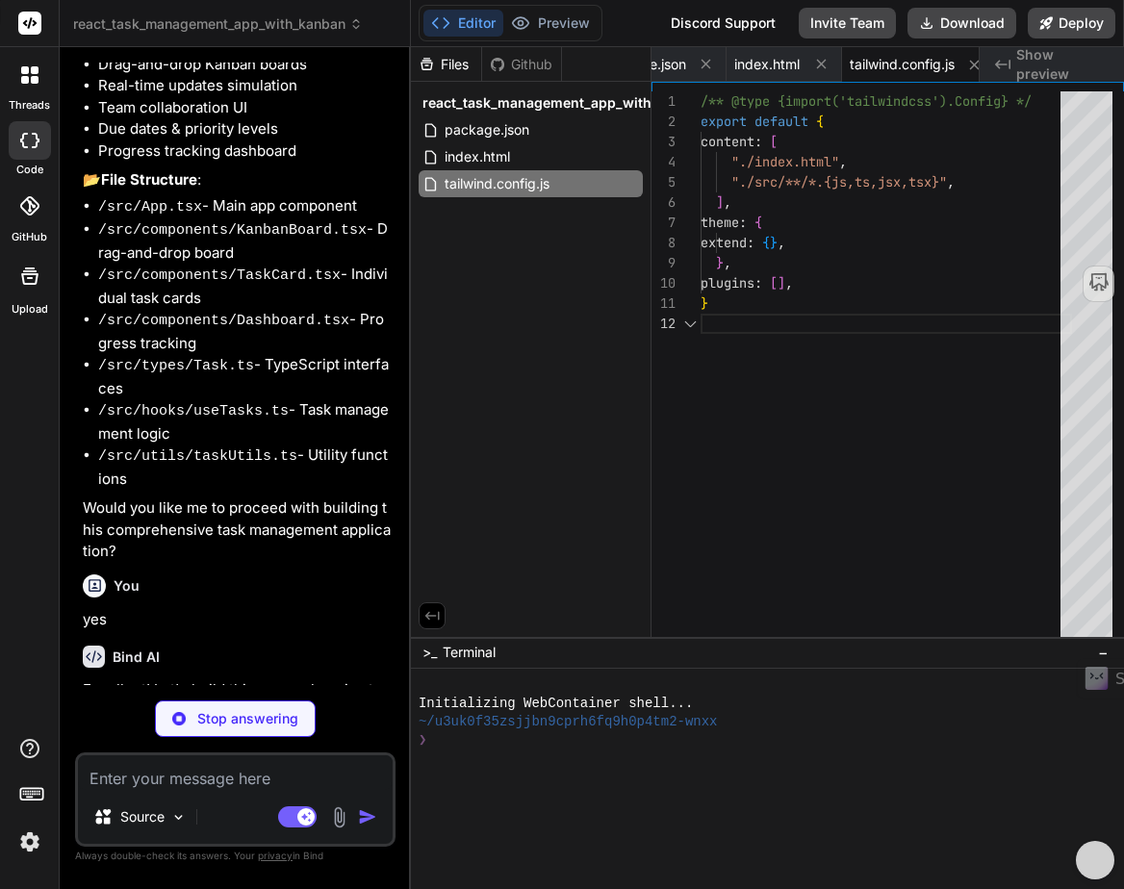
type textarea "x"
type textarea "export default { plugins: { tailwindcss: {}, autoprefixer: {}, }, }"
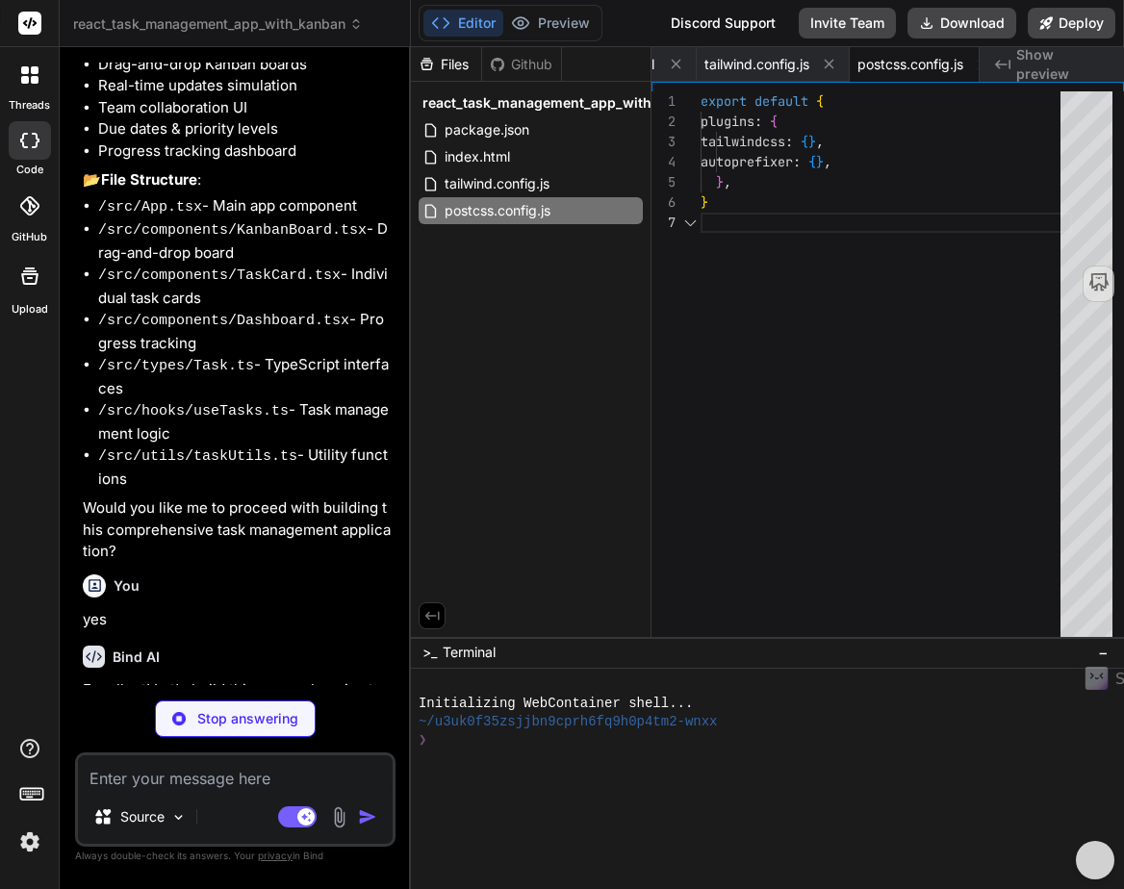
scroll to position [121, 0]
type textarea "x"
type textarea ");"
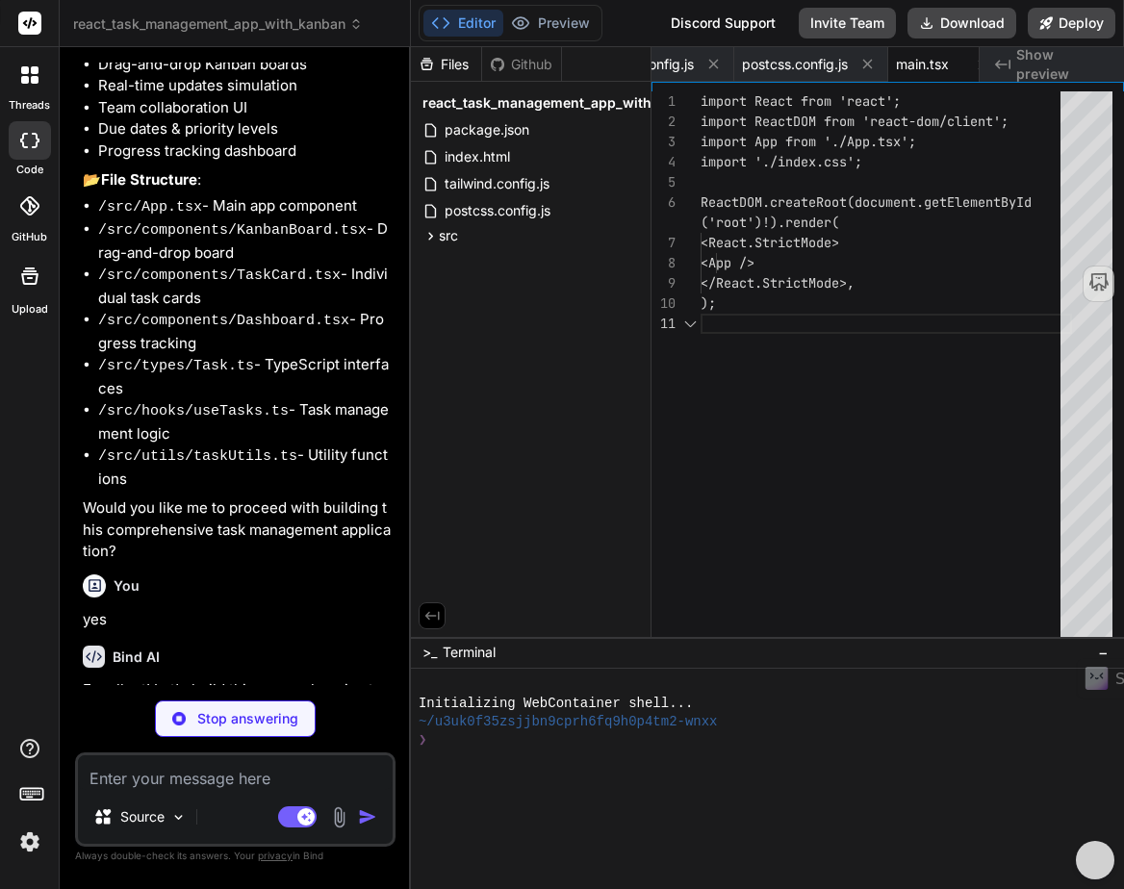
type textarea "x"
type textarea "@tailwind base; @tailwind components; @tailwind utilities; body { font-family: …"
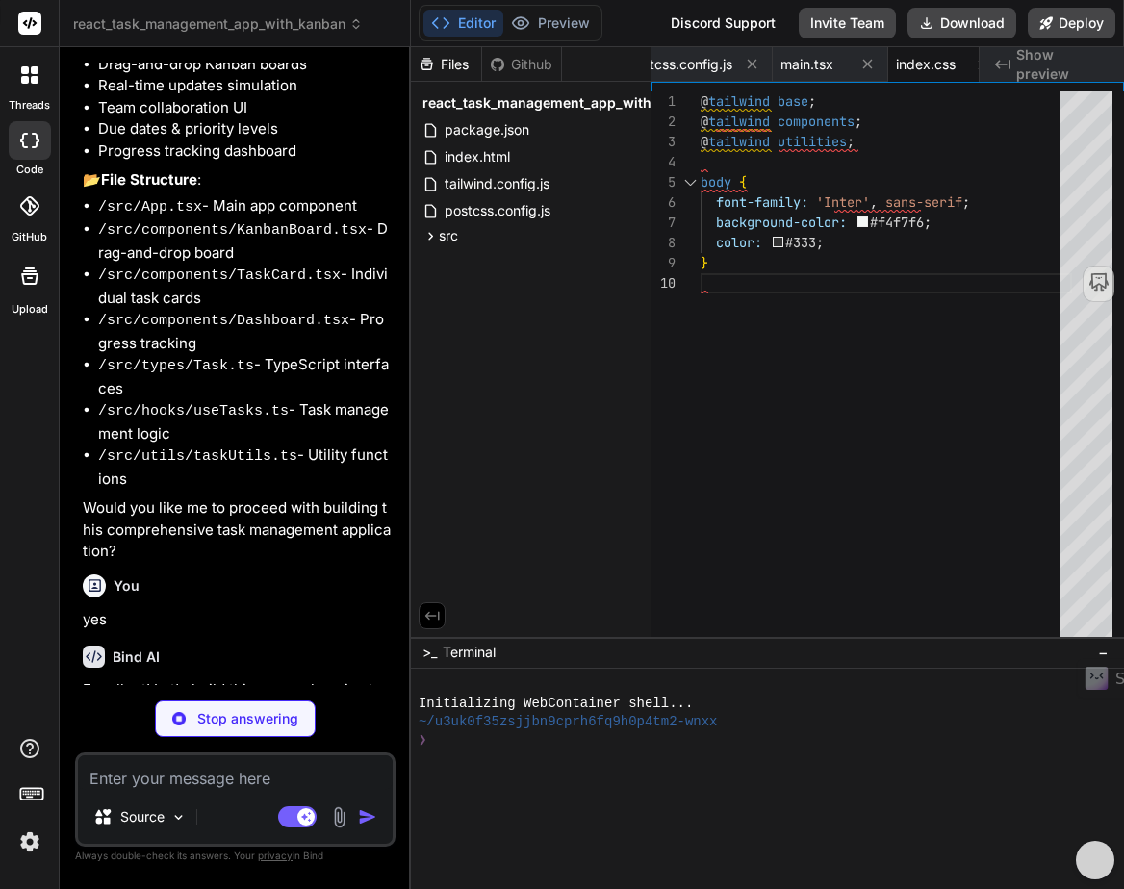
type textarea "x"
type textarea "}"
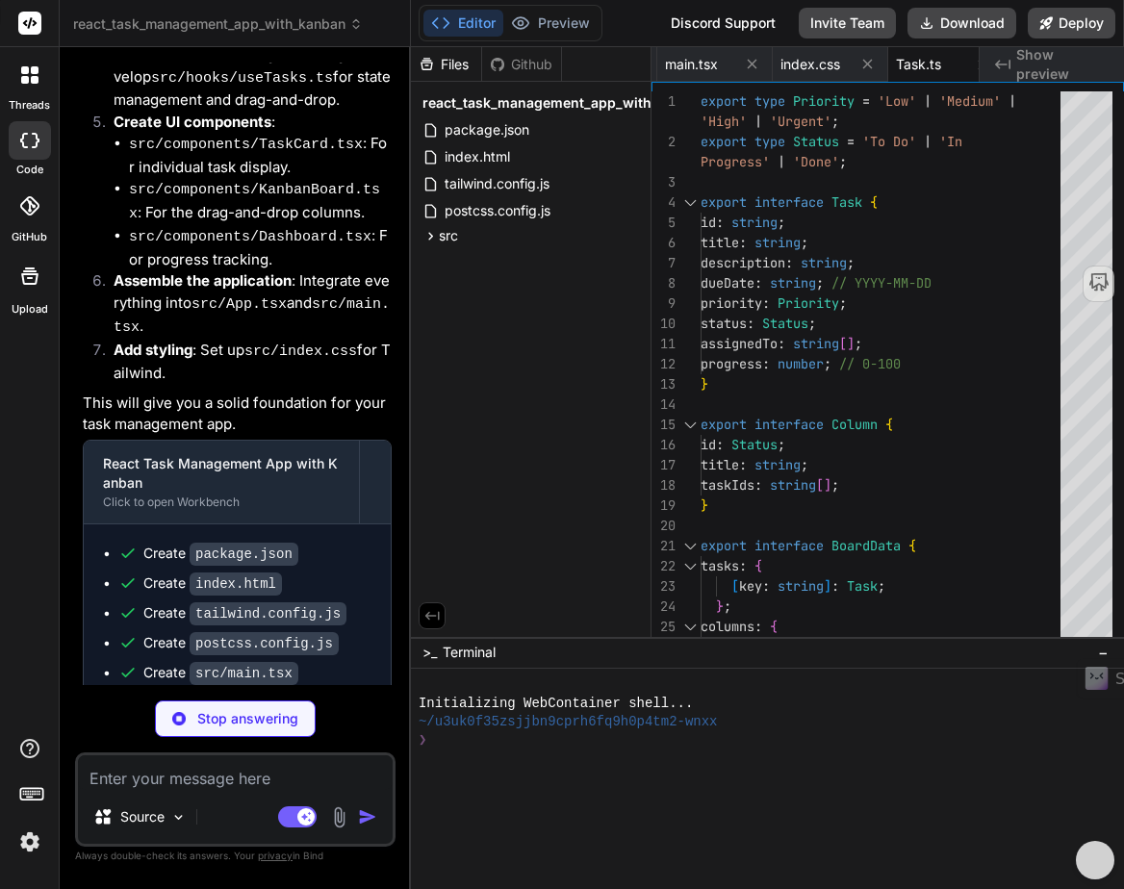
scroll to position [1761, 0]
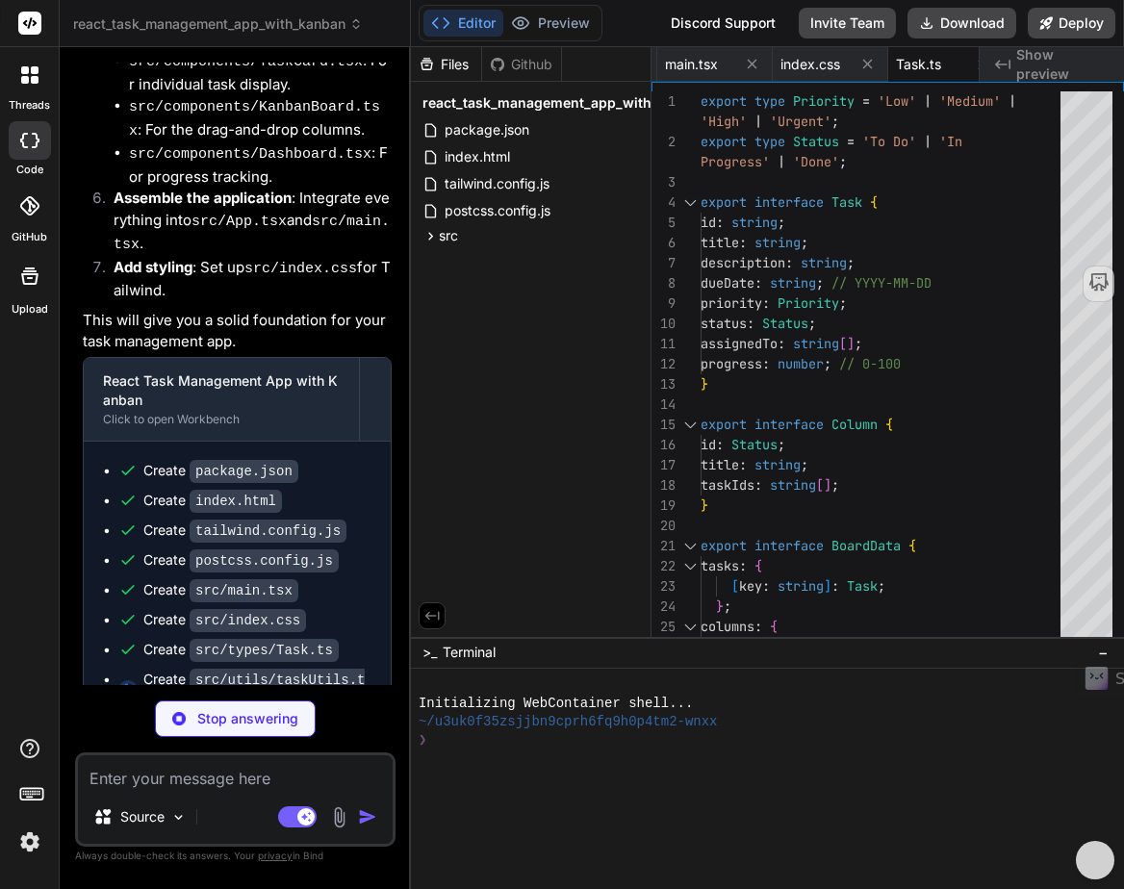
type textarea "x"
type textarea "}, columnOrder: ['To Do', 'In Progress', 'Done'], };"
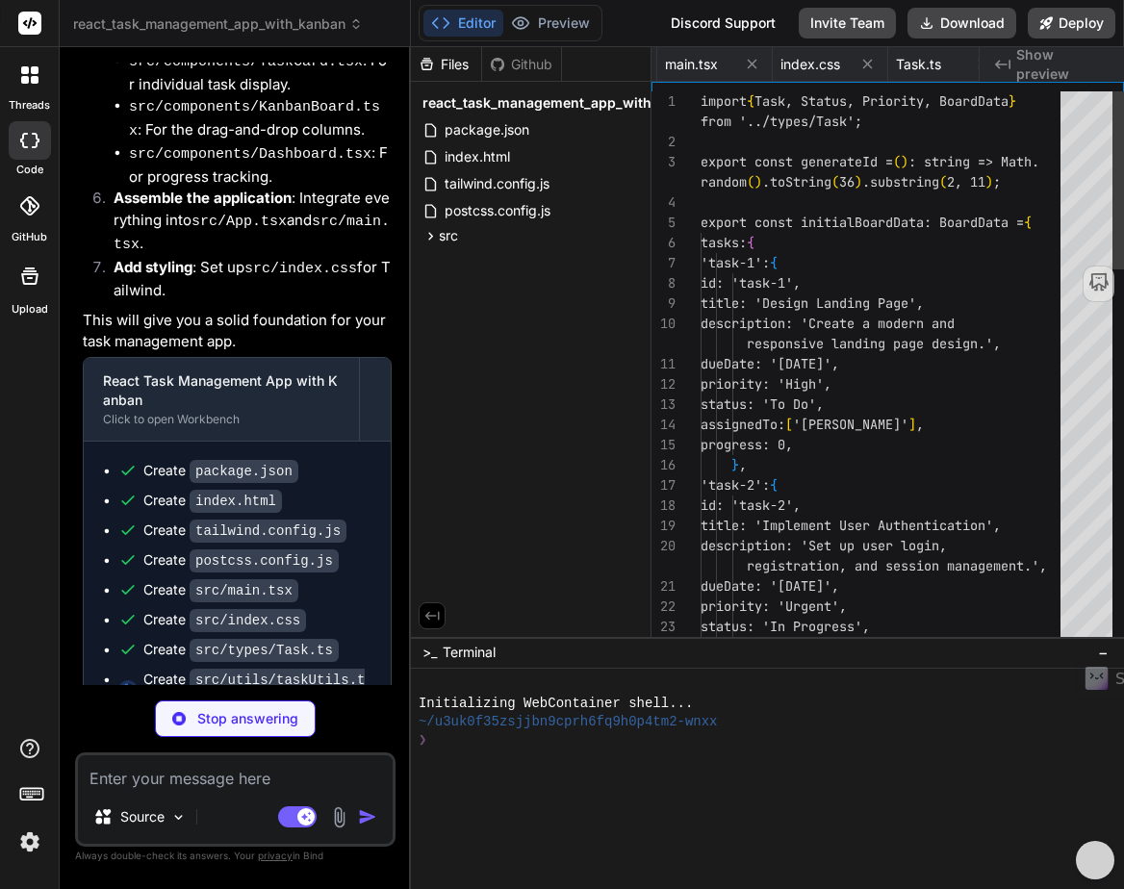
scroll to position [0, 665]
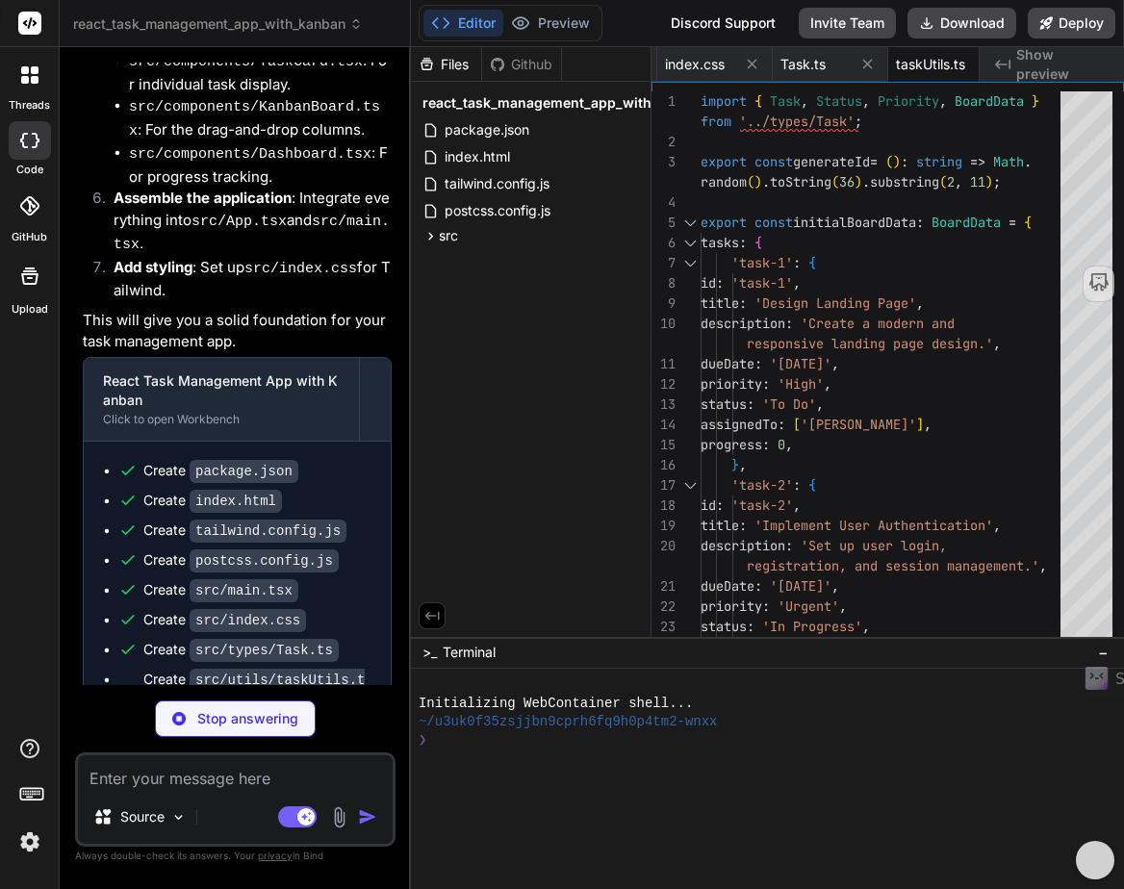
click at [33, 834] on img at bounding box center [29, 842] width 33 height 33
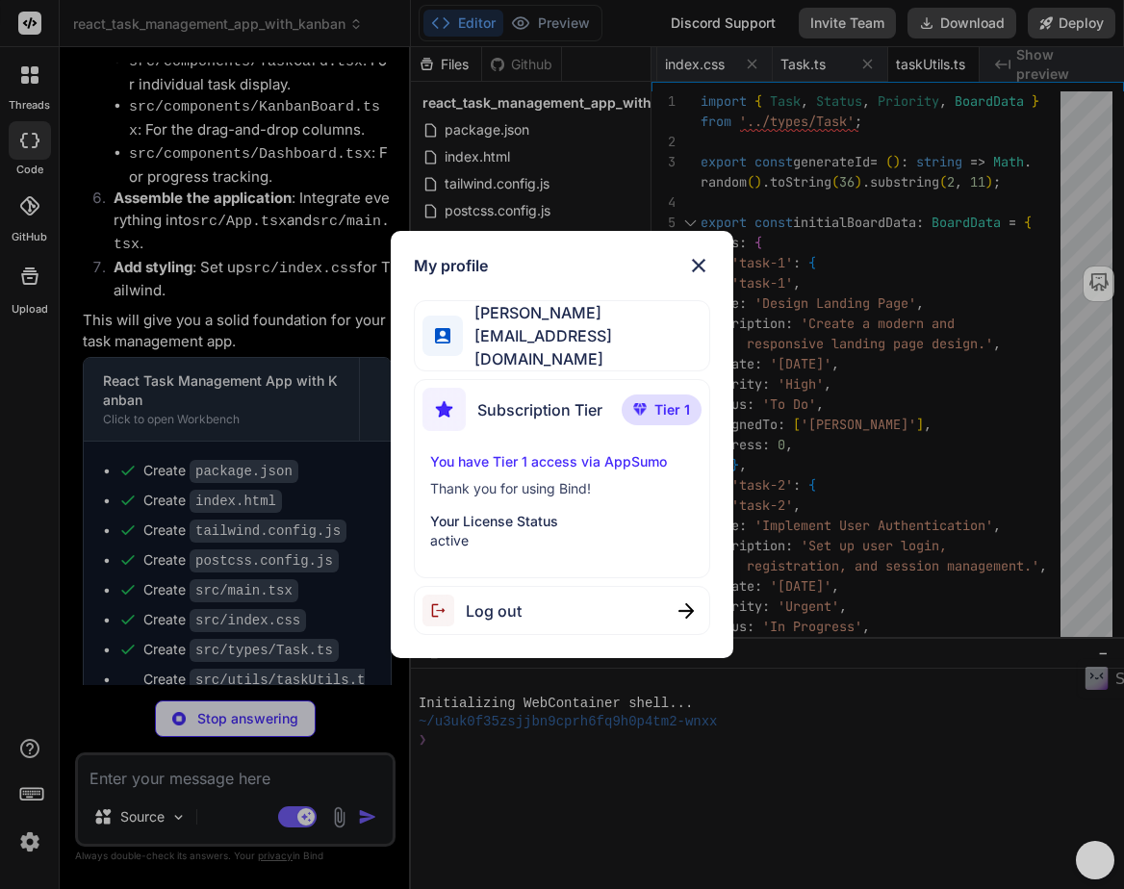
click at [691, 275] on img at bounding box center [698, 265] width 23 height 23
type textarea "x"
type textarea "onDragEnd, }; };"
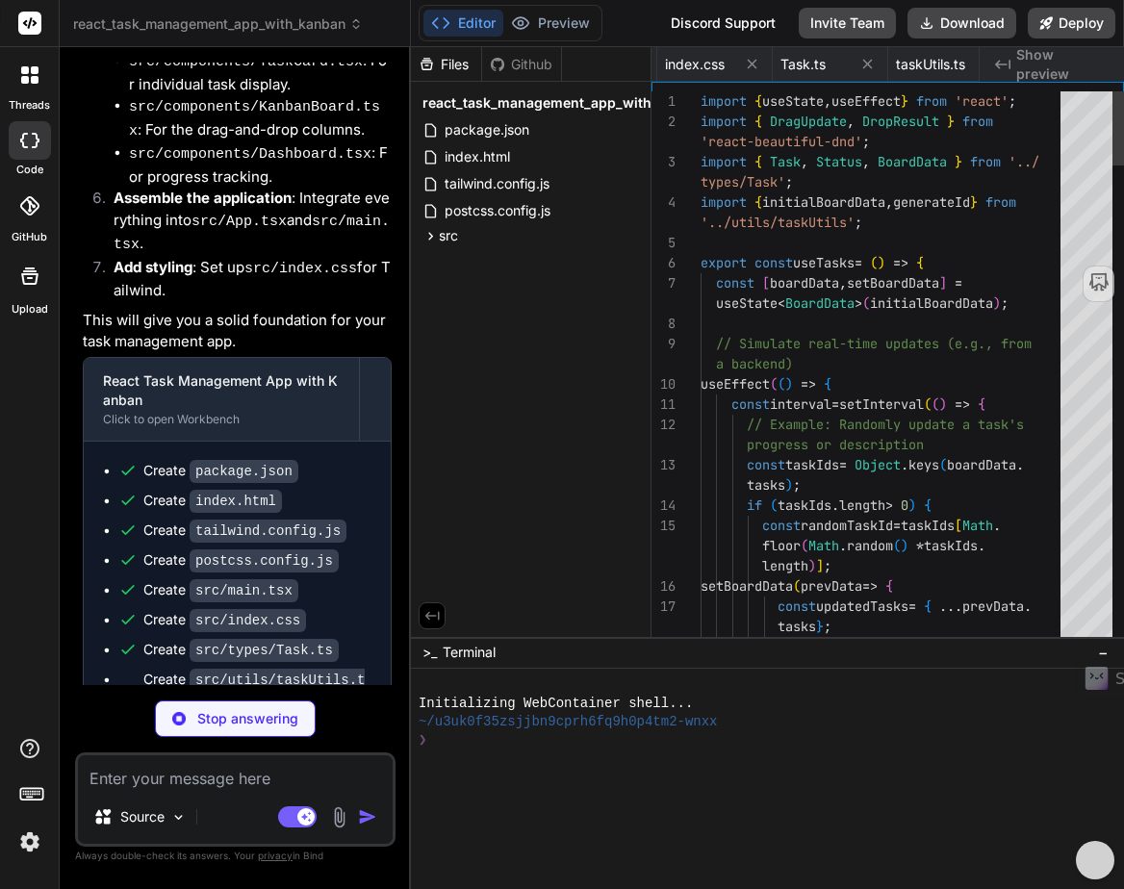
scroll to position [0, 781]
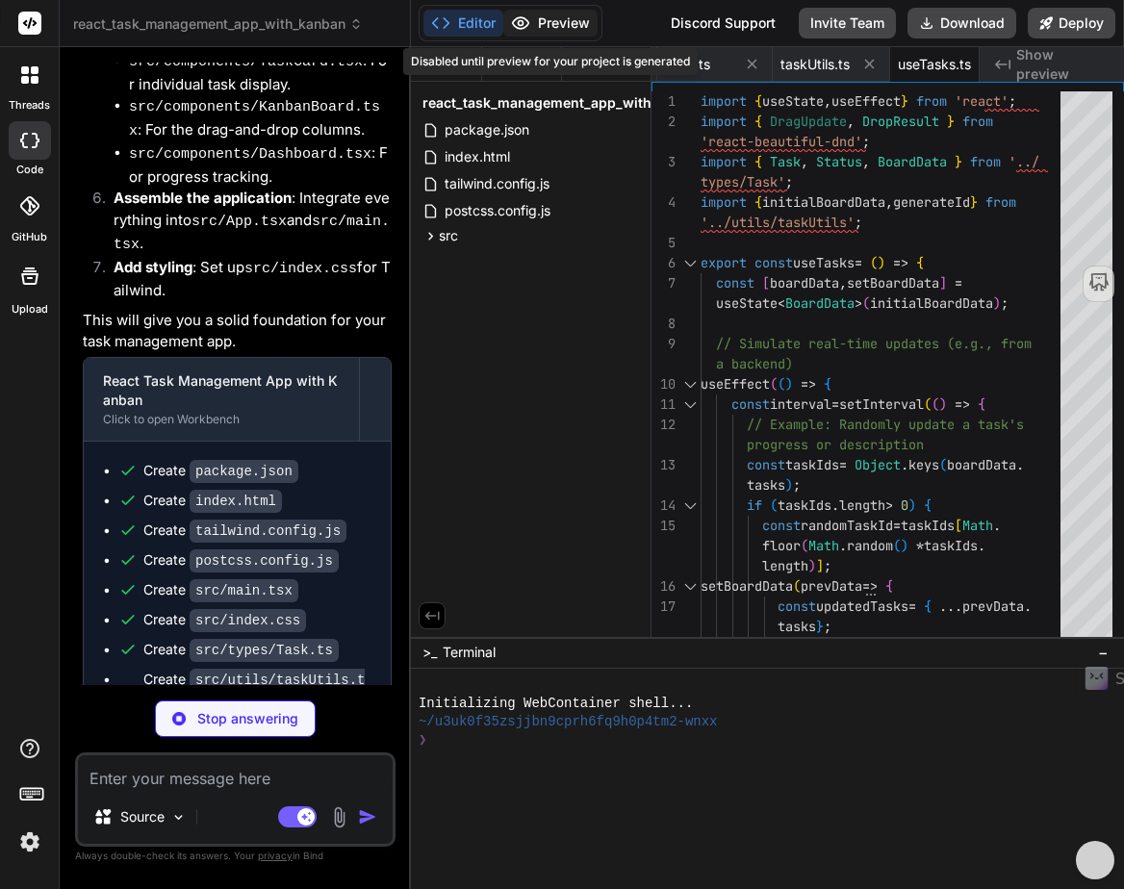
type textarea "x"
type textarea "</Draggable> ); }; export default TaskCard;"
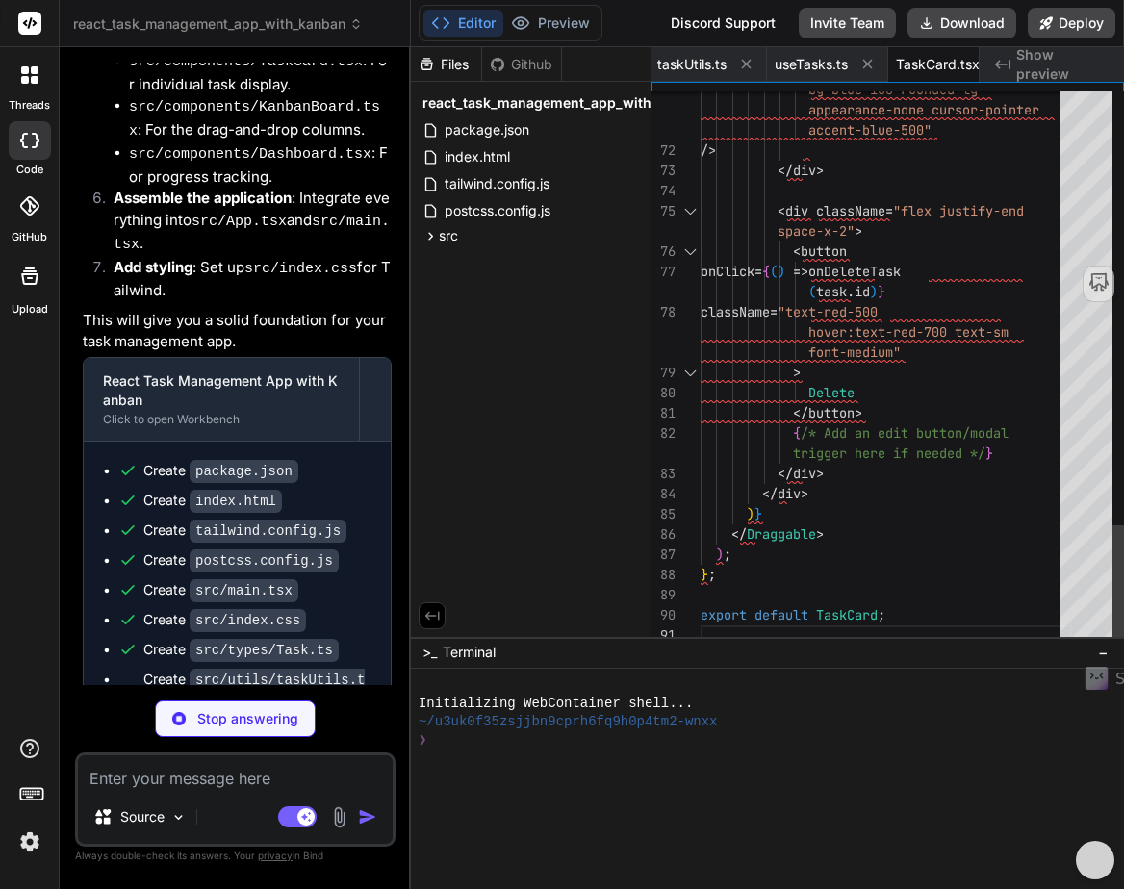
scroll to position [101, 0]
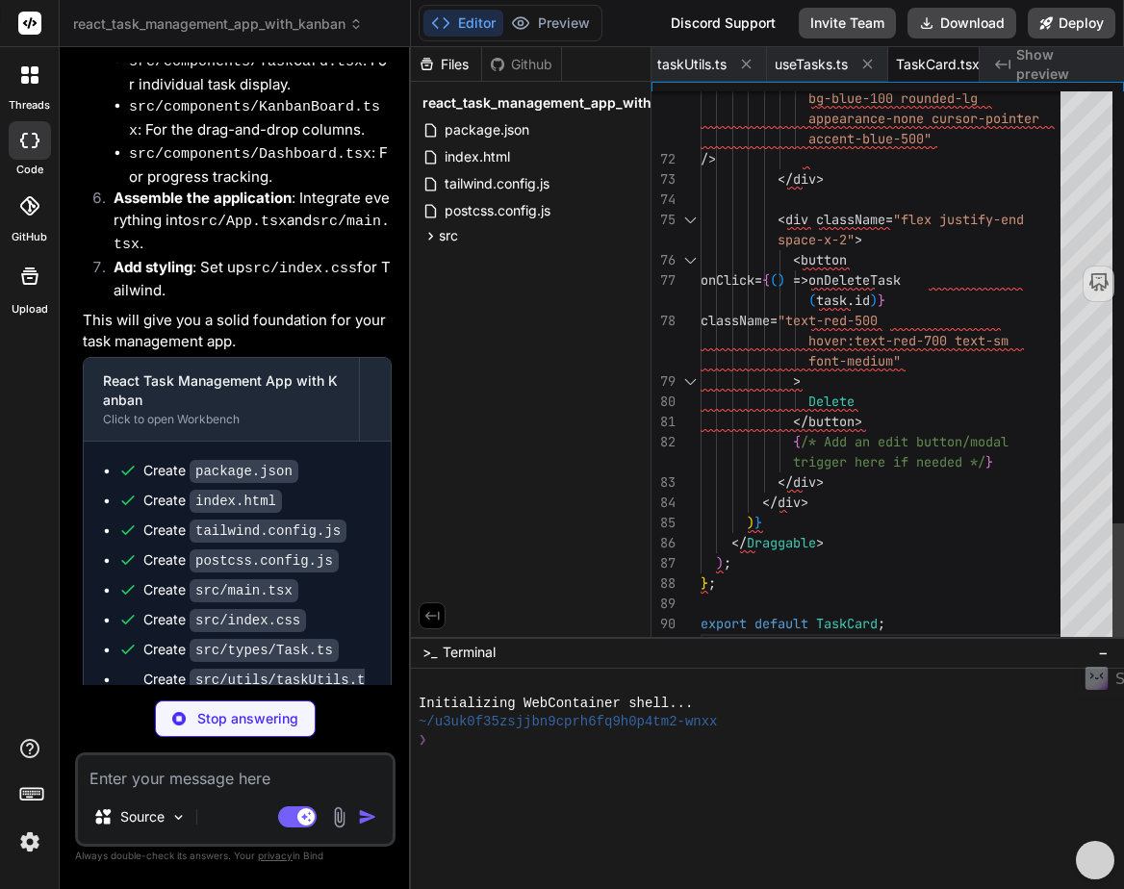
type textarea "x"
type textarea "</div> </DragDropContext> ); }; export default KanbanBoard;"
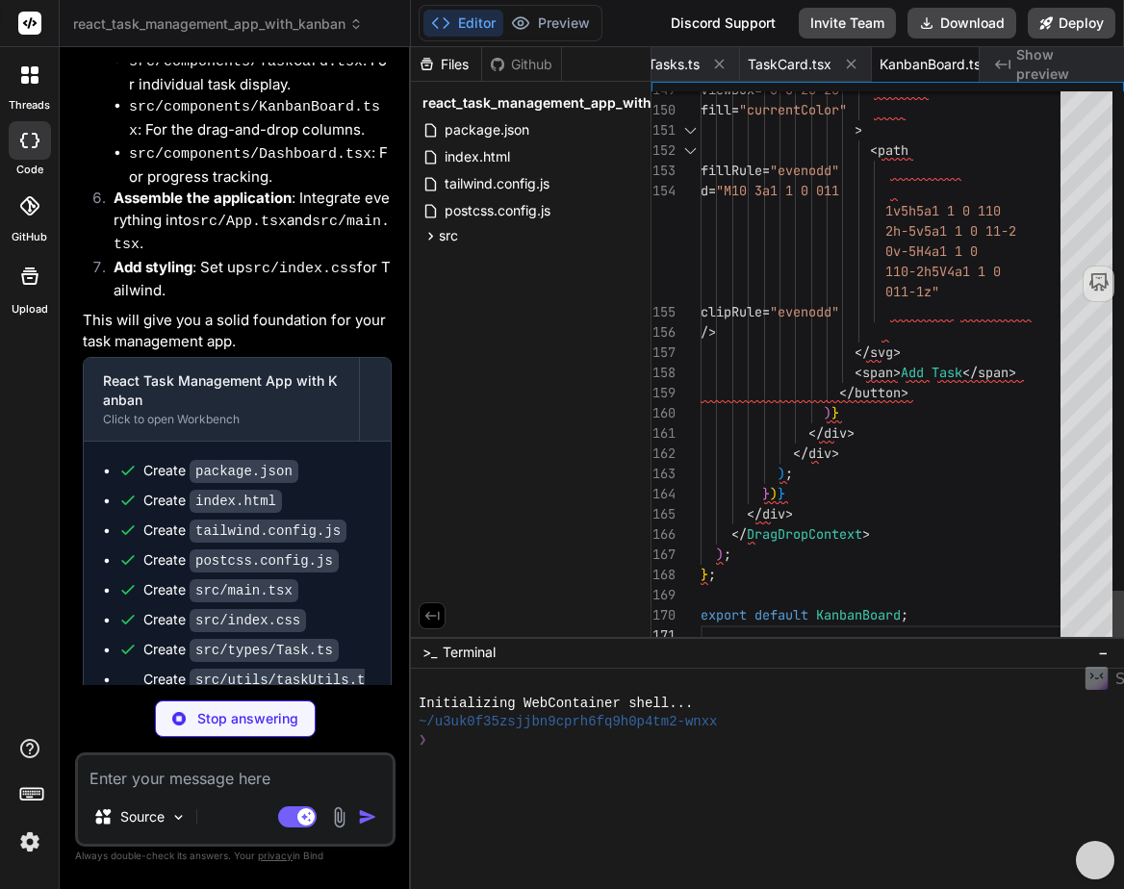
scroll to position [121, 0]
type textarea "x"
type textarea "</ul> </div> </div> </div> ); }; export default Dashboard;"
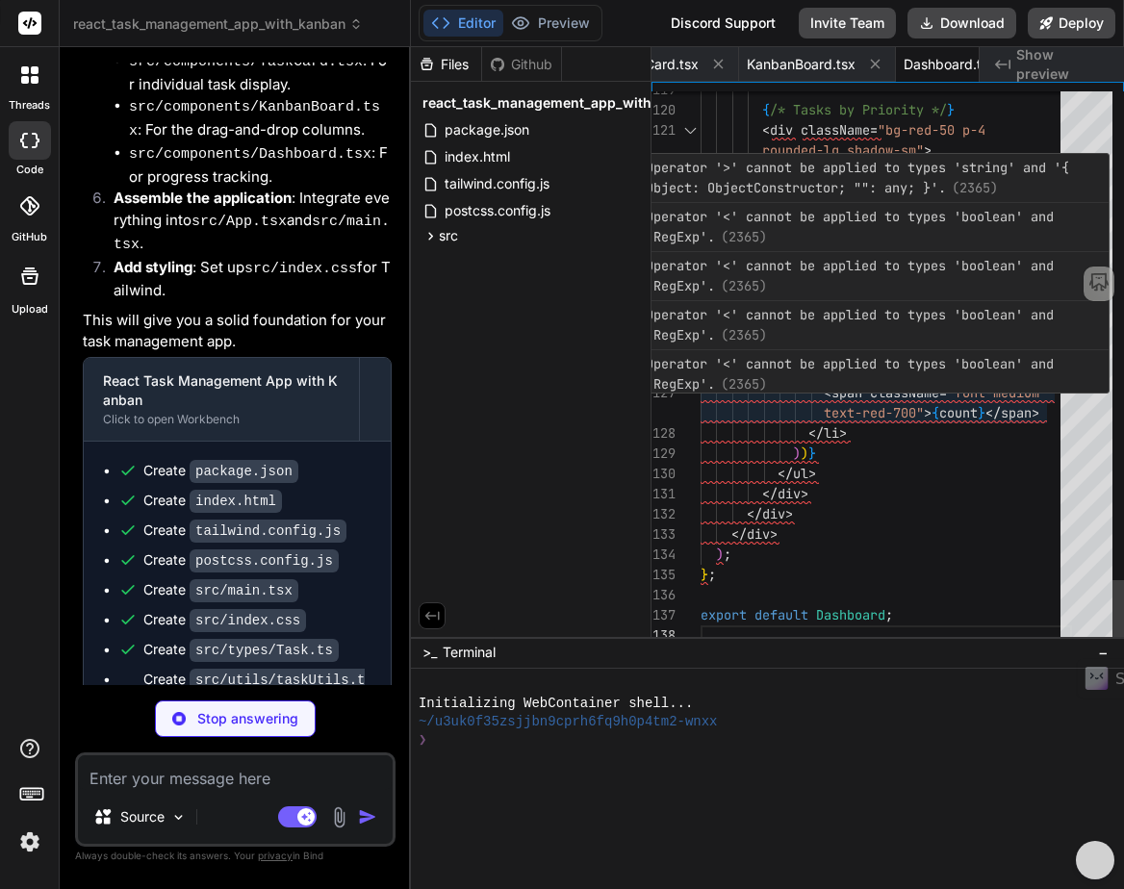
type textarea "x"
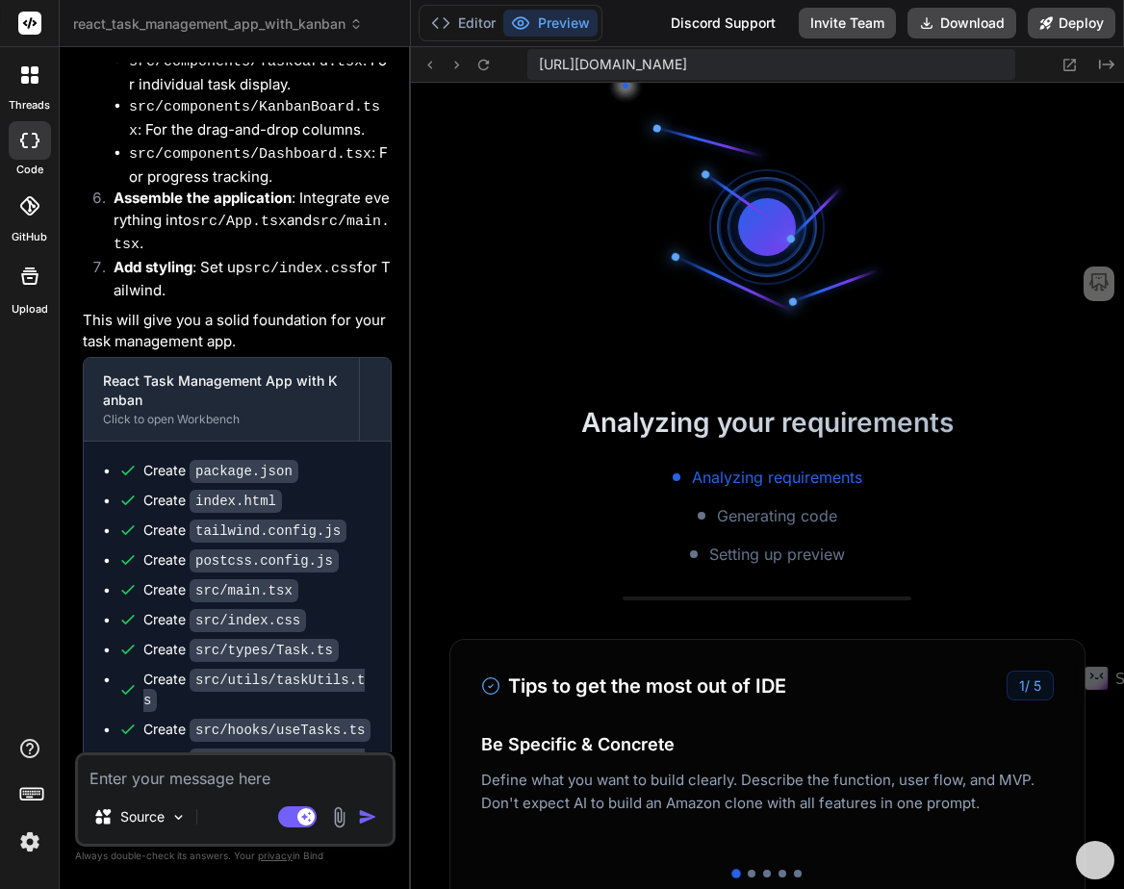
scroll to position [805, 0]
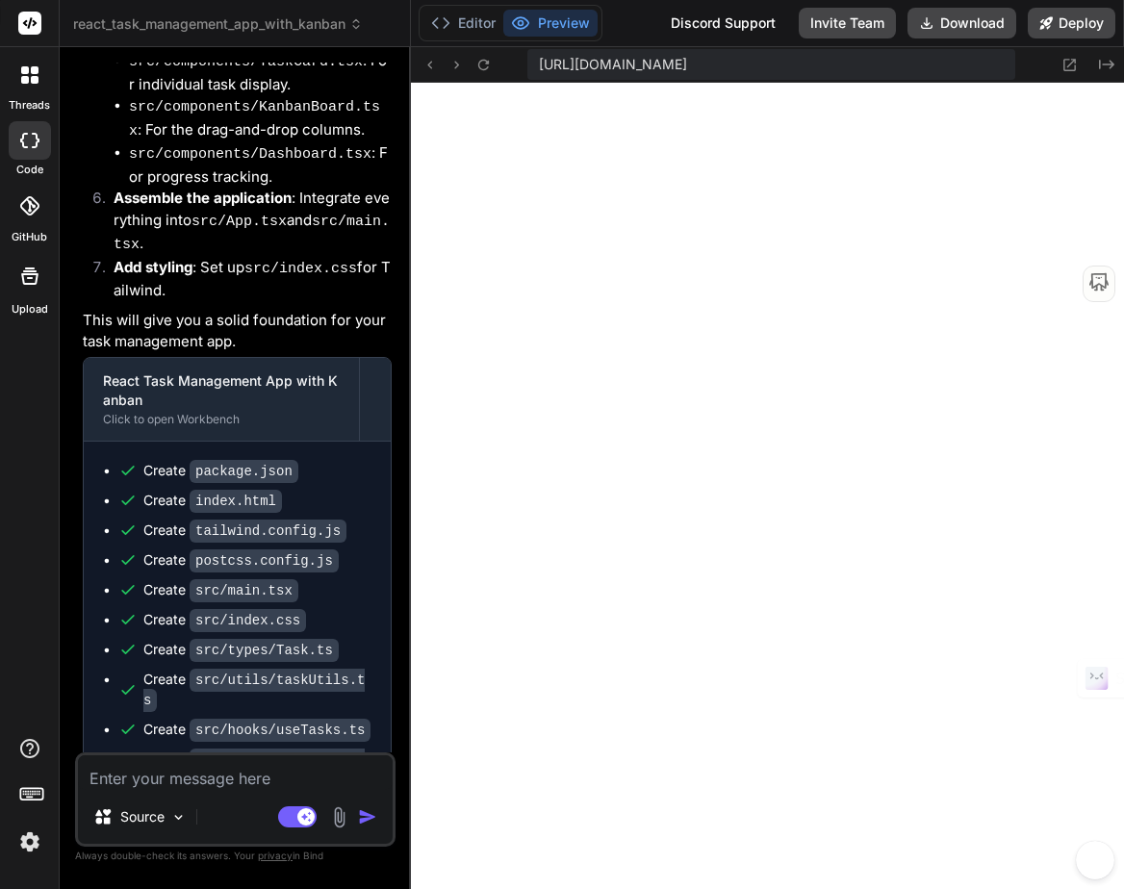
click at [33, 77] on icon at bounding box center [35, 80] width 8 height 8
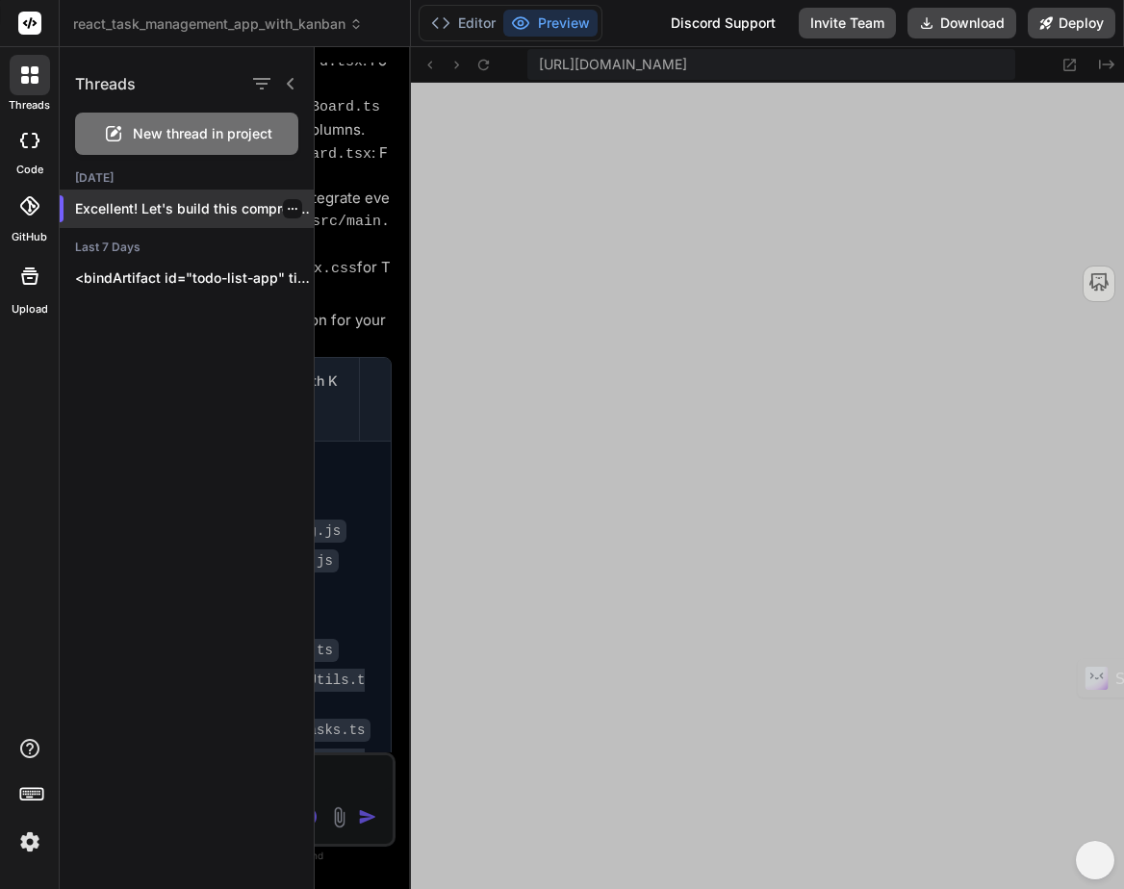
click at [138, 200] on p "Excellent! Let's build this comprehensiv..." at bounding box center [194, 208] width 239 height 19
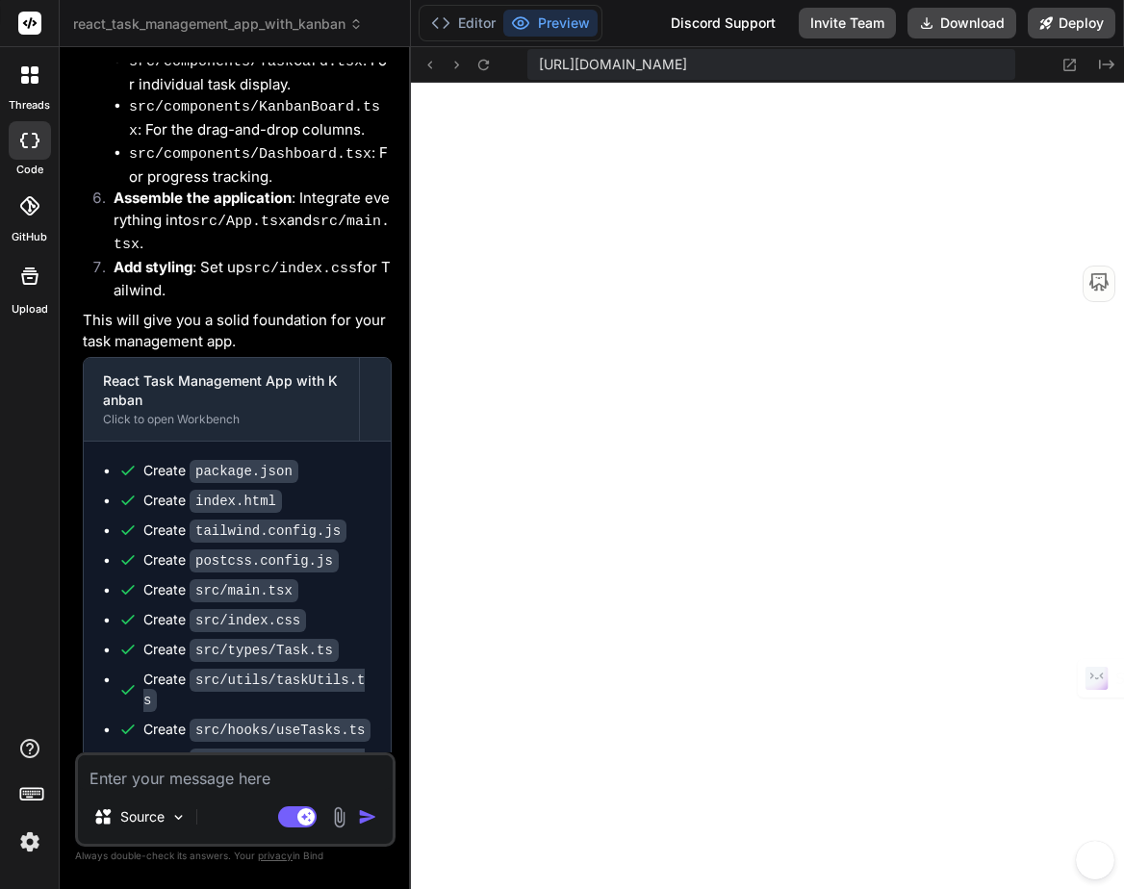
click at [32, 89] on div at bounding box center [30, 75] width 40 height 40
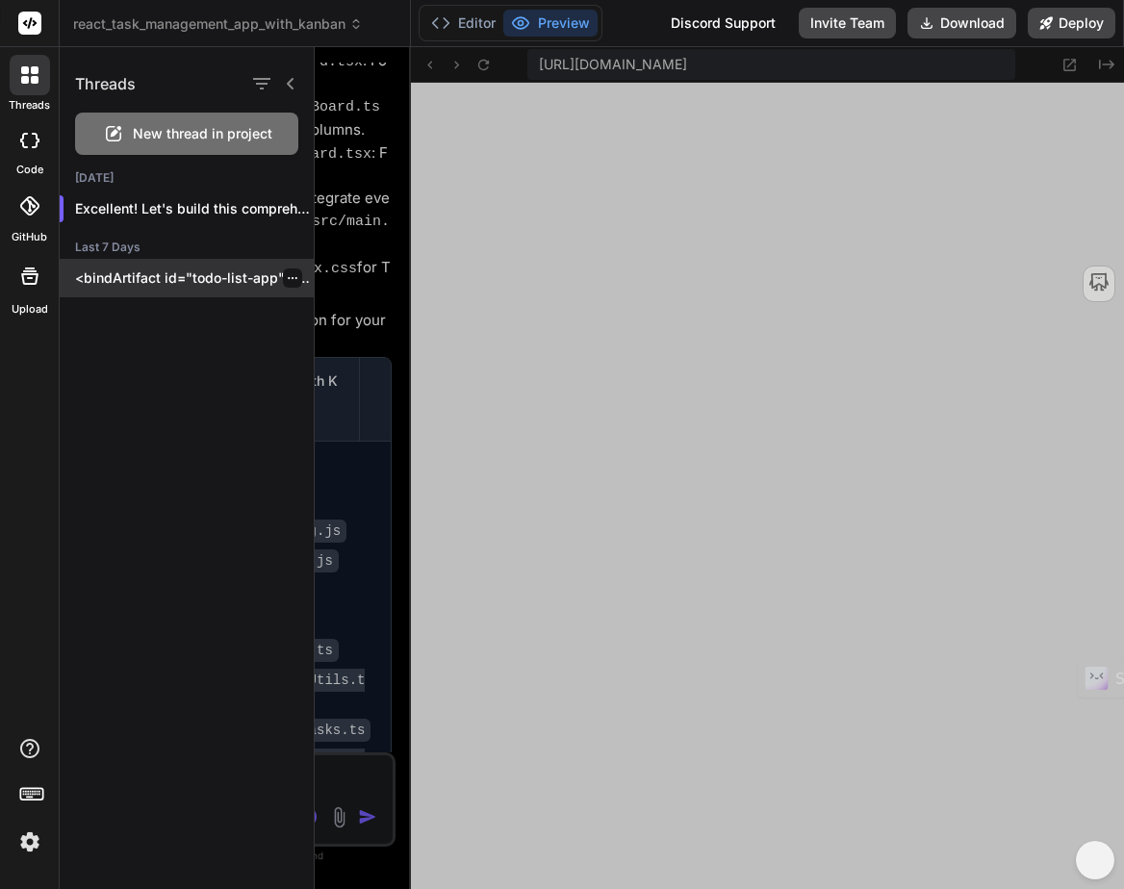
click at [156, 273] on p "<bindArtifact id="todo-list-app" title="Todo List App"> <bindAction type="file"…" at bounding box center [194, 278] width 239 height 19
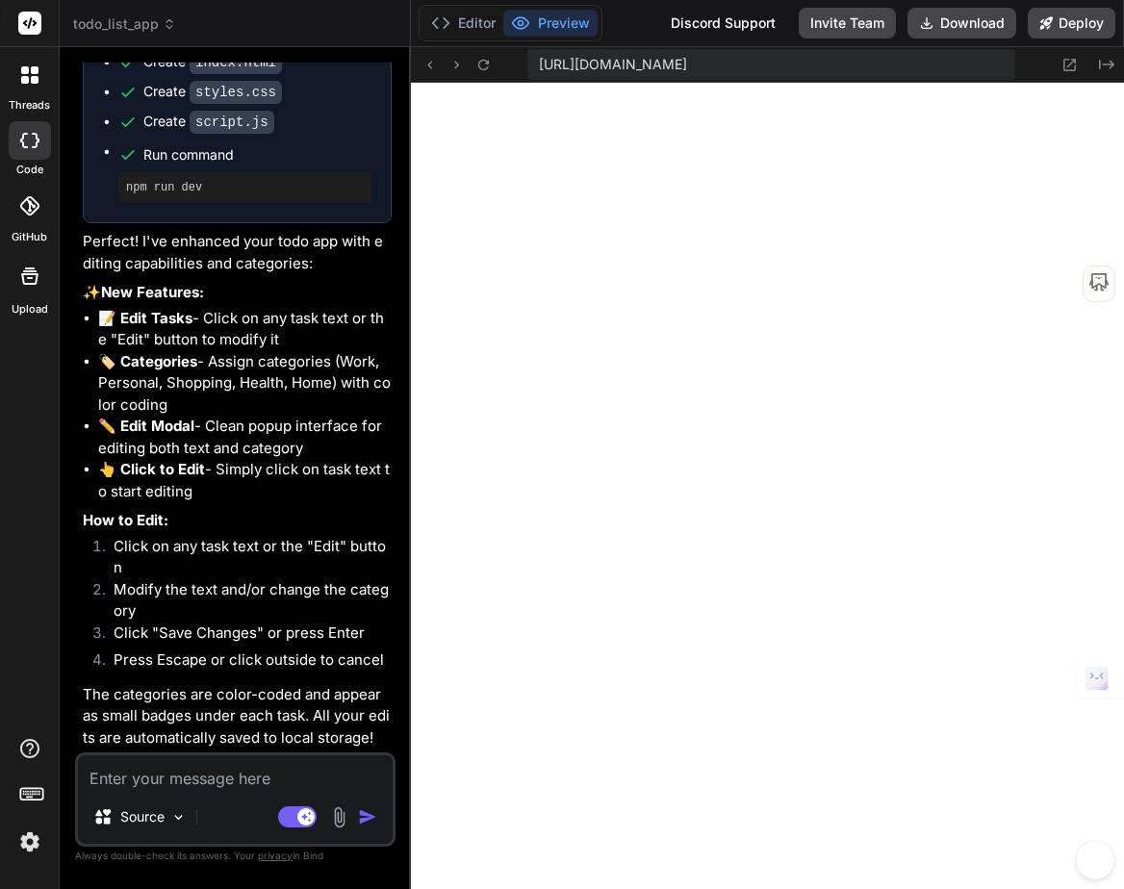
scroll to position [1627, 0]
type textarea "x"
click at [225, 776] on textarea at bounding box center [235, 773] width 315 height 35
type textarea "A"
type textarea "x"
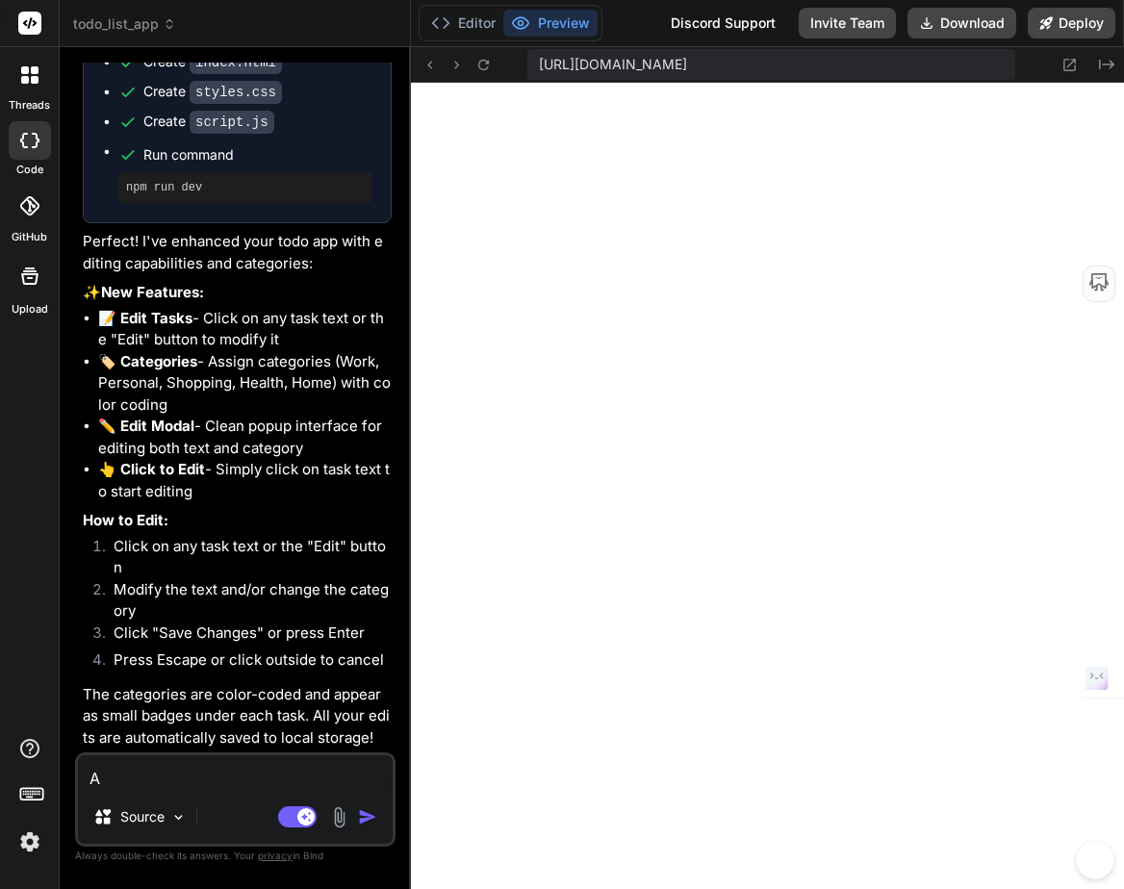
type textarea "An"
type textarea "x"
type textarea "Any"
type textarea "x"
type textarea "Any"
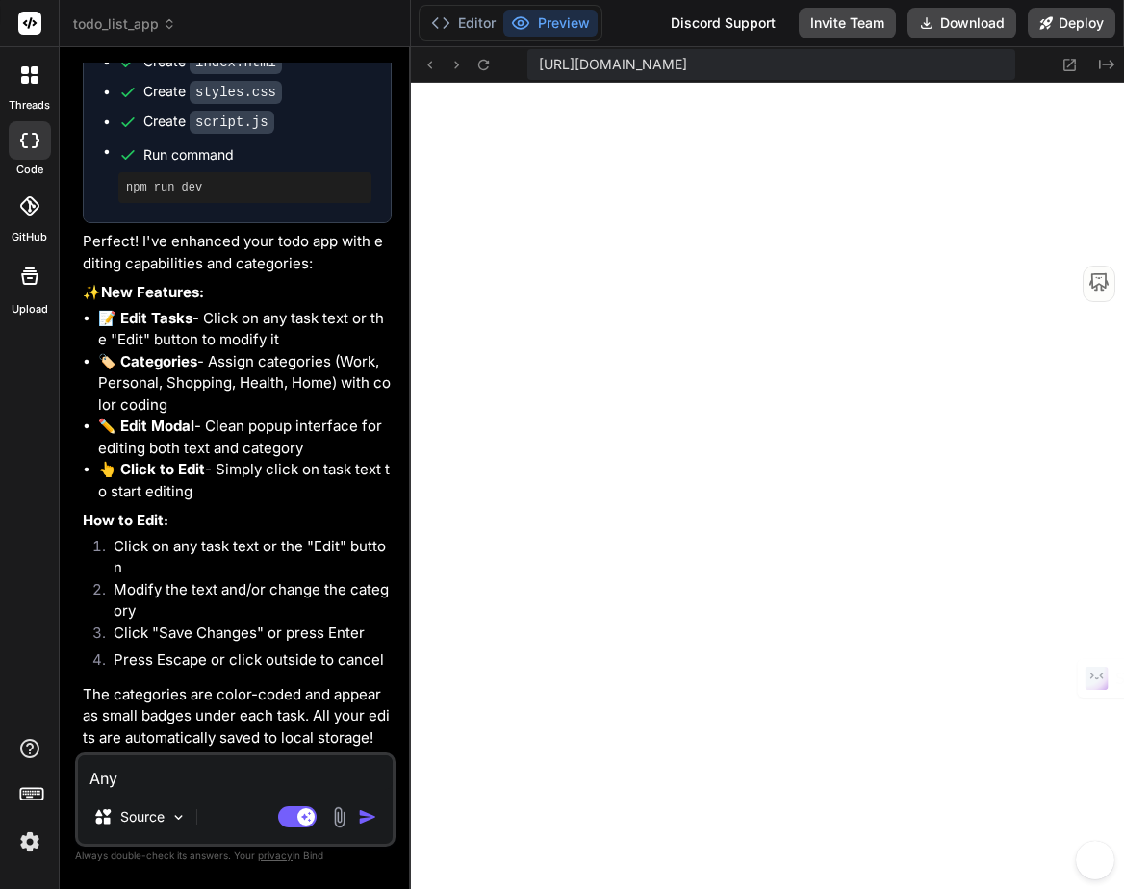
type textarea "x"
paste textarea "tasks that are added or completed should be saved."
type textarea "Any tasks that are added or completed should be saved."
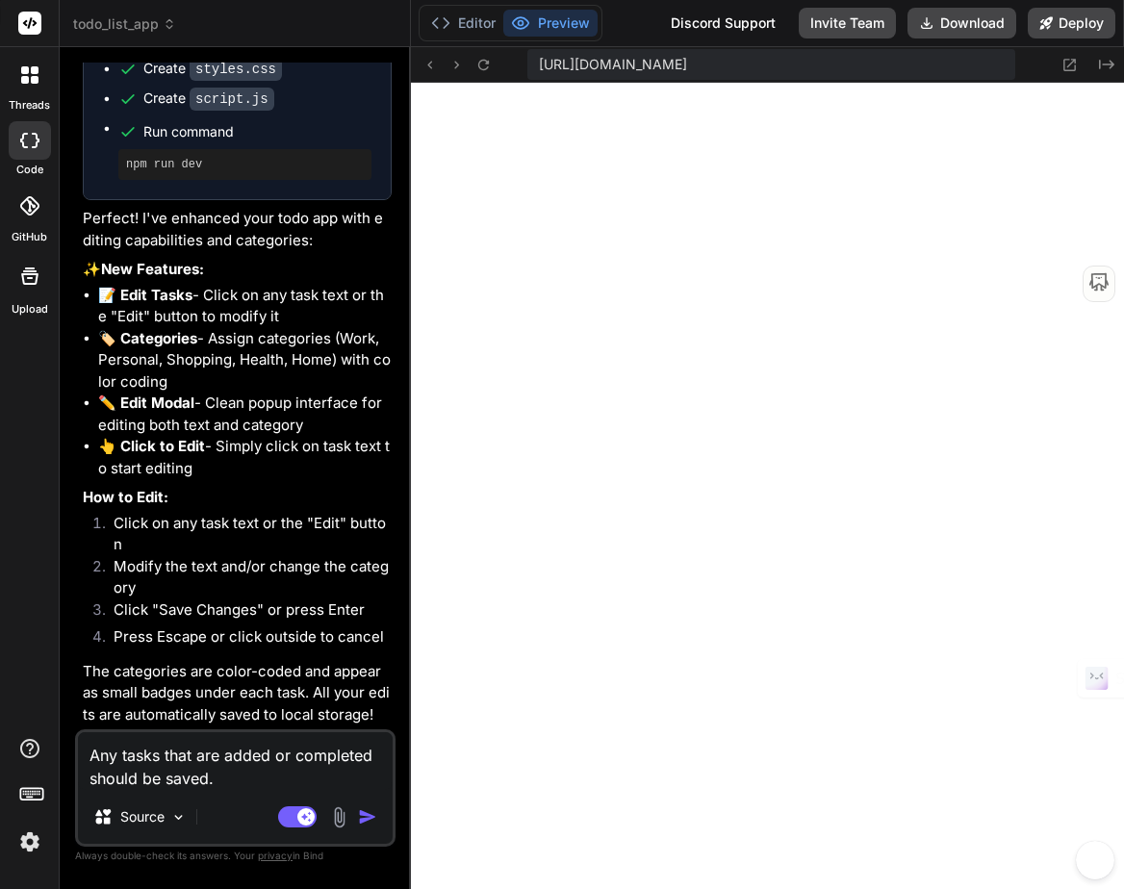
type textarea "x"
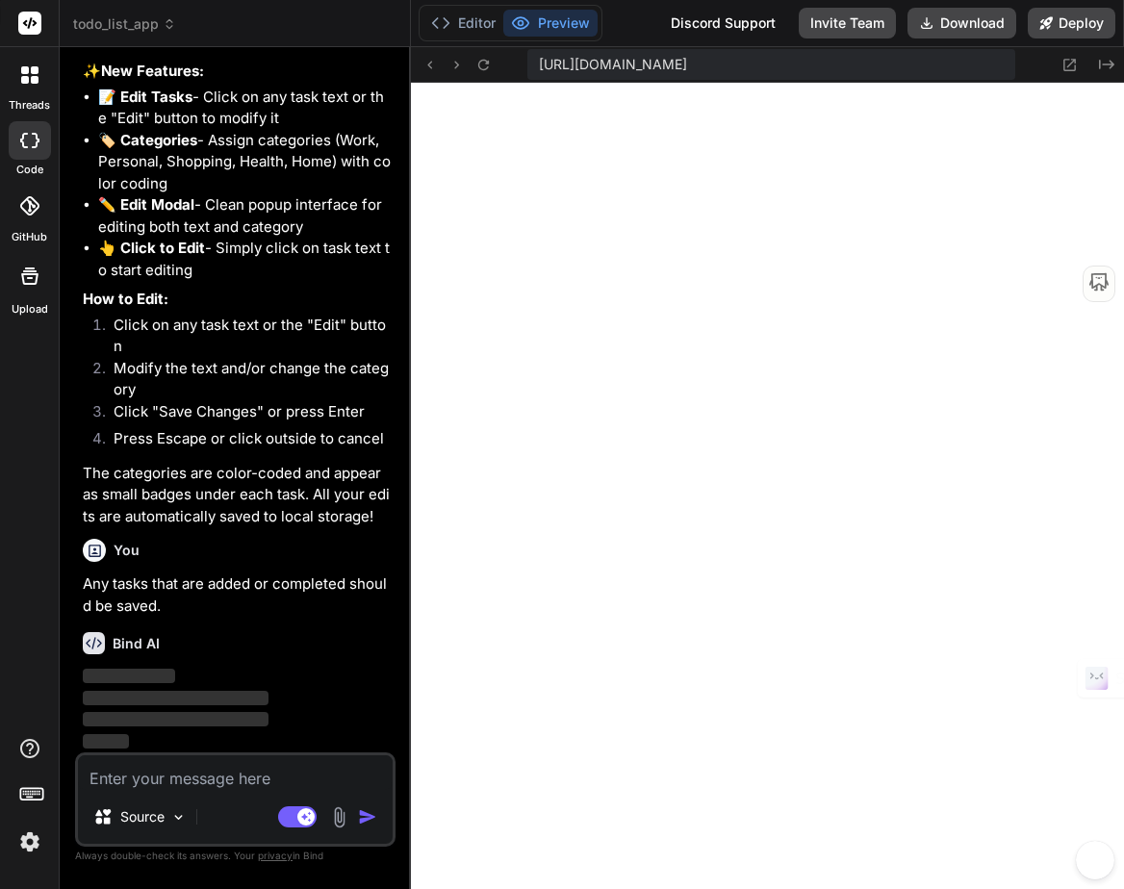
scroll to position [1832, 0]
click at [28, 79] on icon at bounding box center [25, 80] width 8 height 8
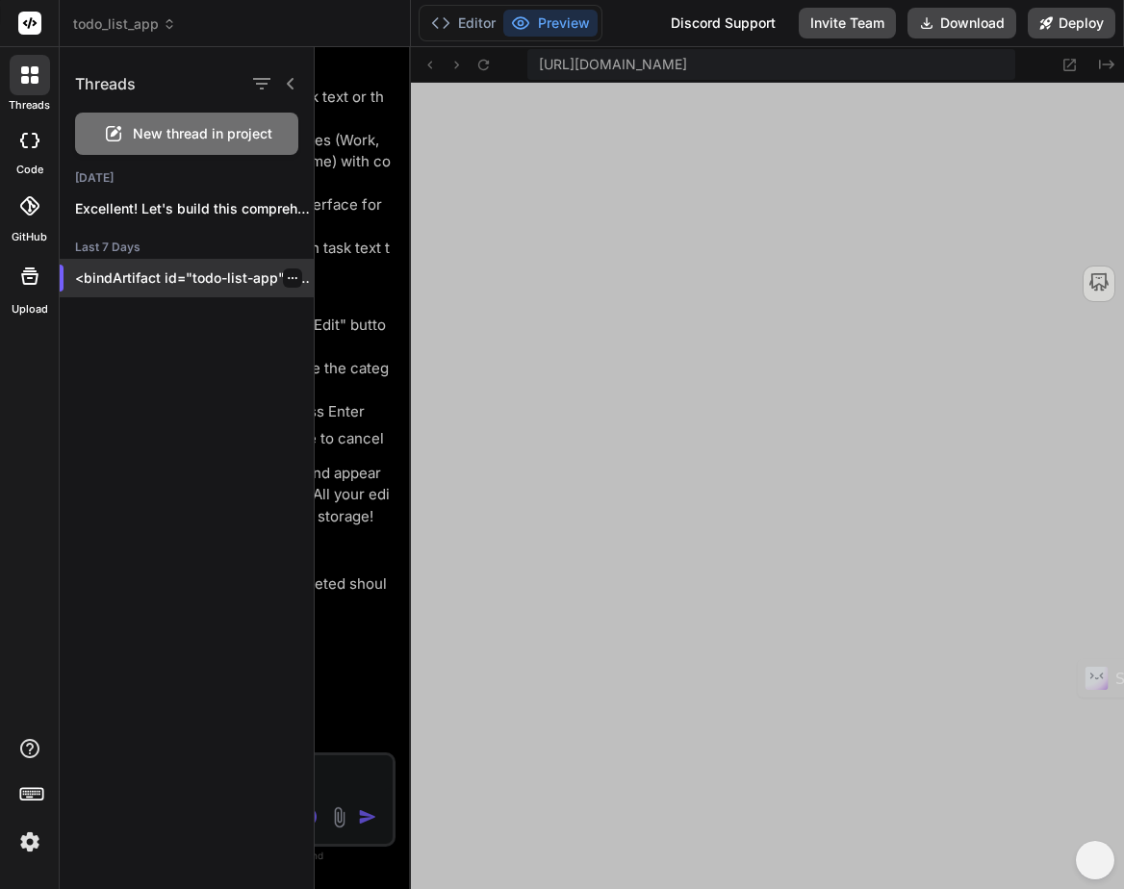
click at [155, 275] on p "<bindArtifact id="todo-list-app" title="Todo List App"> <bindAction type="file"…" at bounding box center [194, 278] width 239 height 19
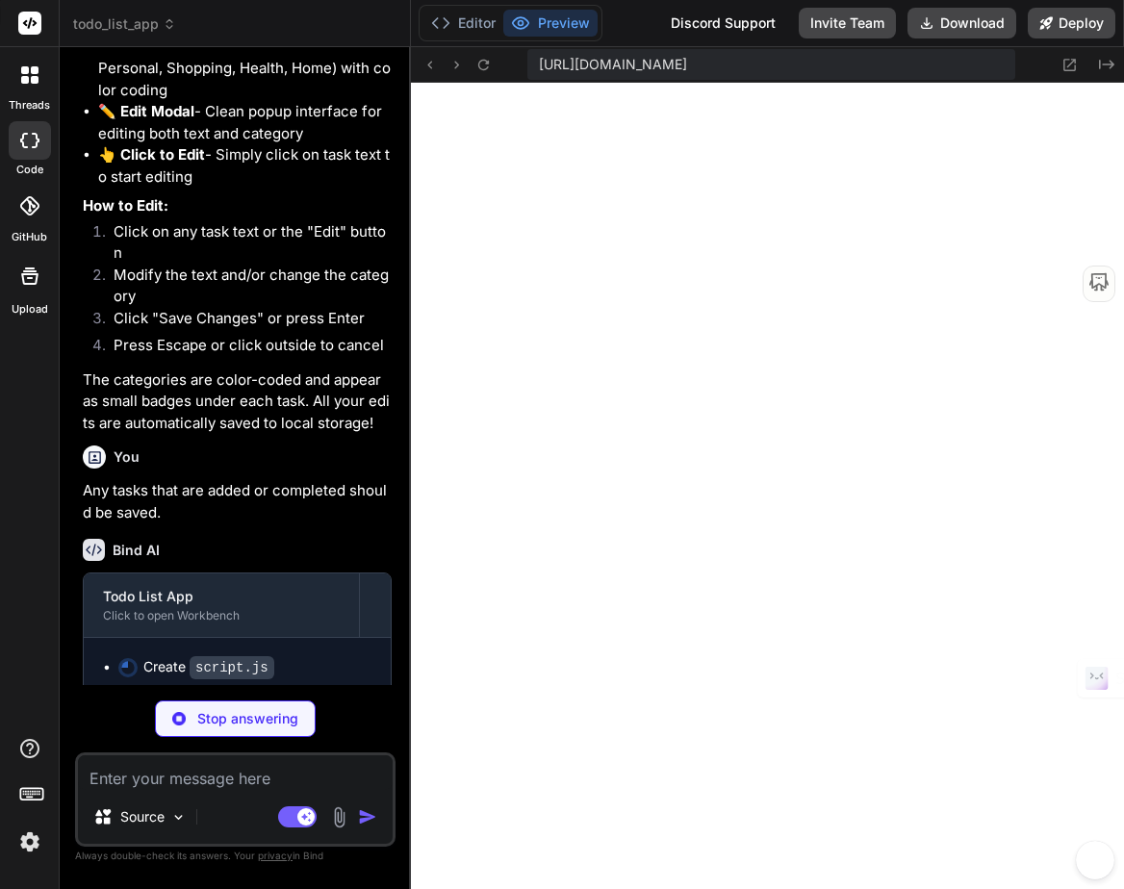
click at [39, 88] on div at bounding box center [30, 75] width 40 height 40
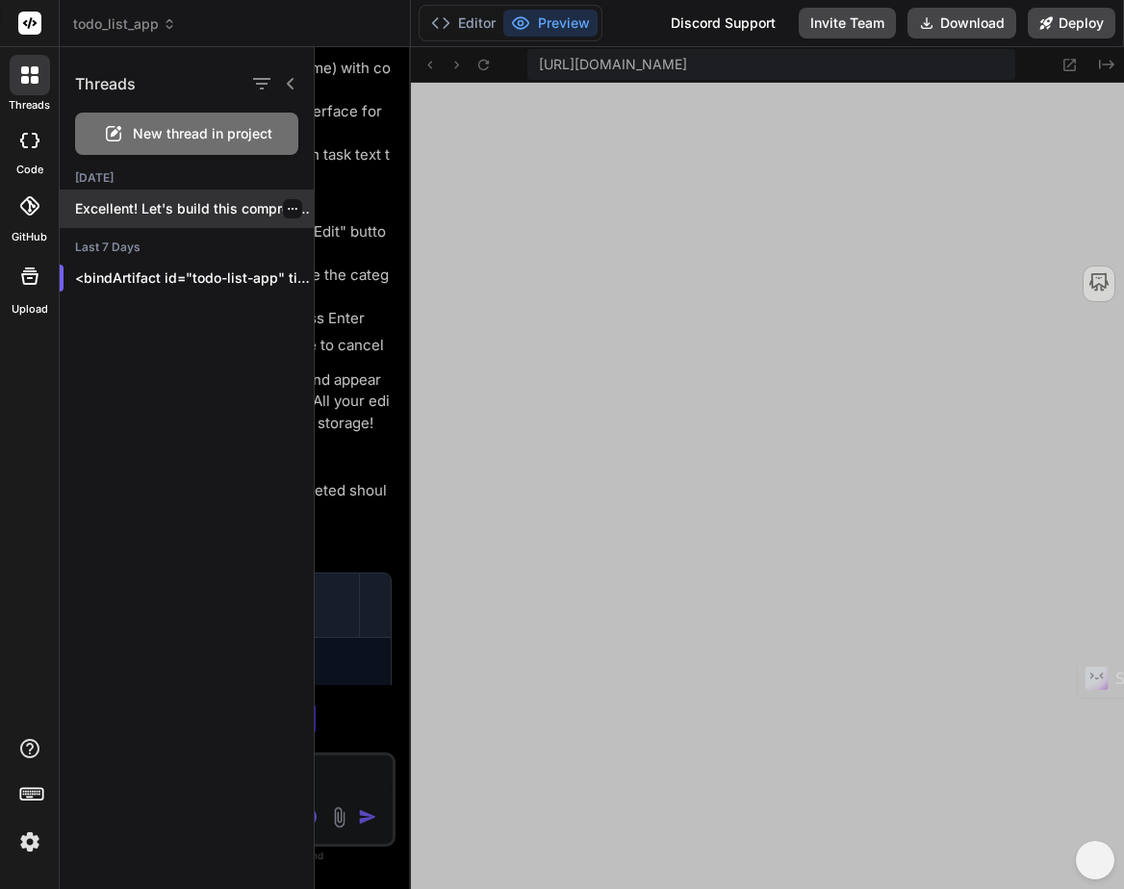
click at [153, 214] on p "Excellent! Let's build this comprehensiv..." at bounding box center [194, 208] width 239 height 19
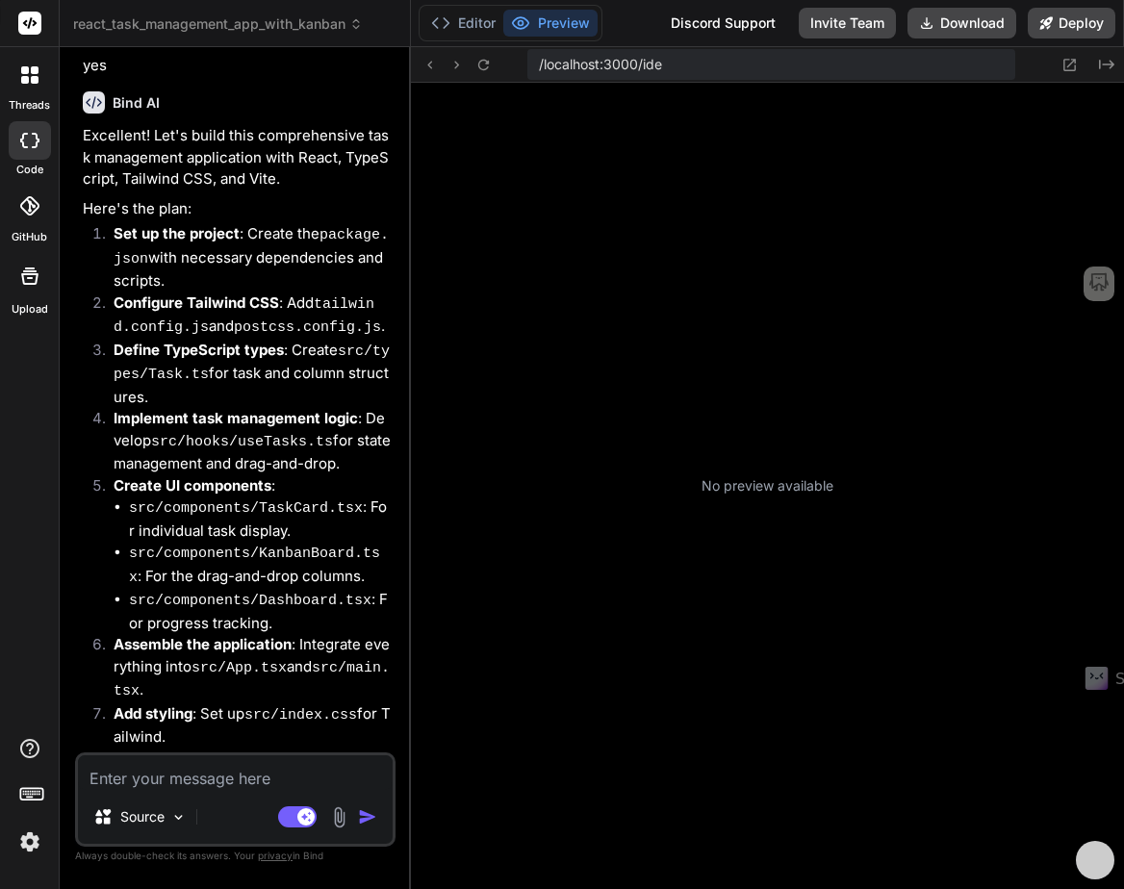
scroll to position [2140, 0]
type textarea "x"
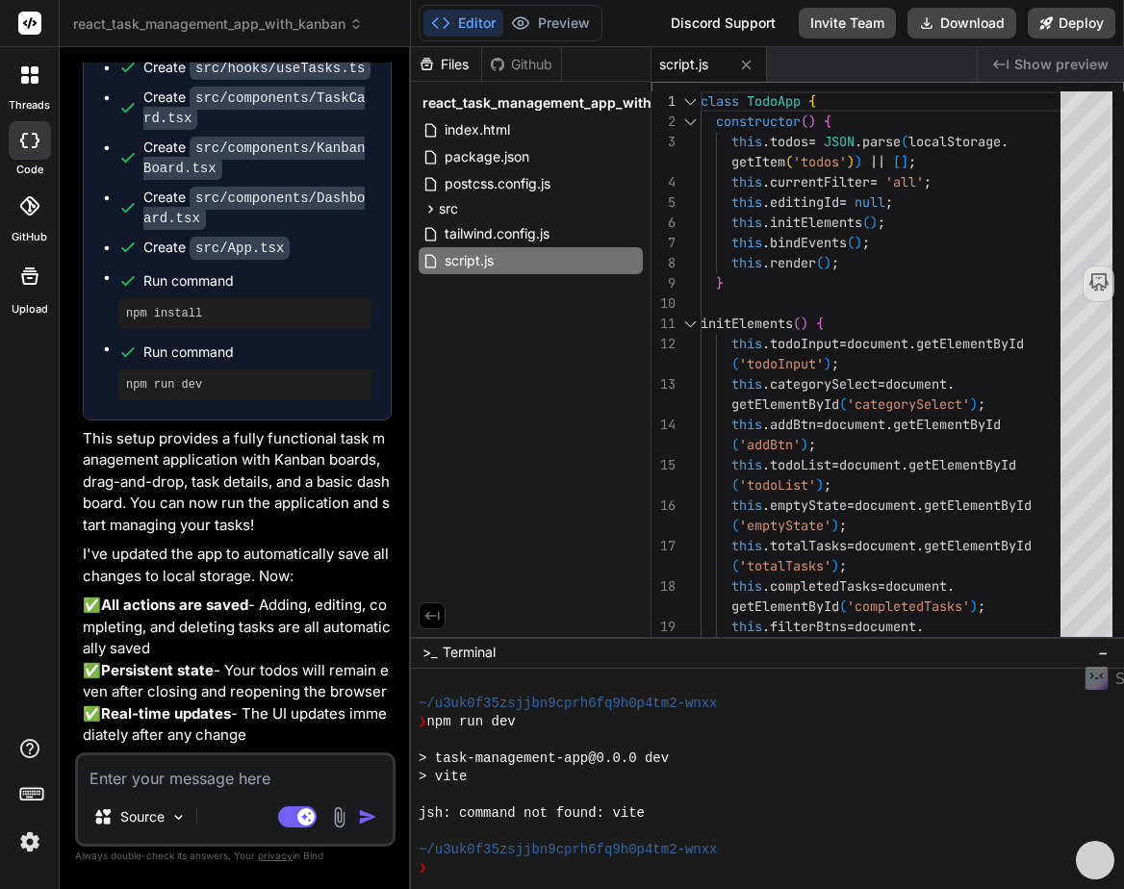
click at [163, 777] on textarea at bounding box center [235, 773] width 315 height 35
paste textarea "When anything is done, it should be saved."
type textarea "When anything is done, it should be saved."
type textarea "x"
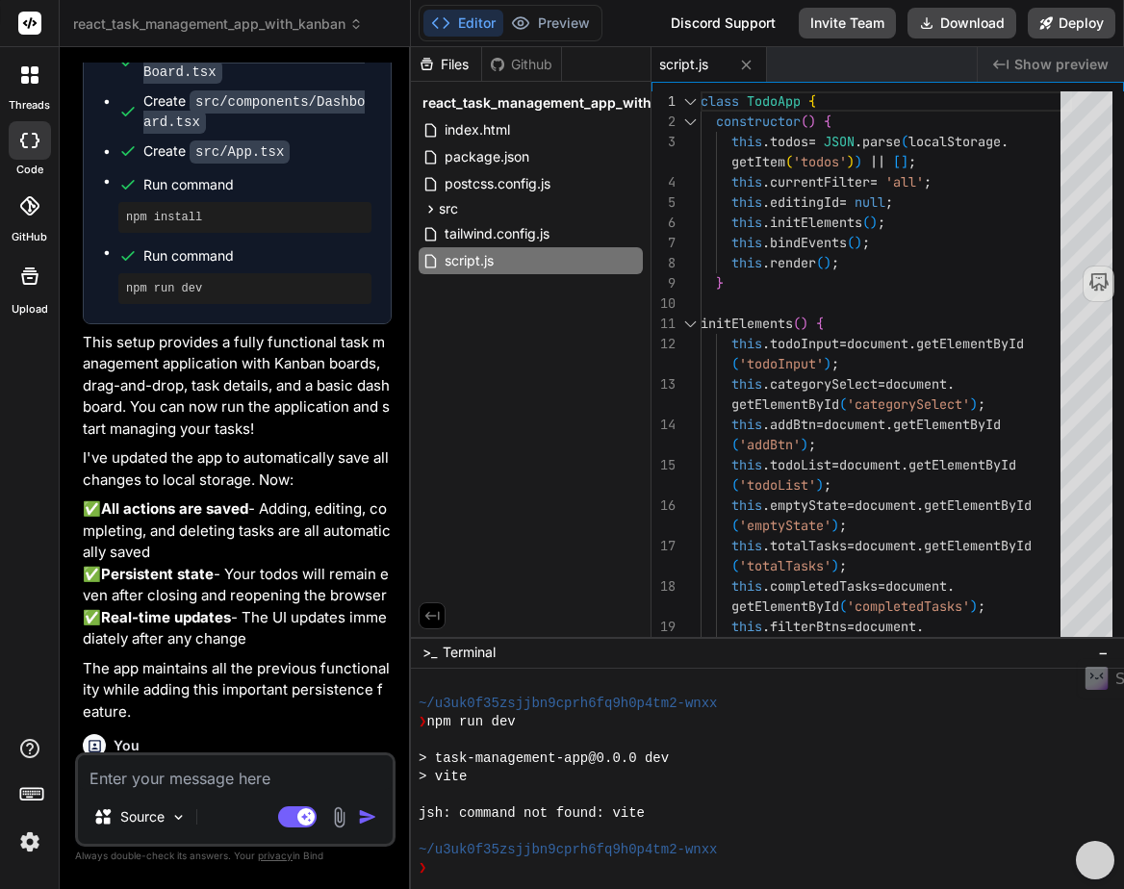
scroll to position [2623, 0]
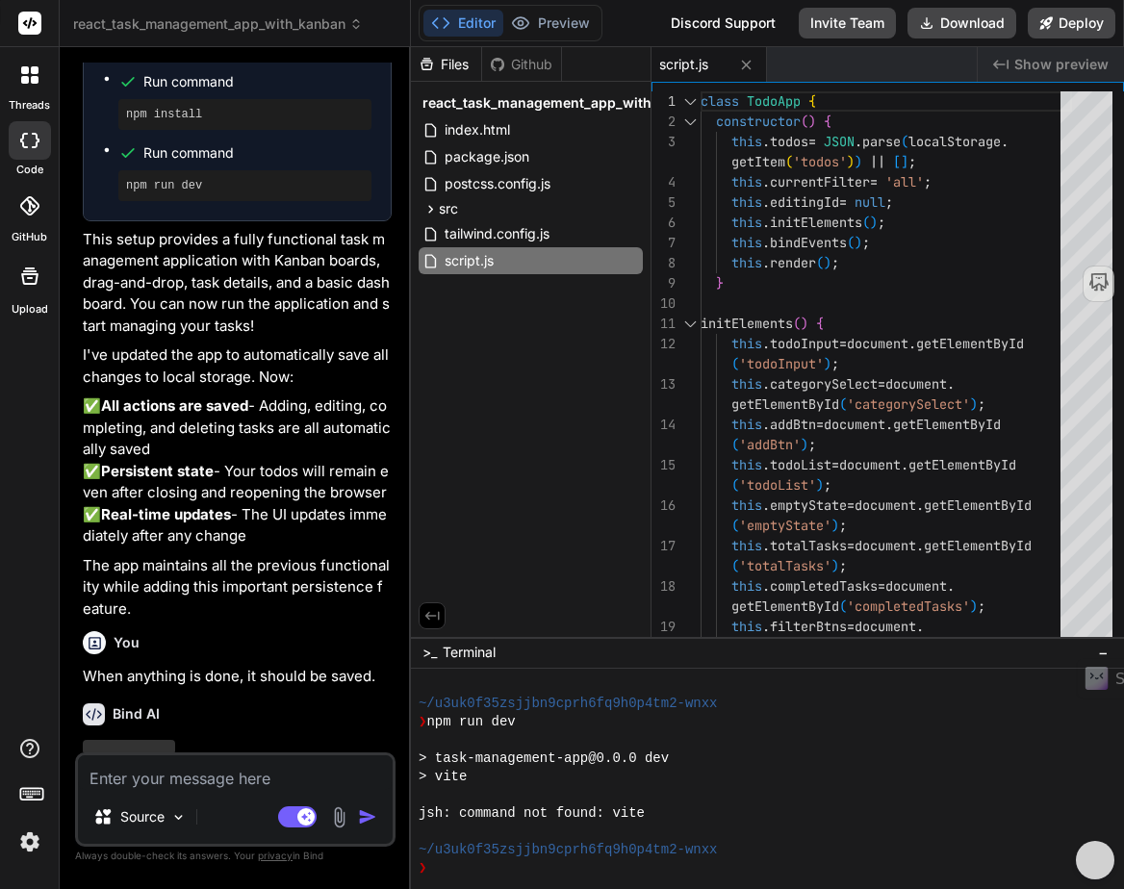
click at [32, 92] on div at bounding box center [30, 75] width 40 height 40
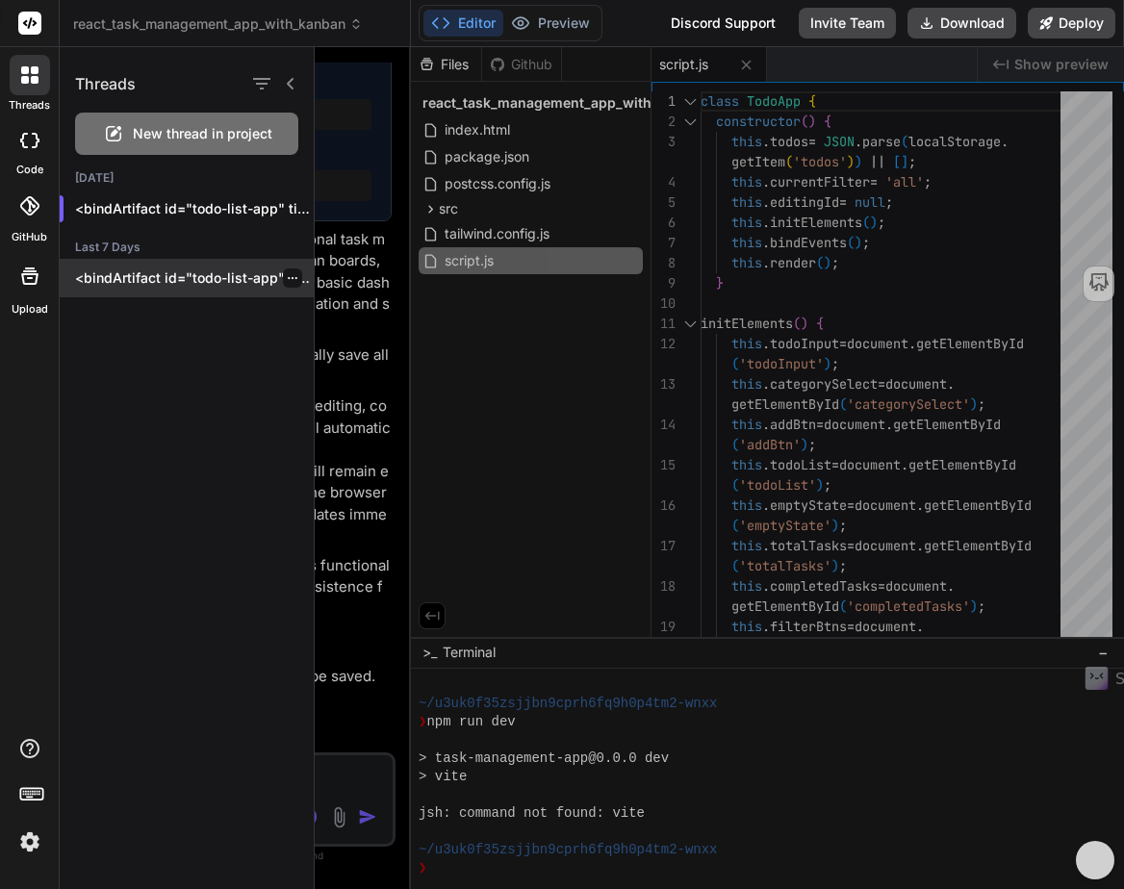
click at [169, 276] on p "<bindArtifact id="todo-list-app" title="Todo List App"> <bindAction type="file"…" at bounding box center [194, 278] width 239 height 19
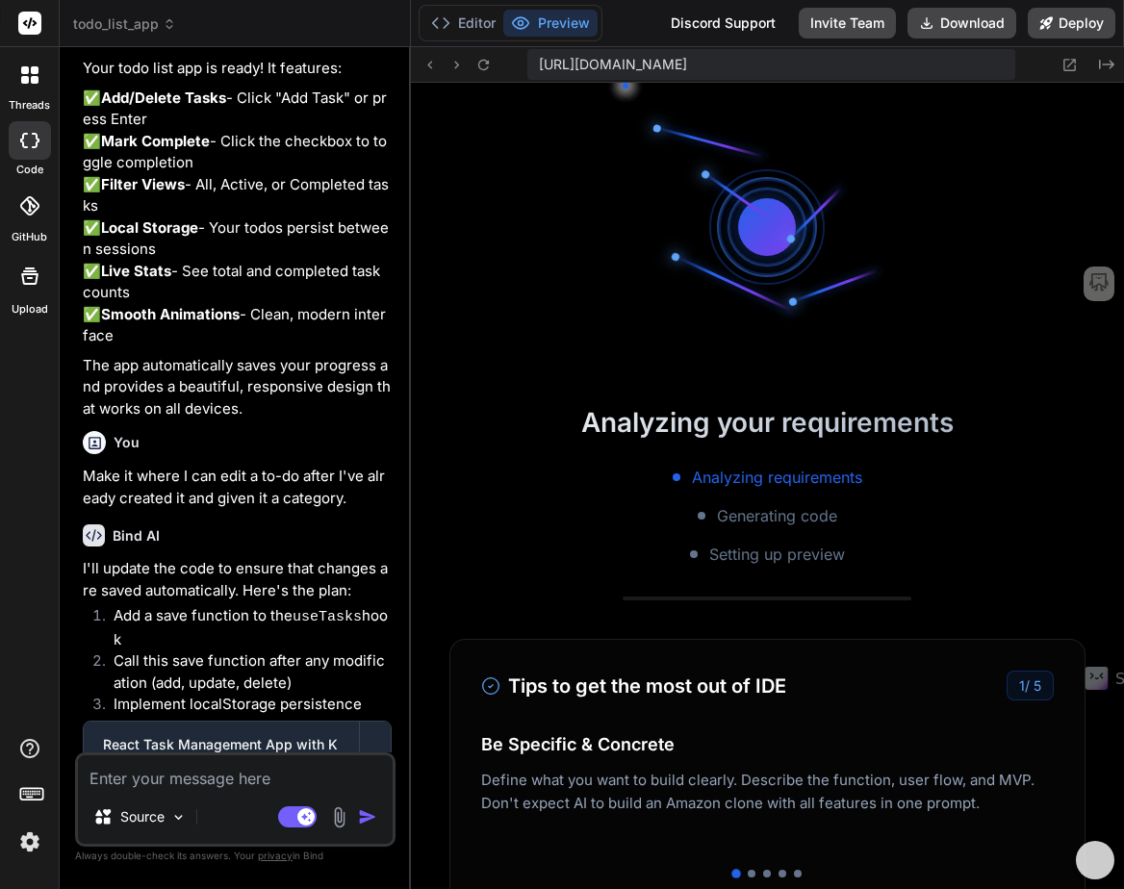
scroll to position [3968, 0]
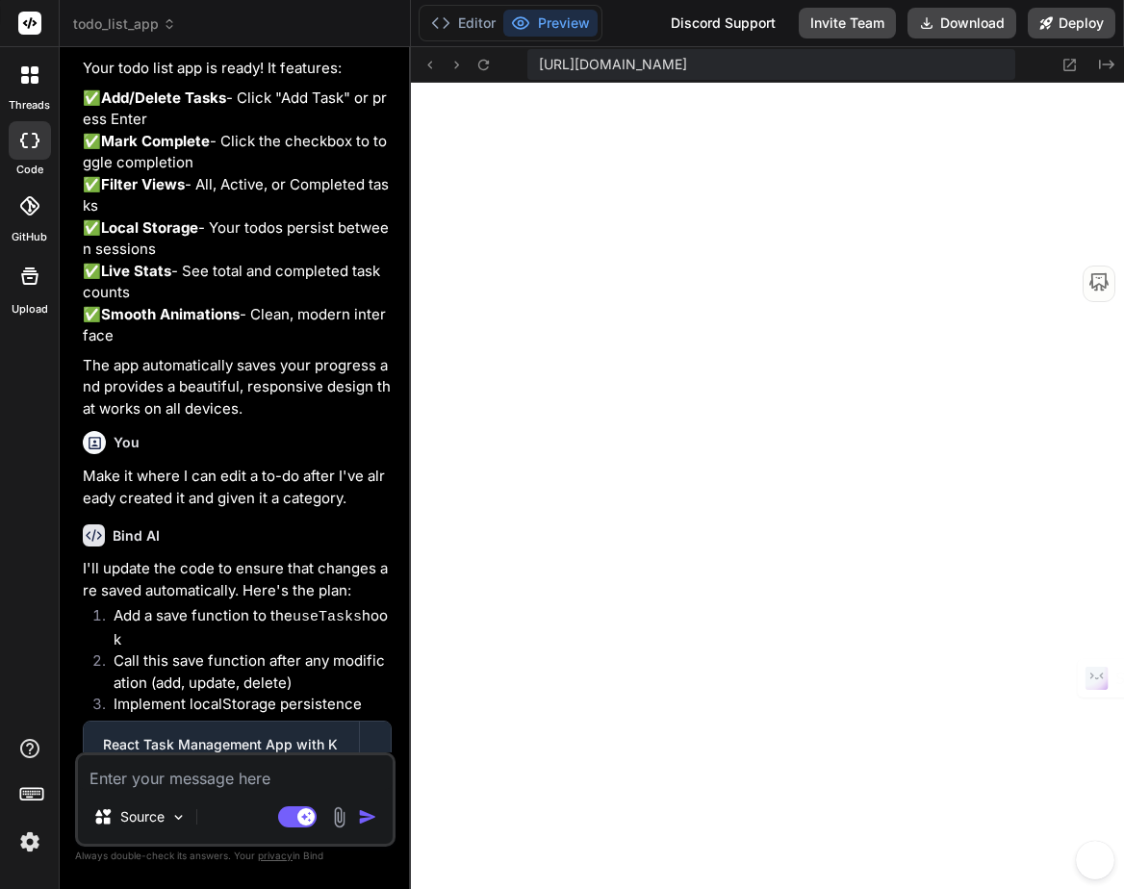
click at [24, 75] on icon at bounding box center [29, 74] width 17 height 17
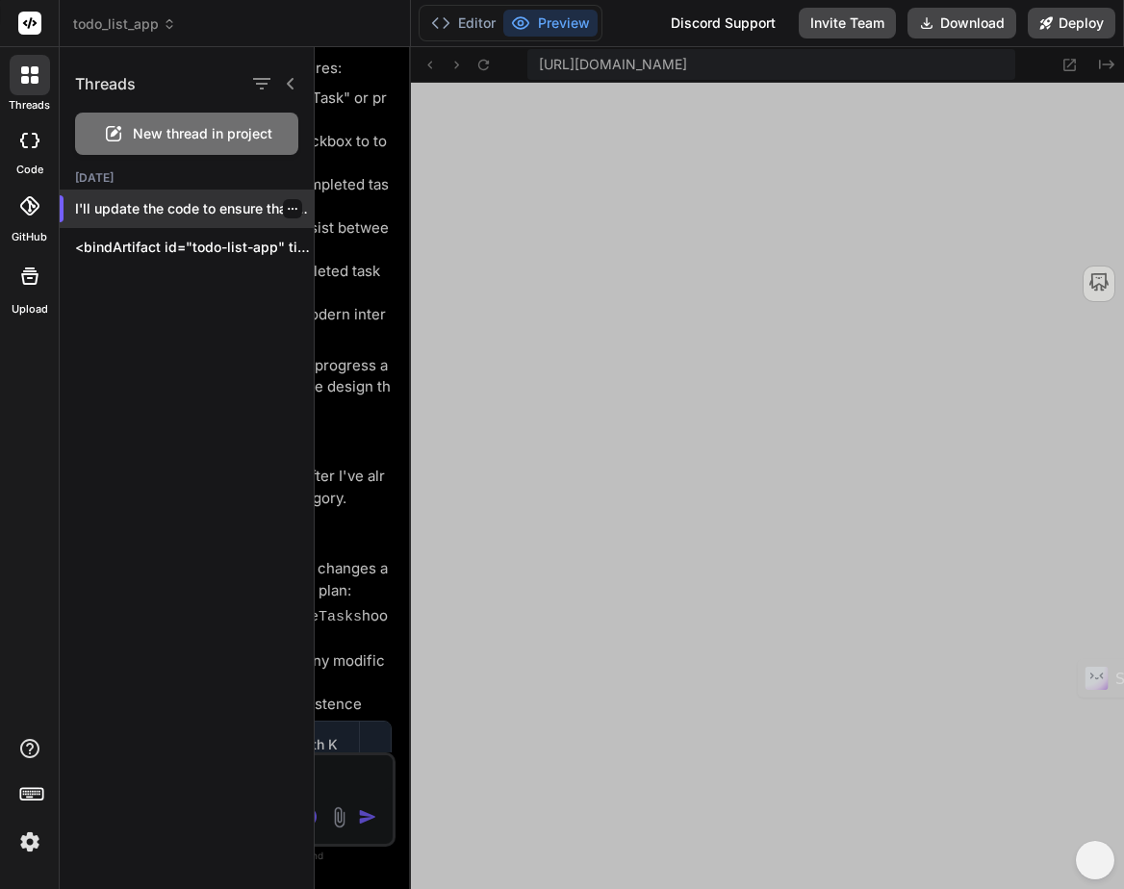
click at [144, 208] on p "I'll update the code to ensure that chan..." at bounding box center [194, 208] width 239 height 19
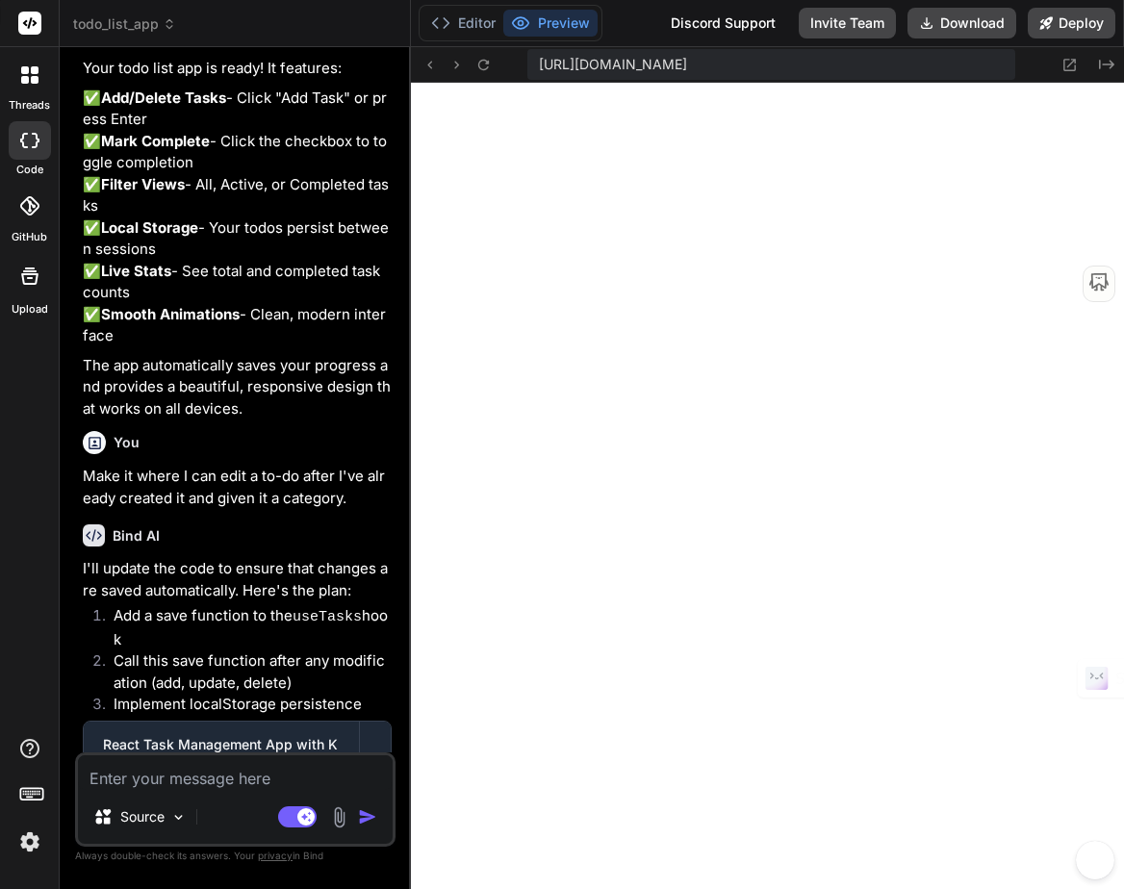
click at [24, 77] on icon at bounding box center [25, 80] width 8 height 8
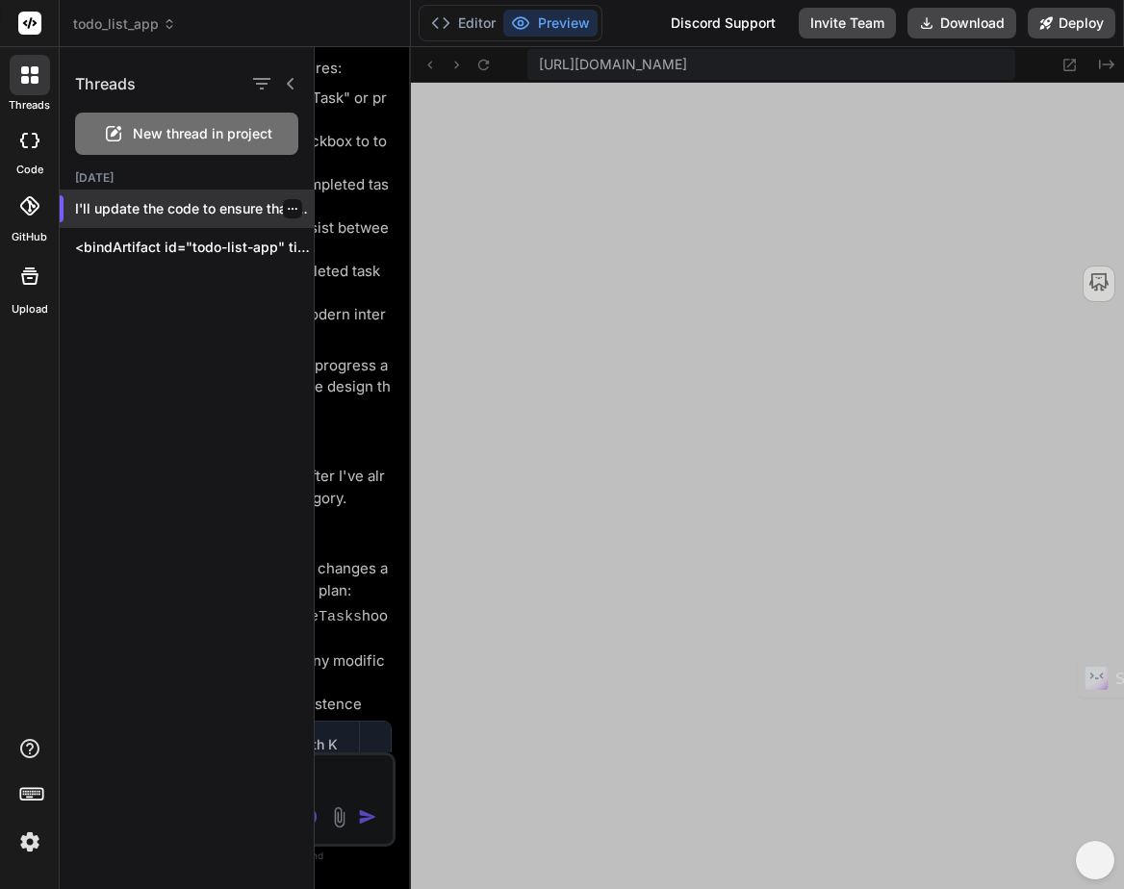
click at [171, 200] on p "I'll update the code to ensure that chan..." at bounding box center [194, 208] width 239 height 19
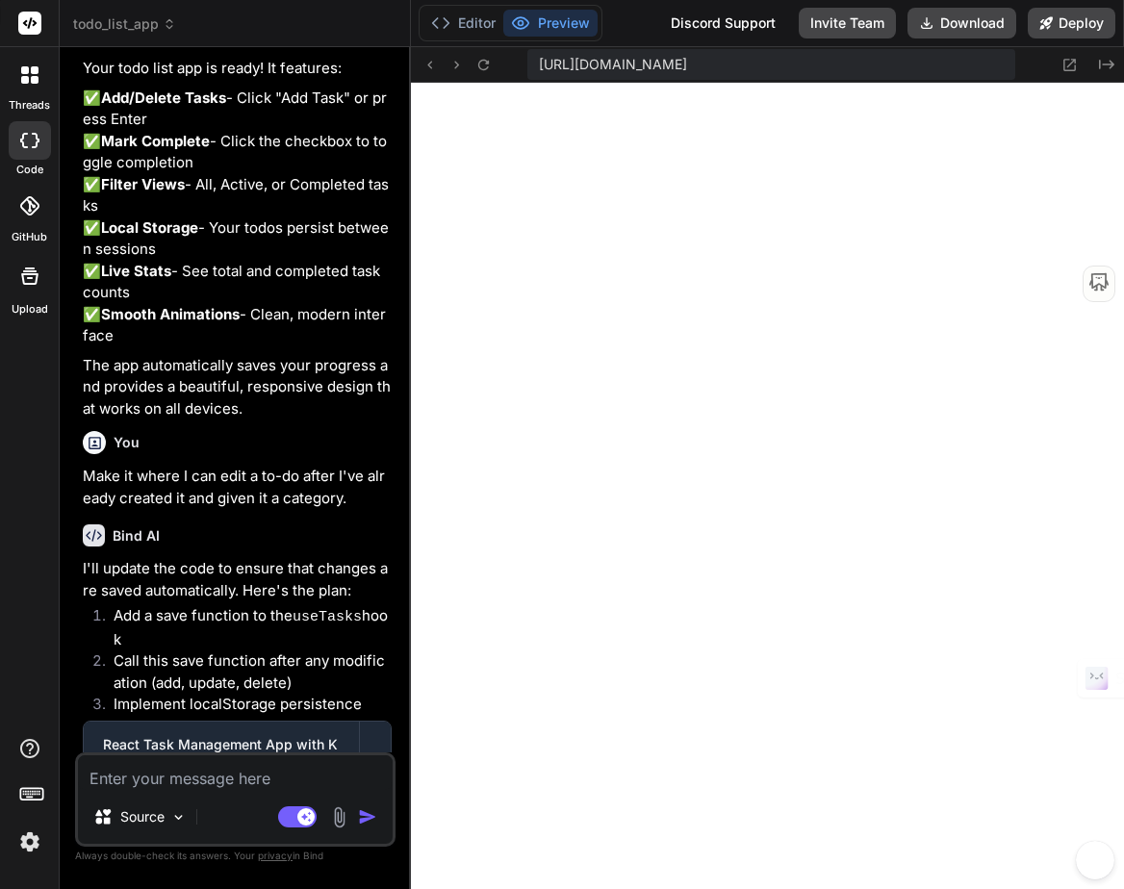
scroll to position [1218, 0]
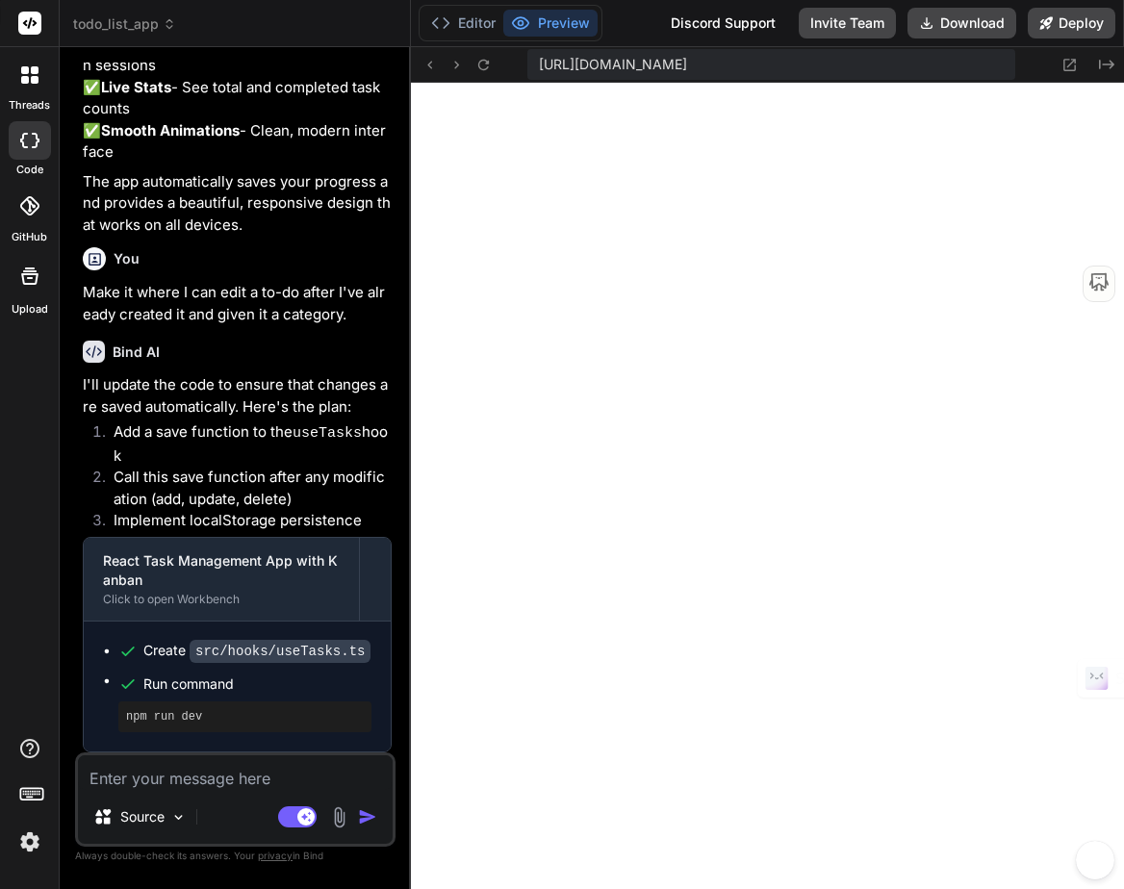
click at [36, 82] on icon at bounding box center [35, 80] width 8 height 8
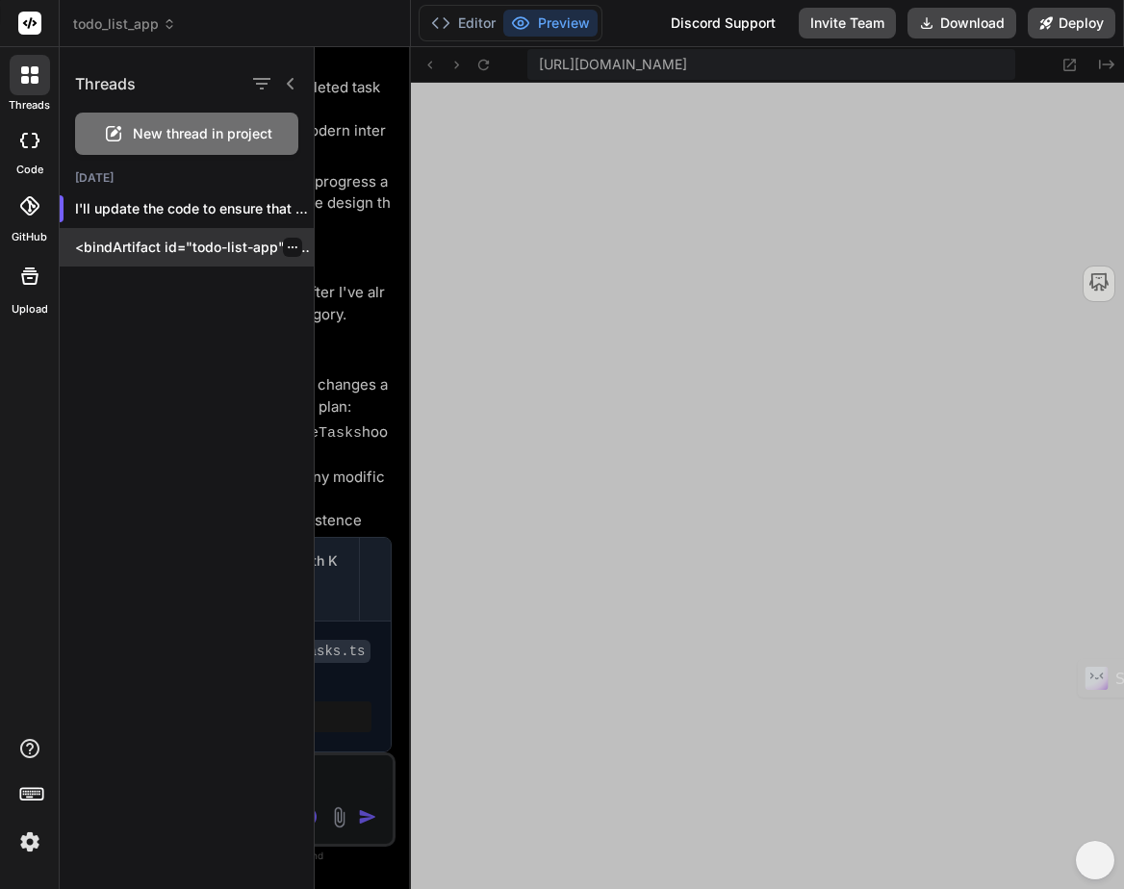
click at [161, 238] on p "<bindArtifact id="todo-list-app" title="..." at bounding box center [194, 247] width 239 height 19
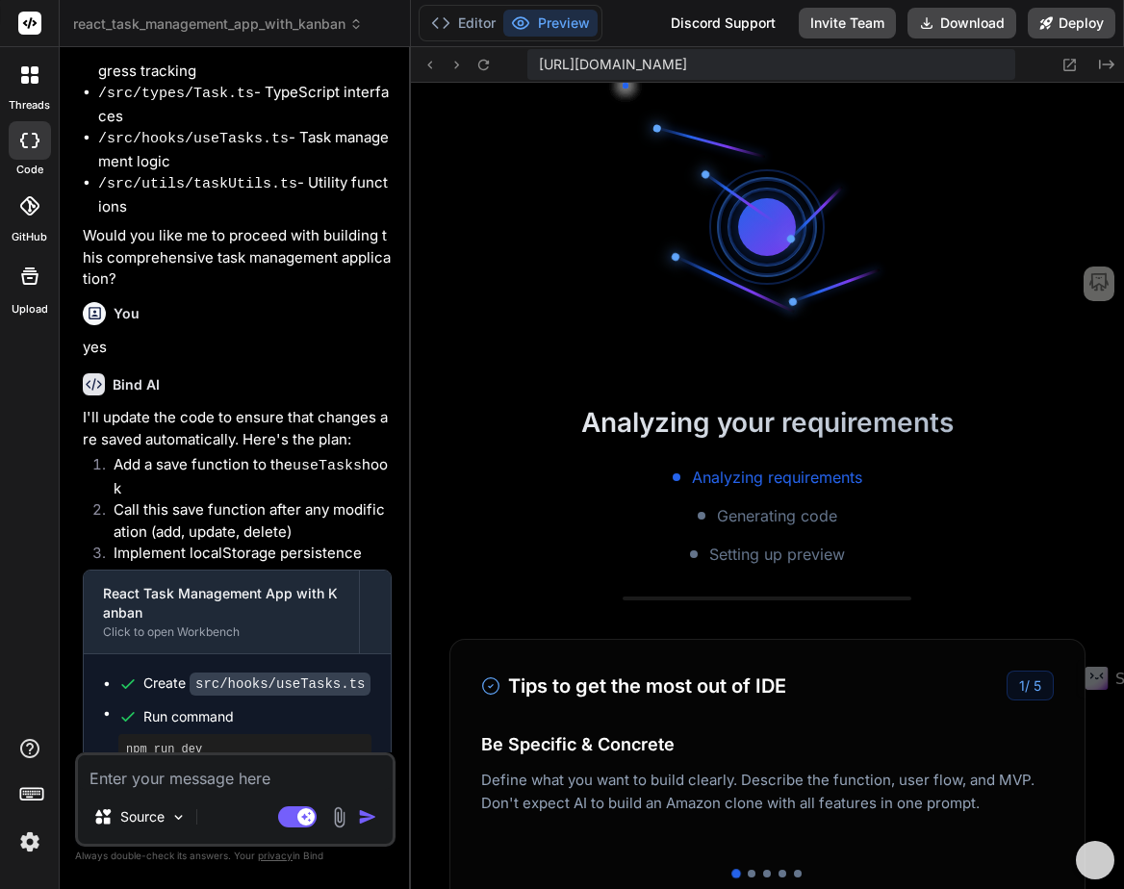
scroll to position [4754, 0]
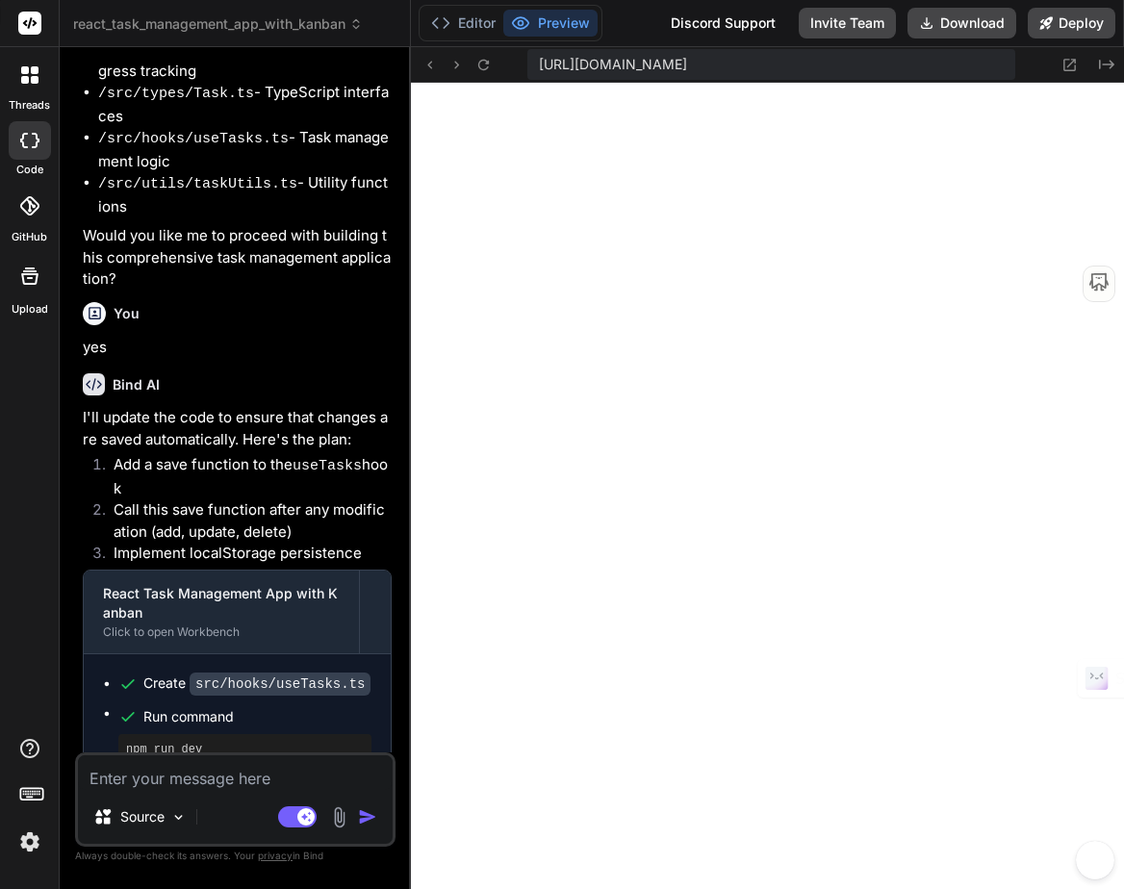
click at [23, 85] on div at bounding box center [30, 75] width 40 height 40
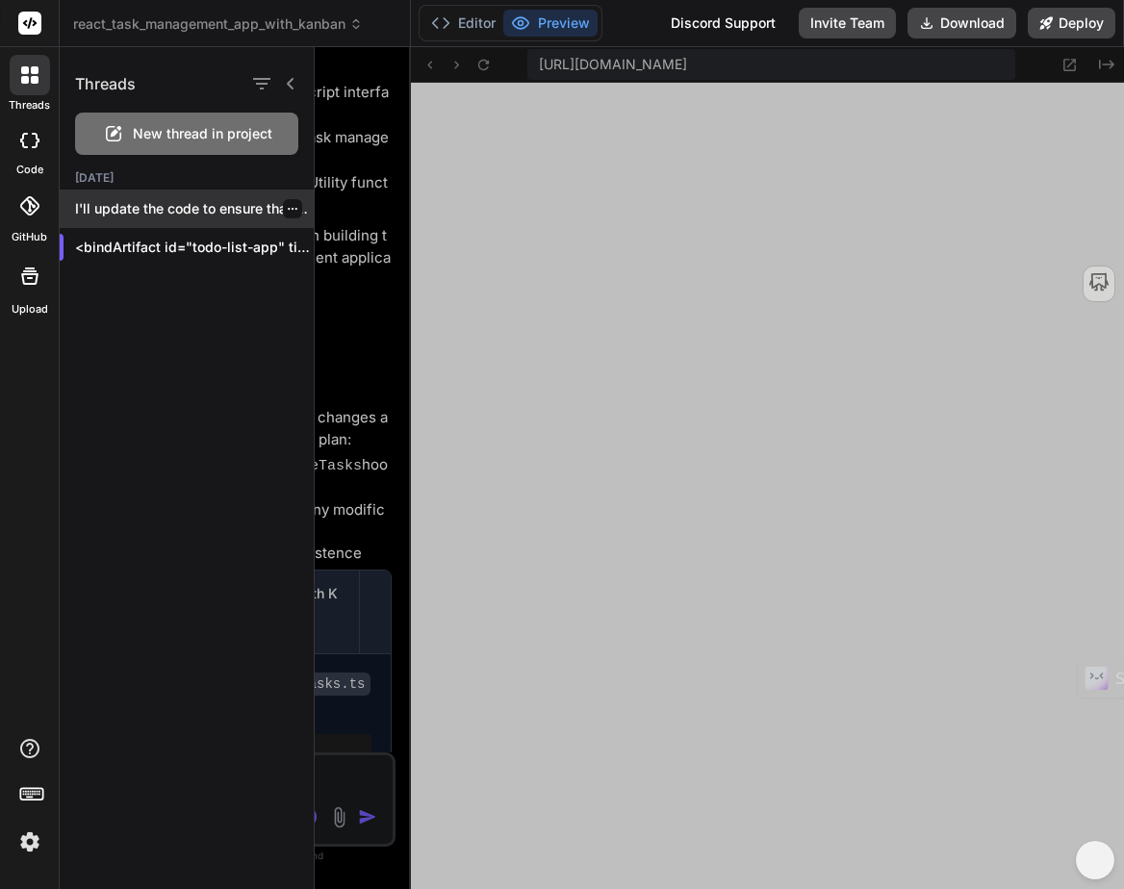
click at [141, 210] on p "I'll update the code to ensure that chan..." at bounding box center [194, 208] width 239 height 19
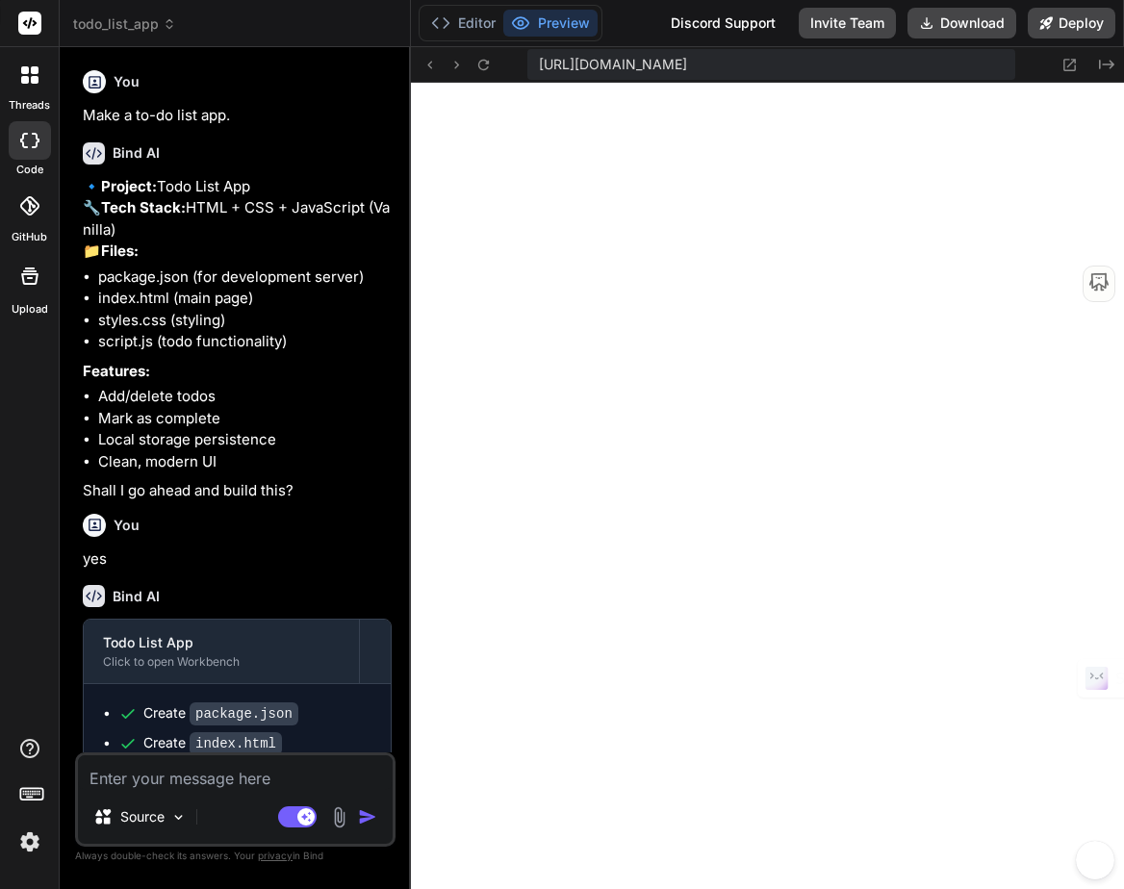
scroll to position [5614, 0]
click at [28, 85] on div at bounding box center [30, 75] width 40 height 40
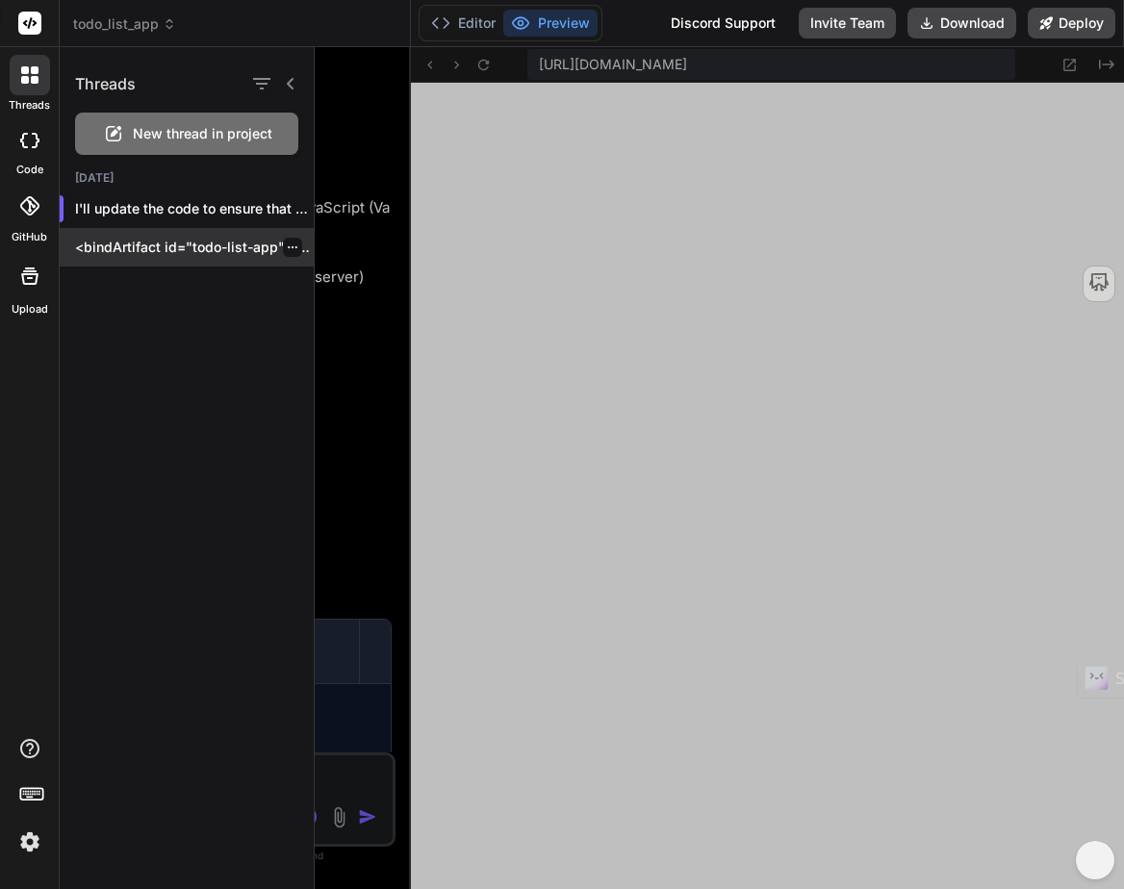
click at [181, 244] on p "<bindArtifact id="todo-list-app" title="..." at bounding box center [194, 247] width 239 height 19
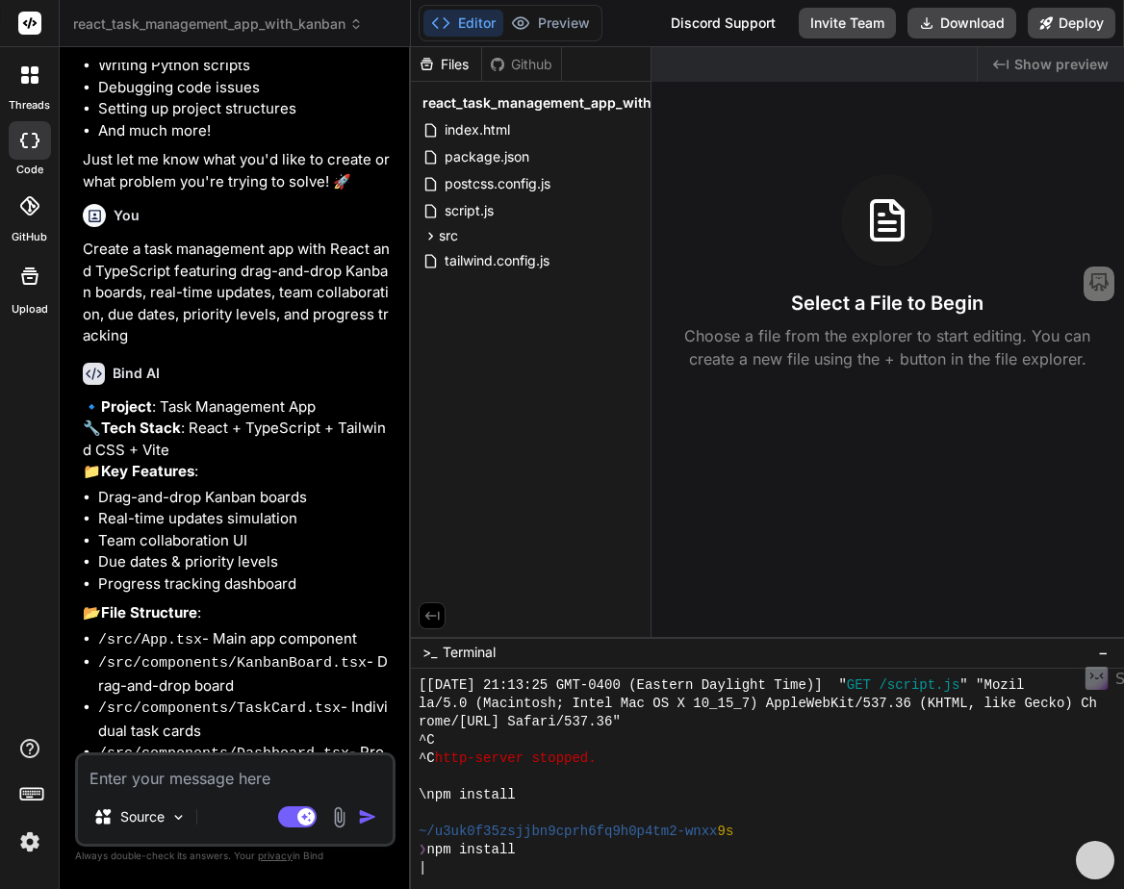
scroll to position [1033, 0]
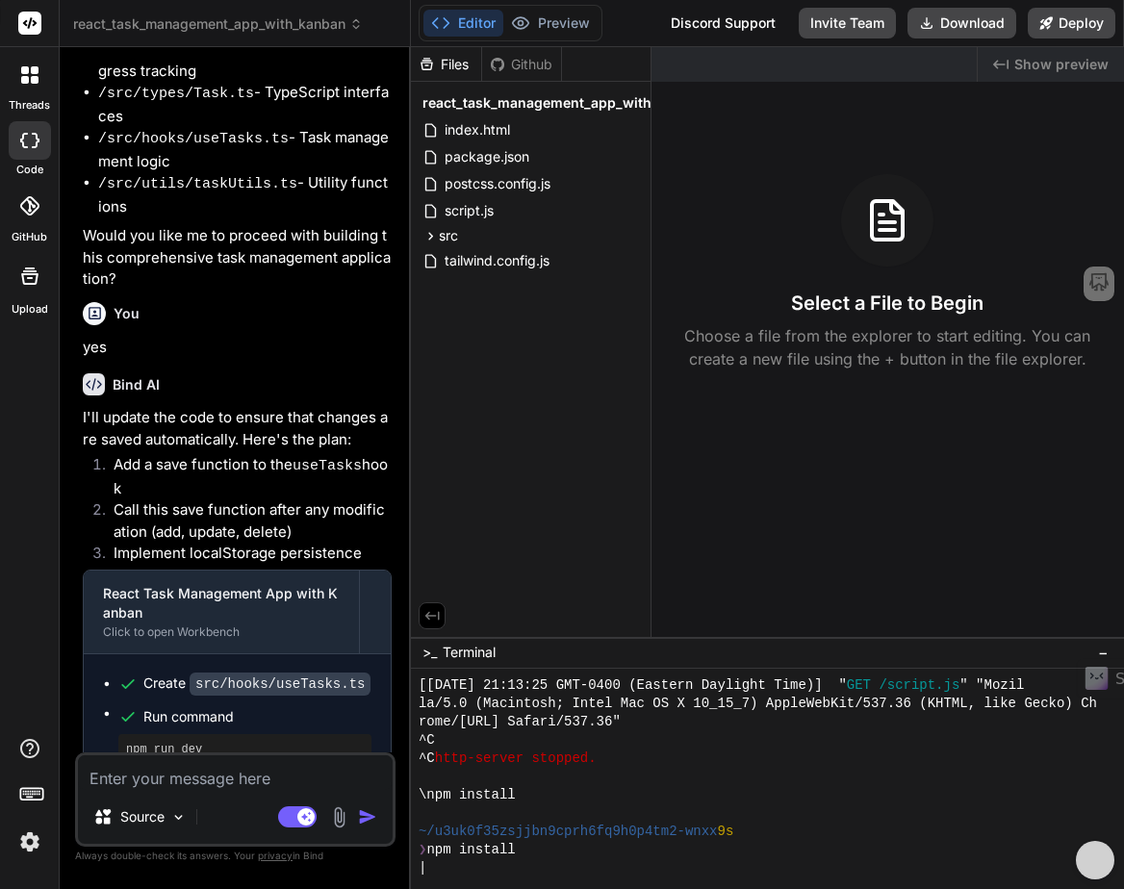
click at [24, 80] on icon at bounding box center [25, 80] width 8 height 8
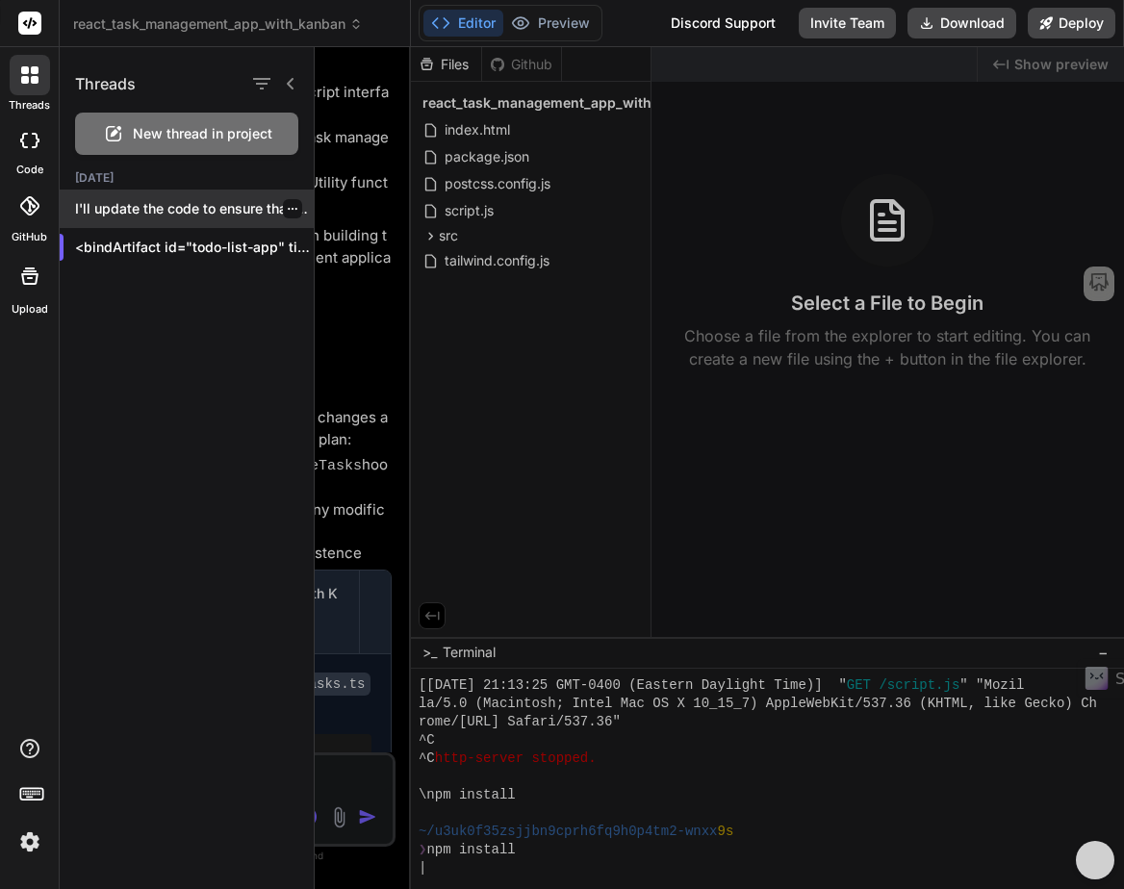
click at [135, 203] on p "I'll update the code to ensure that chan..." at bounding box center [194, 208] width 239 height 19
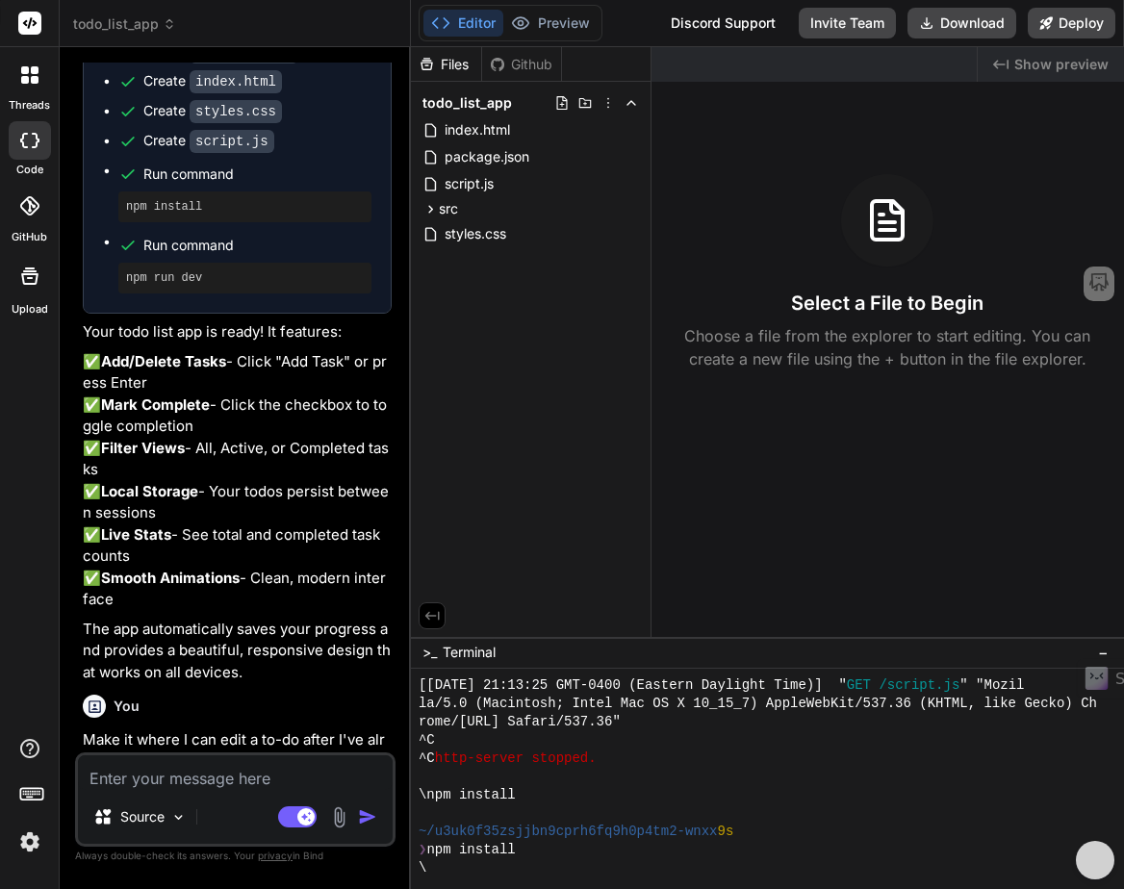
scroll to position [1320, 0]
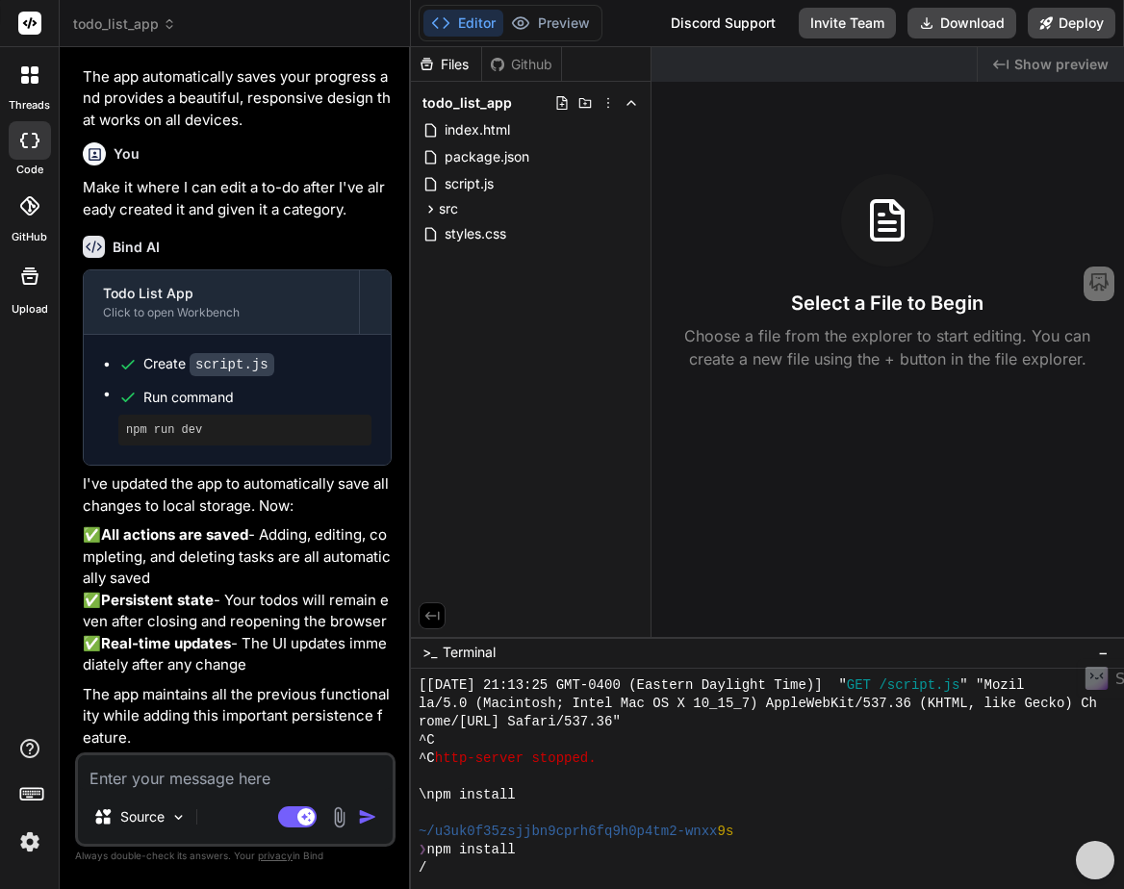
click at [598, 417] on div "Files Github todo_list_app index.html package.json script.js src hooks useTasks…" at bounding box center [531, 342] width 241 height 590
click at [16, 75] on div at bounding box center [30, 75] width 40 height 40
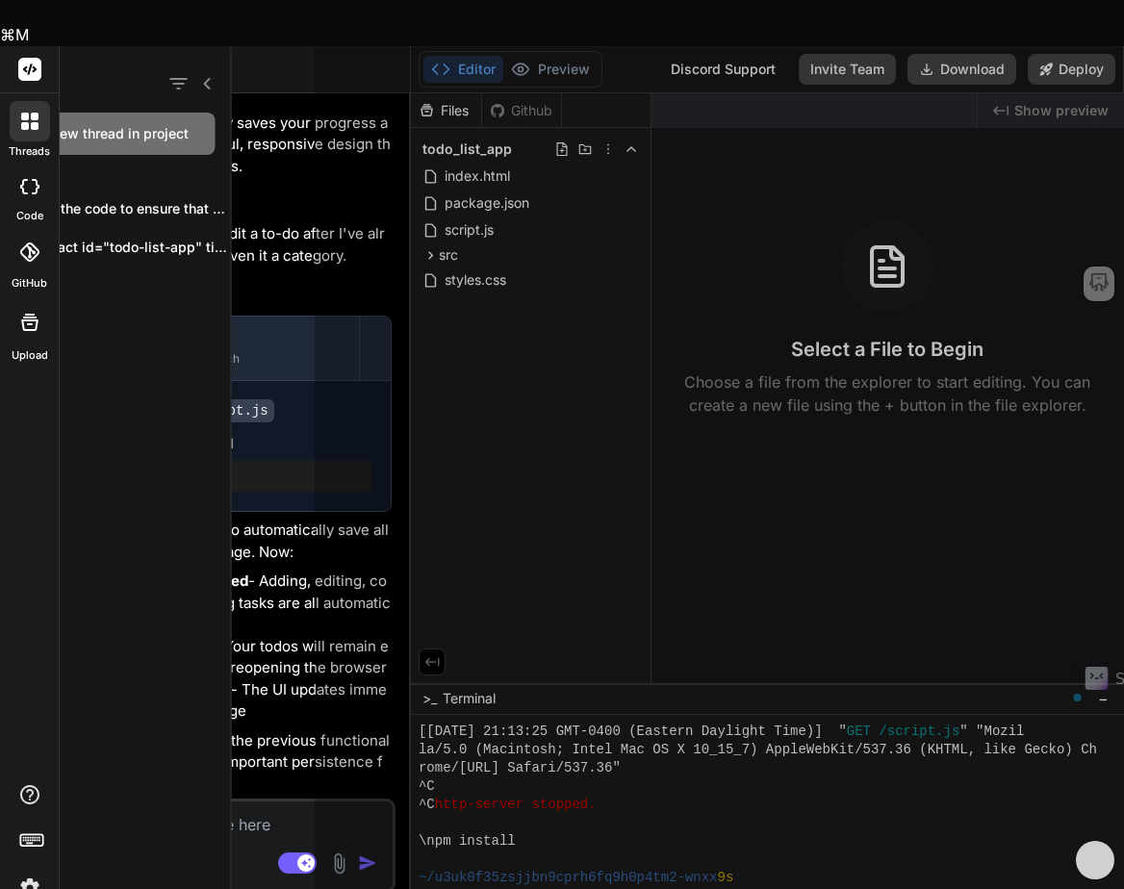
click at [16, 101] on div at bounding box center [30, 121] width 40 height 40
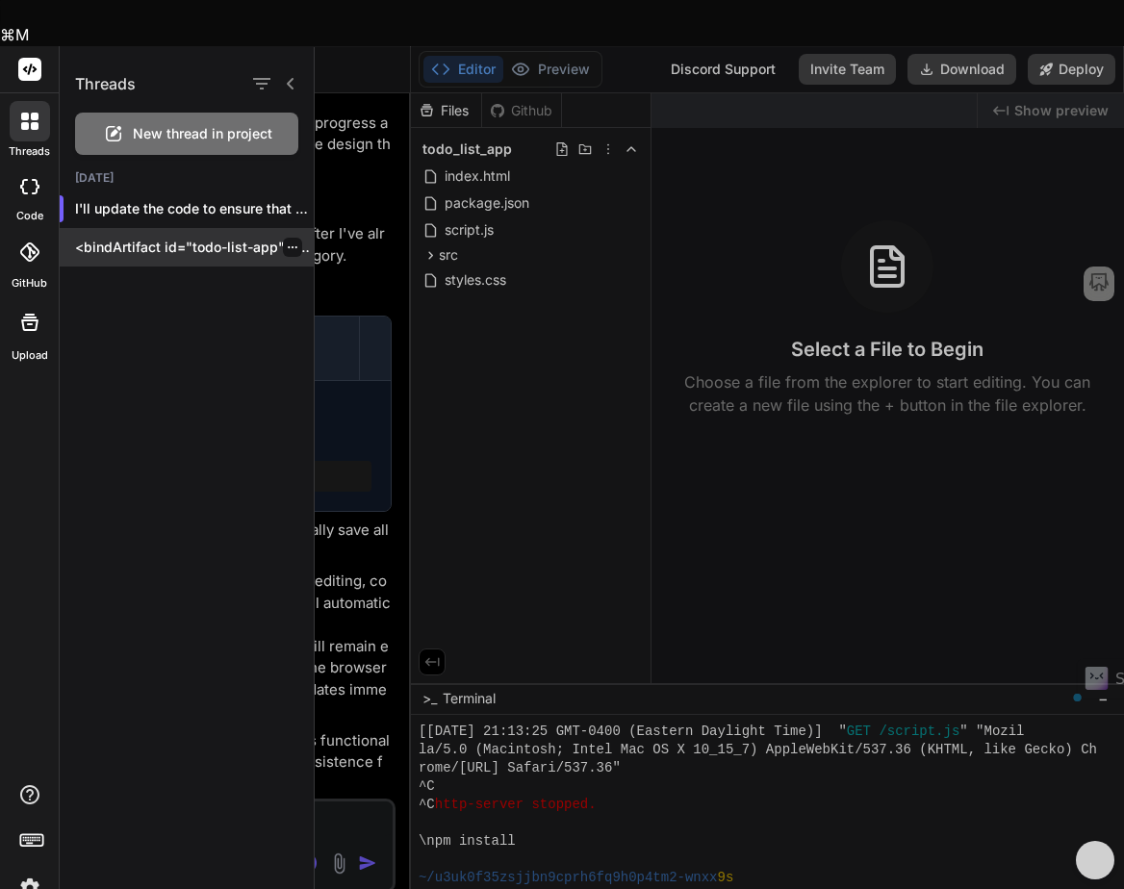
click at [143, 245] on p "<bindArtifact id="todo-list-app" title="..." at bounding box center [194, 247] width 239 height 19
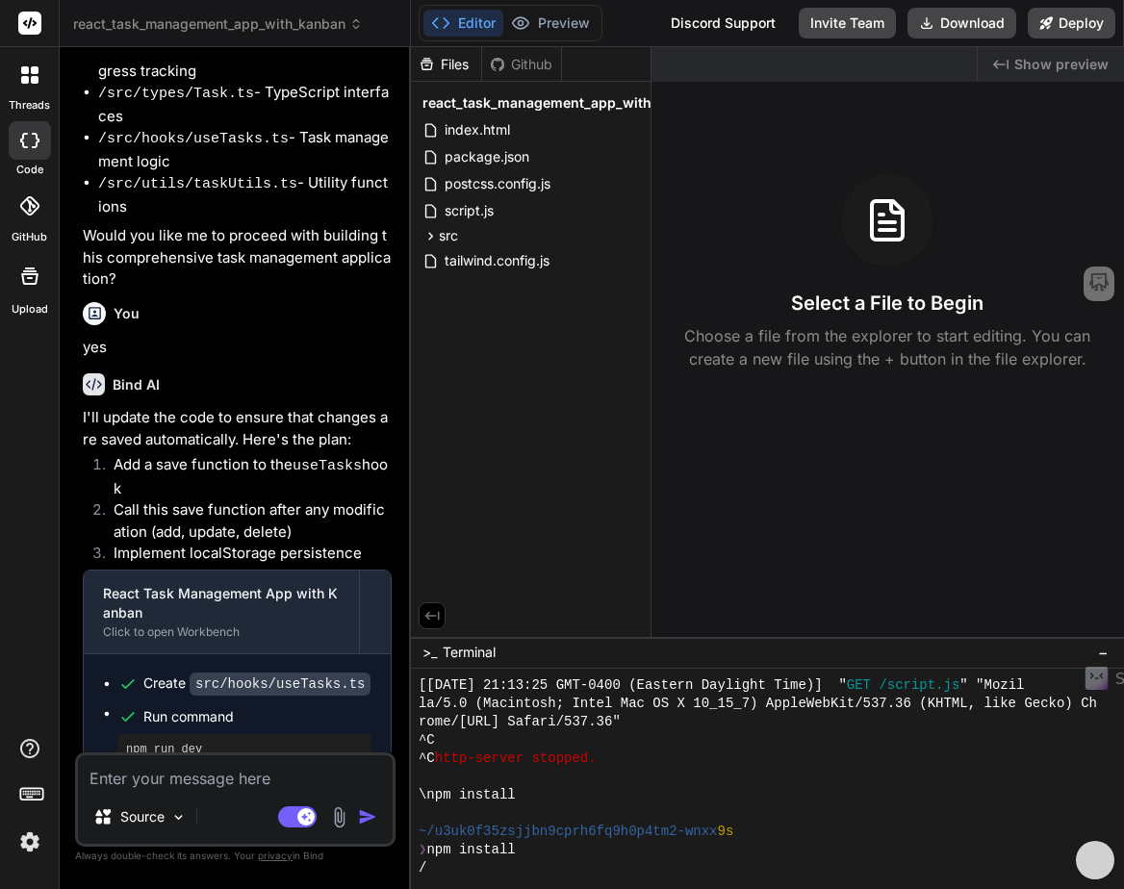
scroll to position [5742, 0]
click at [11, 78] on div at bounding box center [30, 75] width 40 height 40
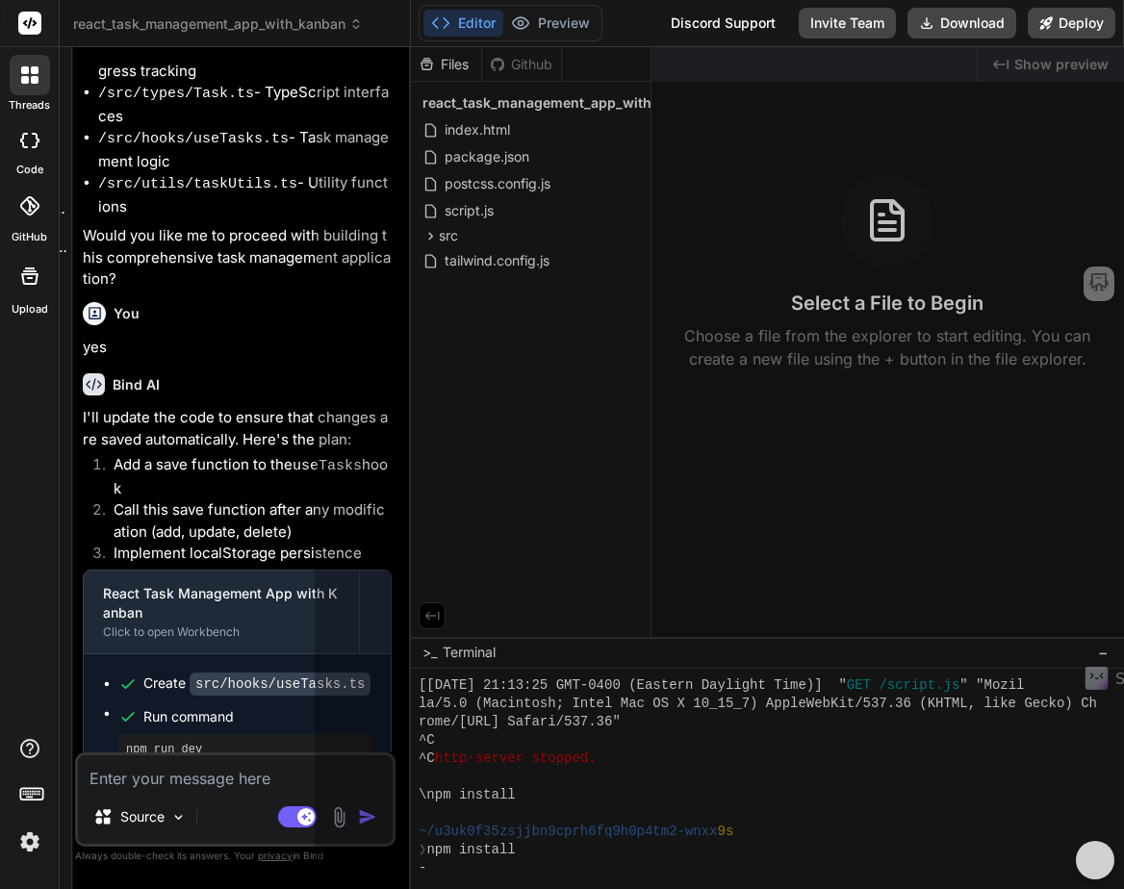
click at [11, 78] on div at bounding box center [30, 75] width 40 height 40
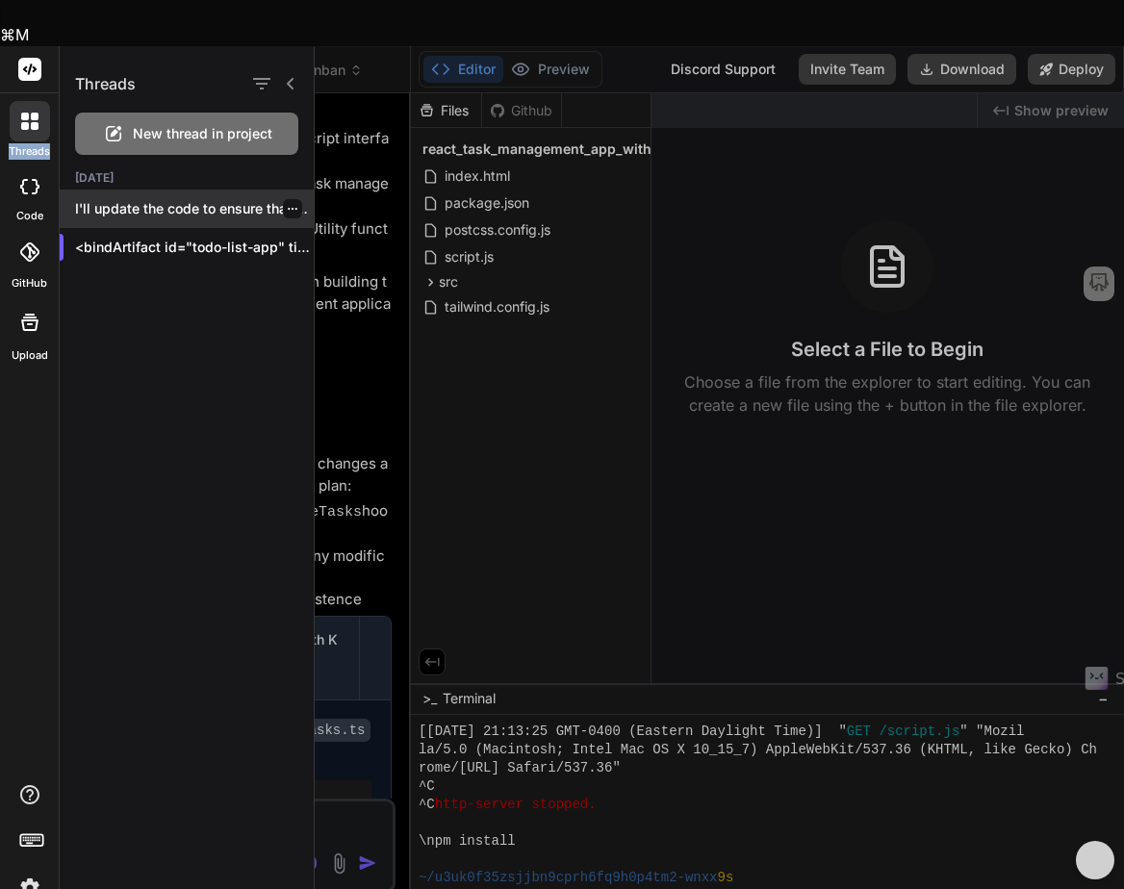
click at [141, 215] on p "I'll update the code to ensure that chan..." at bounding box center [194, 208] width 239 height 19
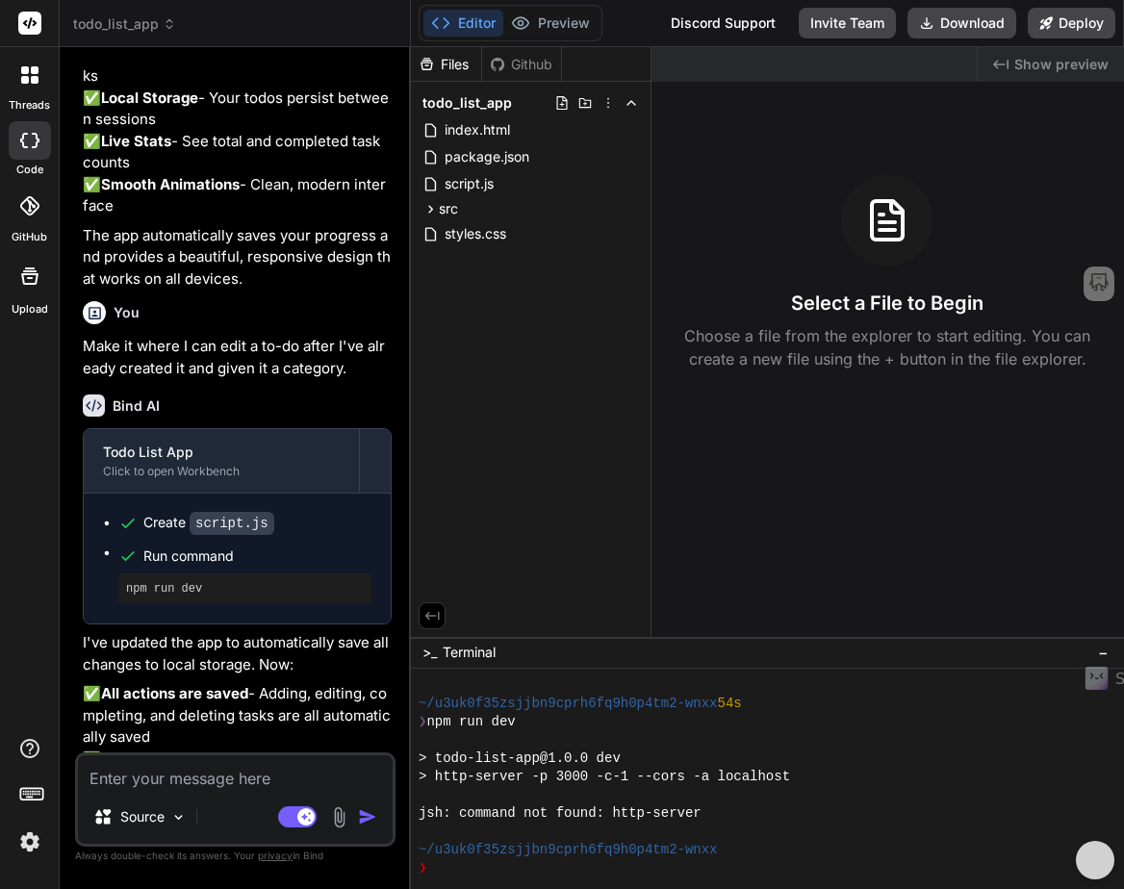
scroll to position [1320, 0]
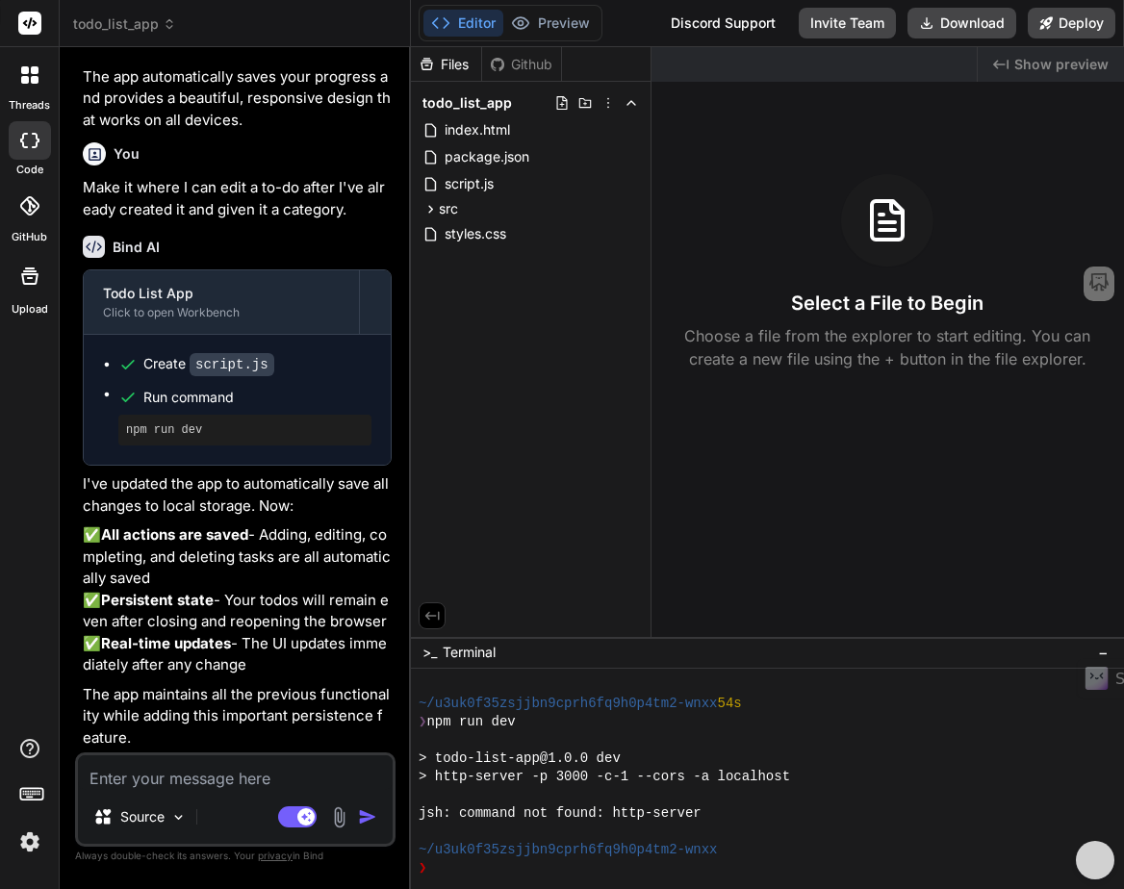
click at [26, 74] on icon at bounding box center [29, 74] width 17 height 17
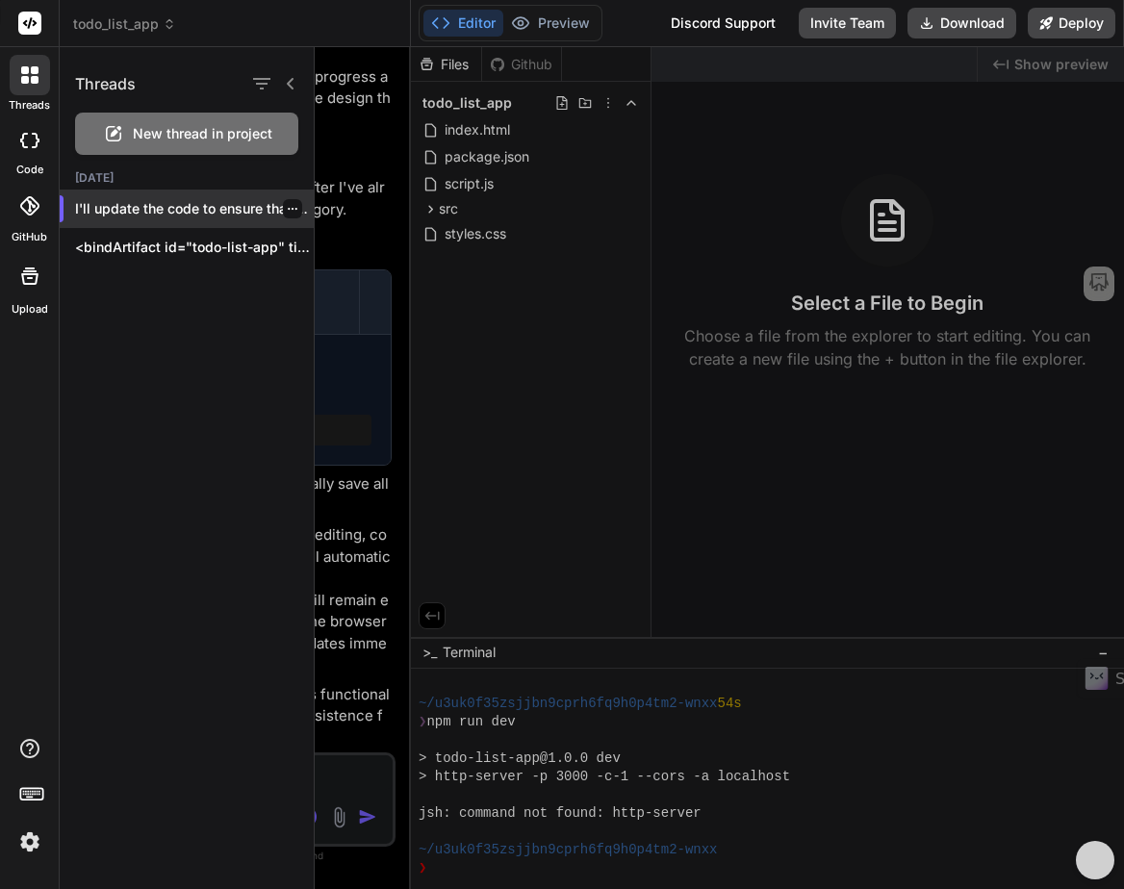
click at [172, 210] on p "I'll update the code to ensure that chan..." at bounding box center [194, 208] width 239 height 19
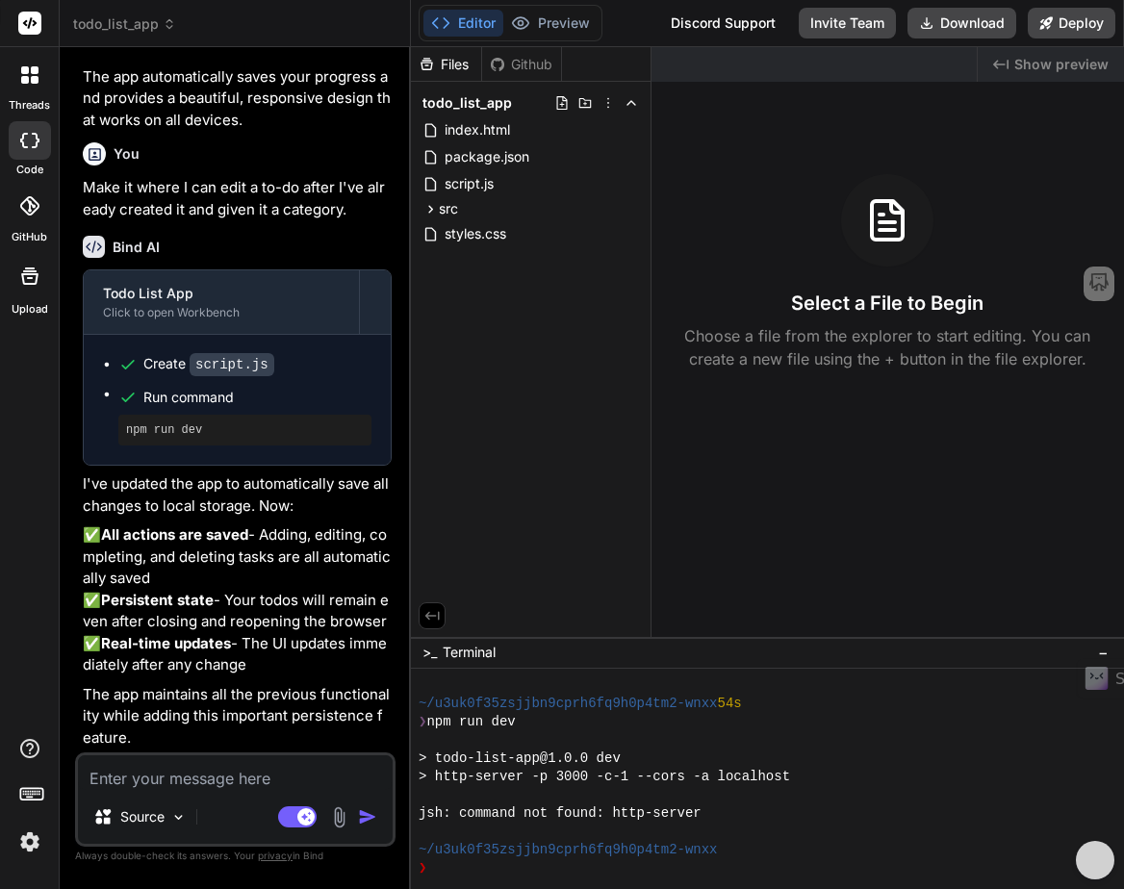
click at [322, 605] on p "✅ All actions are saved - Adding, editing, completing, and deleting tasks are a…" at bounding box center [237, 601] width 309 height 152
click at [33, 83] on icon at bounding box center [35, 80] width 8 height 8
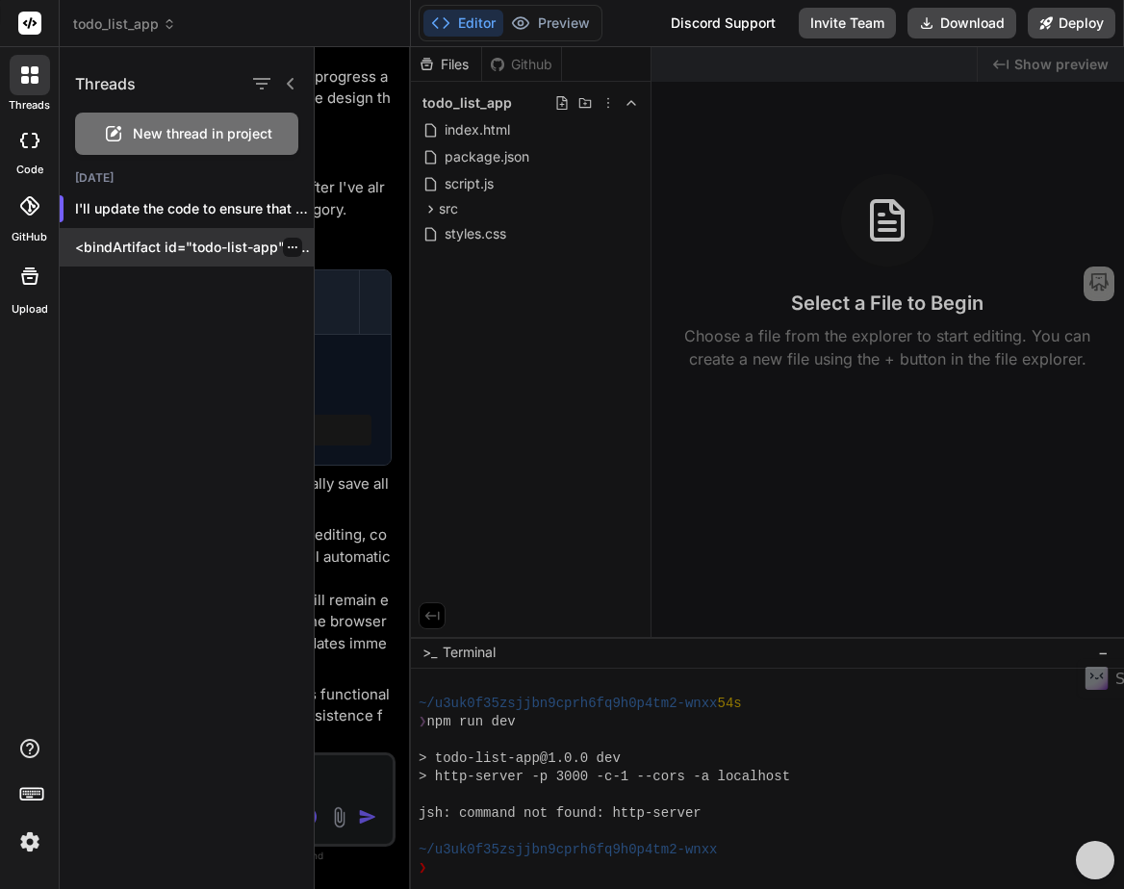
click at [156, 246] on p "<bindArtifact id="todo-list-app" title="..." at bounding box center [194, 247] width 239 height 19
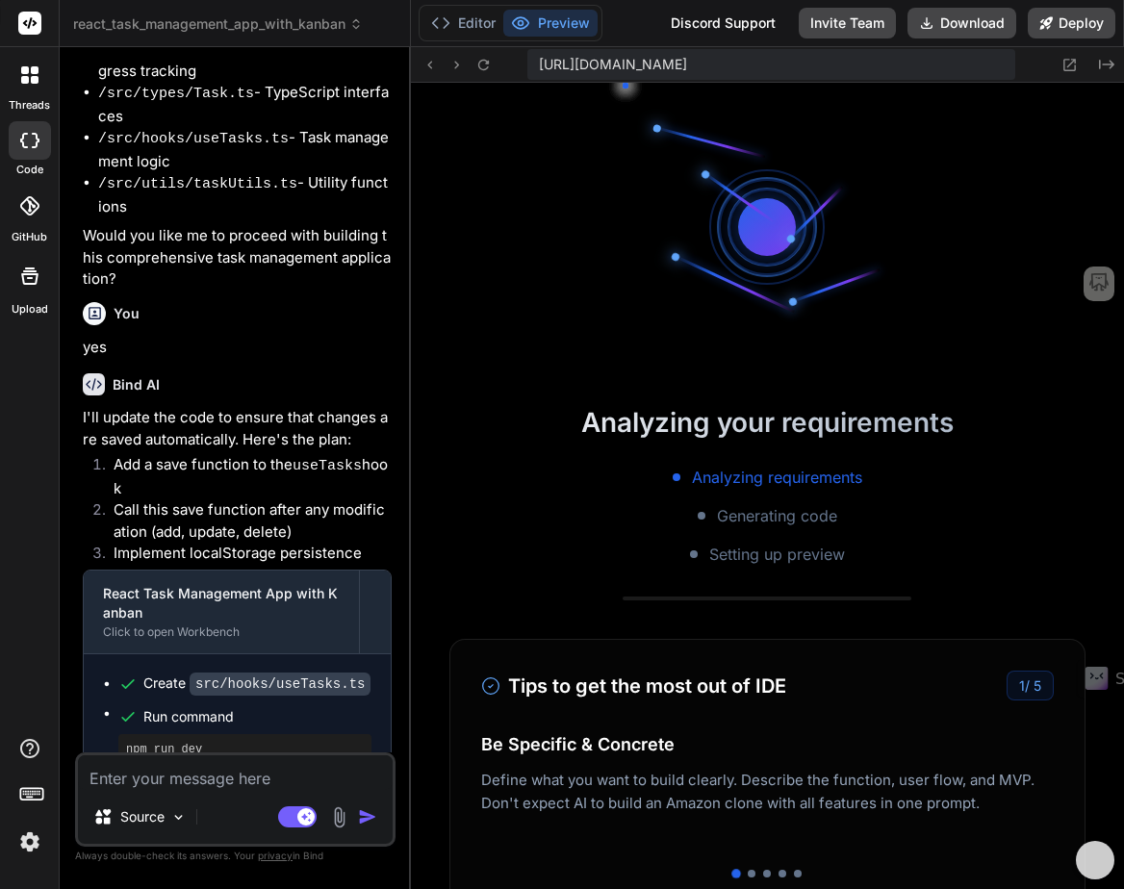
scroll to position [7022, 0]
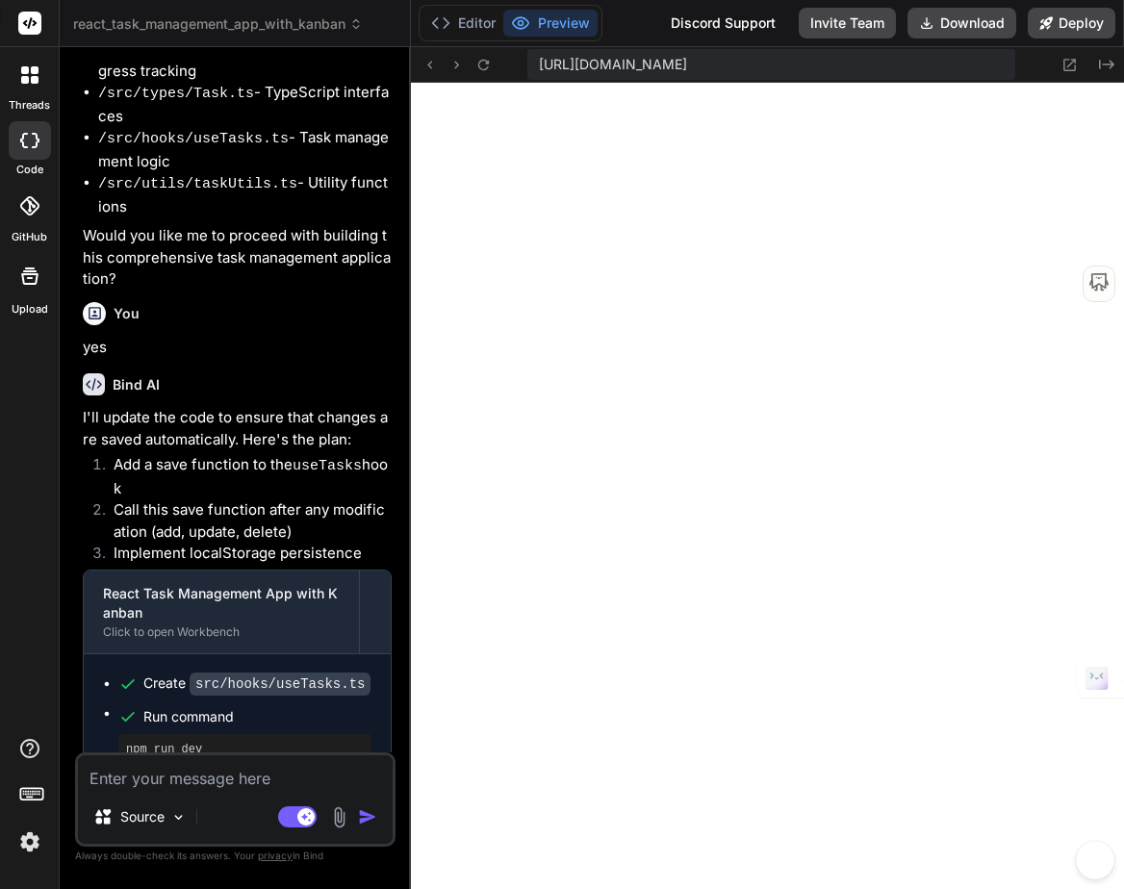
click at [30, 59] on div at bounding box center [30, 75] width 40 height 40
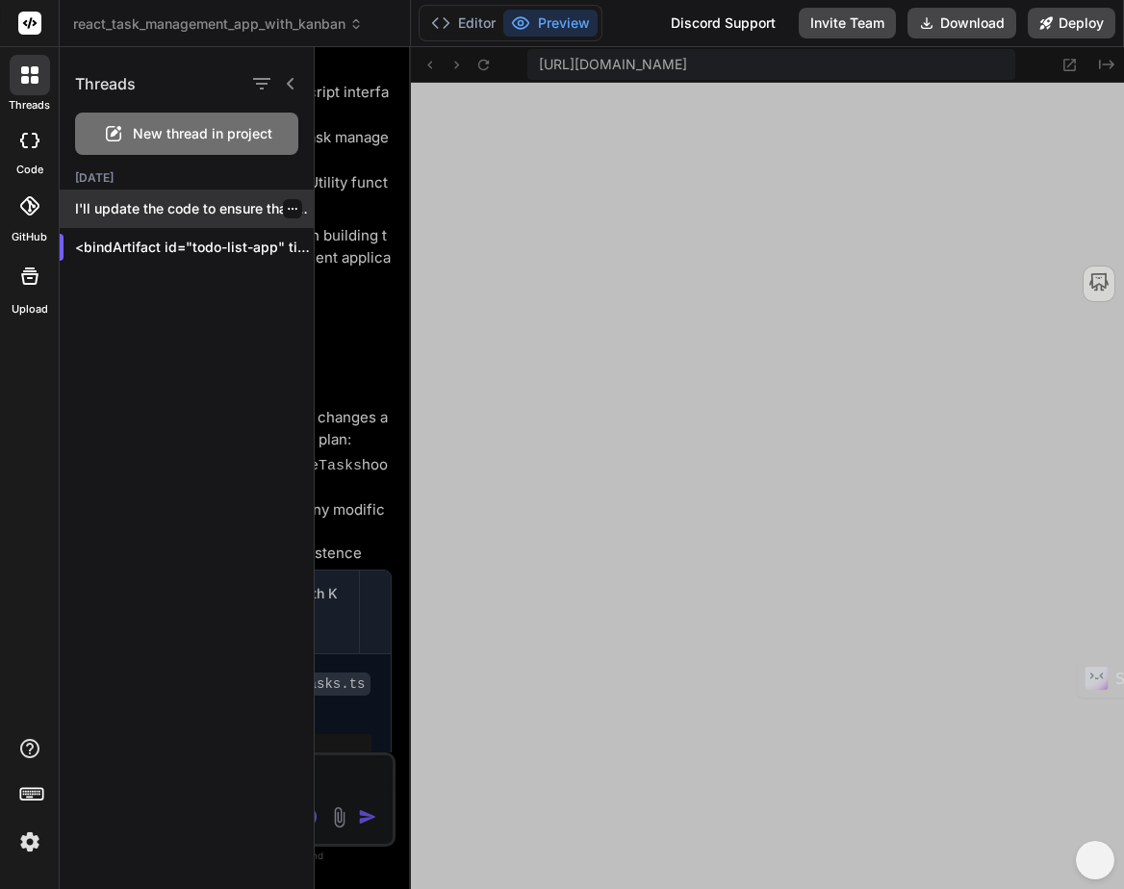
click at [147, 208] on p "I'll update the code to ensure that chan..." at bounding box center [194, 208] width 239 height 19
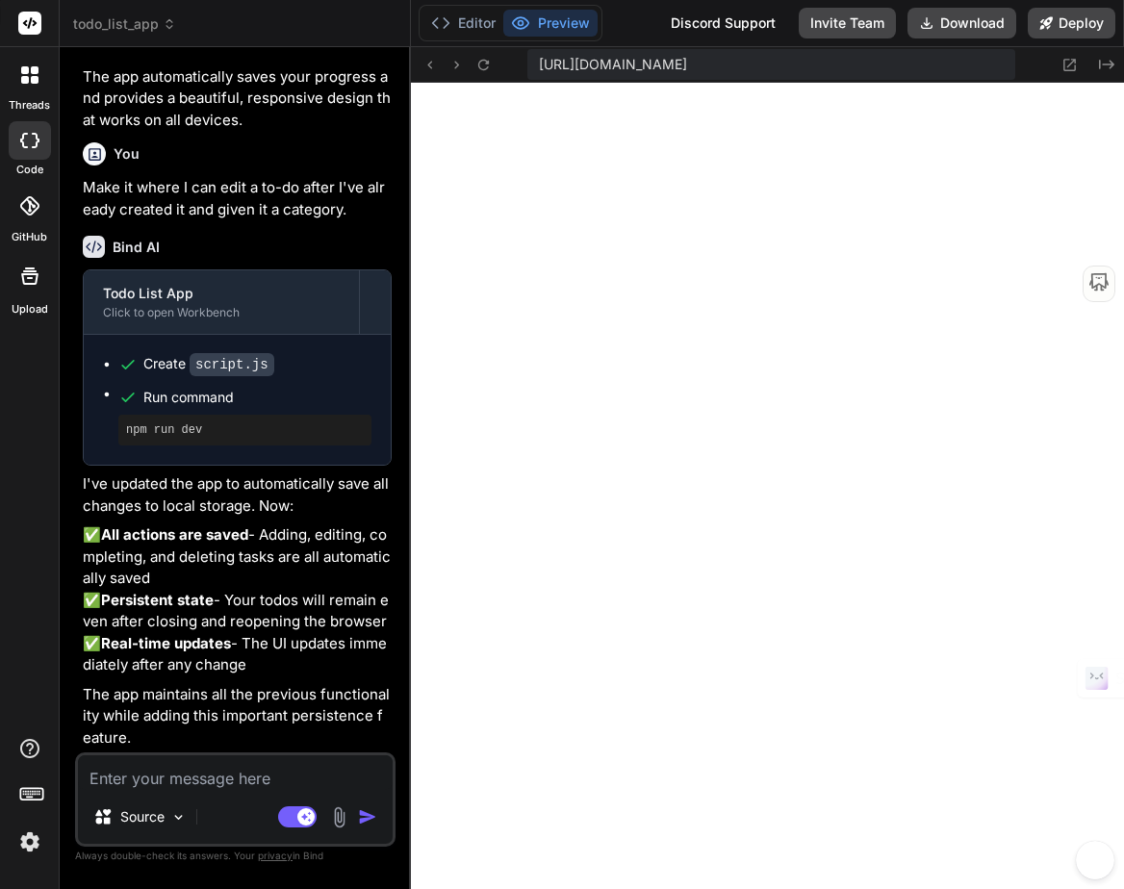
scroll to position [7881, 0]
click at [27, 77] on icon at bounding box center [25, 80] width 8 height 8
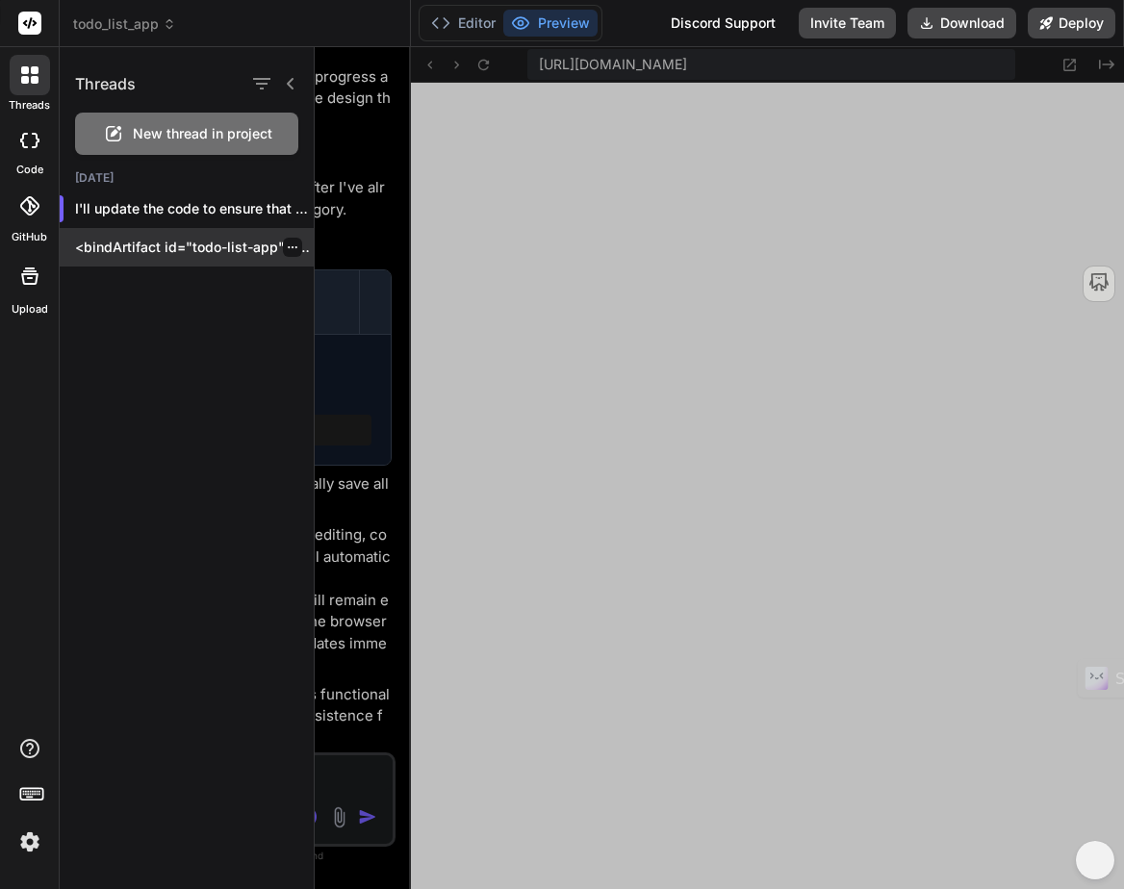
click at [156, 236] on div "<bindArtifact id="todo-list-app" title="..." at bounding box center [187, 247] width 254 height 38
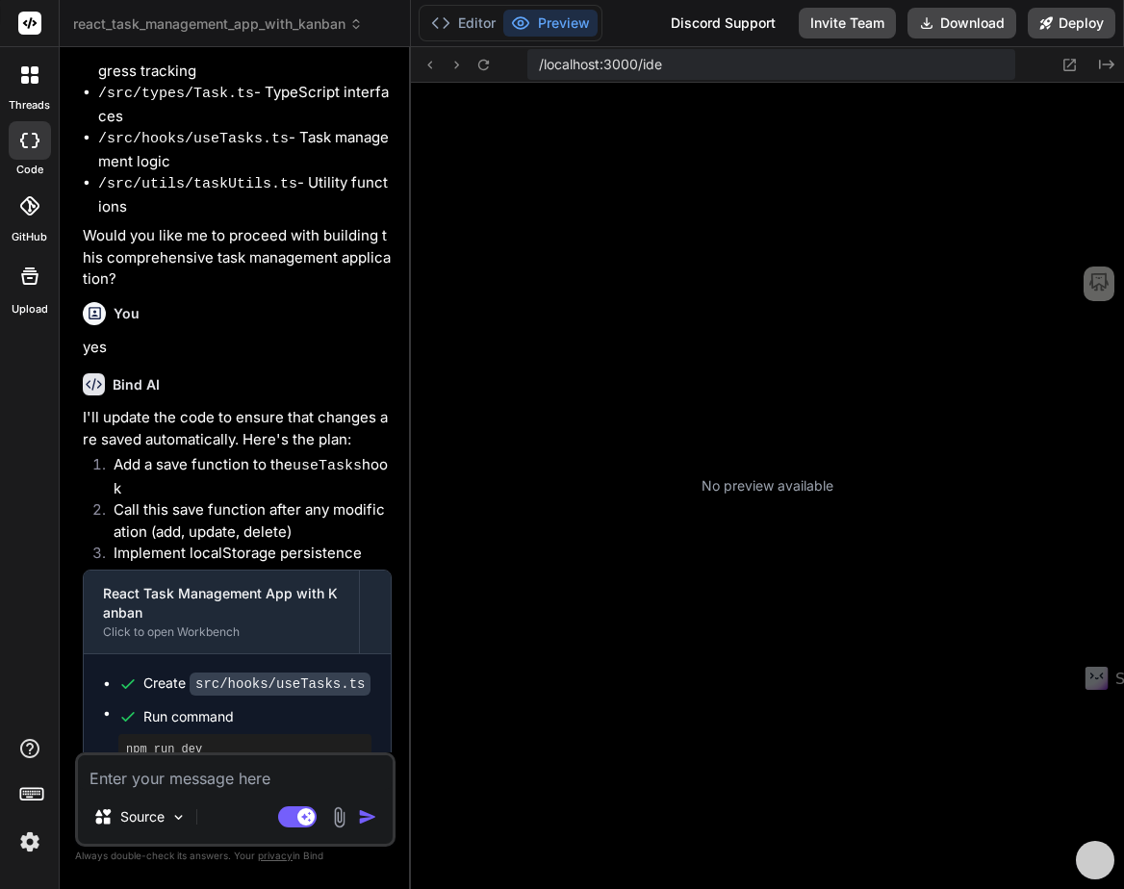
scroll to position [8668, 0]
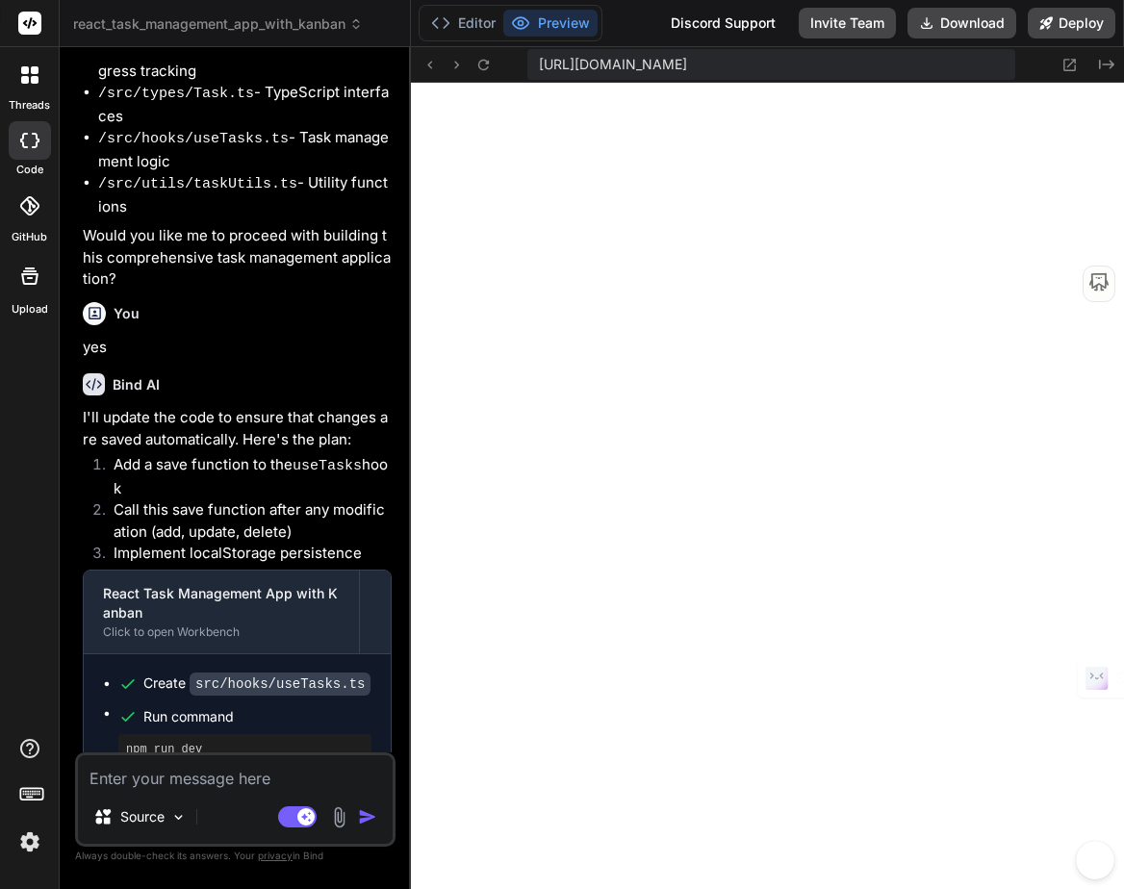
click at [35, 85] on div at bounding box center [30, 75] width 40 height 40
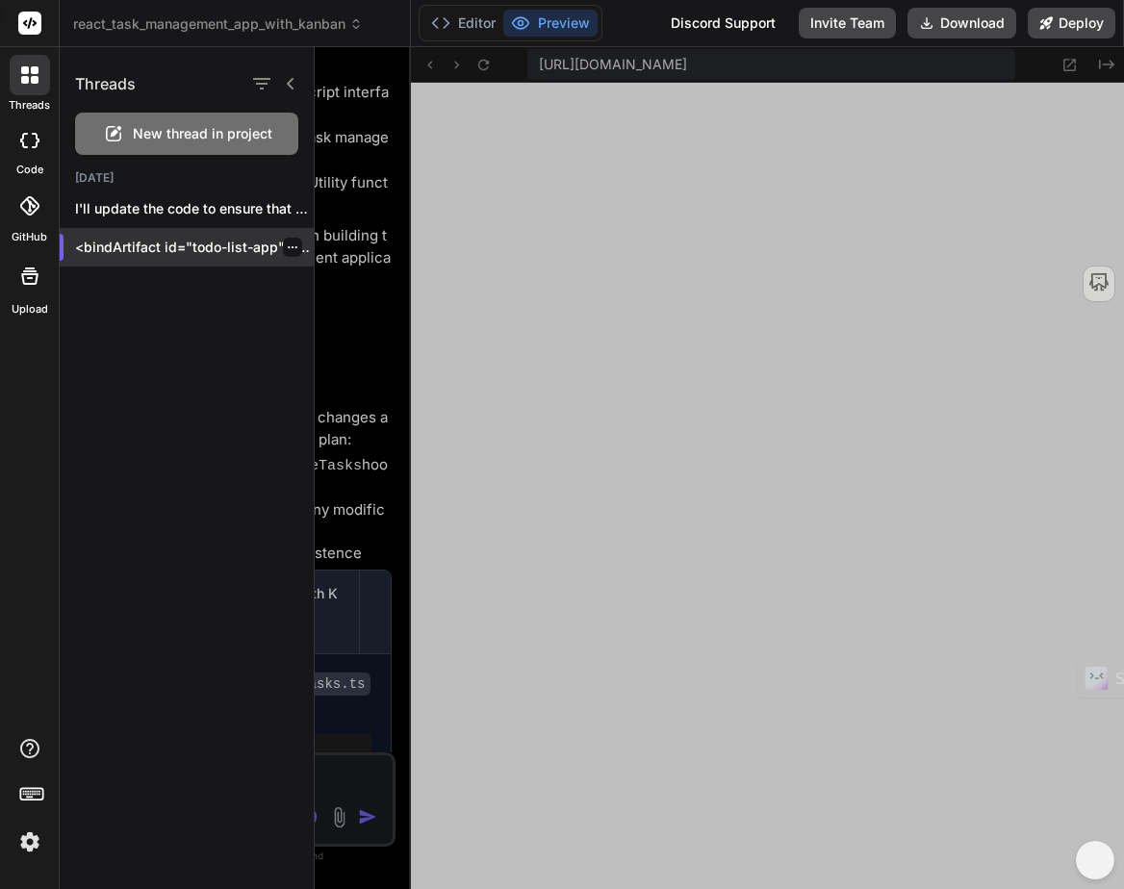
click at [152, 240] on p "<bindArtifact id="todo-list-app" title="..." at bounding box center [194, 247] width 239 height 19
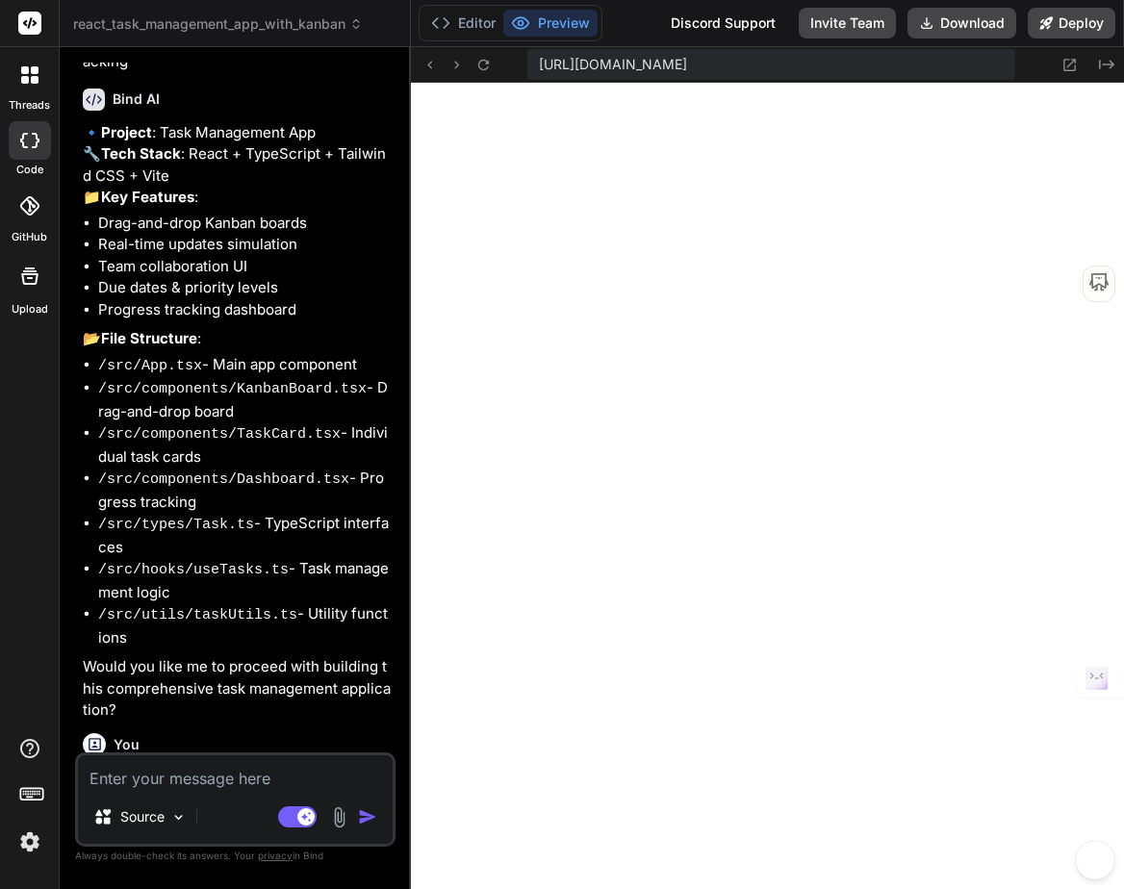
scroll to position [1033, 0]
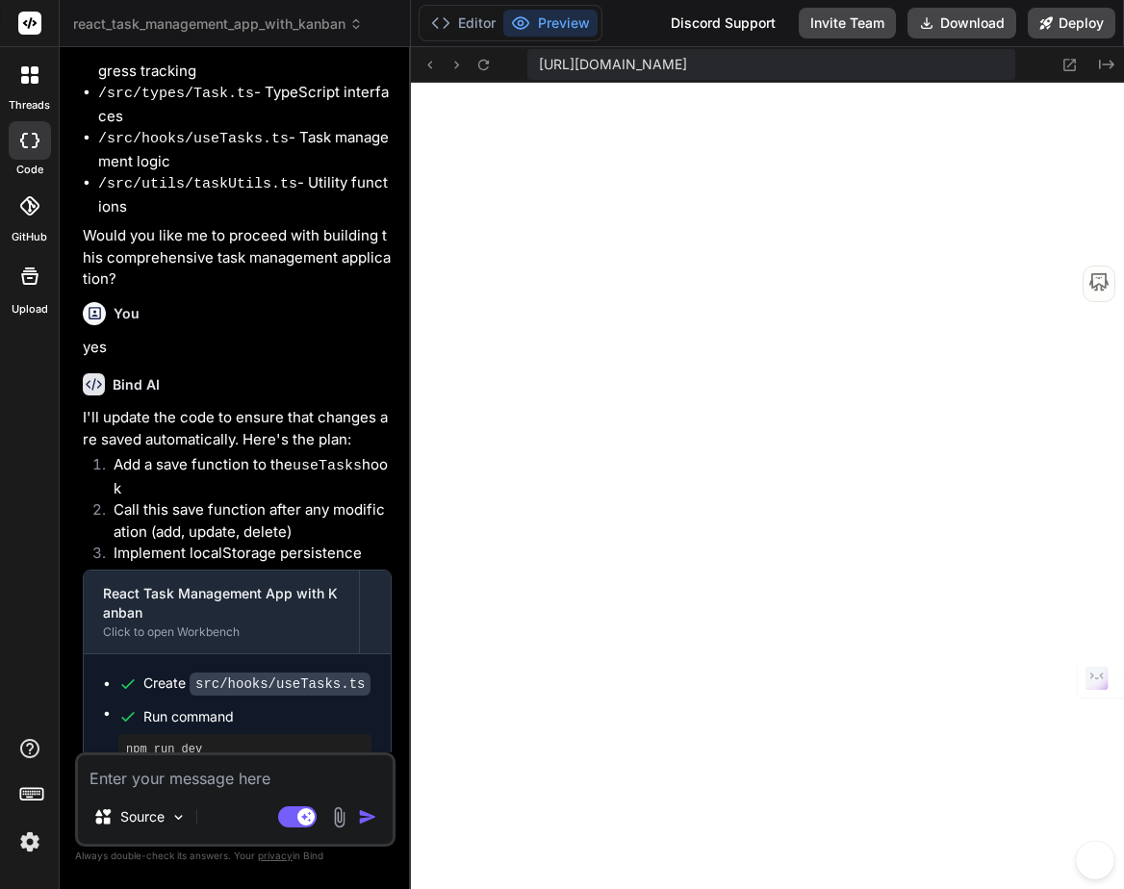
click at [29, 84] on div at bounding box center [30, 75] width 40 height 40
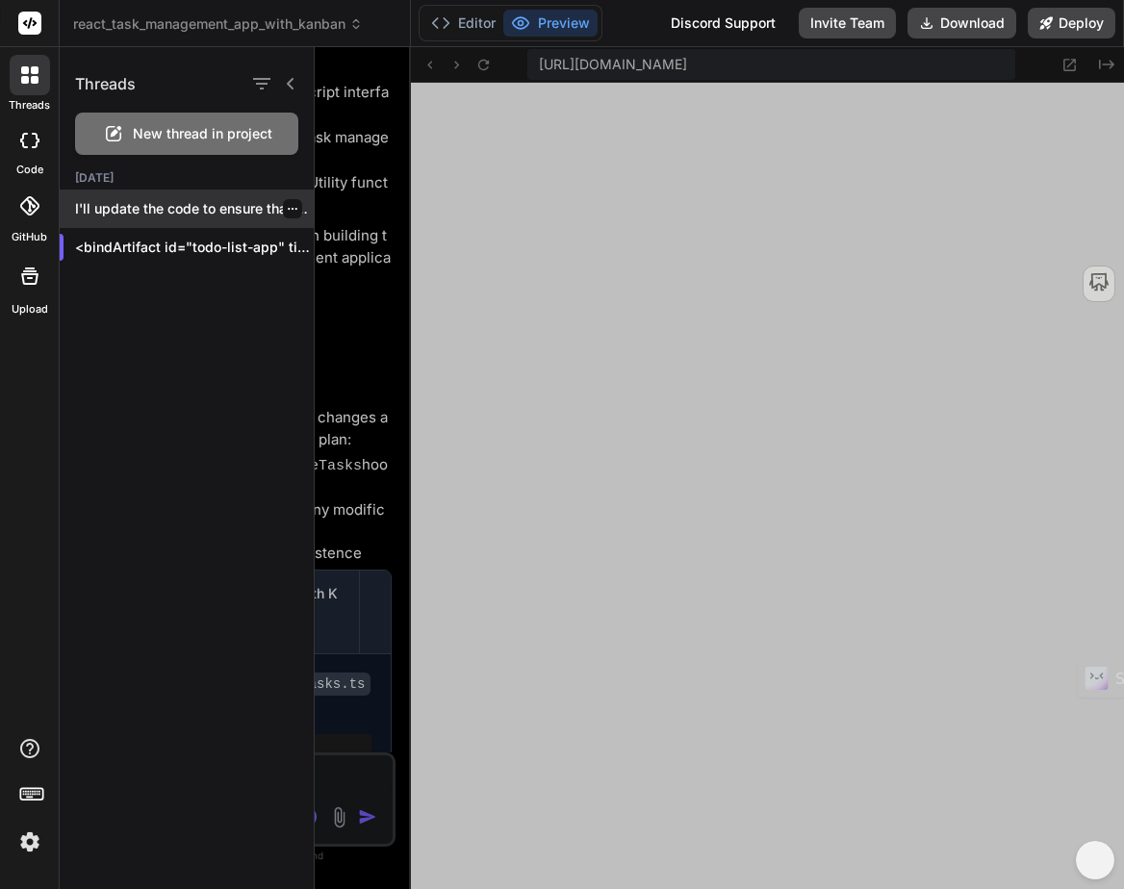
click at [123, 206] on p "I'll update the code to ensure that chan..." at bounding box center [194, 208] width 239 height 19
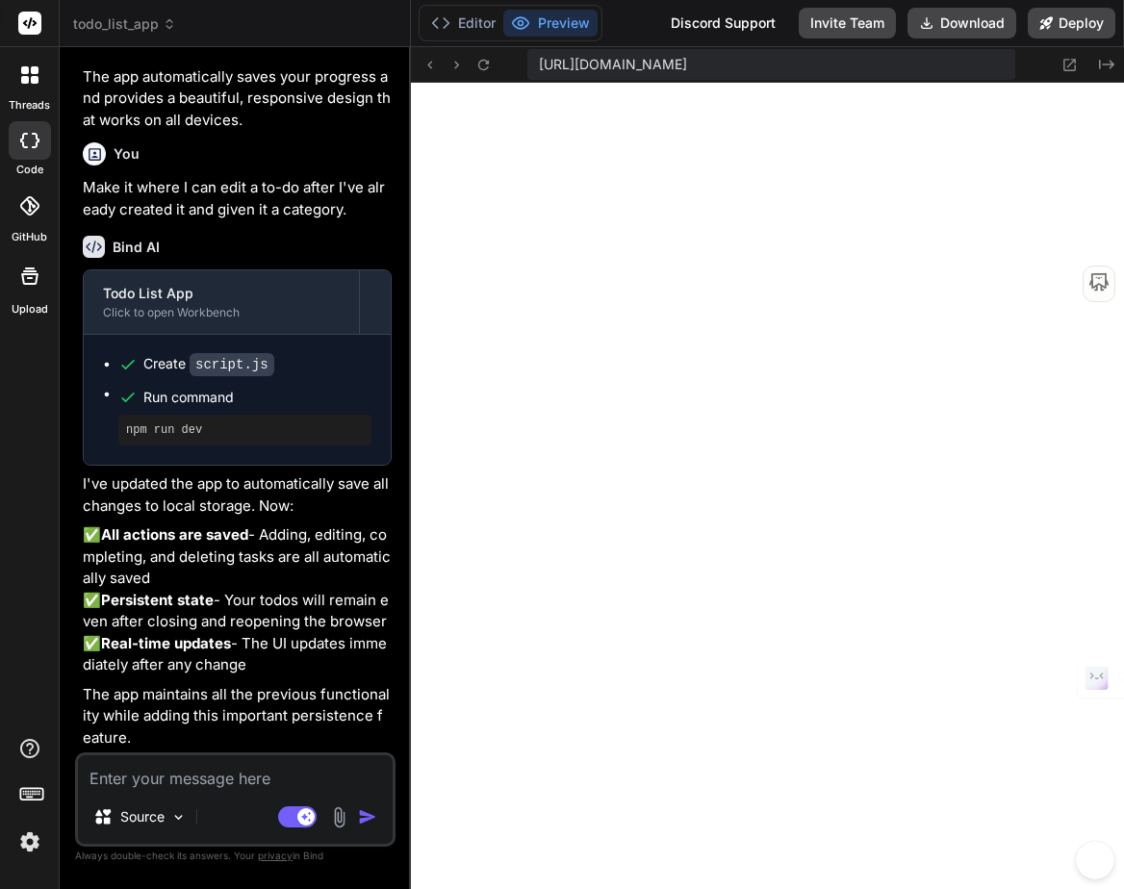
scroll to position [9527, 0]
click at [16, 77] on div at bounding box center [30, 75] width 40 height 40
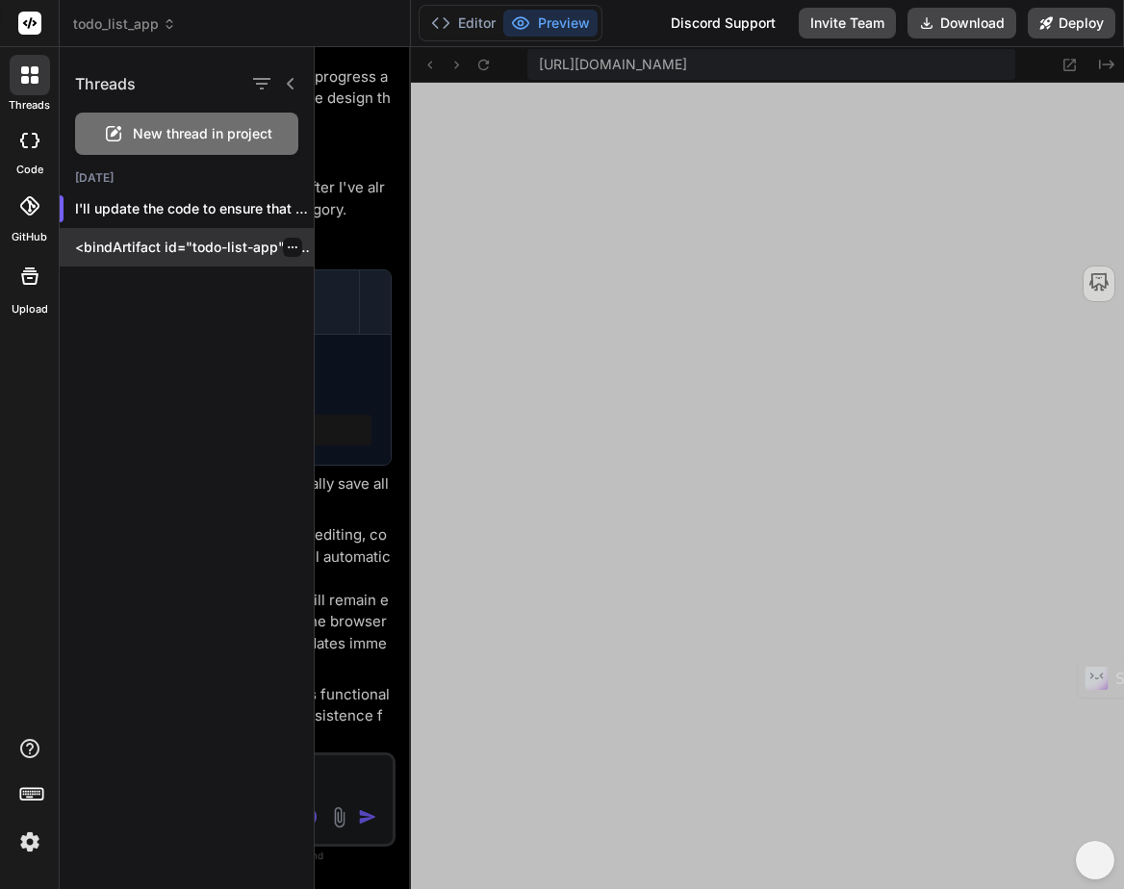
click at [177, 244] on p "<bindArtifact id="todo-list-app" title="..." at bounding box center [194, 247] width 239 height 19
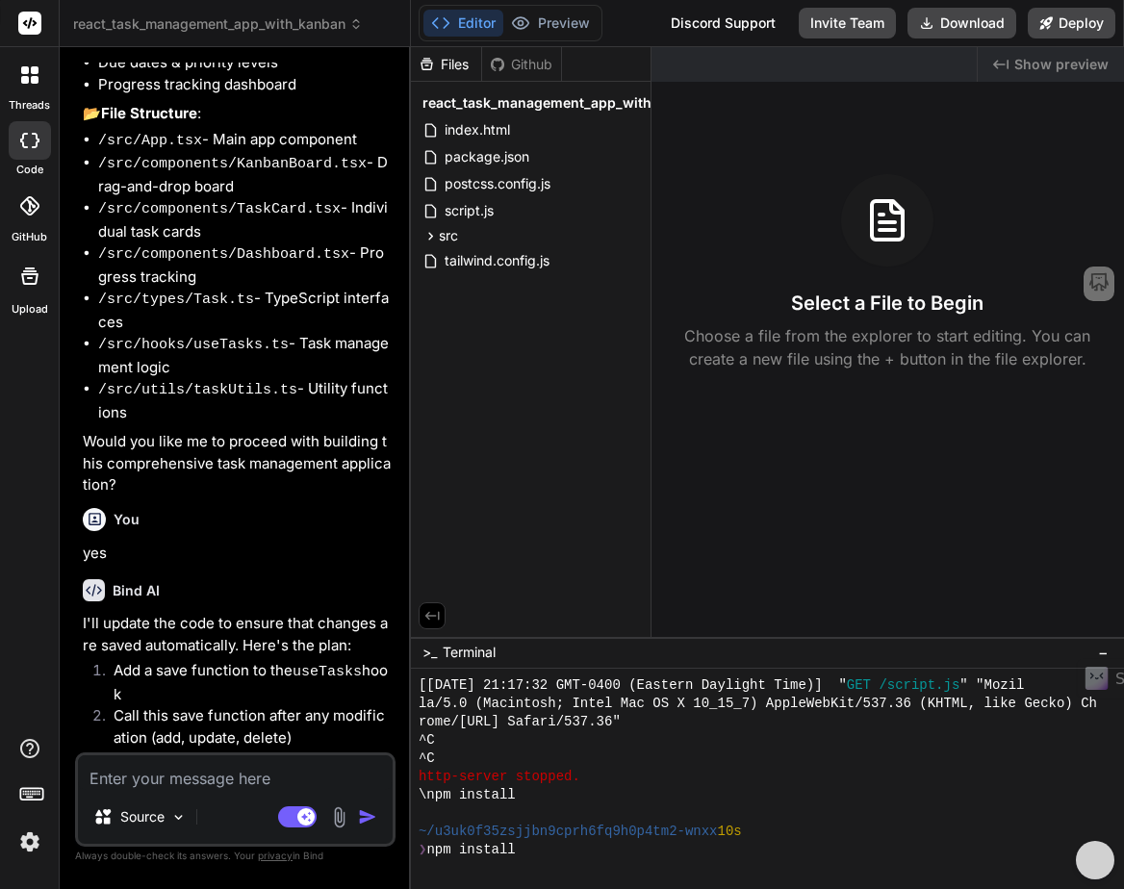
scroll to position [1033, 0]
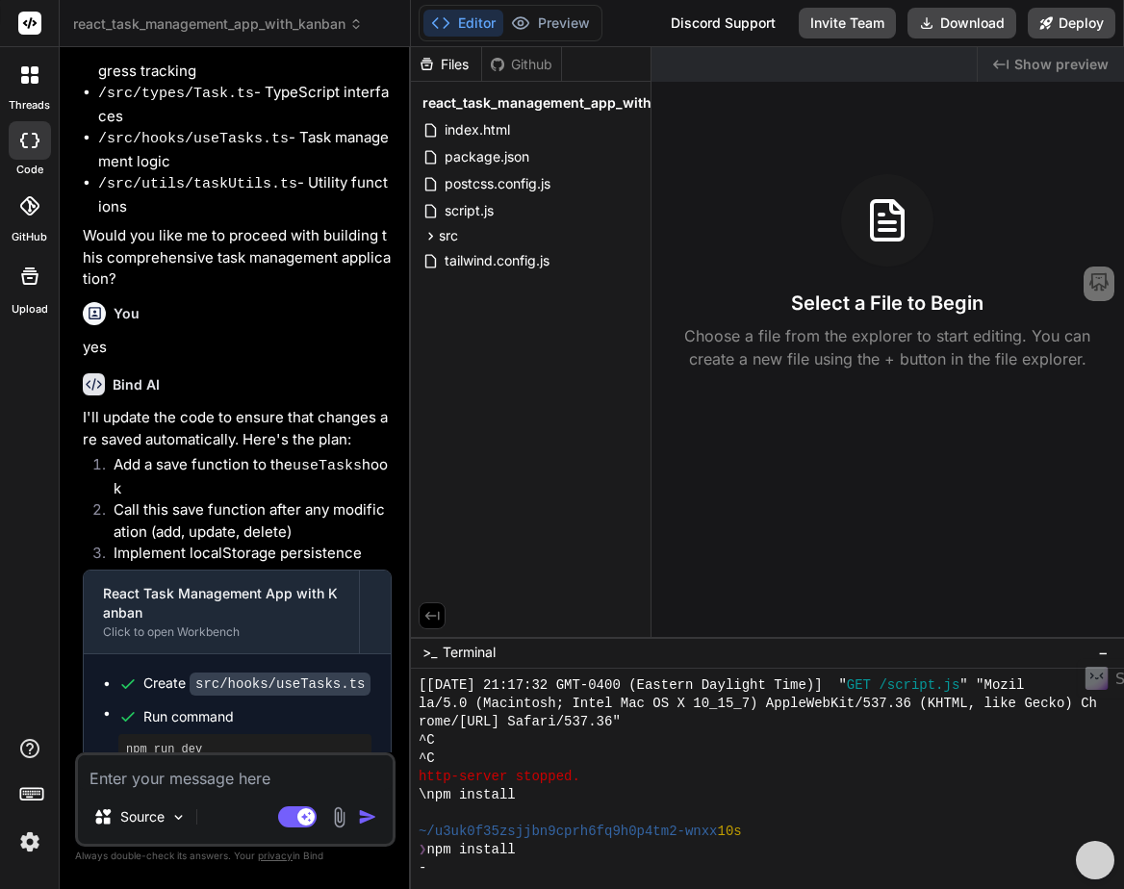
click at [143, 775] on textarea at bounding box center [235, 773] width 315 height 35
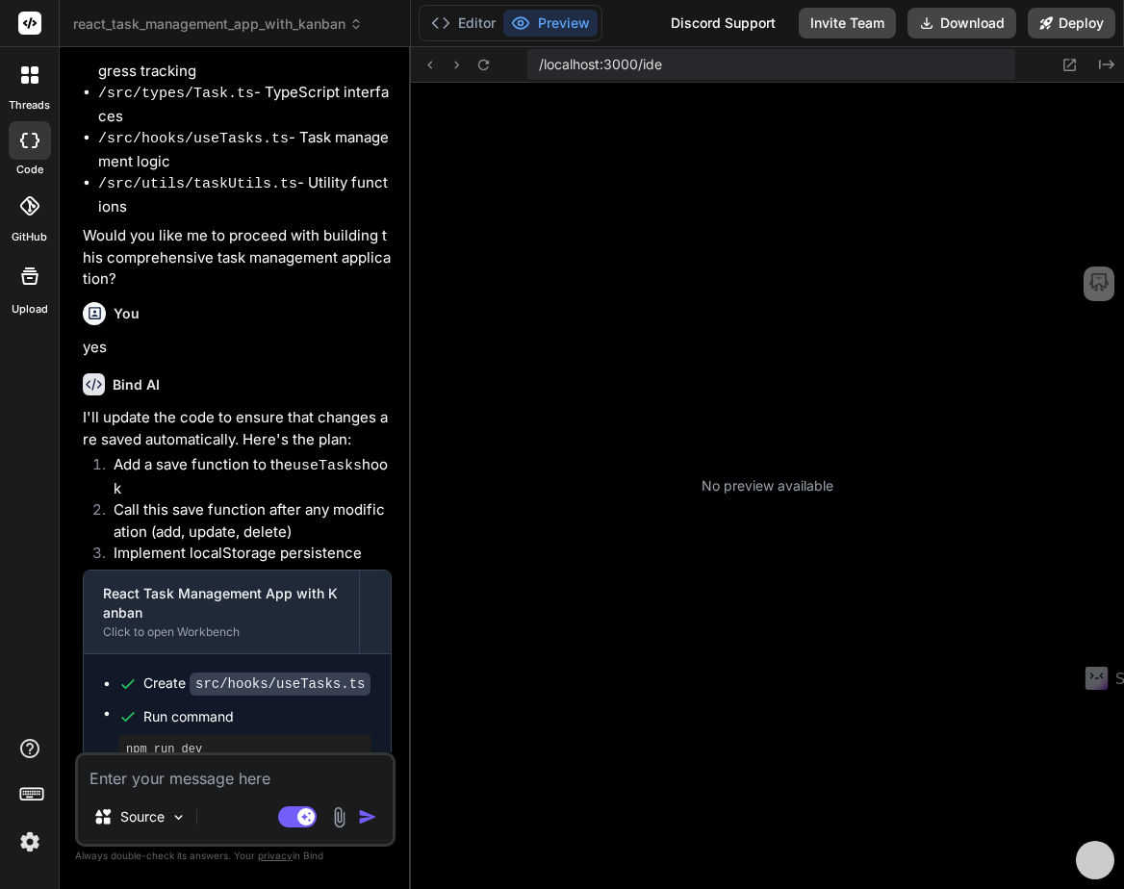
scroll to position [10314, 0]
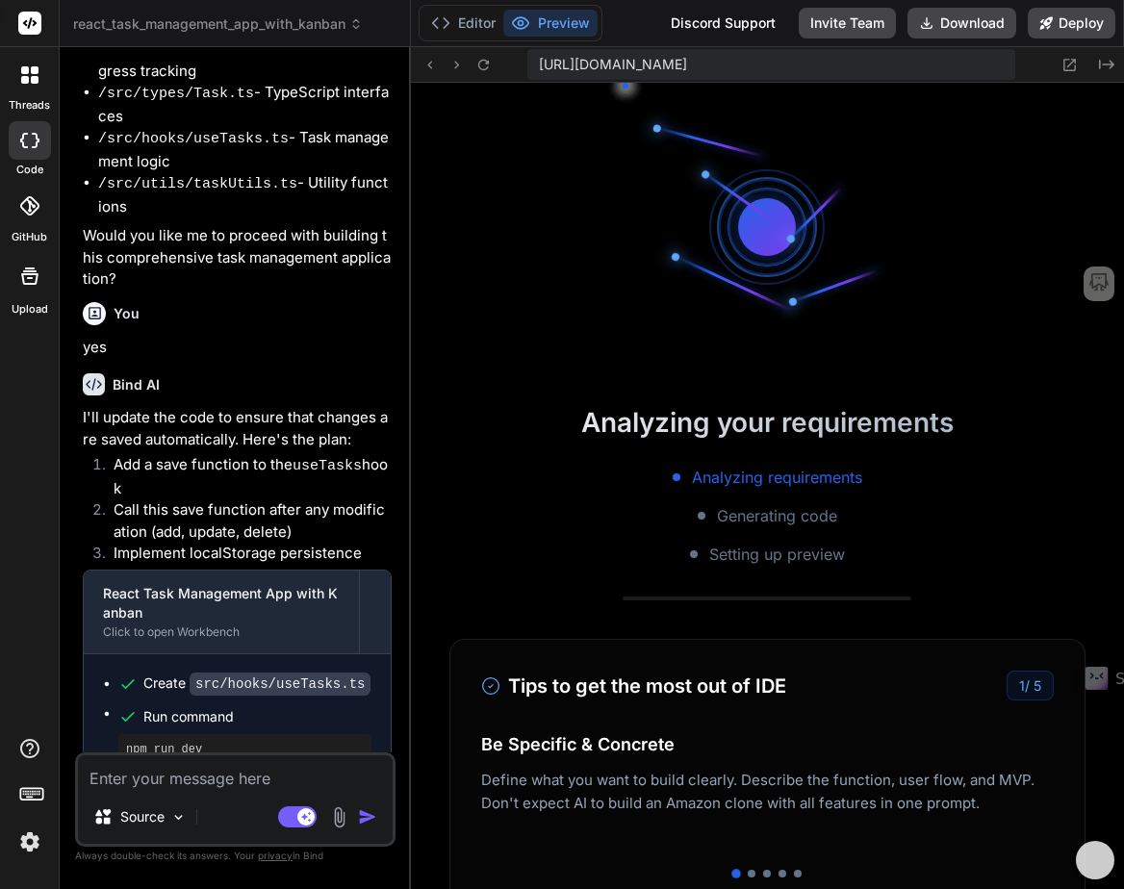
type textarea "x"
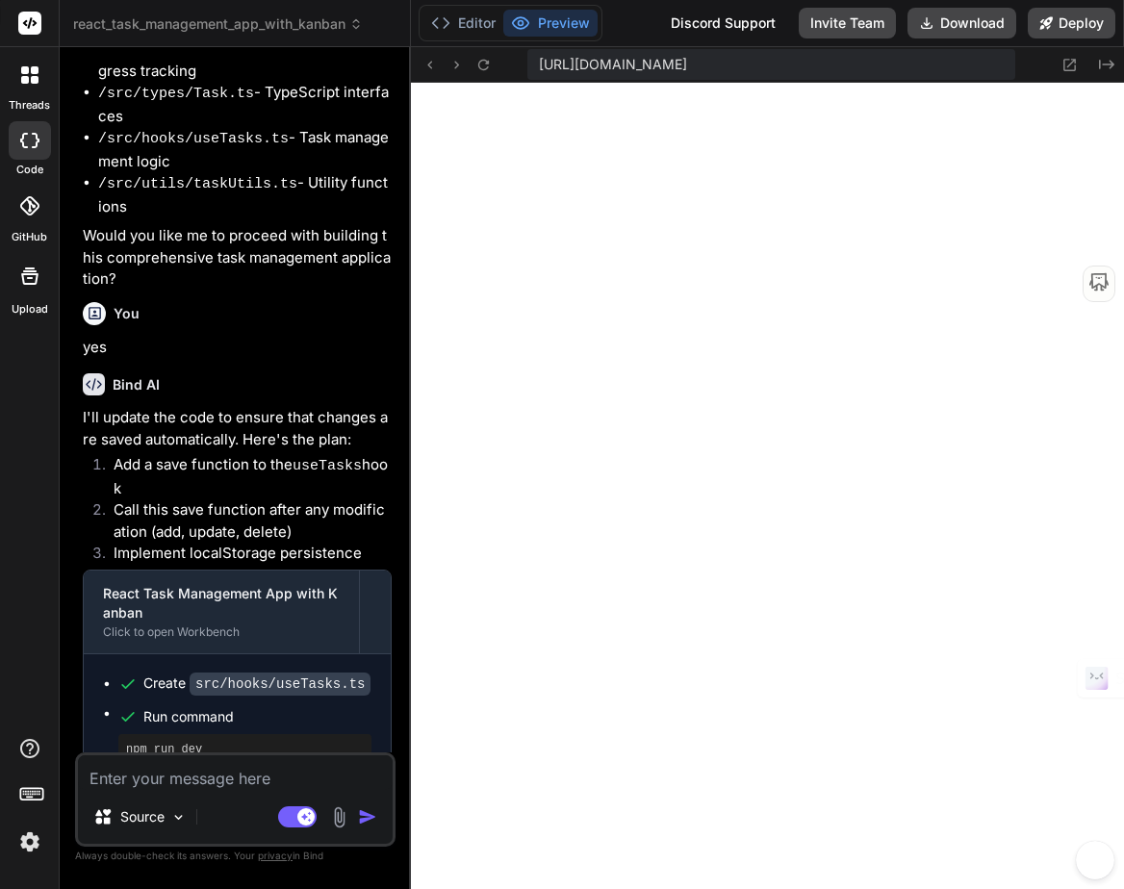
paste textarea "Anytime an item is added, the app should automatically save. Any time something…"
type textarea "Anytime an item is added, the app should automatically save. Any time something…"
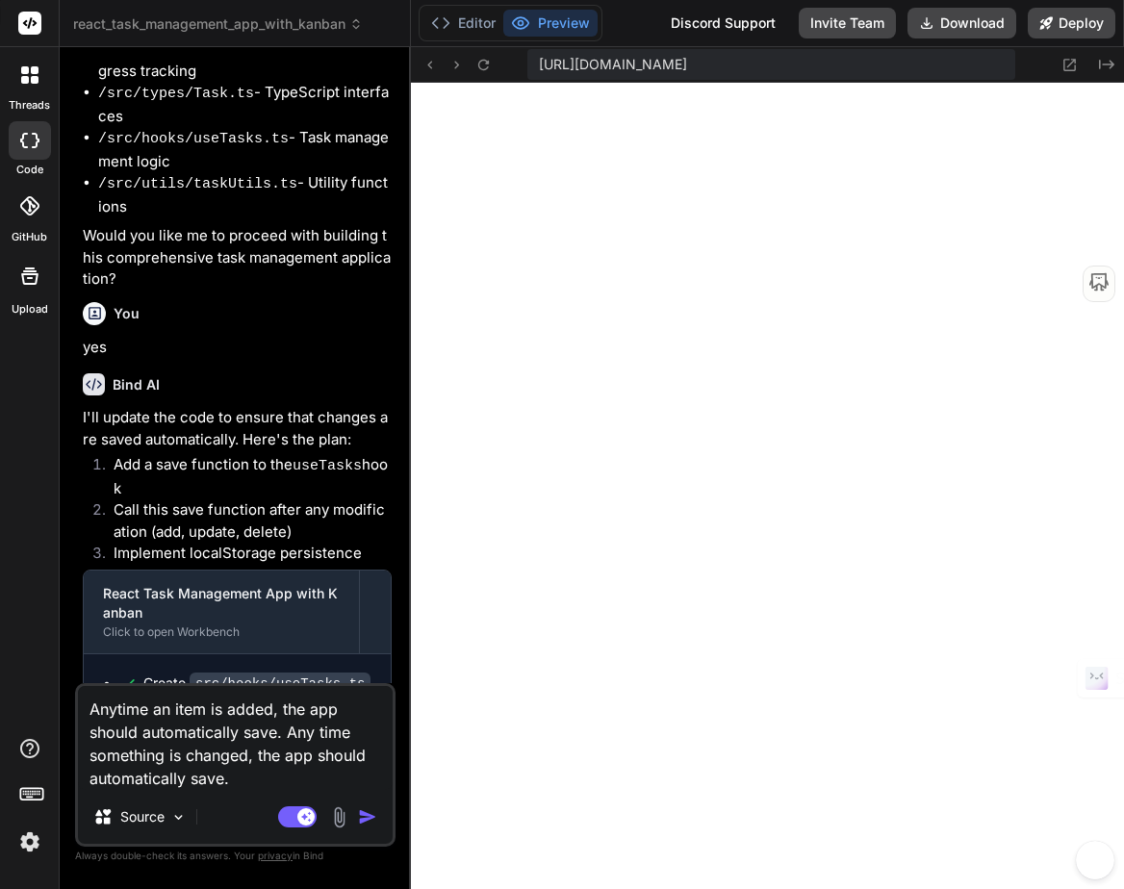
type textarea "x"
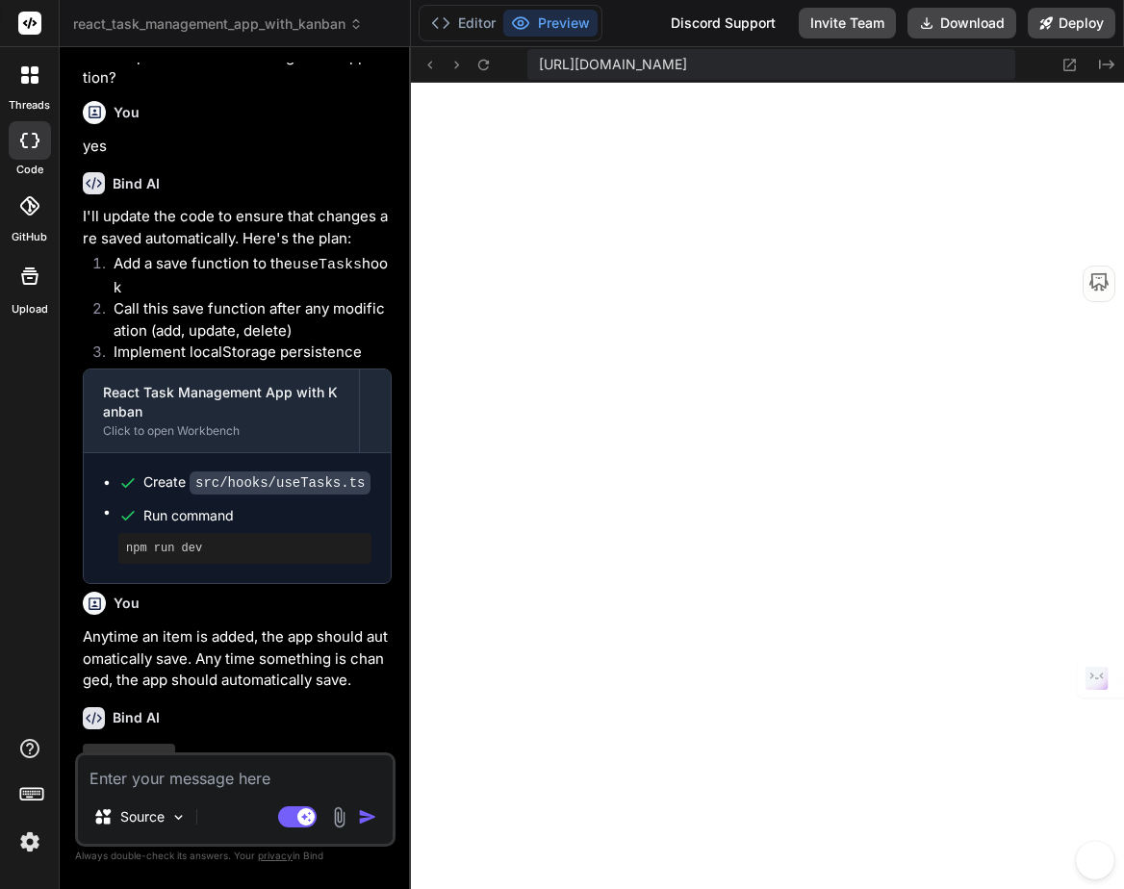
scroll to position [1276, 0]
